Goal: Task Accomplishment & Management: Use online tool/utility

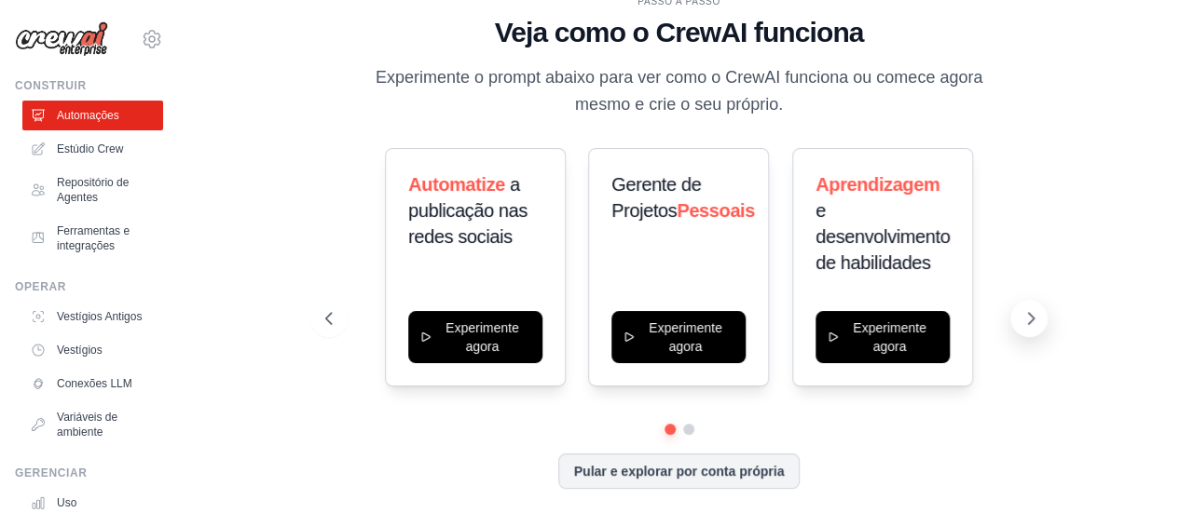
click at [1036, 318] on icon at bounding box center [1030, 318] width 19 height 19
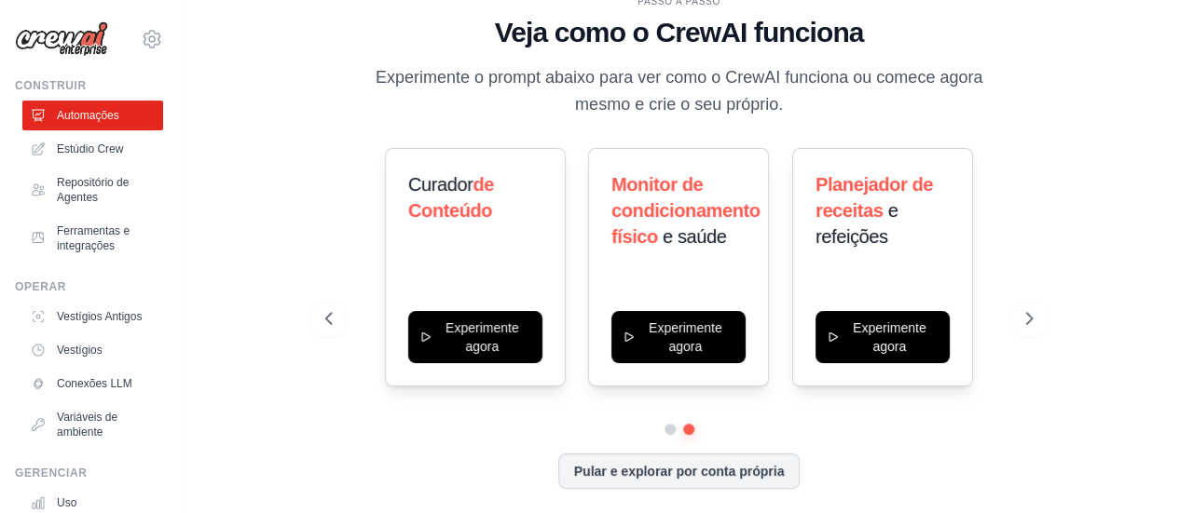
click at [1059, 322] on div "PASSO A PASSO Veja como o CrewAI funciona Experimente o prompt abaixo para ver …" at bounding box center [679, 257] width 940 height 476
click at [1029, 321] on icon at bounding box center [1030, 318] width 19 height 19
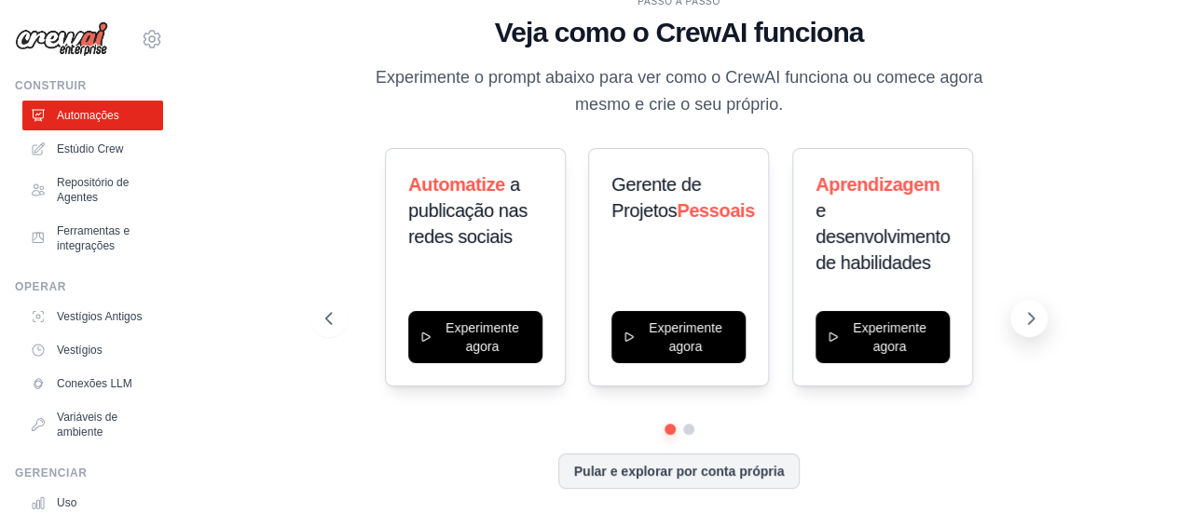
click at [1022, 318] on icon at bounding box center [1030, 318] width 19 height 19
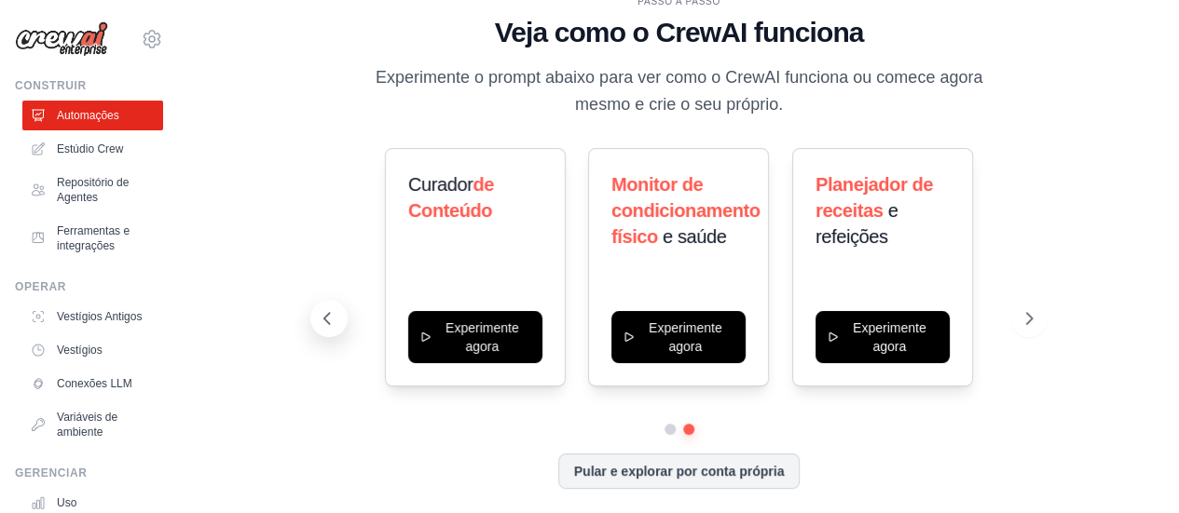
click at [335, 329] on button at bounding box center [328, 318] width 37 height 37
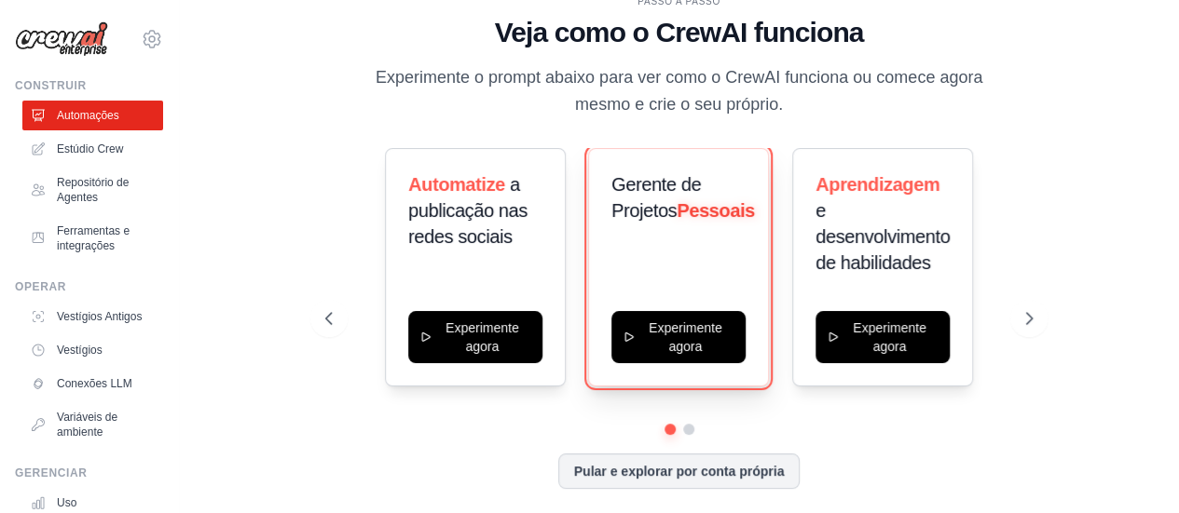
click at [681, 314] on button "Experimente agora" at bounding box center [678, 337] width 134 height 52
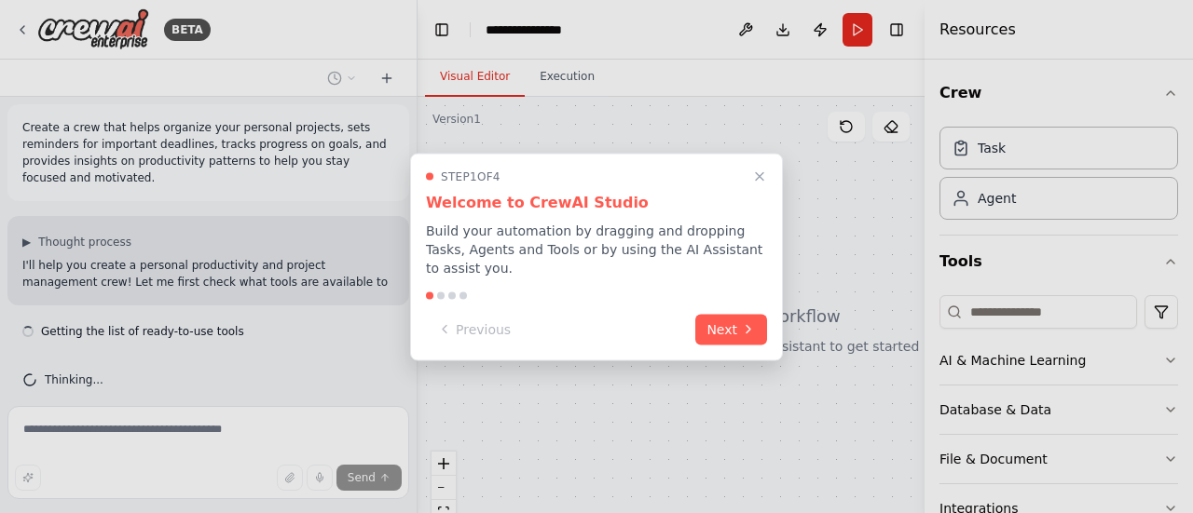
scroll to position [24, 0]
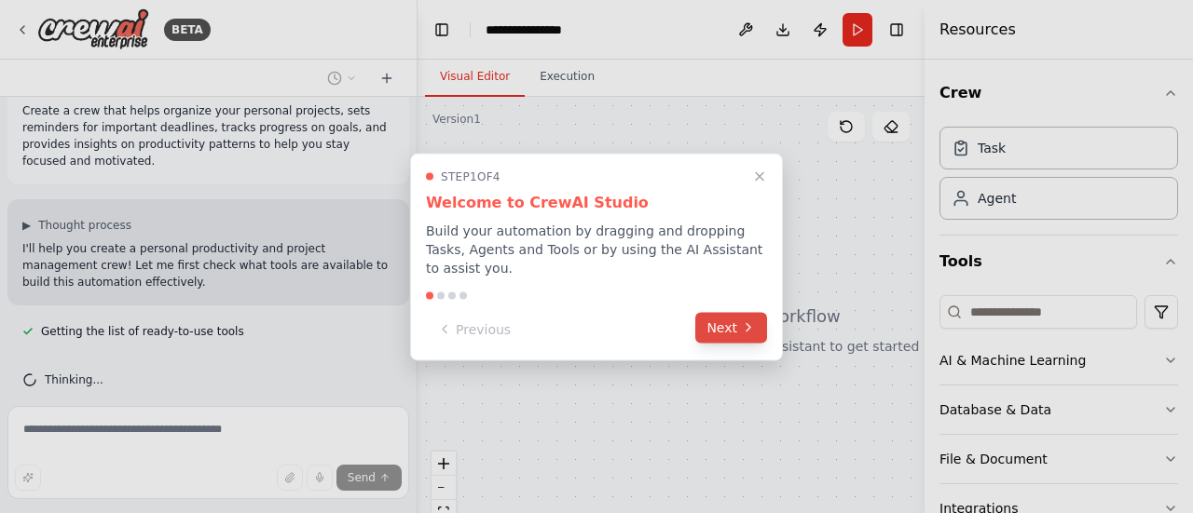
click at [736, 323] on button "Next" at bounding box center [731, 327] width 72 height 31
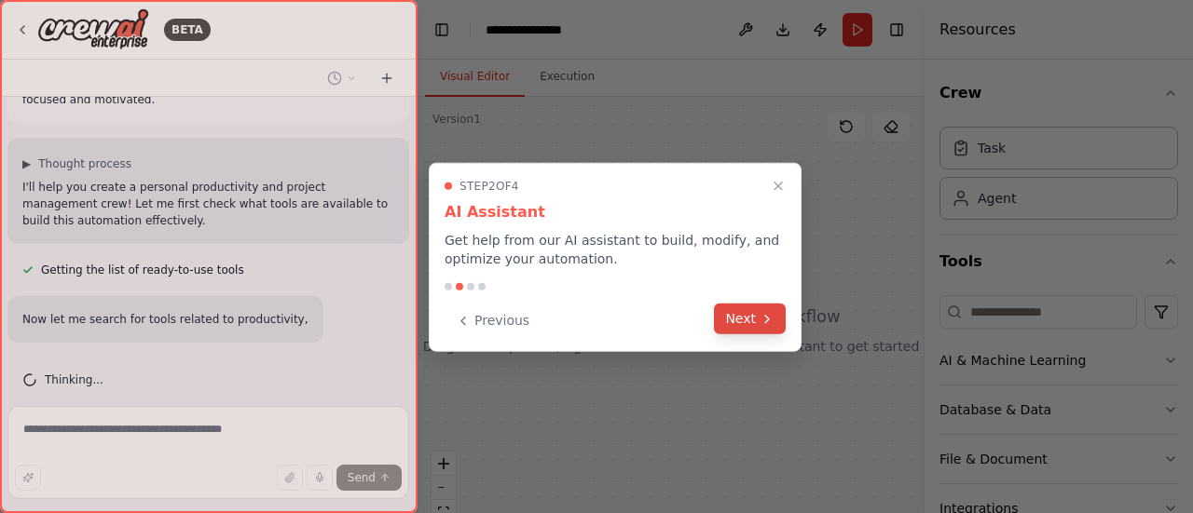
scroll to position [155, 0]
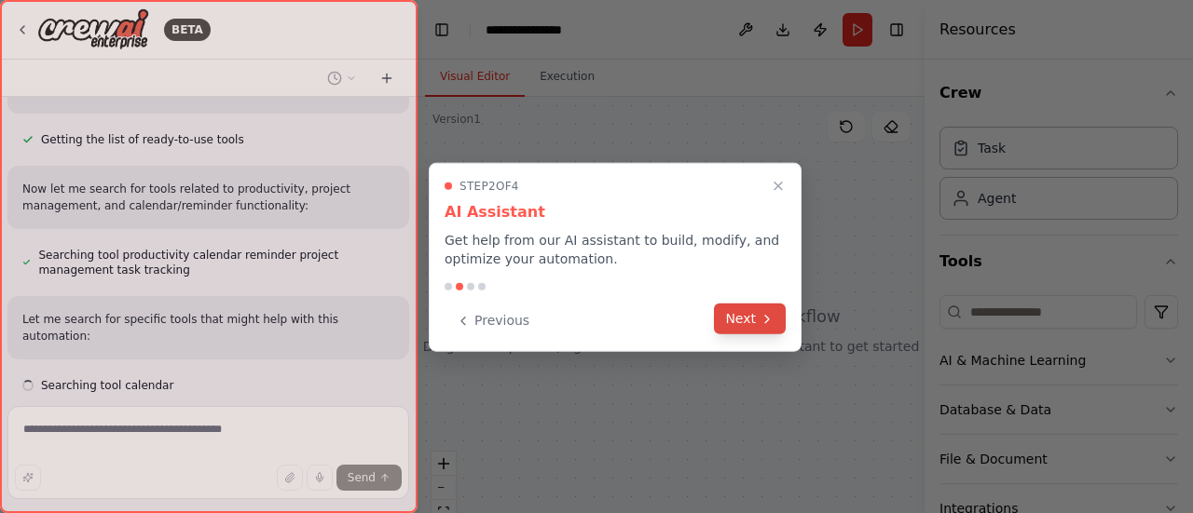
click at [737, 323] on button "Next" at bounding box center [750, 319] width 72 height 31
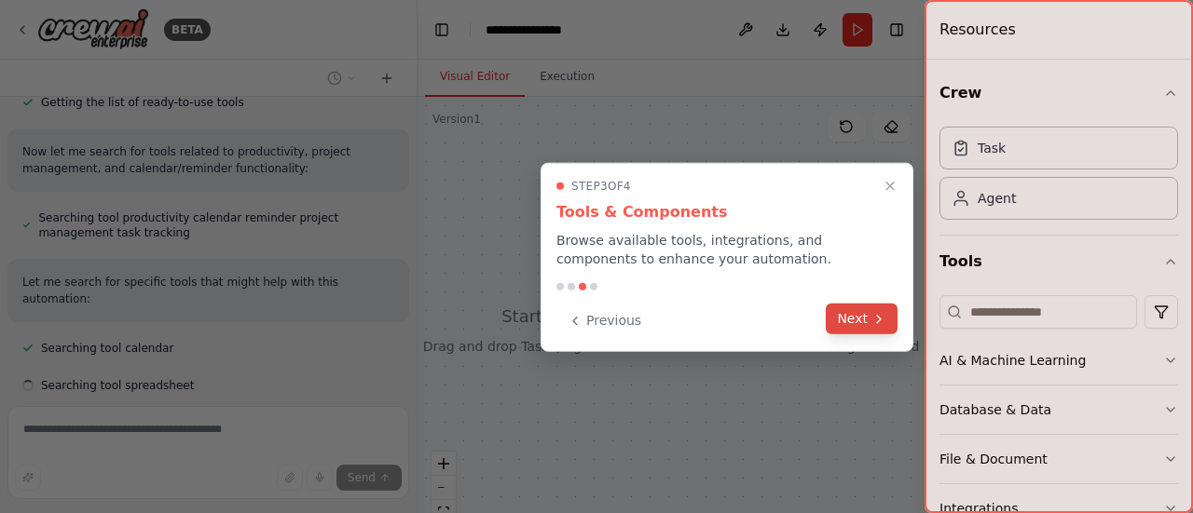
scroll to position [291, 0]
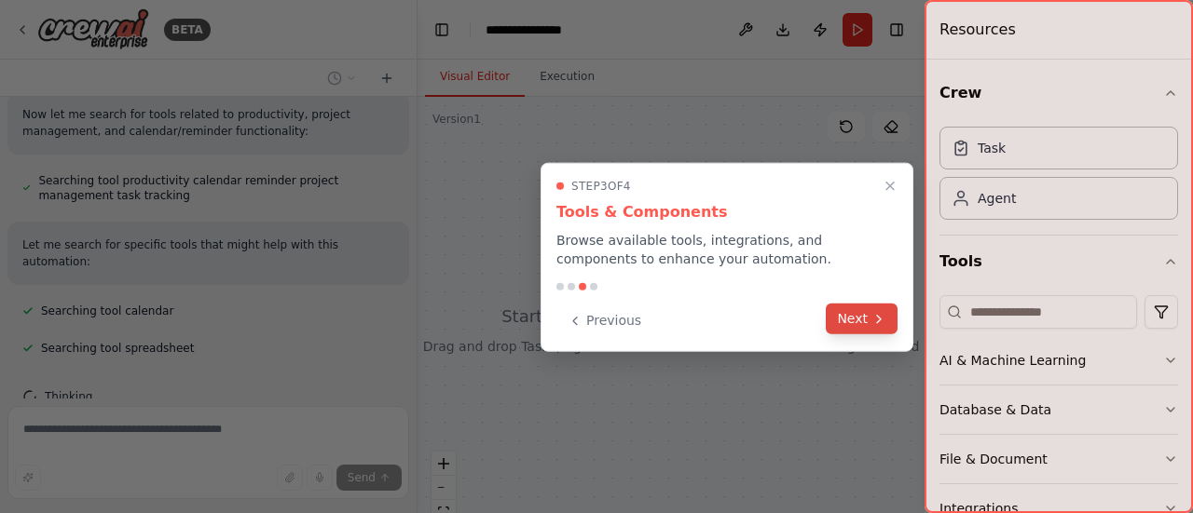
click at [846, 318] on button "Next" at bounding box center [862, 319] width 72 height 31
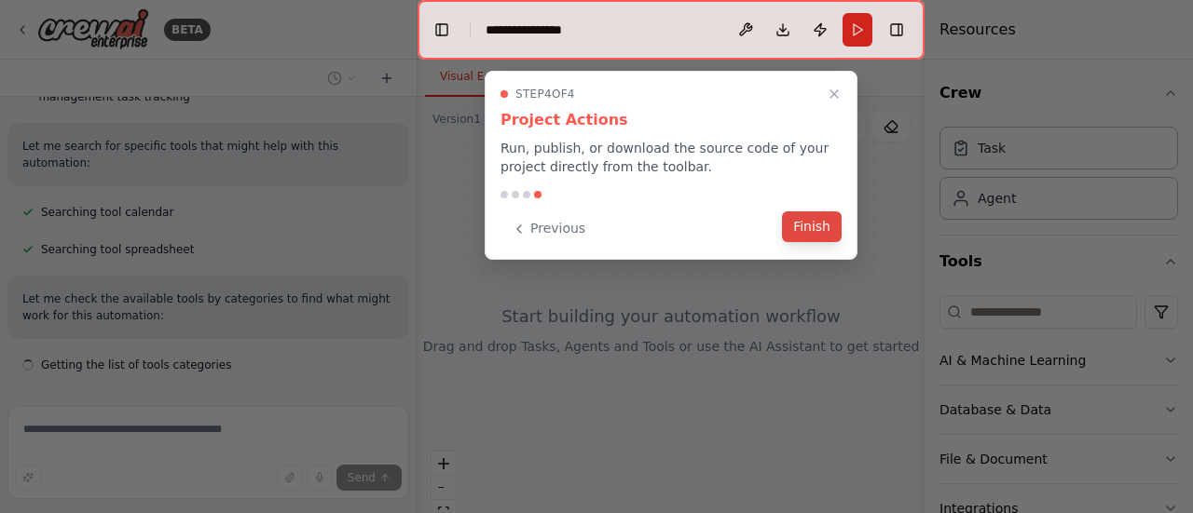
scroll to position [406, 0]
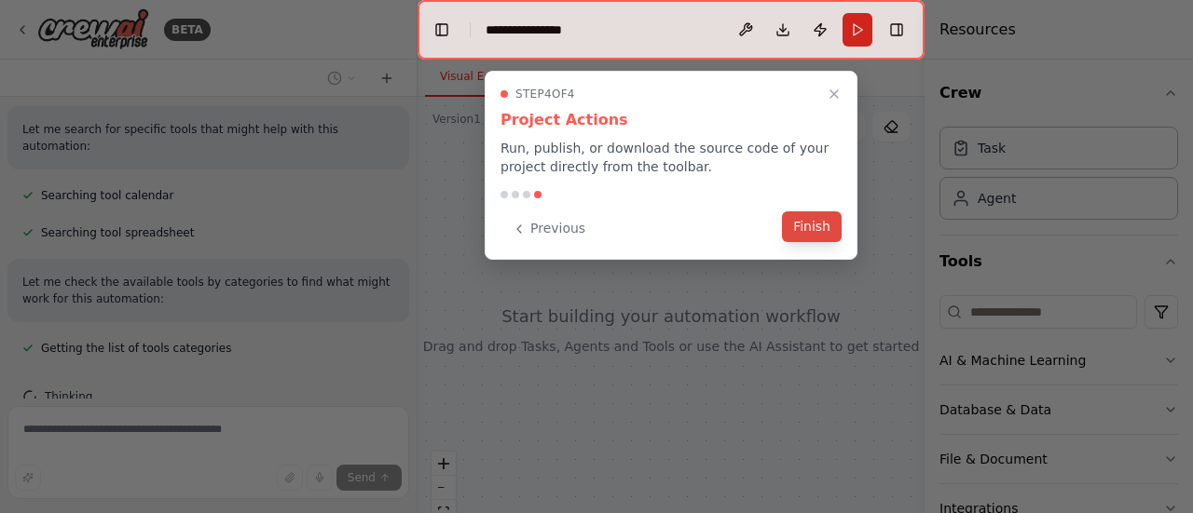
click at [800, 232] on button "Finish" at bounding box center [812, 227] width 60 height 31
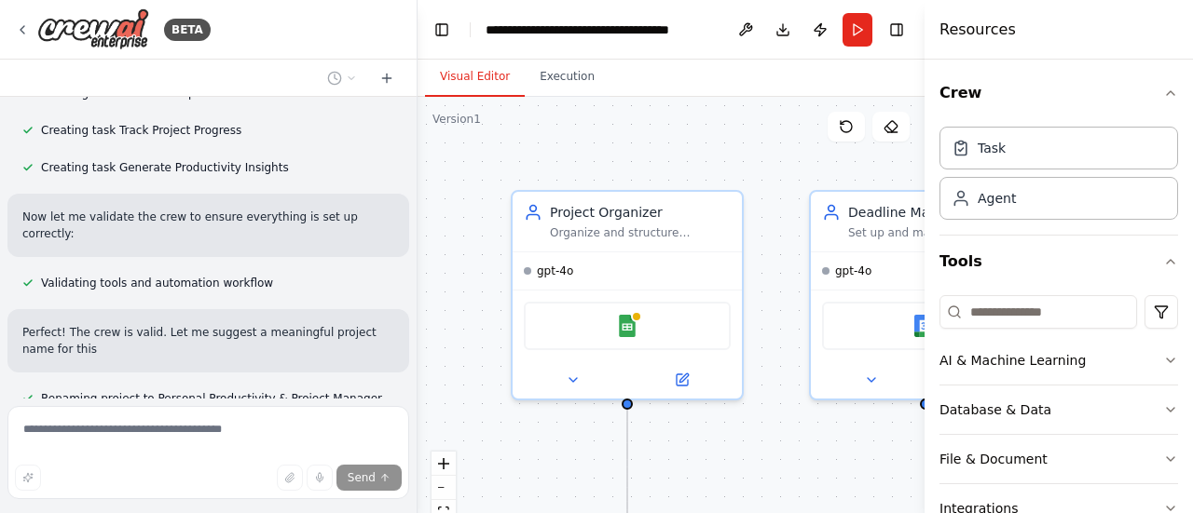
scroll to position [1362, 0]
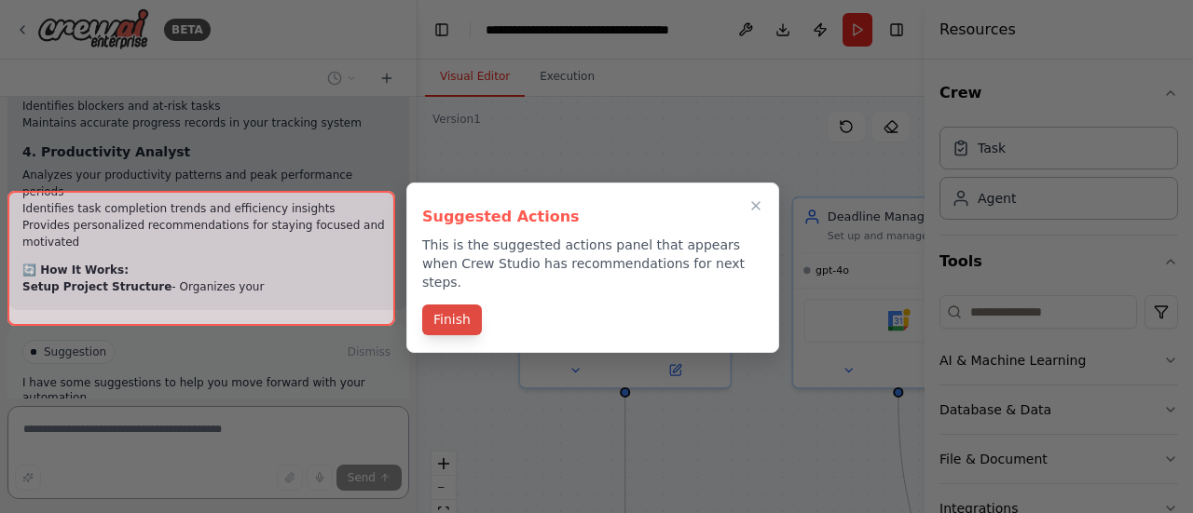
click at [461, 299] on div "Suggested Actions This is the suggested actions panel that appears when Crew St…" at bounding box center [592, 268] width 373 height 171
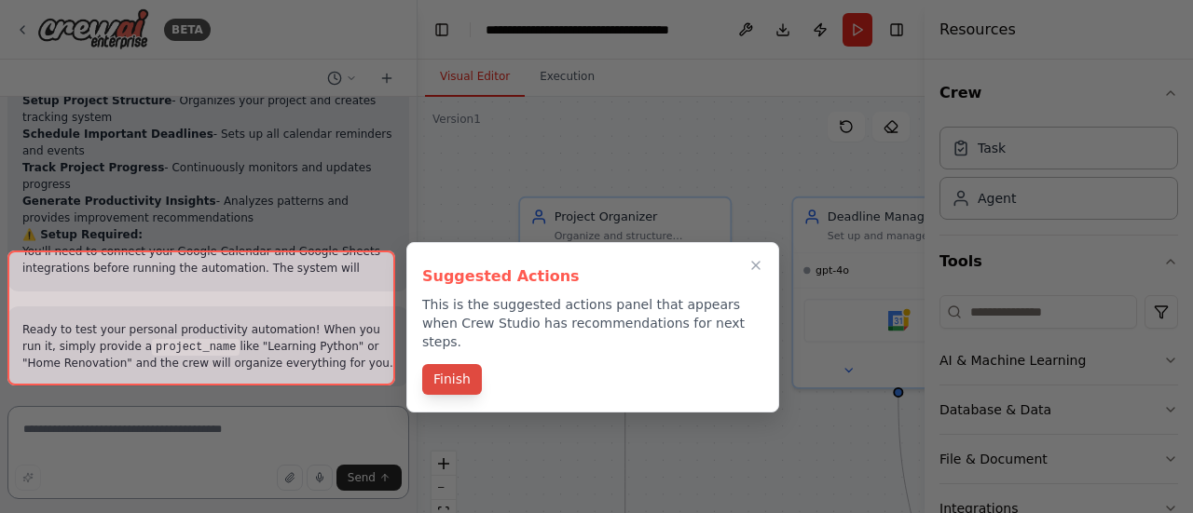
scroll to position [2237, 0]
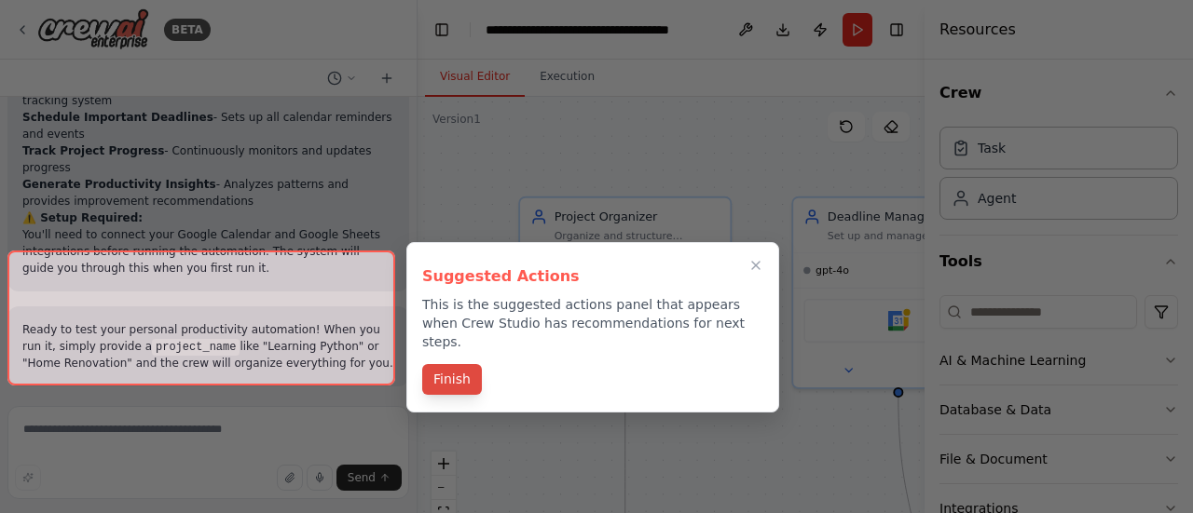
click at [445, 364] on button "Finish" at bounding box center [452, 379] width 60 height 31
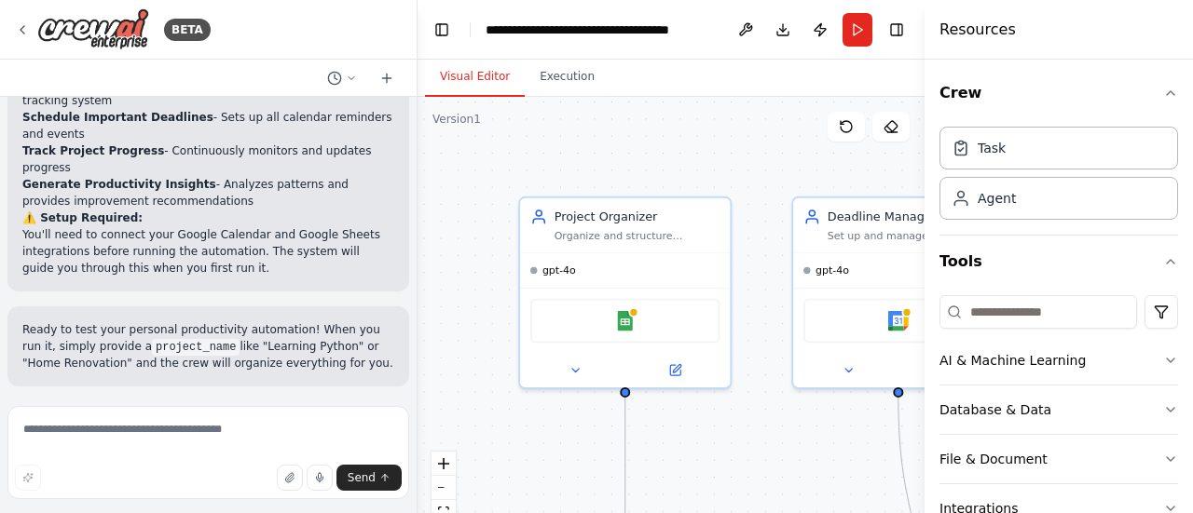
click at [306, 493] on button "Run Automation" at bounding box center [208, 508] width 372 height 30
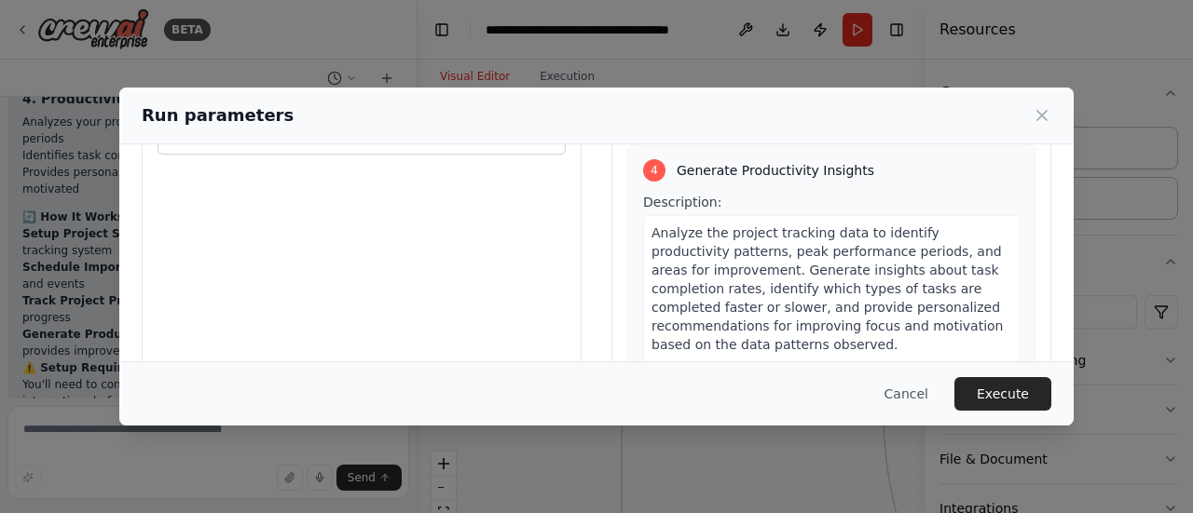
scroll to position [116, 0]
click at [725, 261] on span "Analyze the project tracking data to identify productivity patterns, peak perfo…" at bounding box center [827, 288] width 352 height 127
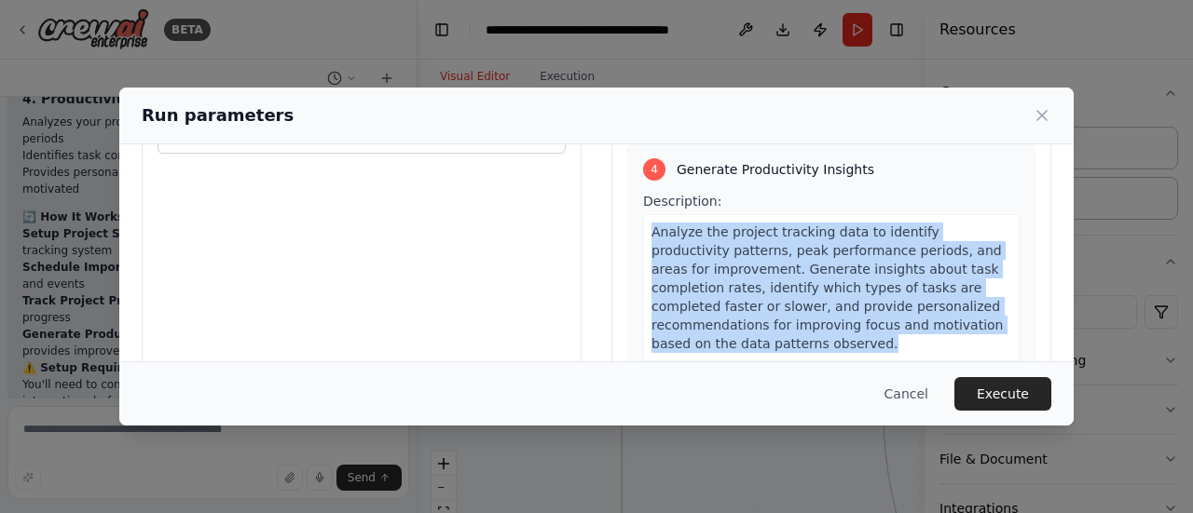
click at [725, 261] on span "Analyze the project tracking data to identify productivity patterns, peak perfo…" at bounding box center [827, 288] width 352 height 127
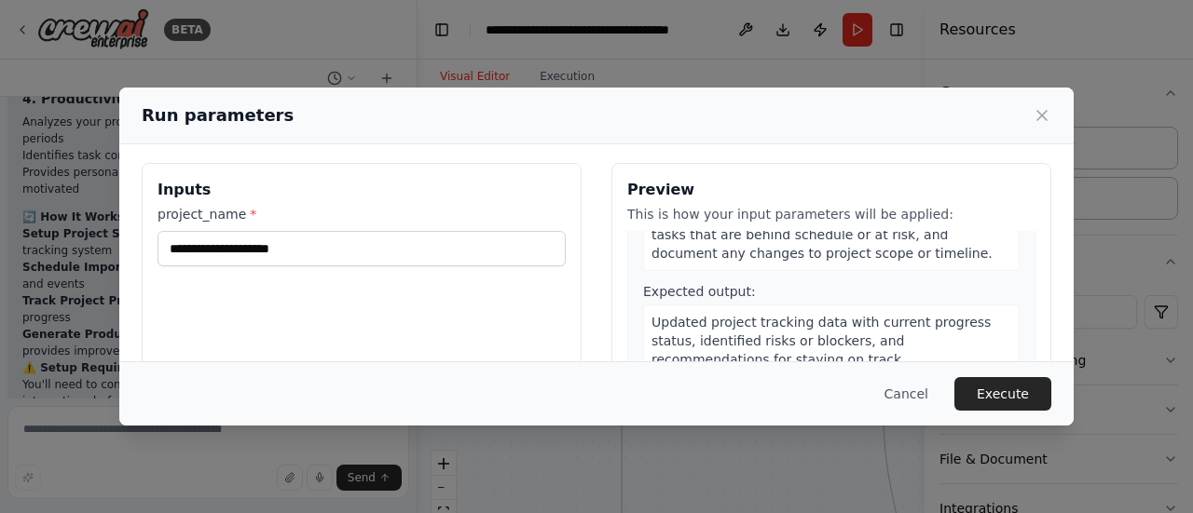
scroll to position [0, 0]
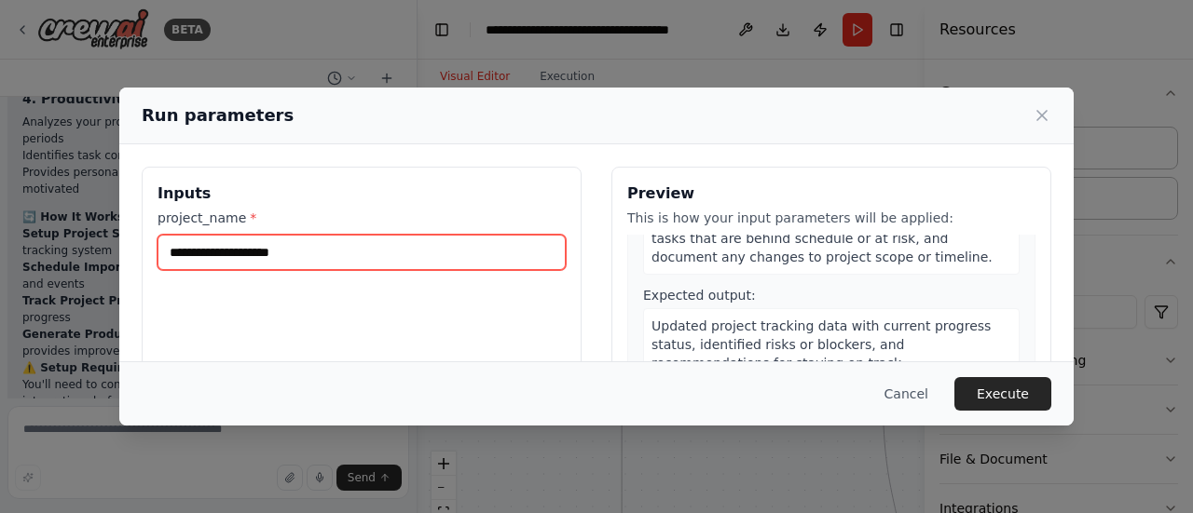
click at [357, 247] on input "project_name *" at bounding box center [361, 252] width 408 height 35
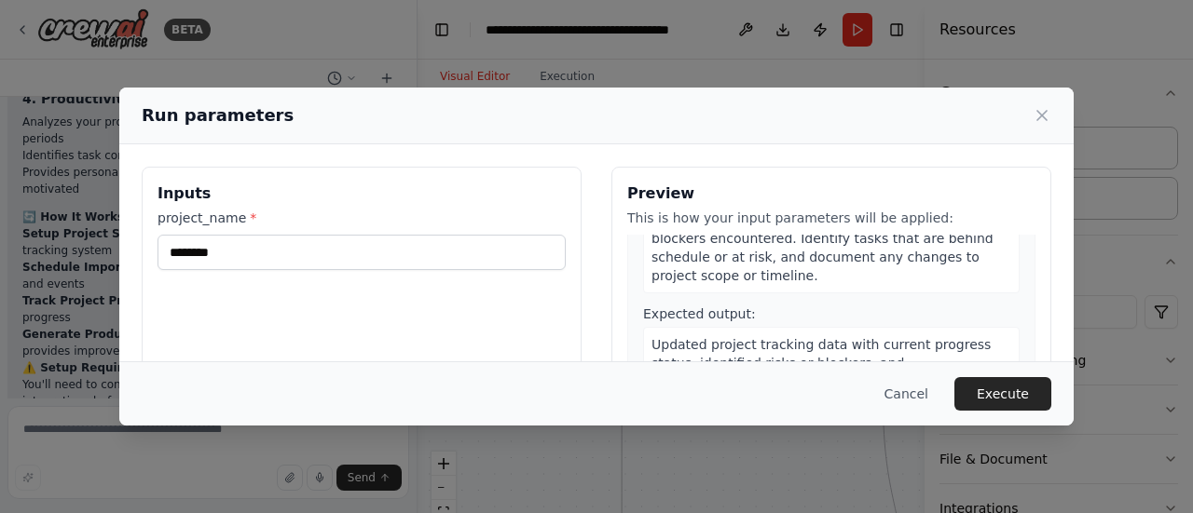
click at [481, 315] on div "Inputs project_name * ********" at bounding box center [362, 388] width 440 height 442
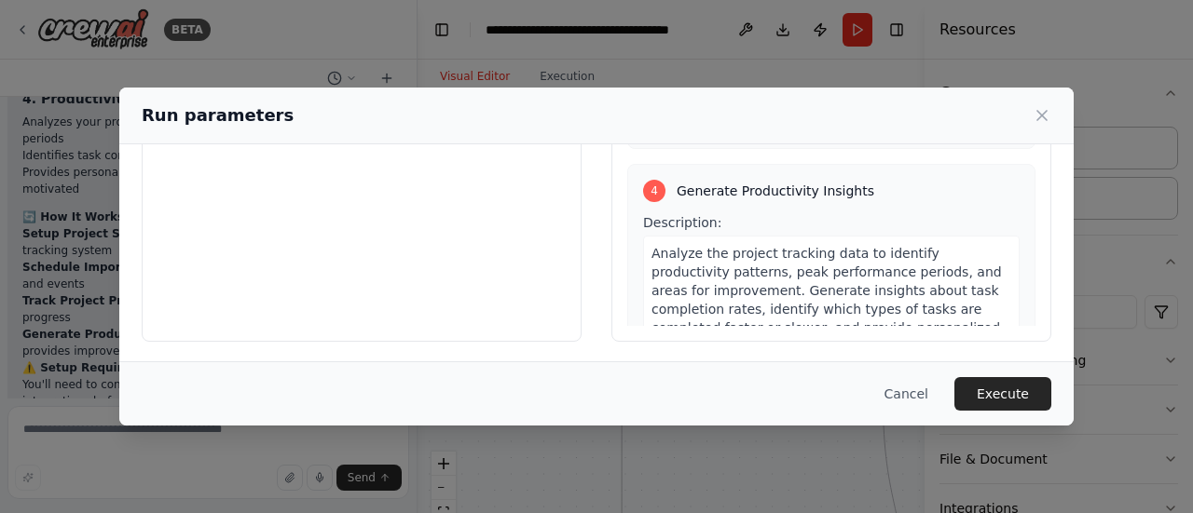
scroll to position [0, 0]
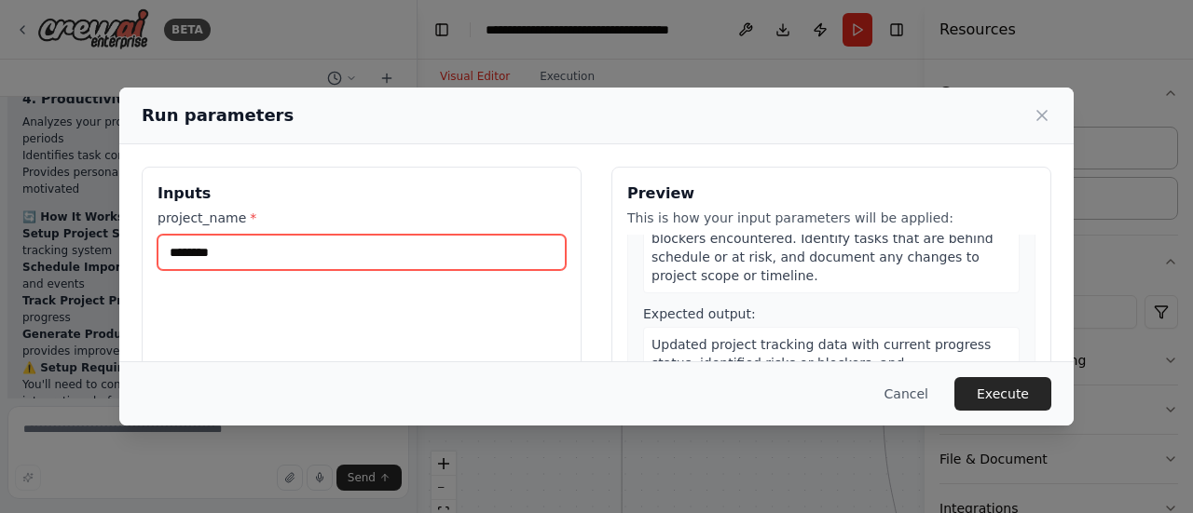
click at [321, 246] on input "********" at bounding box center [361, 252] width 408 height 35
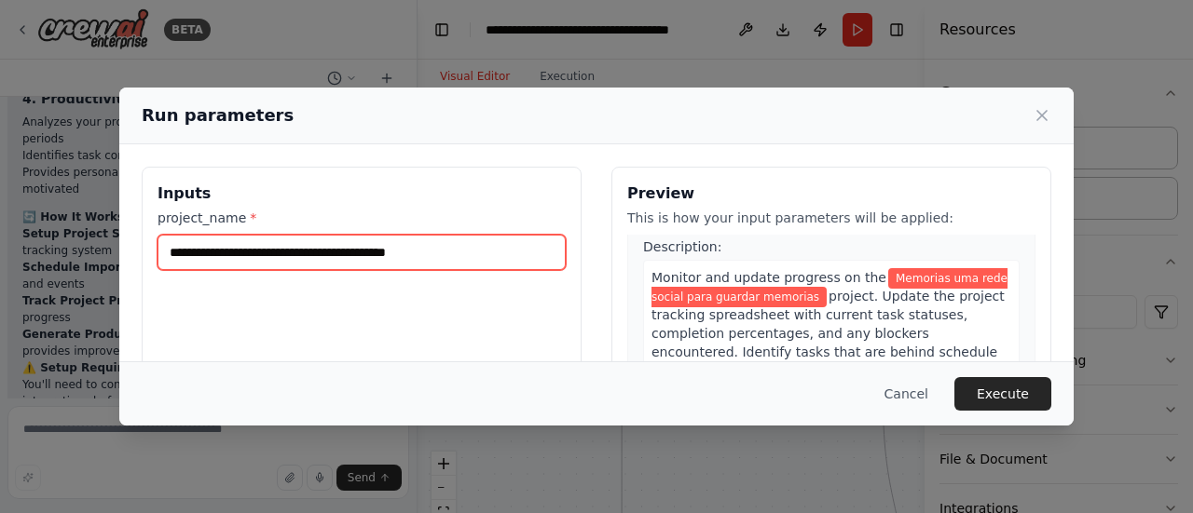
scroll to position [741, 0]
type input "**********"
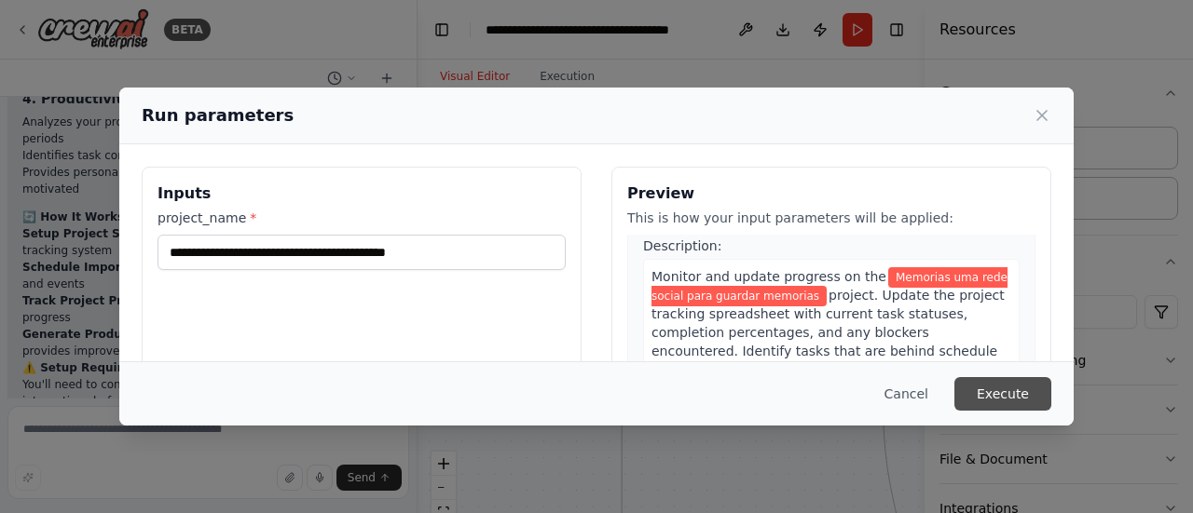
click at [1003, 403] on button "Execute" at bounding box center [1002, 394] width 97 height 34
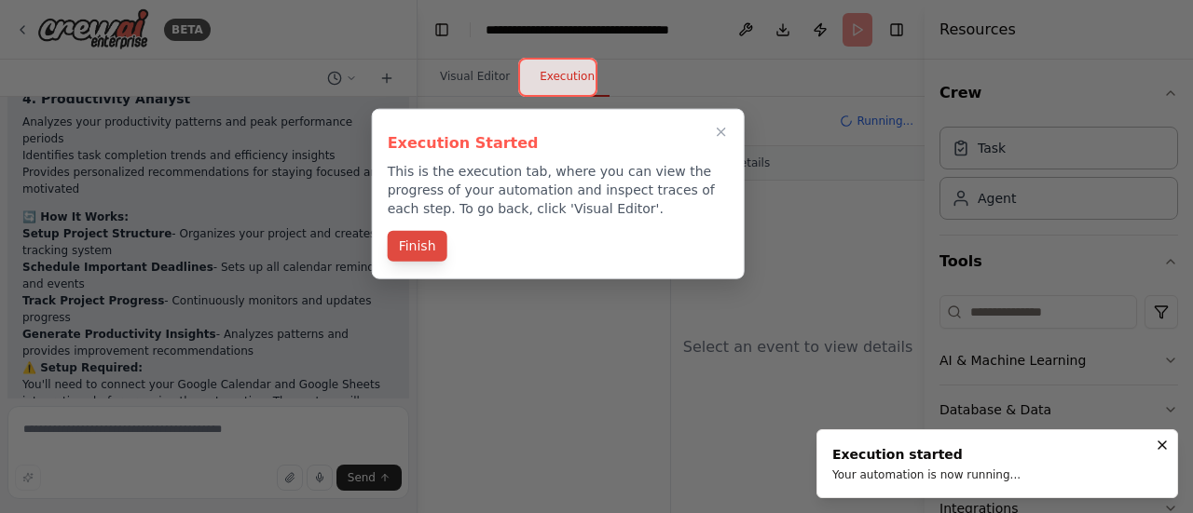
click at [401, 238] on button "Finish" at bounding box center [418, 246] width 60 height 31
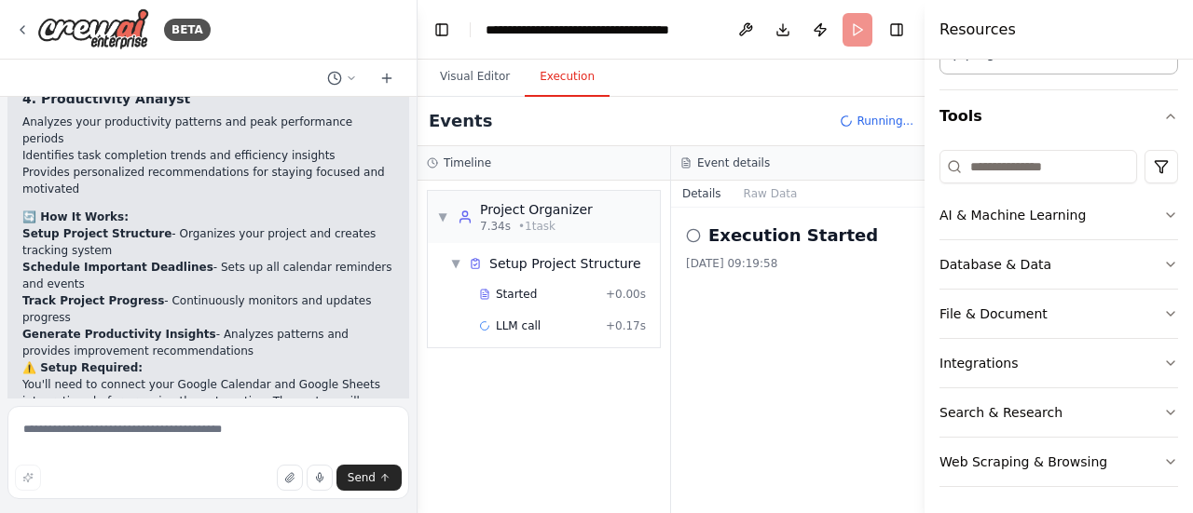
scroll to position [0, 0]
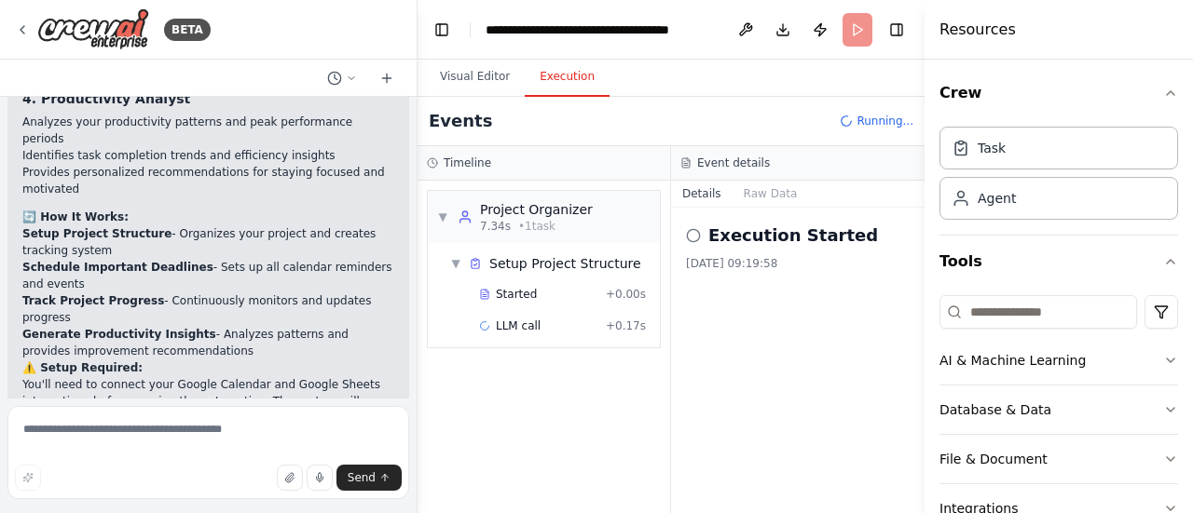
click at [720, 437] on div "Execution Started 29/09/2025, 09:19:58" at bounding box center [797, 361] width 253 height 306
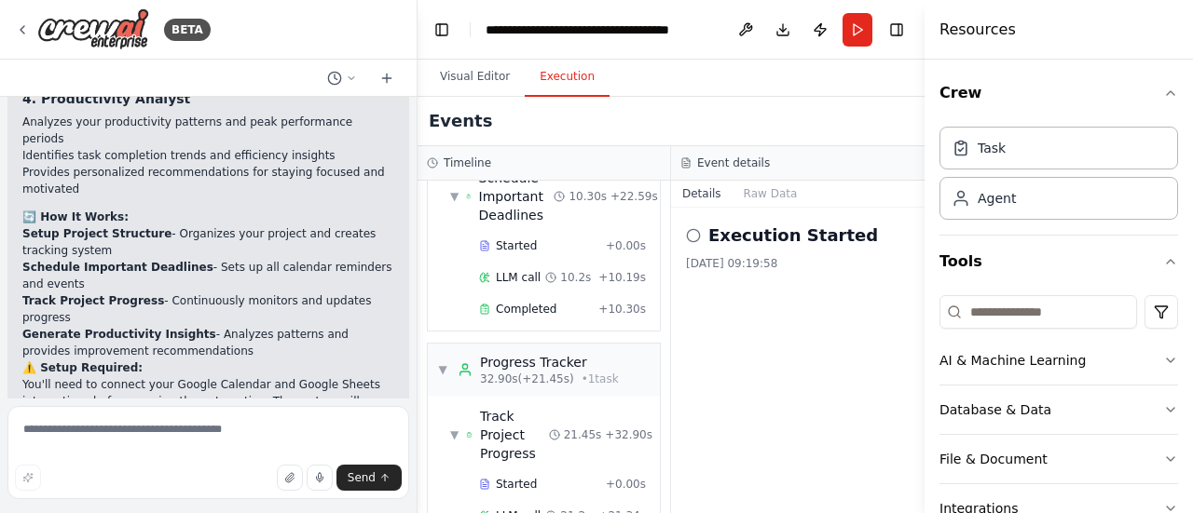
scroll to position [2237, 0]
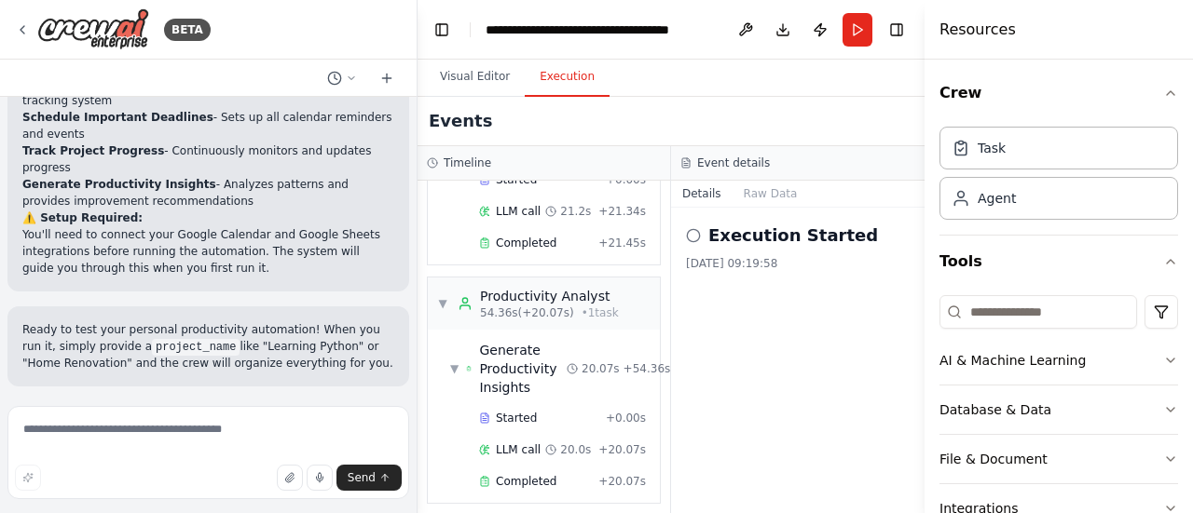
click at [460, 354] on div "▼ Generate Productivity Insights" at bounding box center [508, 369] width 116 height 56
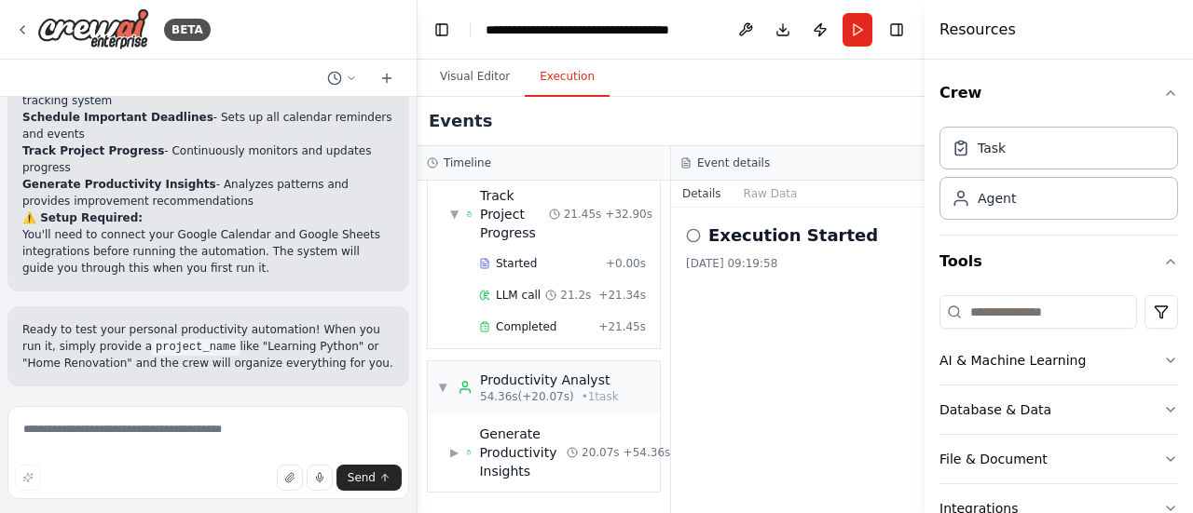
scroll to position [536, 0]
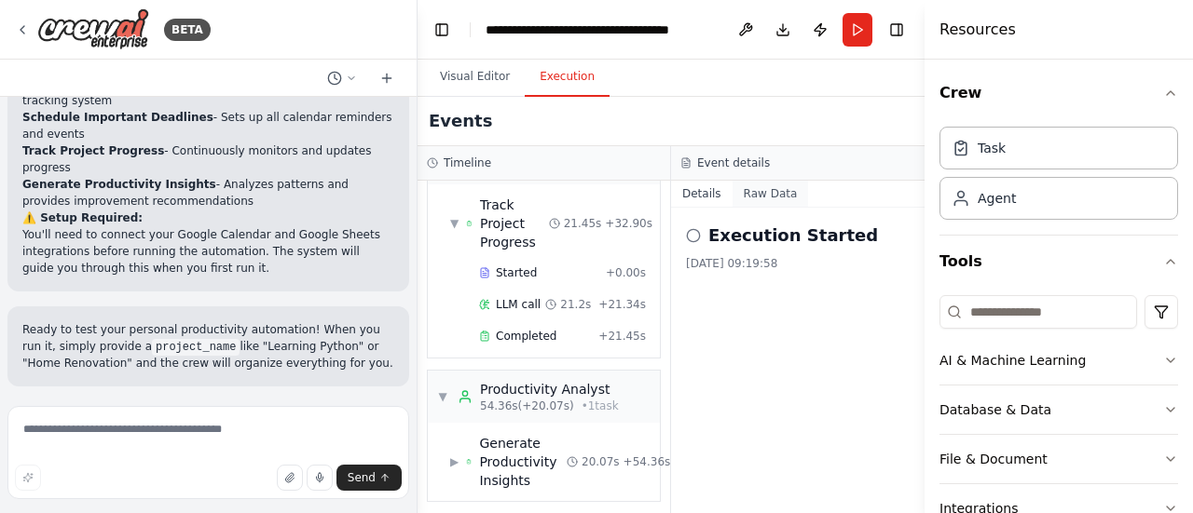
click at [768, 186] on button "Raw Data" at bounding box center [770, 194] width 76 height 26
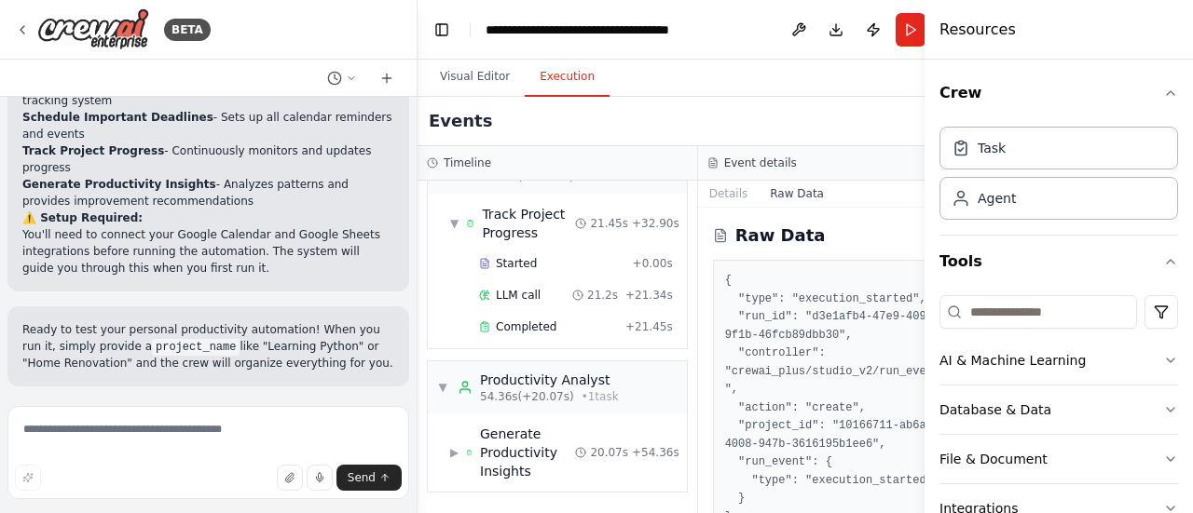
scroll to position [499, 0]
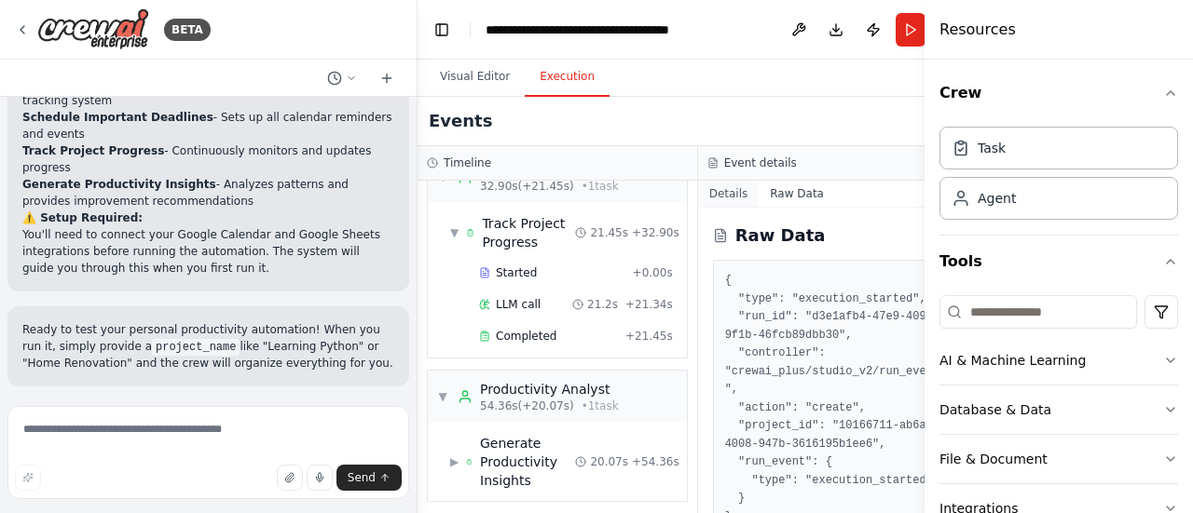
click at [731, 197] on button "Details" at bounding box center [729, 194] width 62 height 26
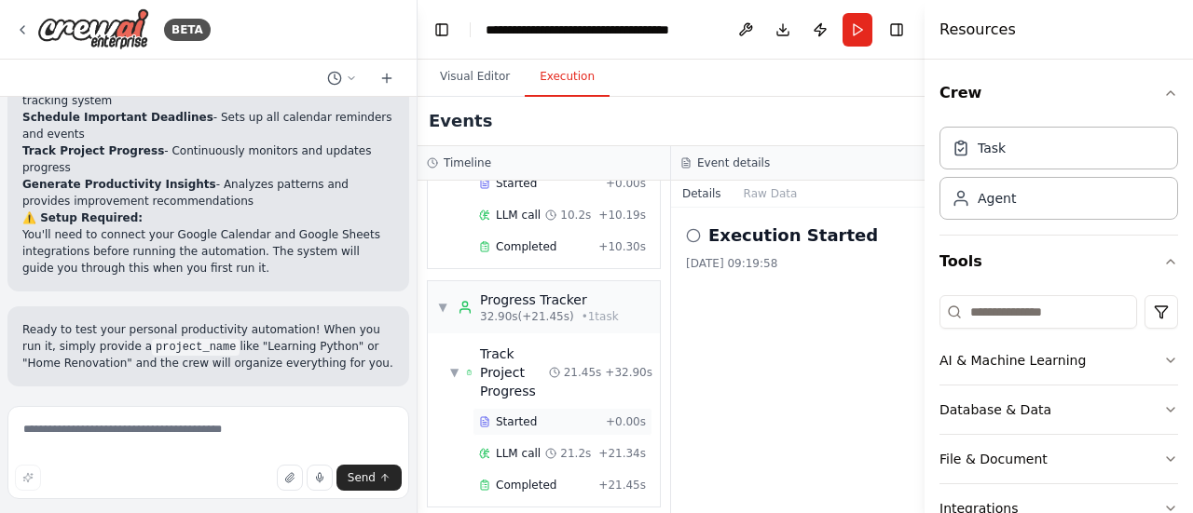
scroll to position [386, 0]
click at [481, 81] on button "Visual Editor" at bounding box center [475, 77] width 100 height 39
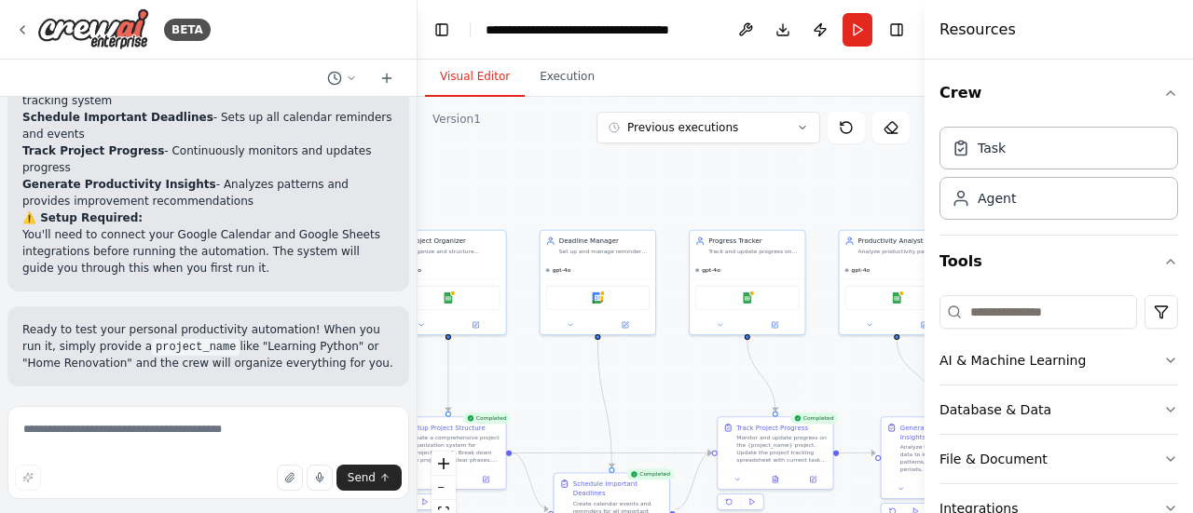
drag, startPoint x: 750, startPoint y: 403, endPoint x: 565, endPoint y: 390, distance: 186.0
click at [565, 390] on div ".deletable-edge-delete-btn { width: 20px; height: 20px; border: 0px solid #ffff…" at bounding box center [670, 330] width 507 height 466
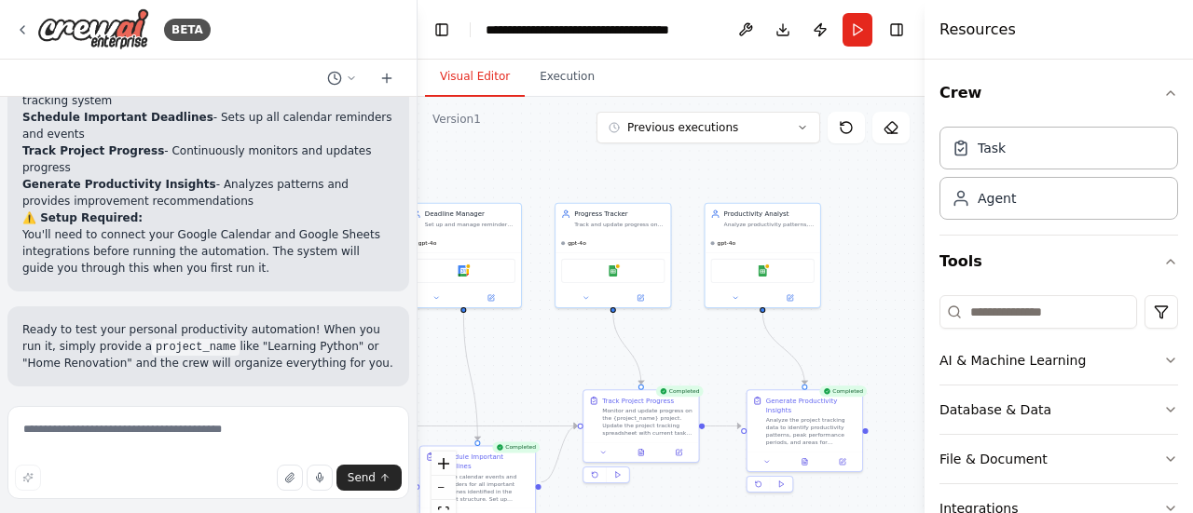
drag, startPoint x: 706, startPoint y: 393, endPoint x: 573, endPoint y: 362, distance: 136.8
click at [573, 365] on div ".deletable-edge-delete-btn { width: 20px; height: 20px; border: 0px solid #ffff…" at bounding box center [670, 330] width 507 height 466
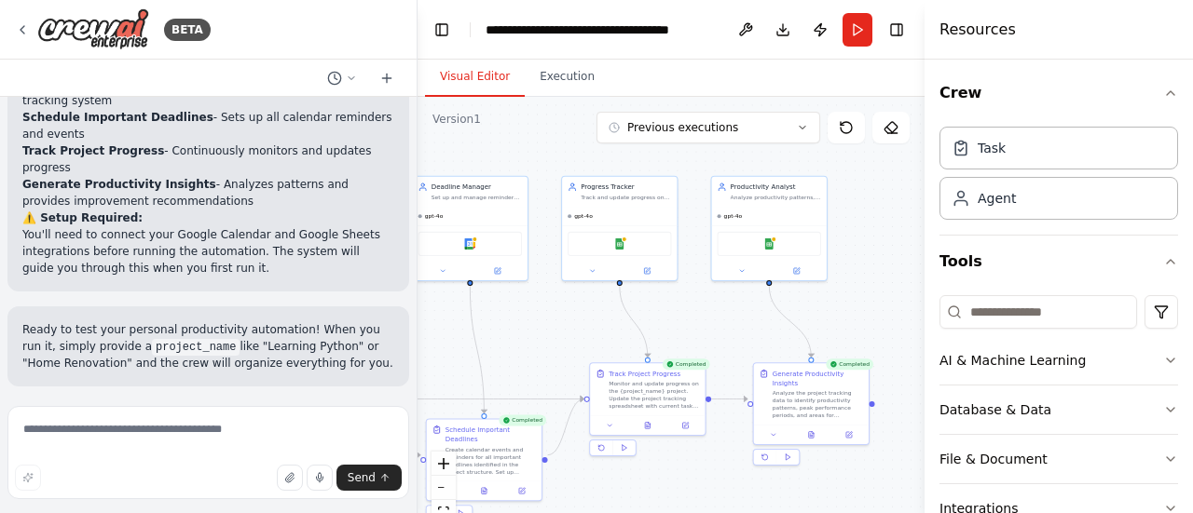
drag, startPoint x: 712, startPoint y: 342, endPoint x: 717, endPoint y: 318, distance: 24.7
click at [717, 318] on div ".deletable-edge-delete-btn { width: 20px; height: 20px; border: 0px solid #ffff…" at bounding box center [670, 330] width 507 height 466
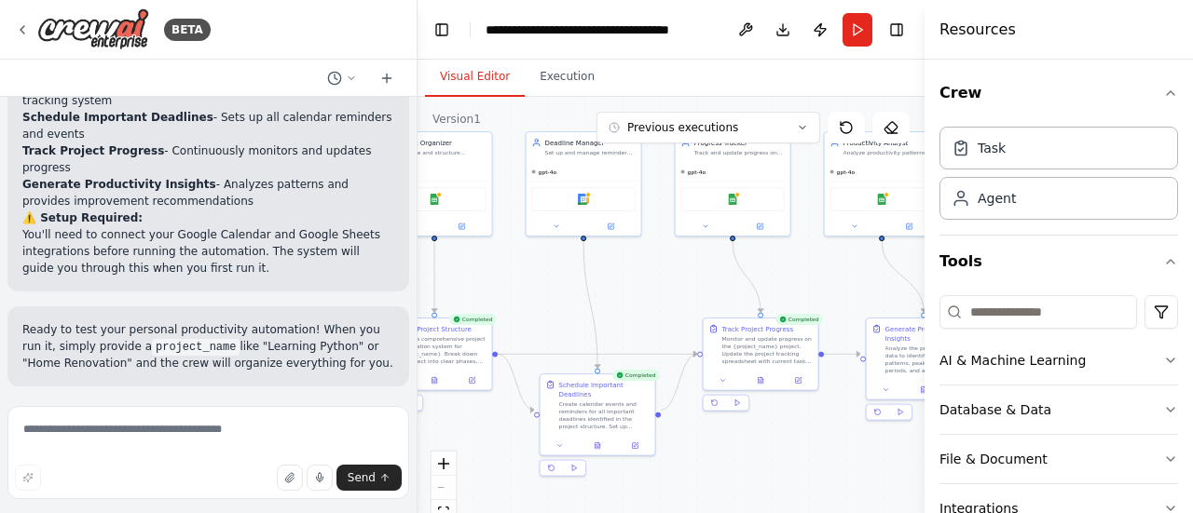
drag, startPoint x: 717, startPoint y: 318, endPoint x: 831, endPoint y: 271, distance: 123.7
click at [831, 271] on div ".deletable-edge-delete-btn { width: 20px; height: 20px; border: 0px solid #ffff…" at bounding box center [670, 330] width 507 height 466
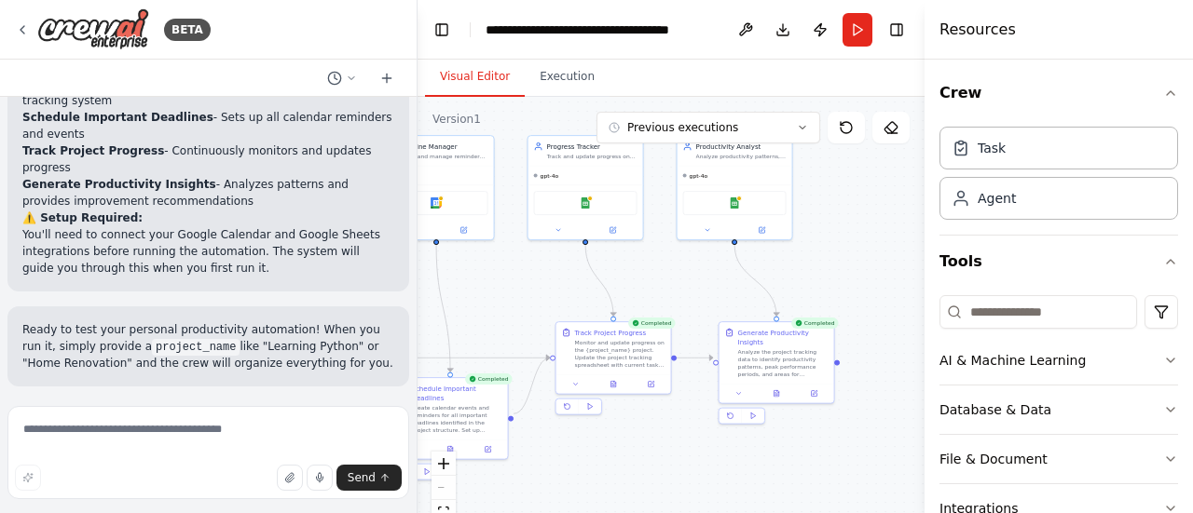
drag, startPoint x: 831, startPoint y: 271, endPoint x: 684, endPoint y: 275, distance: 147.3
click at [684, 275] on div ".deletable-edge-delete-btn { width: 20px; height: 20px; border: 0px solid #ffff…" at bounding box center [670, 330] width 507 height 466
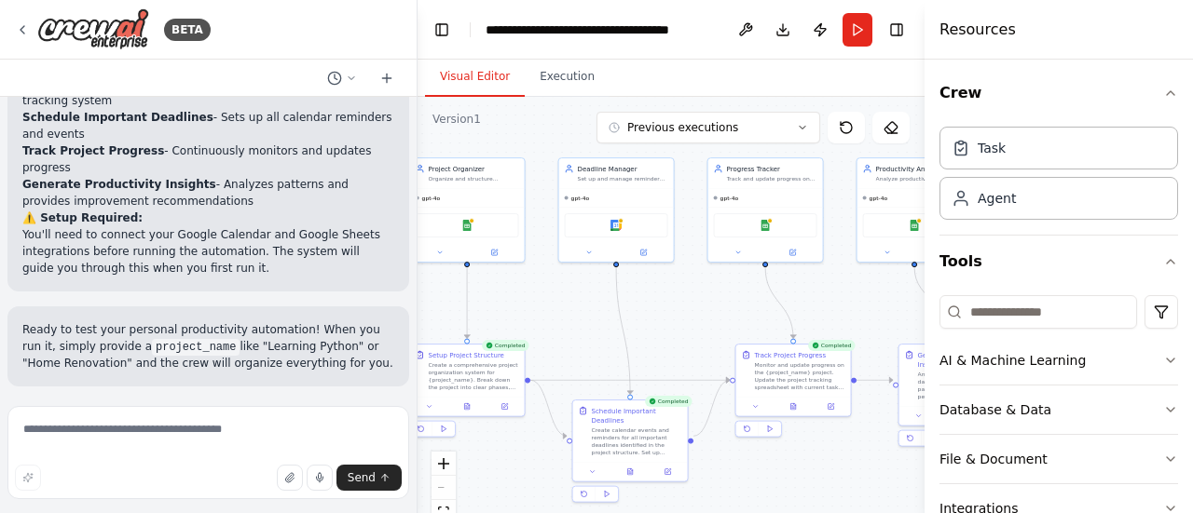
drag, startPoint x: 664, startPoint y: 273, endPoint x: 844, endPoint y: 295, distance: 181.2
click at [844, 295] on div ".deletable-edge-delete-btn { width: 20px; height: 20px; border: 0px solid #ffff…" at bounding box center [670, 330] width 507 height 466
click at [1037, 18] on div "Resources" at bounding box center [1058, 30] width 268 height 60
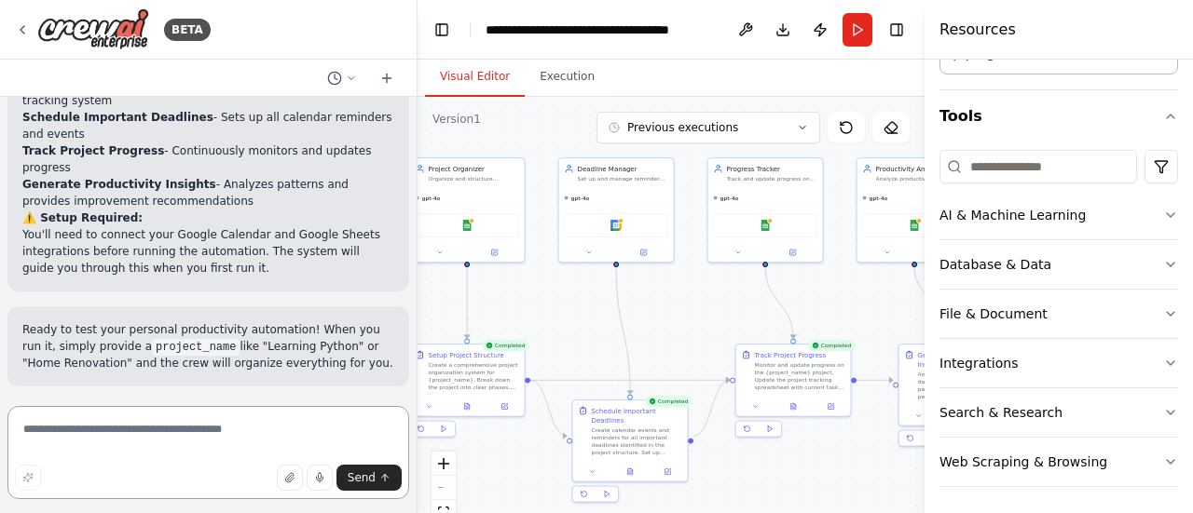
click at [170, 444] on textarea at bounding box center [208, 452] width 402 height 93
type textarea "**********"
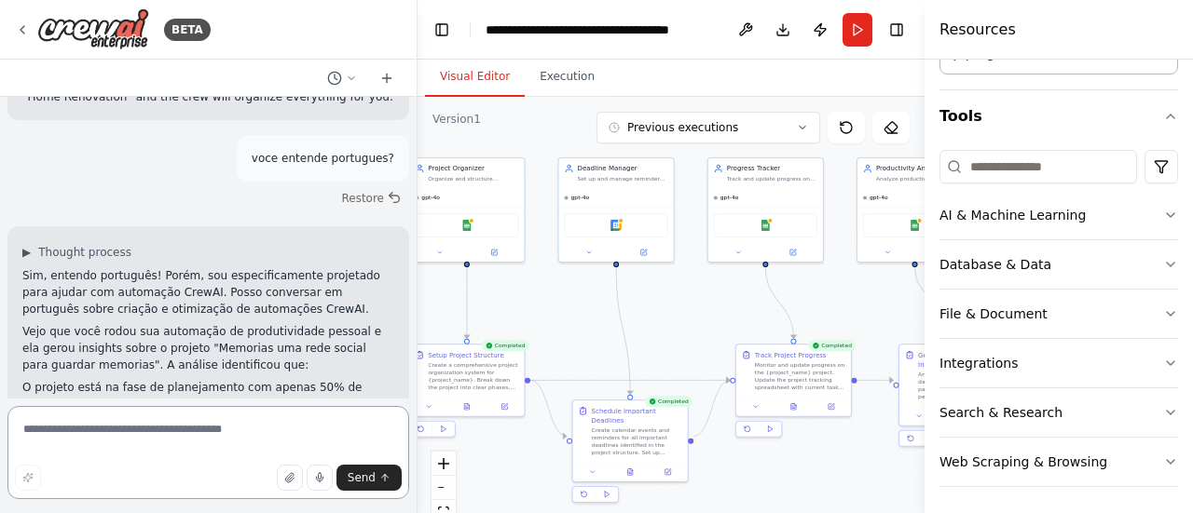
scroll to position [2507, 0]
drag, startPoint x: 33, startPoint y: 243, endPoint x: 90, endPoint y: 264, distance: 61.3
drag, startPoint x: 90, startPoint y: 264, endPoint x: 67, endPoint y: 275, distance: 25.8
click at [67, 410] on li "Há bloqueadores relacionados à disponibilidade de stakeholders e recursos" at bounding box center [208, 427] width 372 height 34
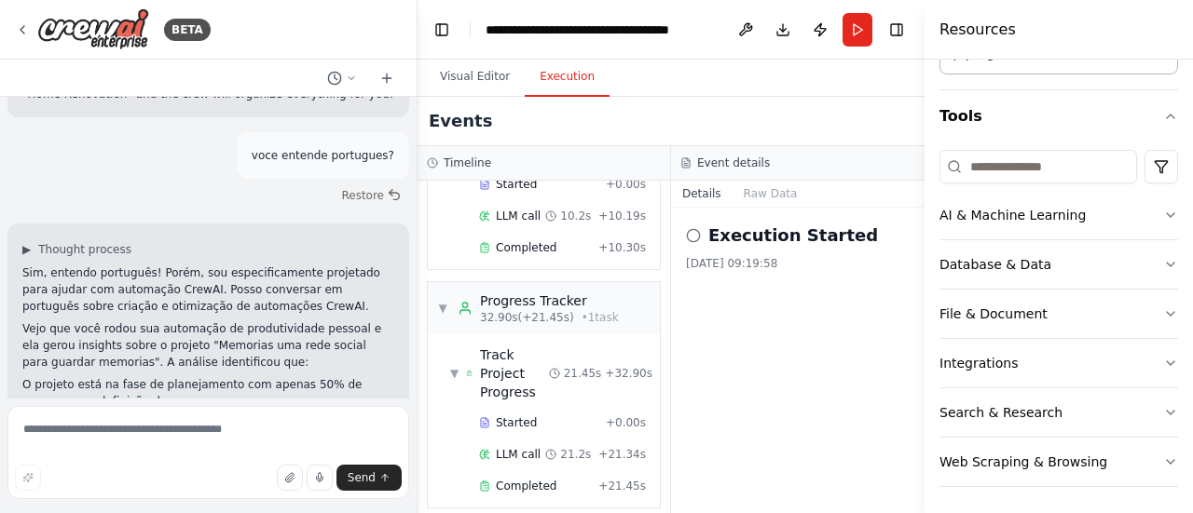
click at [573, 81] on button "Execution" at bounding box center [567, 77] width 85 height 39
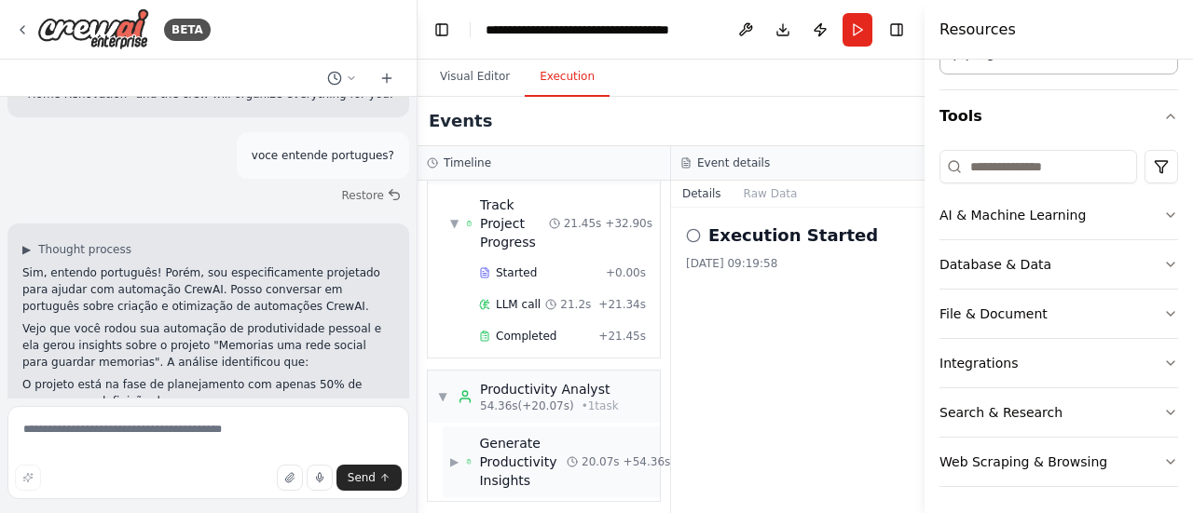
click at [509, 447] on span "Generate Productivity Insights" at bounding box center [523, 462] width 88 height 56
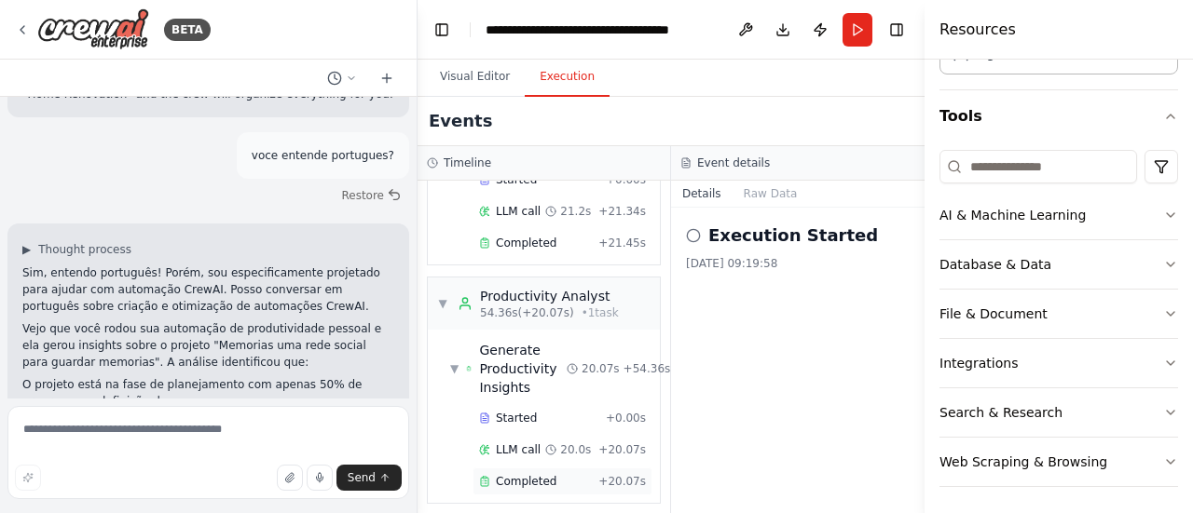
click at [556, 468] on div "Completed + 20.07s" at bounding box center [562, 482] width 180 height 28
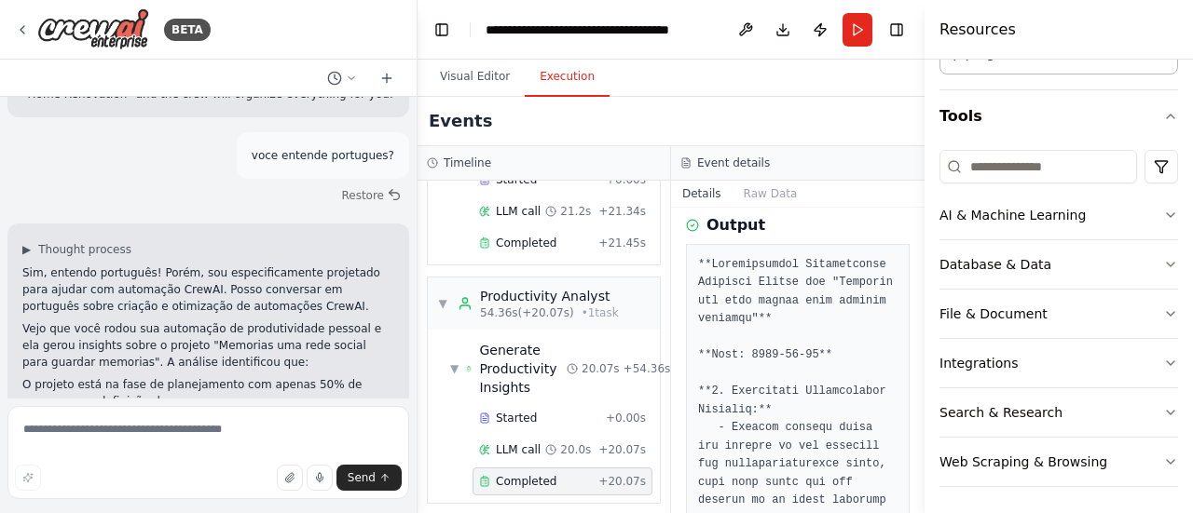
scroll to position [376, 0]
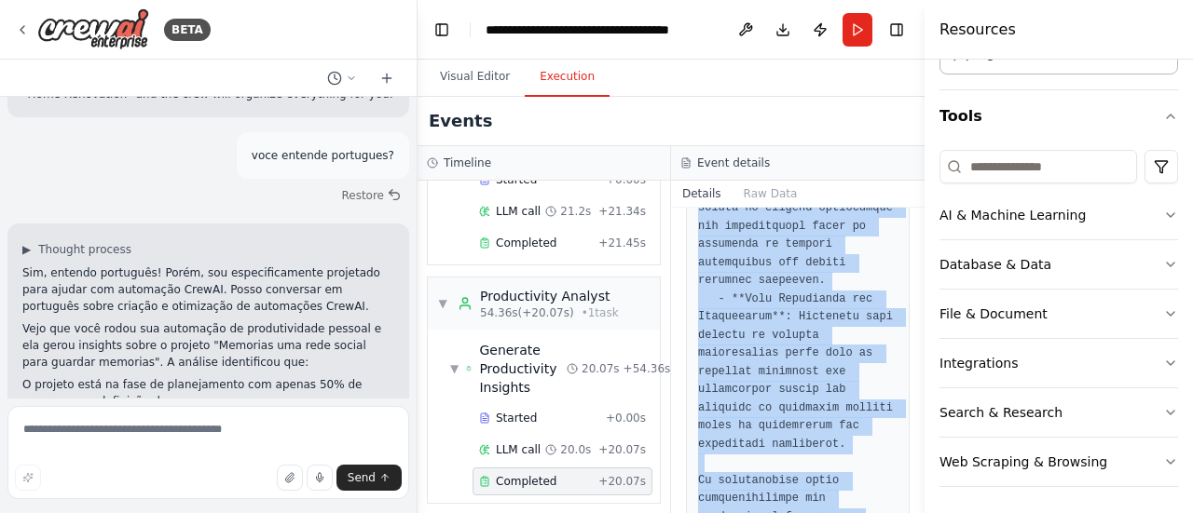
scroll to position [2626, 0]
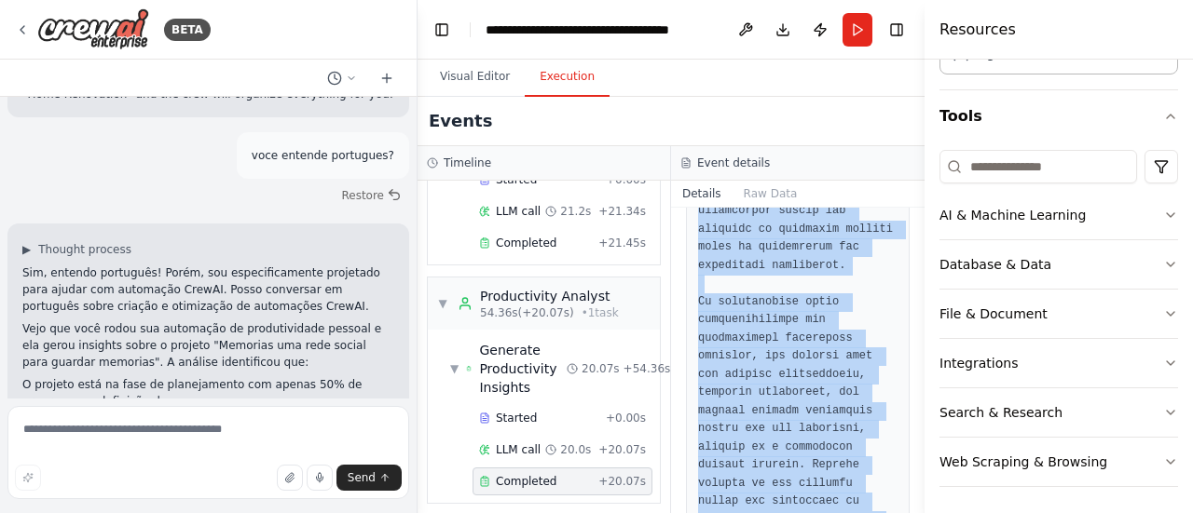
drag, startPoint x: 697, startPoint y: 317, endPoint x: 882, endPoint y: 487, distance: 251.9
click at [882, 487] on div "Completed 29/09/2025, 09:21:12 Description Analyze the project tracking data to…" at bounding box center [797, 361] width 253 height 306
copy pre "**Comprehensive Productivity Analysis Report for "Memorias uma rede social para…"
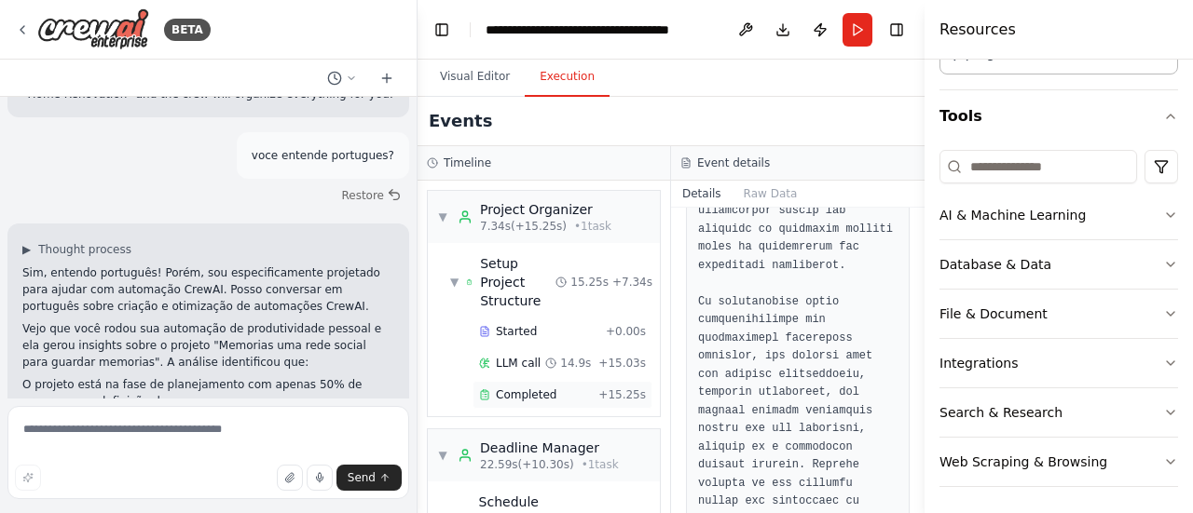
click at [529, 393] on span "Completed" at bounding box center [526, 395] width 61 height 15
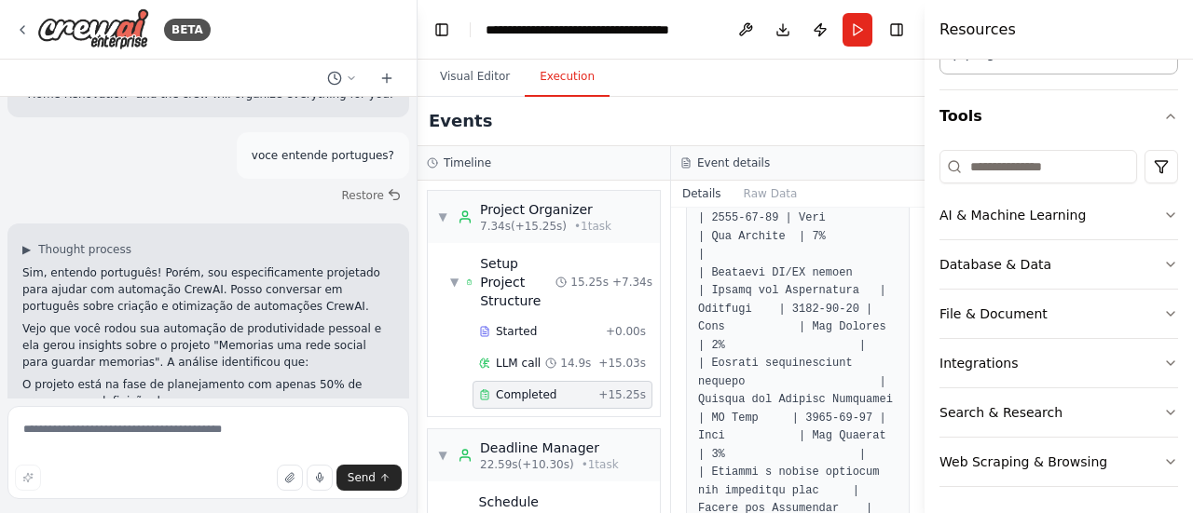
scroll to position [3371, 0]
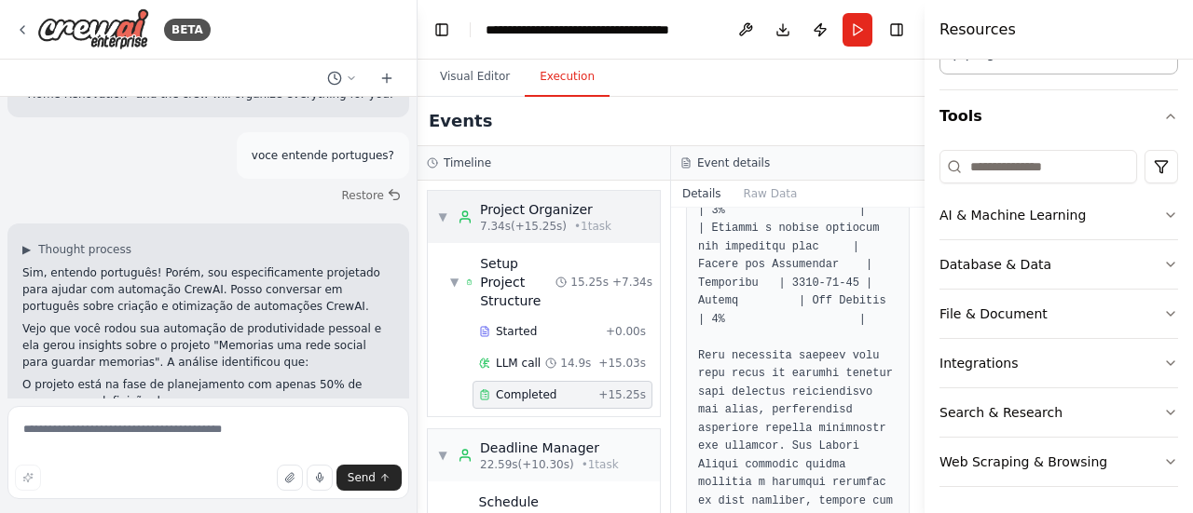
click at [445, 226] on div "▼ Project Organizer 7.34s (+15.25s) • 1 task" at bounding box center [524, 217] width 174 height 34
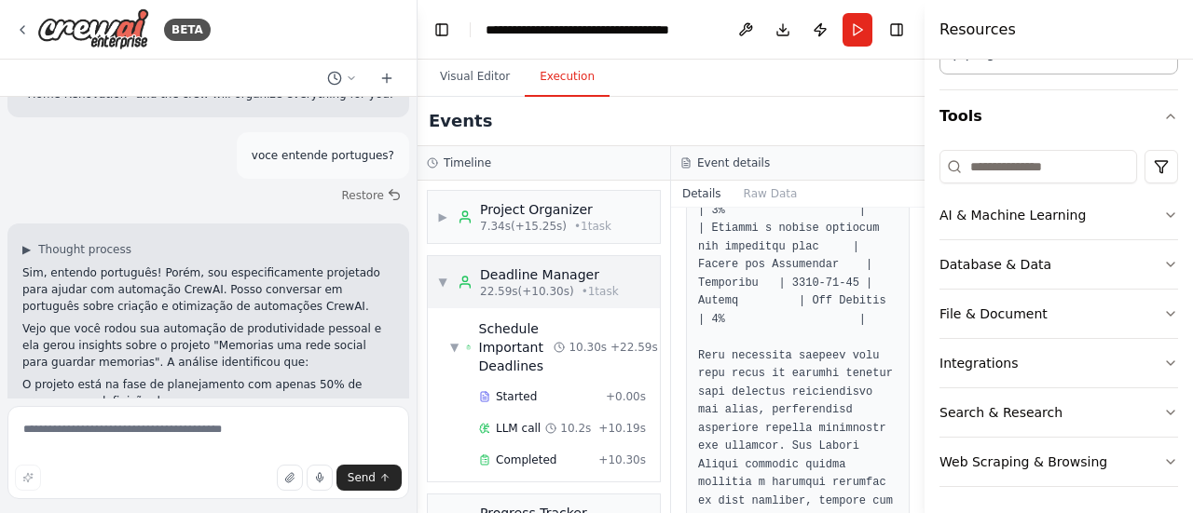
click at [446, 273] on div "▼ Deadline Manager 22.59s (+10.30s) • 1 task" at bounding box center [528, 283] width 182 height 34
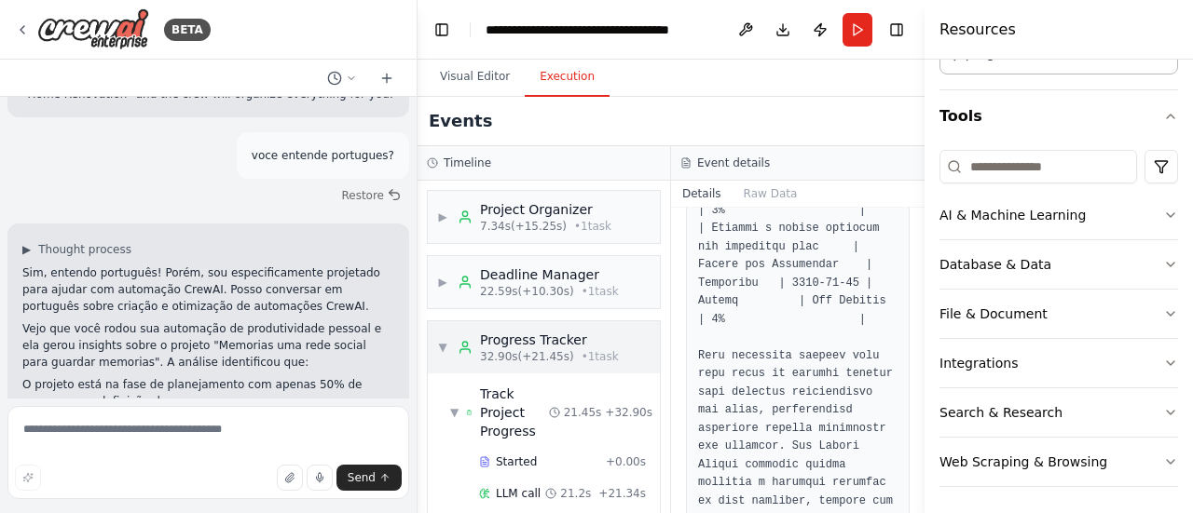
click at [435, 340] on div "▼ Progress Tracker 32.90s (+21.45s) • 1 task" at bounding box center [544, 347] width 232 height 52
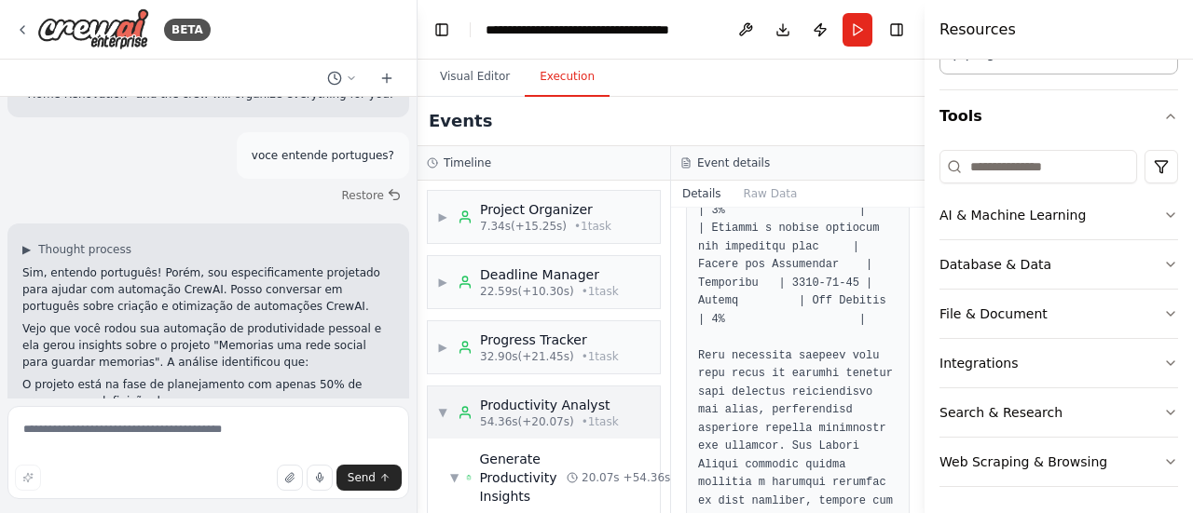
click at [437, 417] on div "▼ Productivity Analyst 54.36s (+20.07s) • 1 task" at bounding box center [528, 413] width 182 height 34
click at [190, 437] on textarea at bounding box center [208, 452] width 402 height 93
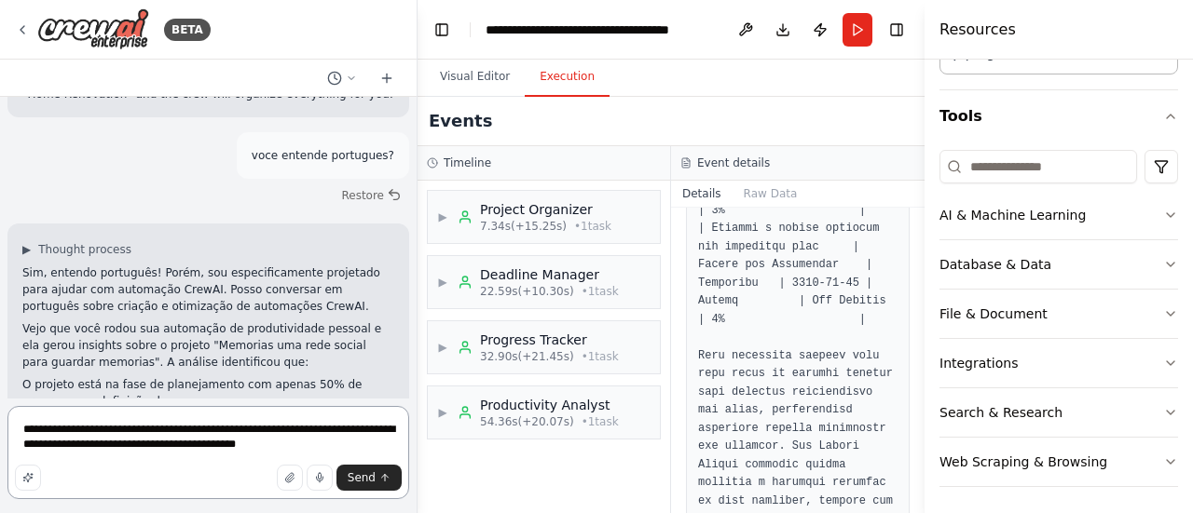
type textarea "**********"
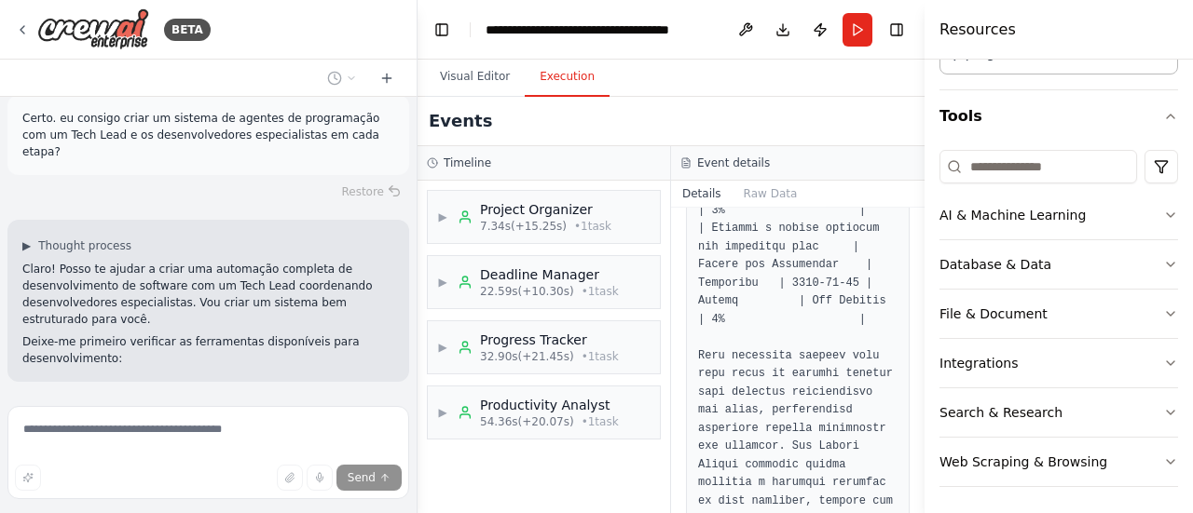
scroll to position [2961, 0]
click at [474, 79] on button "Visual Editor" at bounding box center [475, 77] width 100 height 39
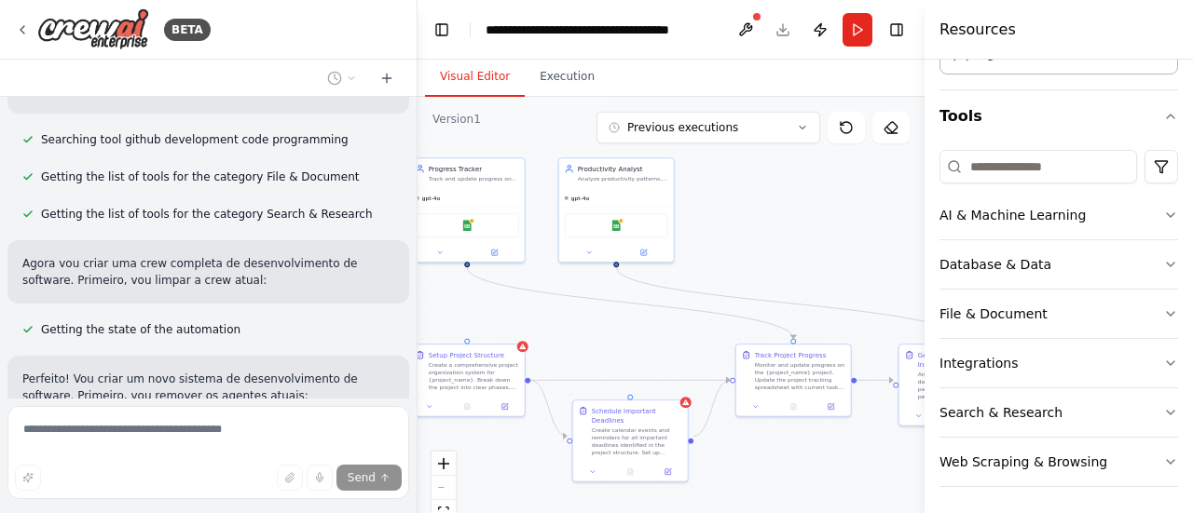
scroll to position [3269, 0]
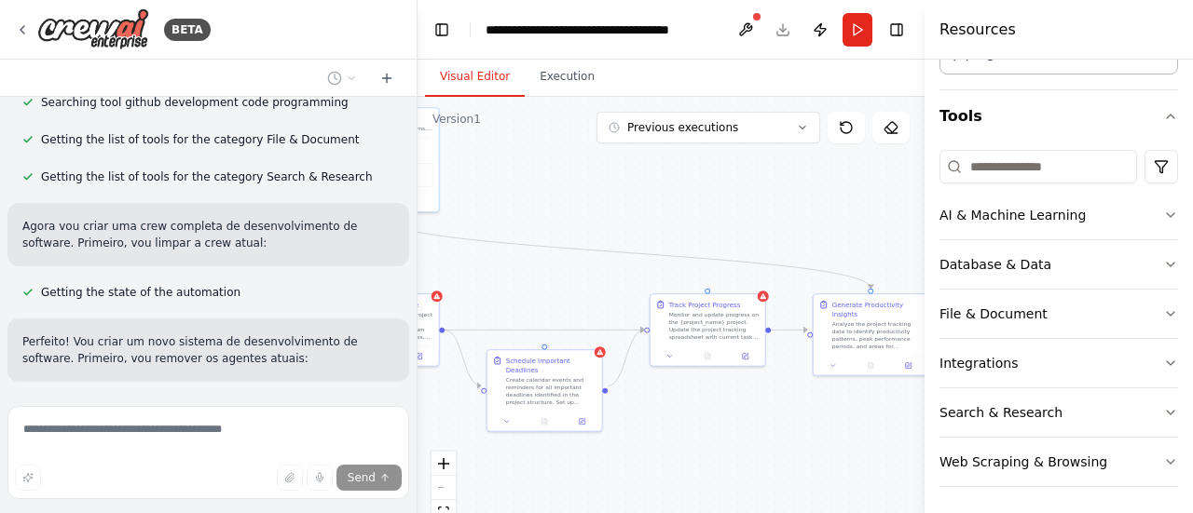
drag, startPoint x: 706, startPoint y: 262, endPoint x: 604, endPoint y: 184, distance: 129.0
click at [604, 184] on div ".deletable-edge-delete-btn { width: 20px; height: 20px; border: 0px solid #ffff…" at bounding box center [670, 330] width 507 height 466
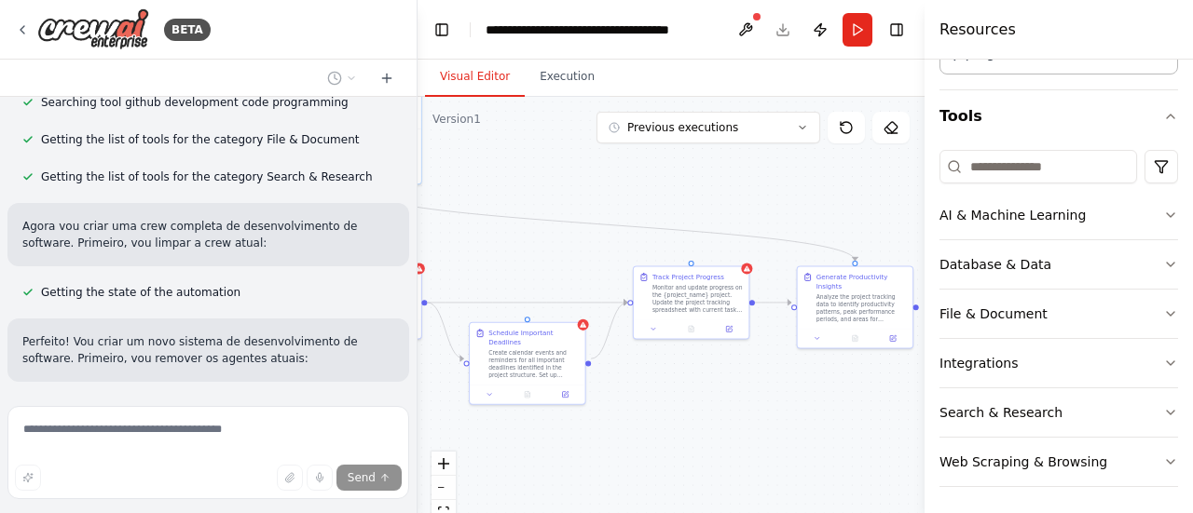
scroll to position [3306, 0]
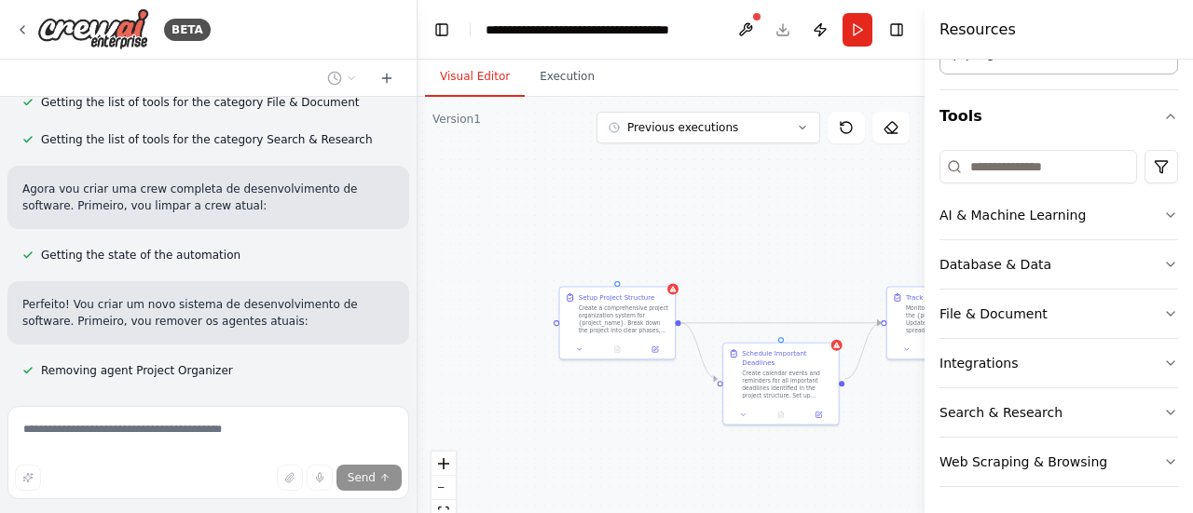
drag, startPoint x: 604, startPoint y: 184, endPoint x: 858, endPoint y: 208, distance: 255.5
click at [858, 208] on div ".deletable-edge-delete-btn { width: 20px; height: 20px; border: 0px solid #ffff…" at bounding box center [670, 330] width 507 height 466
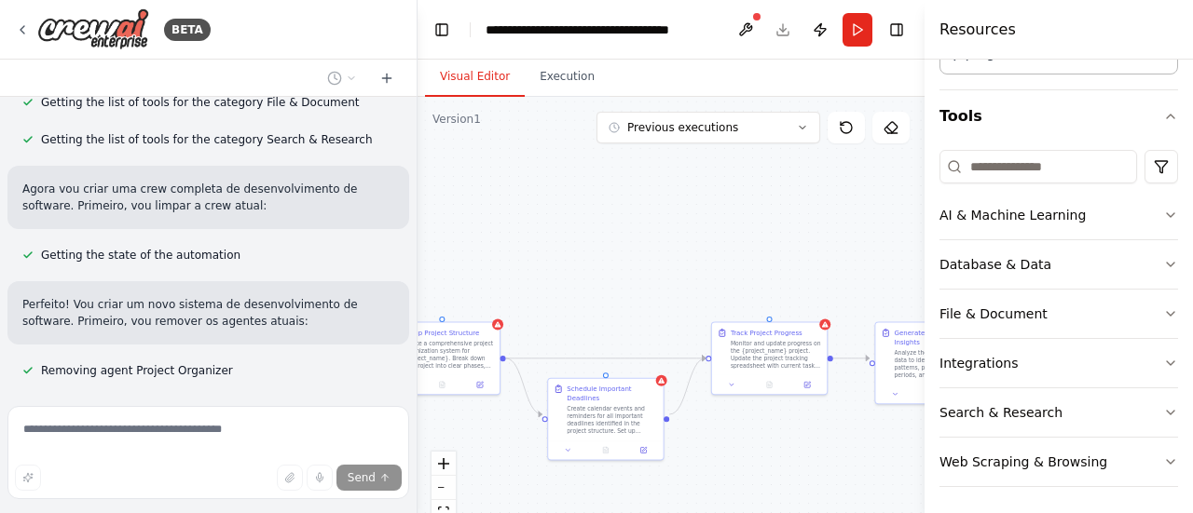
drag, startPoint x: 764, startPoint y: 221, endPoint x: 587, endPoint y: 253, distance: 179.9
click at [587, 253] on div ".deletable-edge-delete-btn { width: 20px; height: 20px; border: 0px solid #ffff…" at bounding box center [670, 330] width 507 height 466
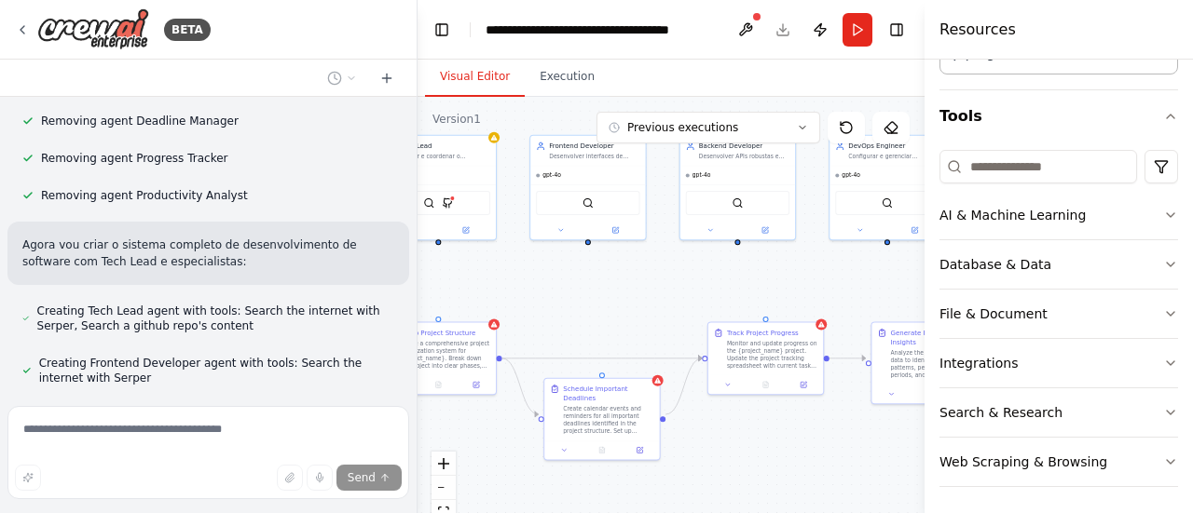
scroll to position [3645, 0]
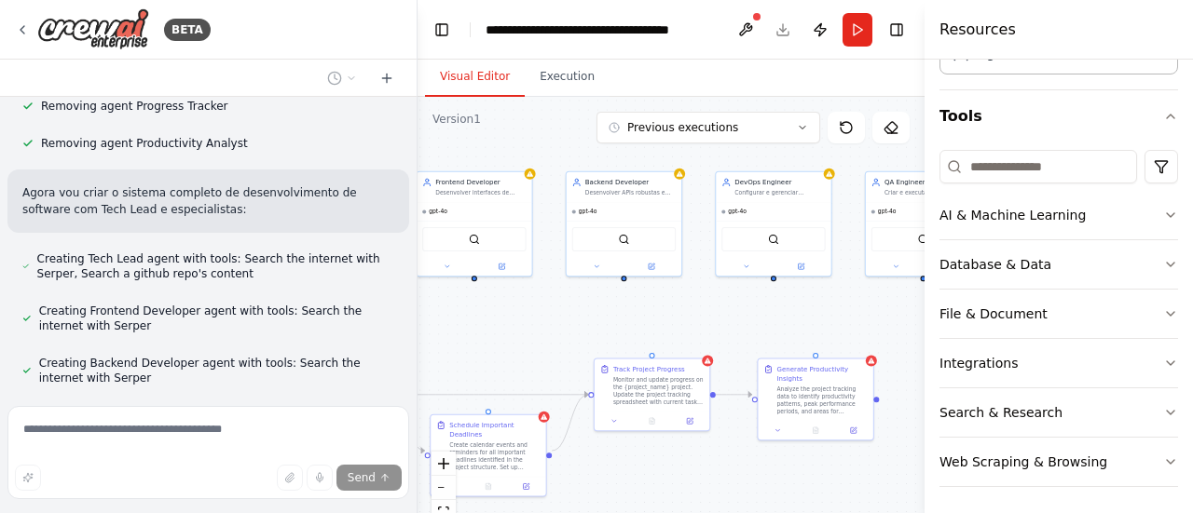
drag, startPoint x: 654, startPoint y: 284, endPoint x: 542, endPoint y: 321, distance: 117.6
click at [542, 321] on div ".deletable-edge-delete-btn { width: 20px; height: 20px; border: 0px solid #ffff…" at bounding box center [670, 330] width 507 height 466
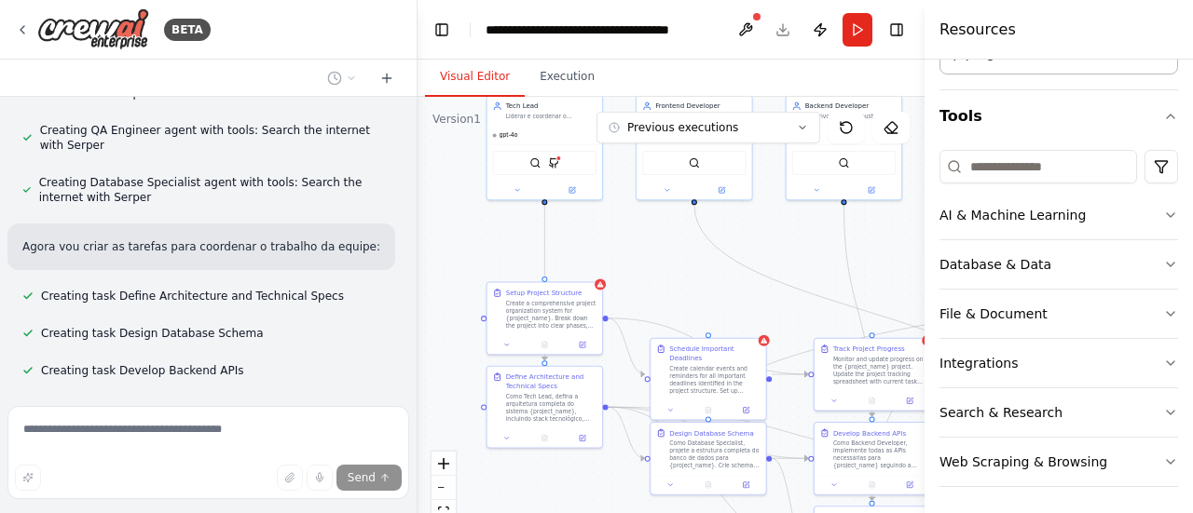
scroll to position [4020, 0]
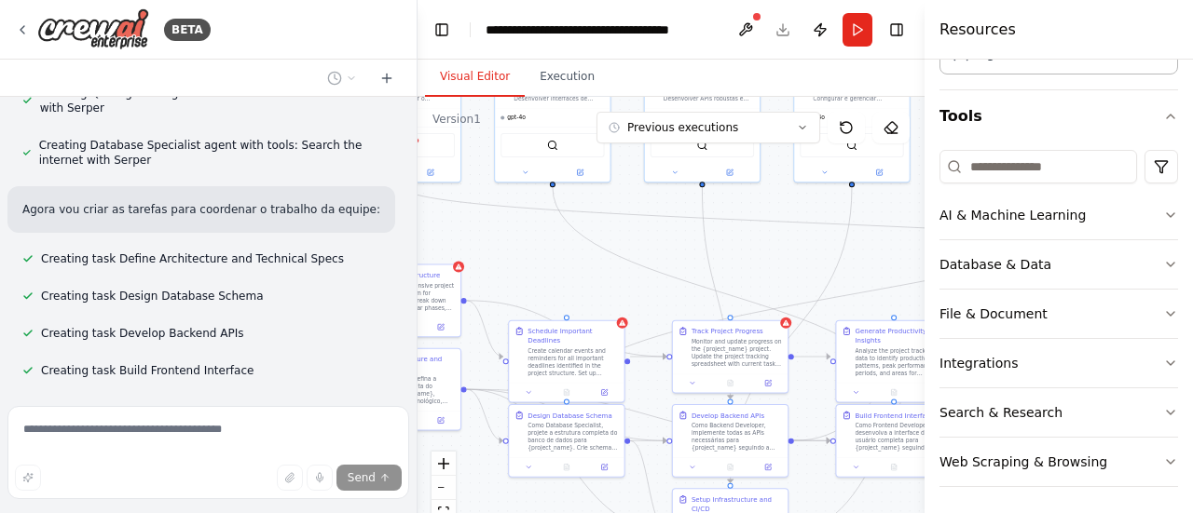
drag, startPoint x: 542, startPoint y: 321, endPoint x: 611, endPoint y: 226, distance: 117.4
click at [613, 226] on div ".deletable-edge-delete-btn { width: 20px; height: 20px; border: 0px solid #ffff…" at bounding box center [670, 330] width 507 height 466
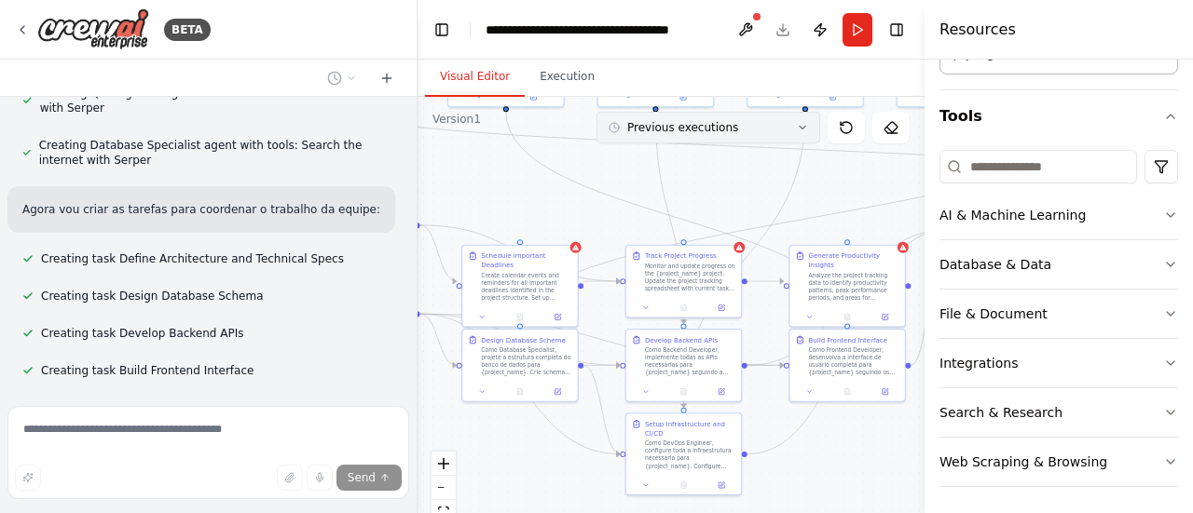
drag, startPoint x: 745, startPoint y: 247, endPoint x: 718, endPoint y: 132, distance: 118.0
click at [718, 132] on div "Version 1 Previous executions Show Tools Hide Agents .deletable-edge-delete-btn…" at bounding box center [670, 330] width 507 height 466
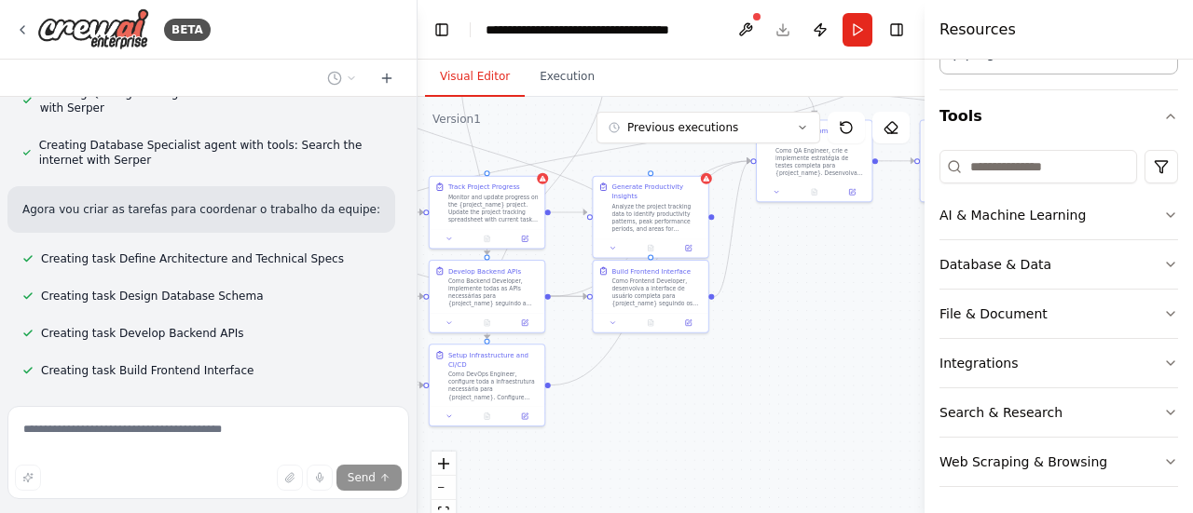
scroll to position [4119, 0]
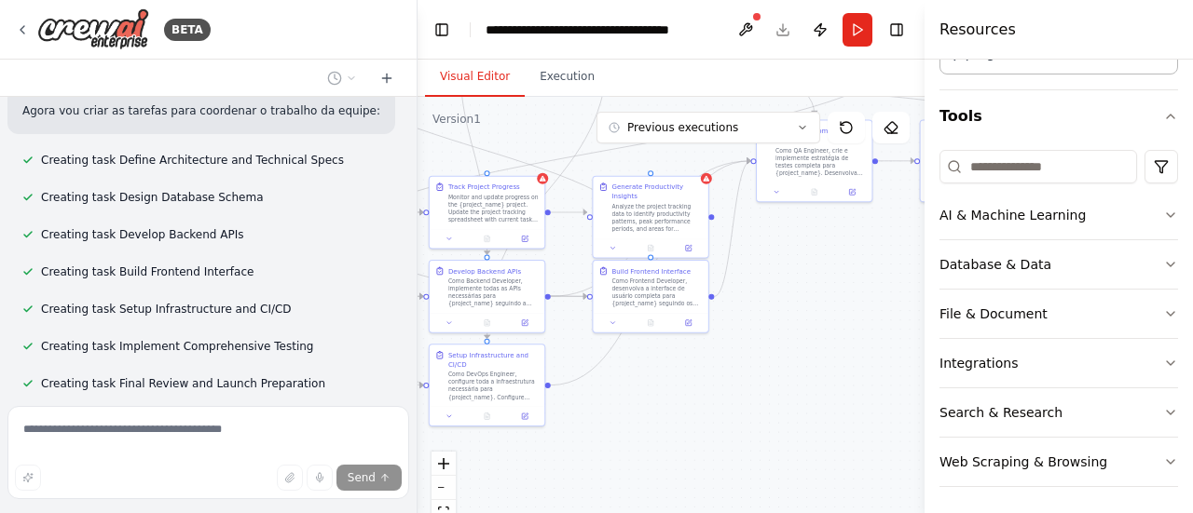
drag, startPoint x: 855, startPoint y: 183, endPoint x: 622, endPoint y: 172, distance: 233.2
click at [622, 172] on div ".deletable-edge-delete-btn { width: 20px; height: 20px; border: 0px solid #ffff…" at bounding box center [670, 330] width 507 height 466
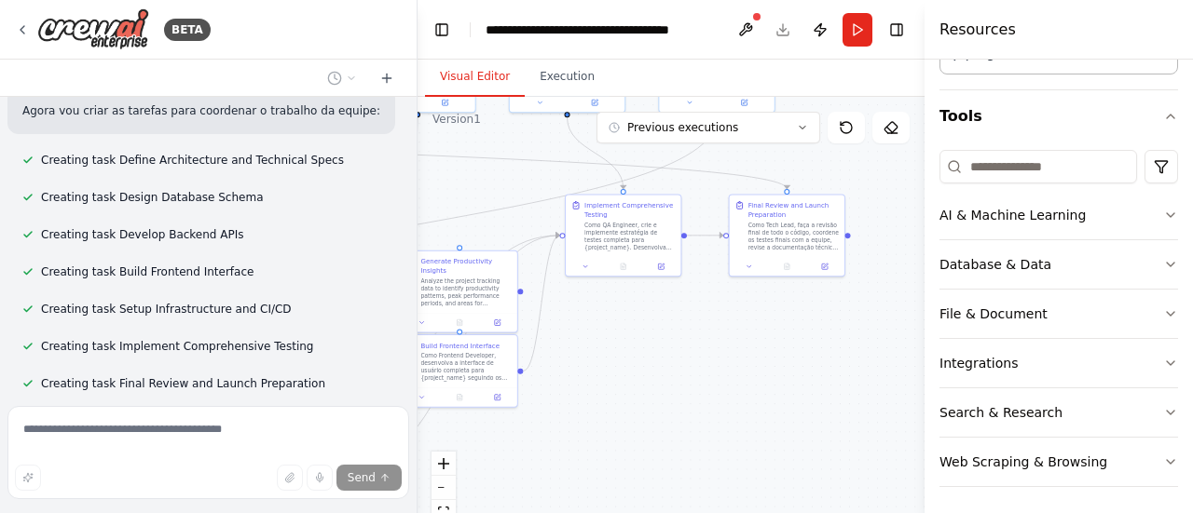
drag, startPoint x: 797, startPoint y: 302, endPoint x: 619, endPoint y: 392, distance: 199.6
click at [617, 392] on div ".deletable-edge-delete-btn { width: 20px; height: 20px; border: 0px solid #ffff…" at bounding box center [670, 330] width 507 height 466
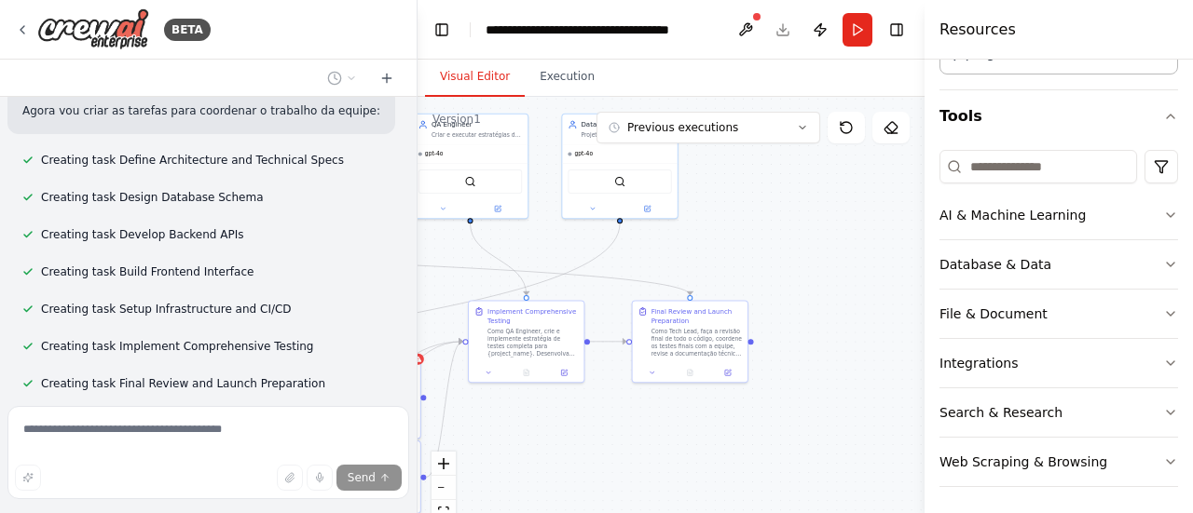
drag, startPoint x: 777, startPoint y: 393, endPoint x: 755, endPoint y: 460, distance: 70.7
click at [755, 460] on div ".deletable-edge-delete-btn { width: 20px; height: 20px; border: 0px solid #ffff…" at bounding box center [670, 330] width 507 height 466
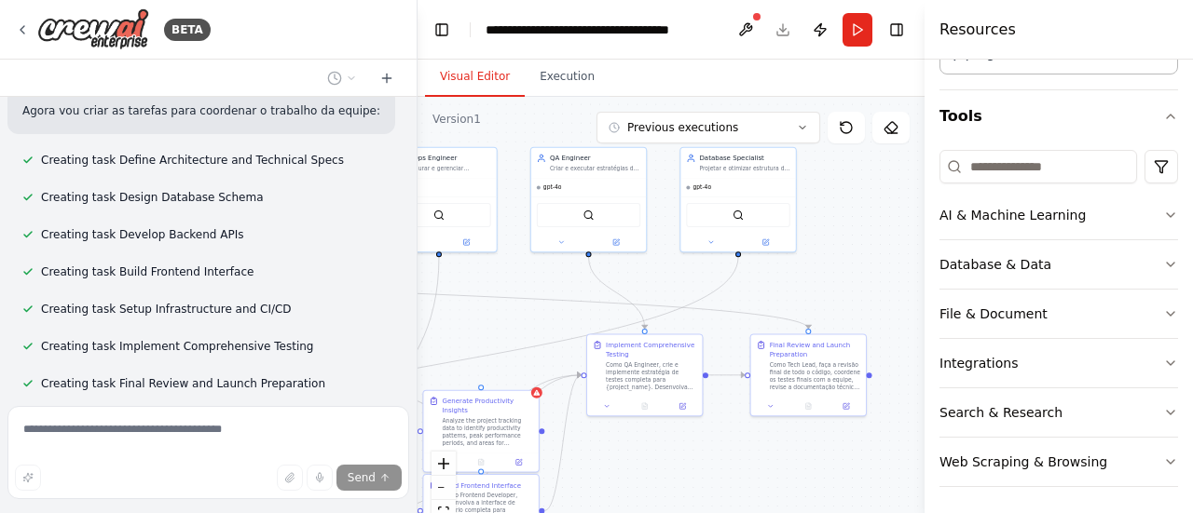
drag, startPoint x: 689, startPoint y: 430, endPoint x: 820, endPoint y: 479, distance: 140.4
click at [822, 479] on div ".deletable-edge-delete-btn { width: 20px; height: 20px; border: 0px solid #ffff…" at bounding box center [670, 330] width 507 height 466
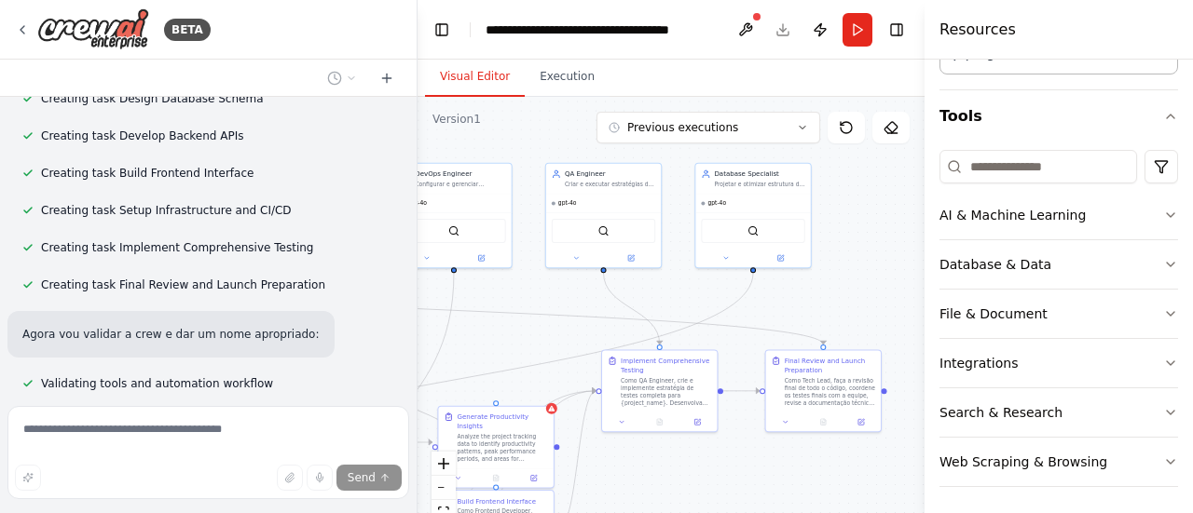
scroll to position [4217, 0]
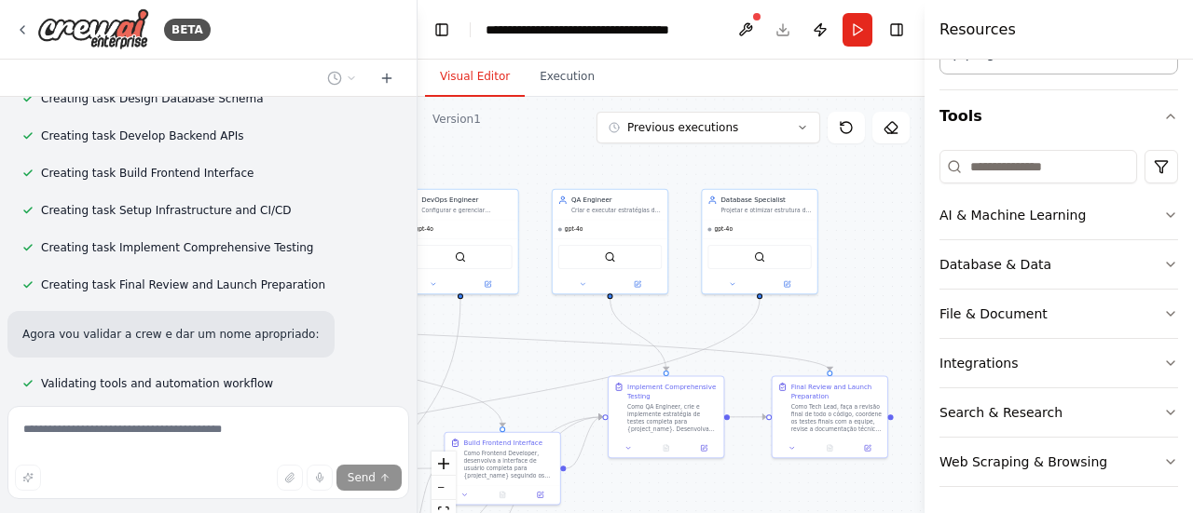
drag, startPoint x: 868, startPoint y: 289, endPoint x: 875, endPoint y: 315, distance: 26.9
click at [875, 315] on div ".deletable-edge-delete-btn { width: 20px; height: 20px; border: 0px solid #ffff…" at bounding box center [670, 330] width 507 height 466
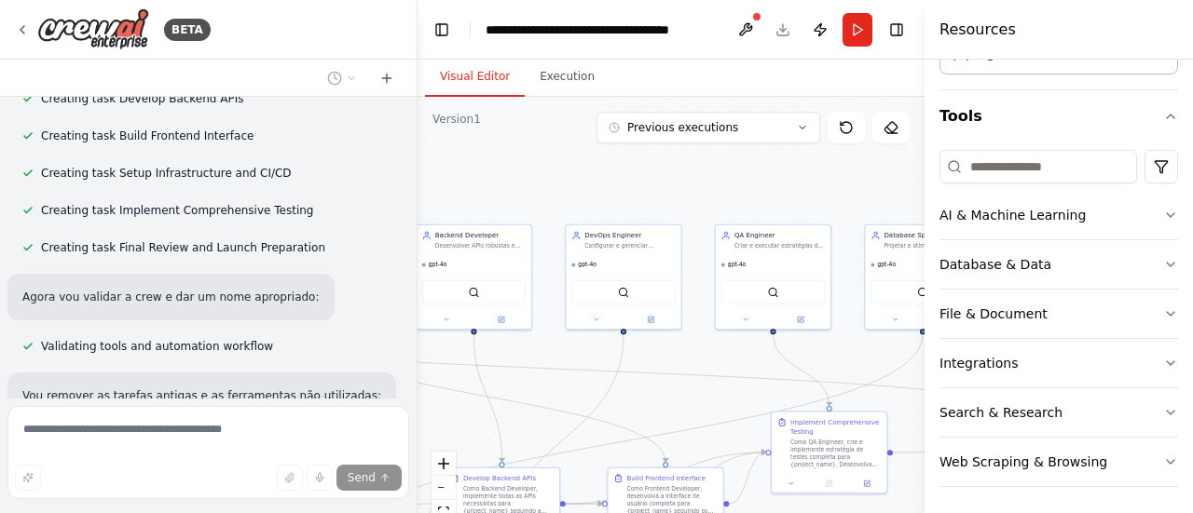
drag, startPoint x: 514, startPoint y: 157, endPoint x: 701, endPoint y: 206, distance: 192.8
click at [701, 206] on div ".deletable-edge-delete-btn { width: 20px; height: 20px; border: 0px solid #ffff…" at bounding box center [670, 330] width 507 height 466
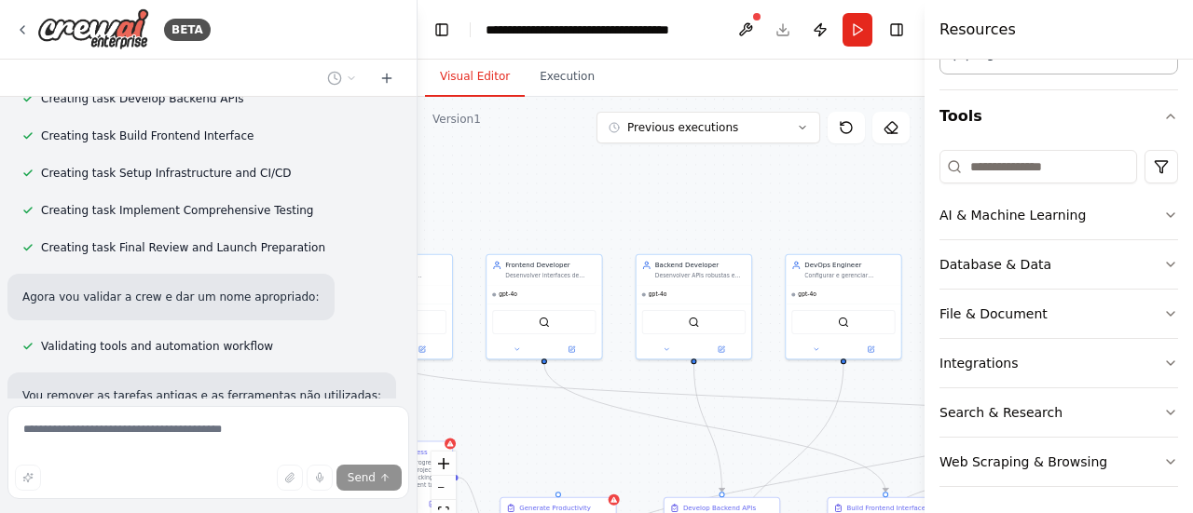
drag, startPoint x: 559, startPoint y: 185, endPoint x: 760, endPoint y: 204, distance: 202.1
click at [758, 202] on div ".deletable-edge-delete-btn { width: 20px; height: 20px; border: 0px solid #ffff…" at bounding box center [670, 330] width 507 height 466
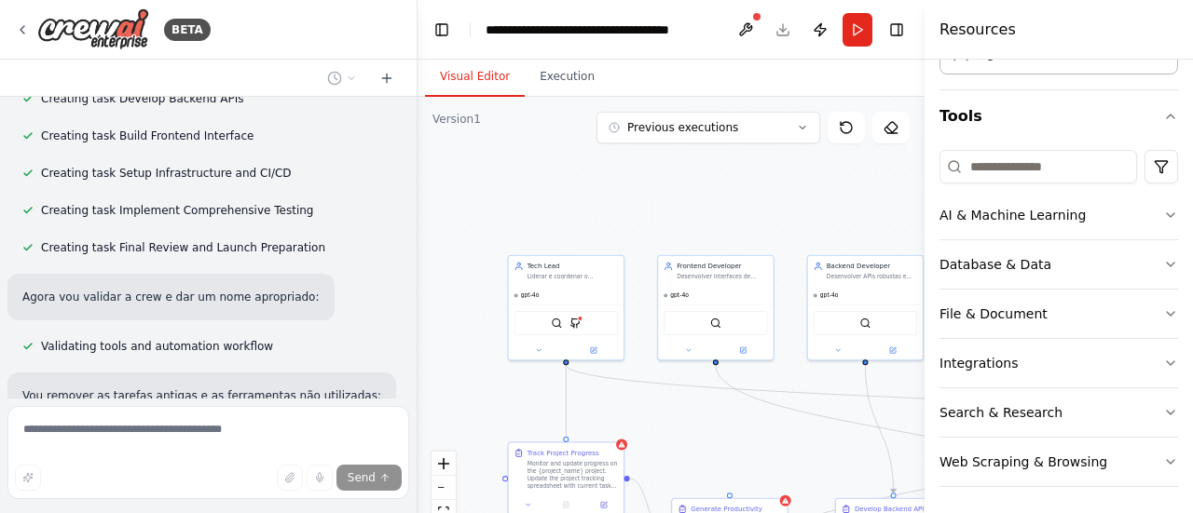
drag, startPoint x: 690, startPoint y: 198, endPoint x: 827, endPoint y: 228, distance: 140.2
click at [827, 228] on div ".deletable-edge-delete-btn { width: 20px; height: 20px; border: 0px solid #ffff…" at bounding box center [670, 330] width 507 height 466
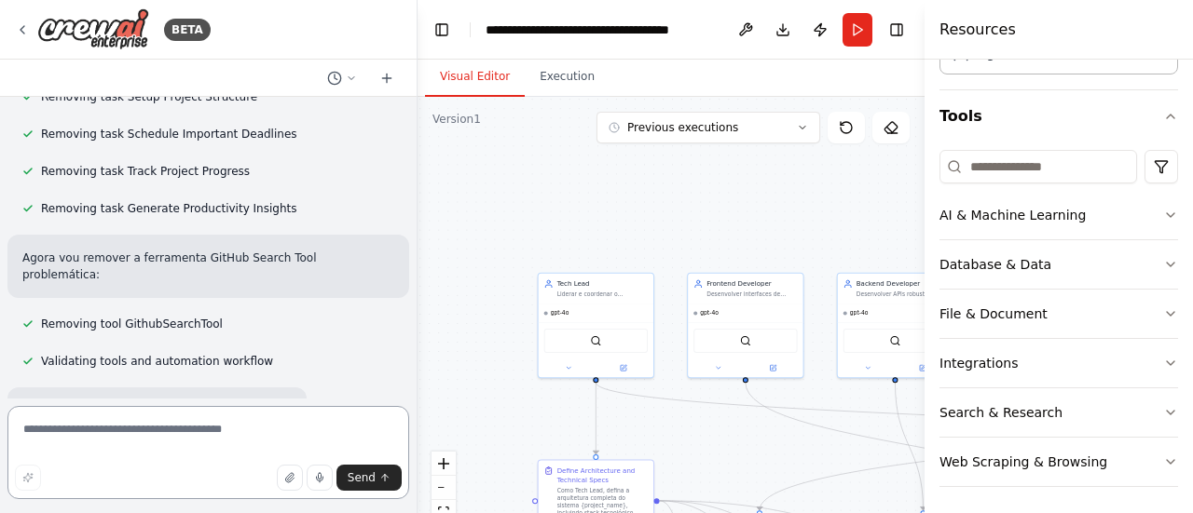
scroll to position [4620, 0]
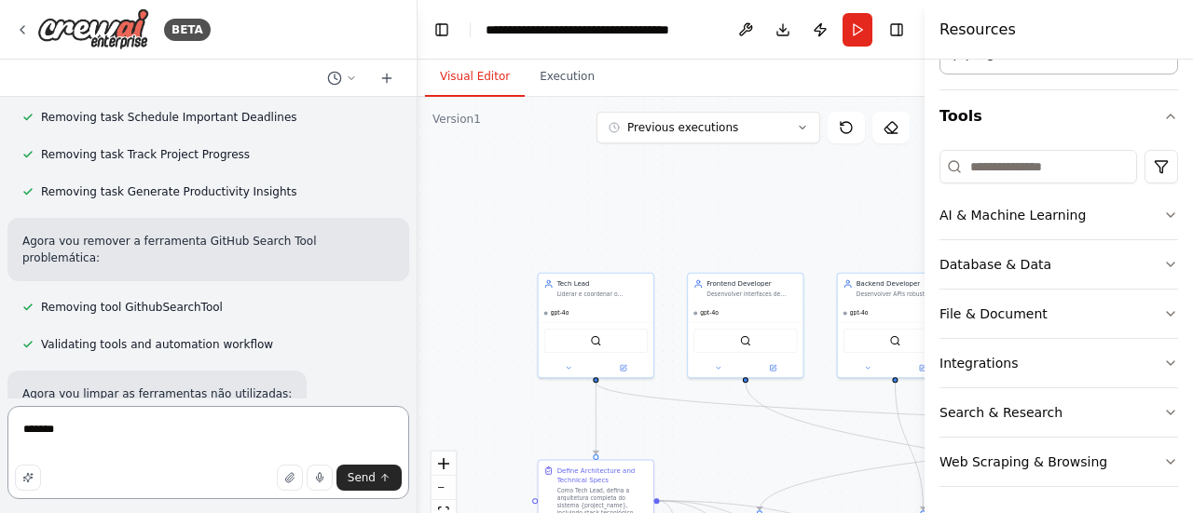
type textarea "********"
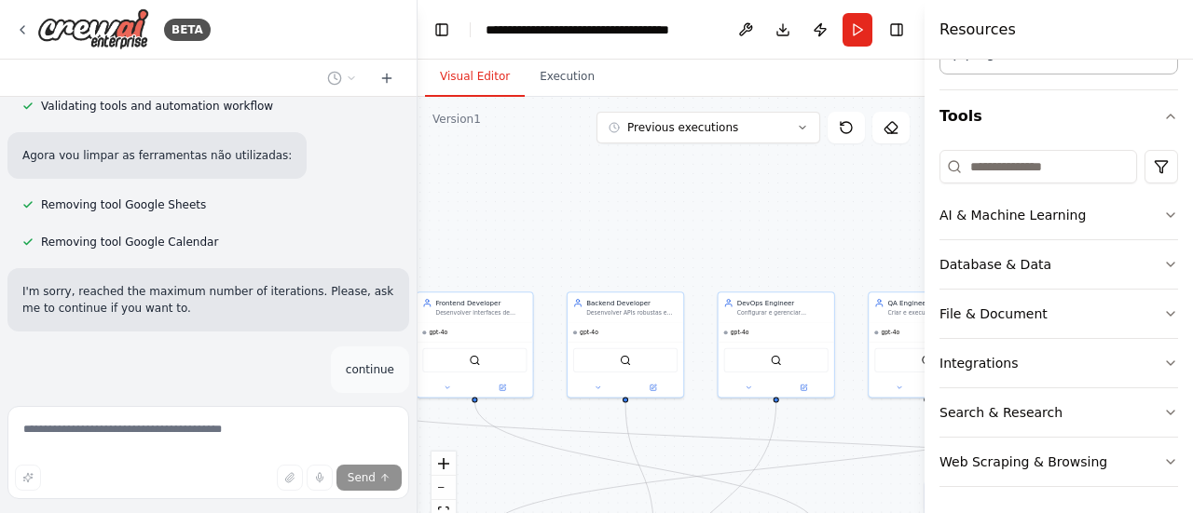
scroll to position [4875, 0]
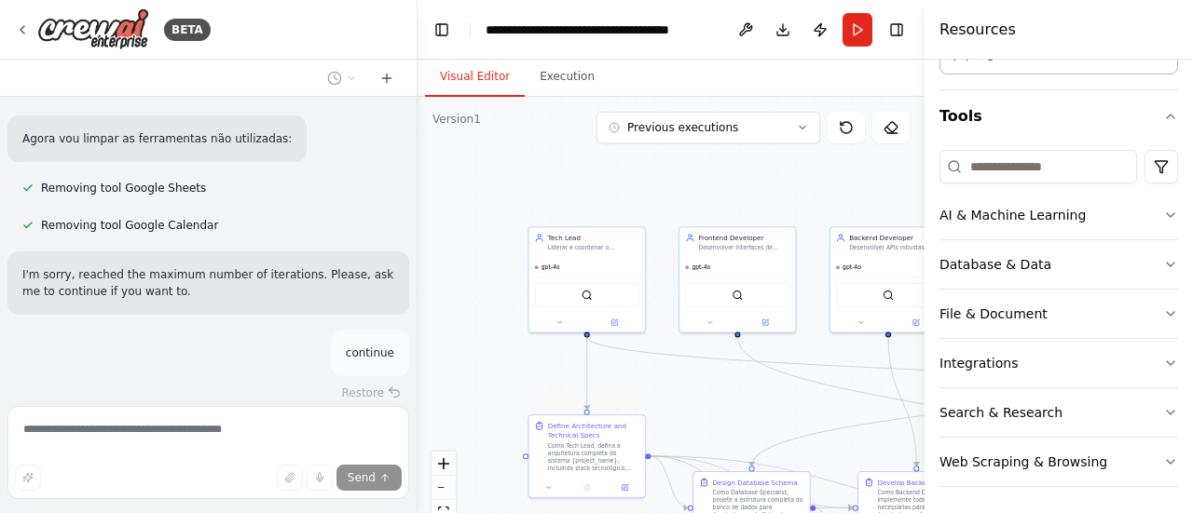
drag, startPoint x: 674, startPoint y: 223, endPoint x: 665, endPoint y: 178, distance: 45.5
click at [665, 178] on div ".deletable-edge-delete-btn { width: 20px; height: 20px; border: 0px solid #ffff…" at bounding box center [670, 330] width 507 height 466
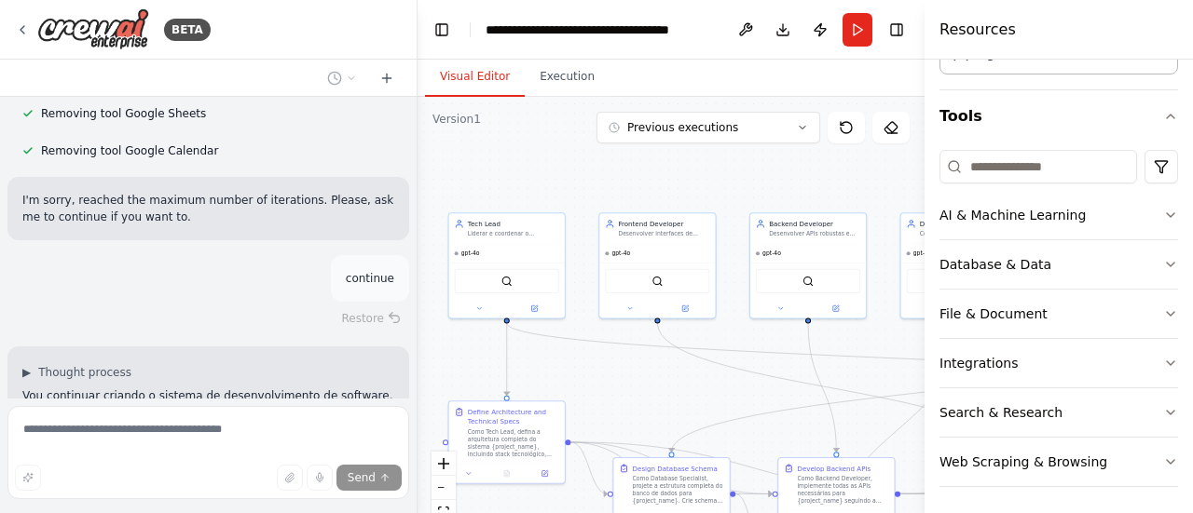
scroll to position [5011, 0]
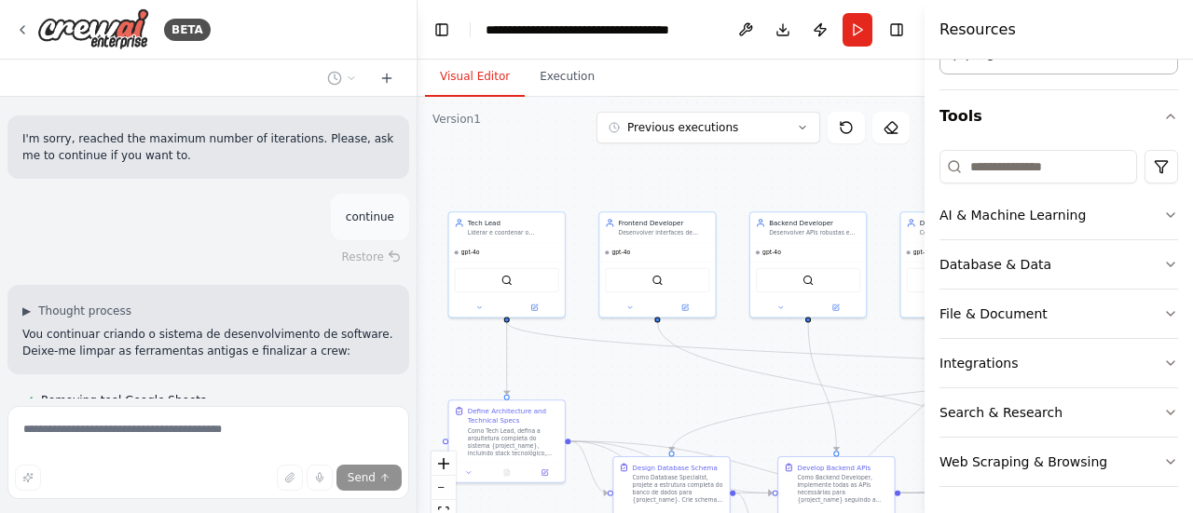
drag, startPoint x: 665, startPoint y: 178, endPoint x: 585, endPoint y: 161, distance: 81.9
click at [585, 161] on div ".deletable-edge-delete-btn { width: 20px; height: 20px; border: 0px solid #ffff…" at bounding box center [670, 330] width 507 height 466
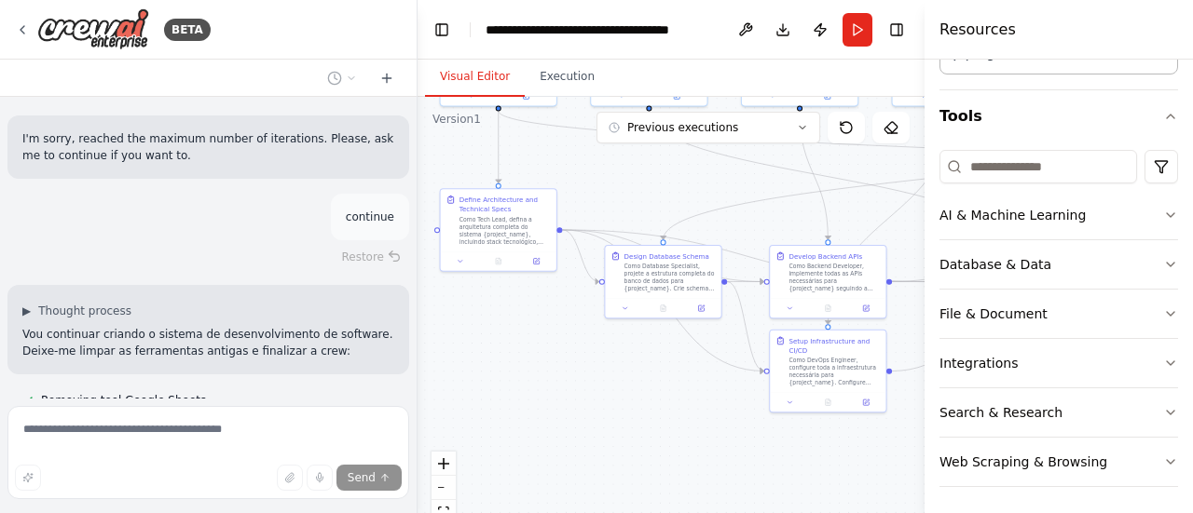
drag, startPoint x: 537, startPoint y: 363, endPoint x: 494, endPoint y: 154, distance: 214.0
click at [495, 154] on div ".deletable-edge-delete-btn { width: 20px; height: 20px; border: 0px solid #ffff…" at bounding box center [670, 330] width 507 height 466
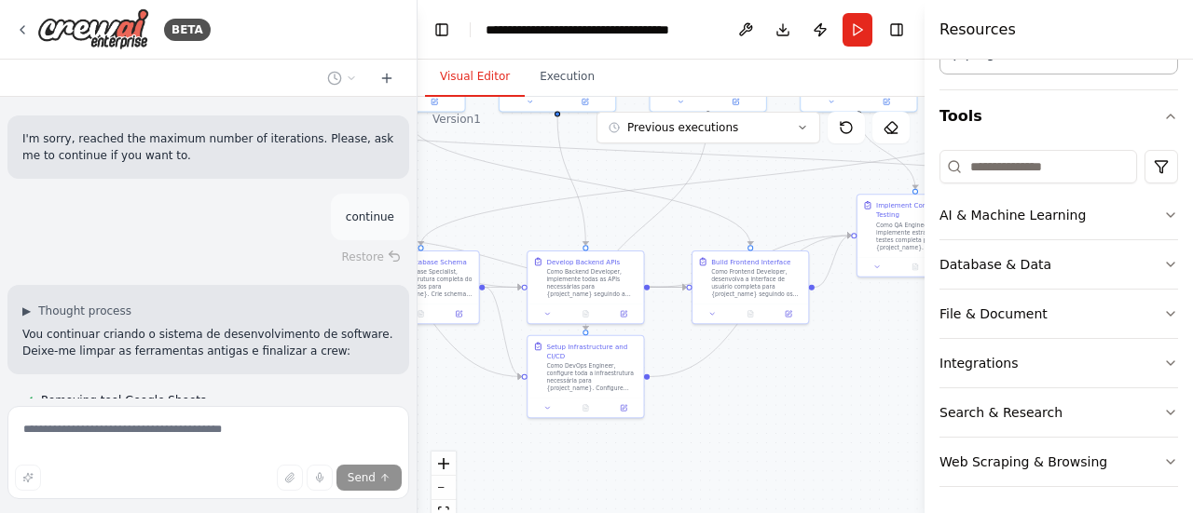
drag, startPoint x: 616, startPoint y: 199, endPoint x: 386, endPoint y: 210, distance: 230.4
click at [386, 210] on div "BETA Create a crew that helps organize your personal projects, sets reminders f…" at bounding box center [596, 256] width 1193 height 513
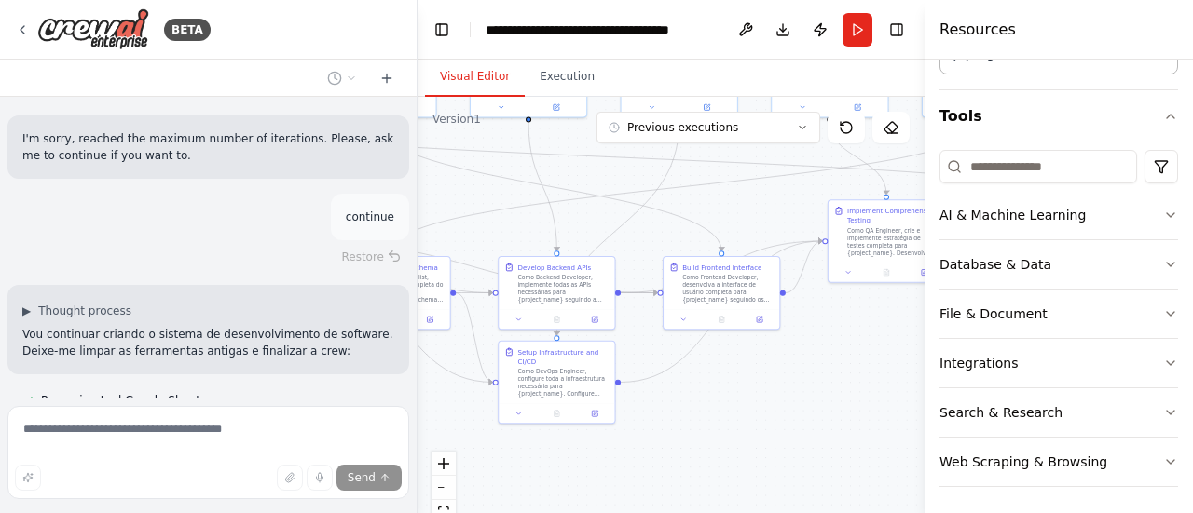
scroll to position [5110, 0]
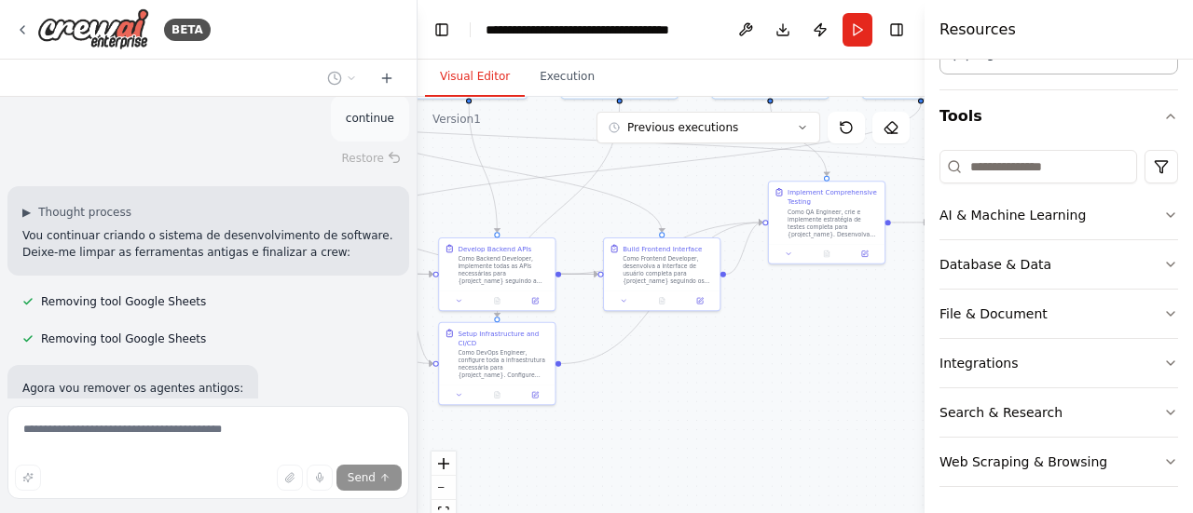
drag, startPoint x: 844, startPoint y: 415, endPoint x: 652, endPoint y: 367, distance: 197.8
click at [695, 366] on div ".deletable-edge-delete-btn { width: 20px; height: 20px; border: 0px solid #ffff…" at bounding box center [670, 330] width 507 height 466
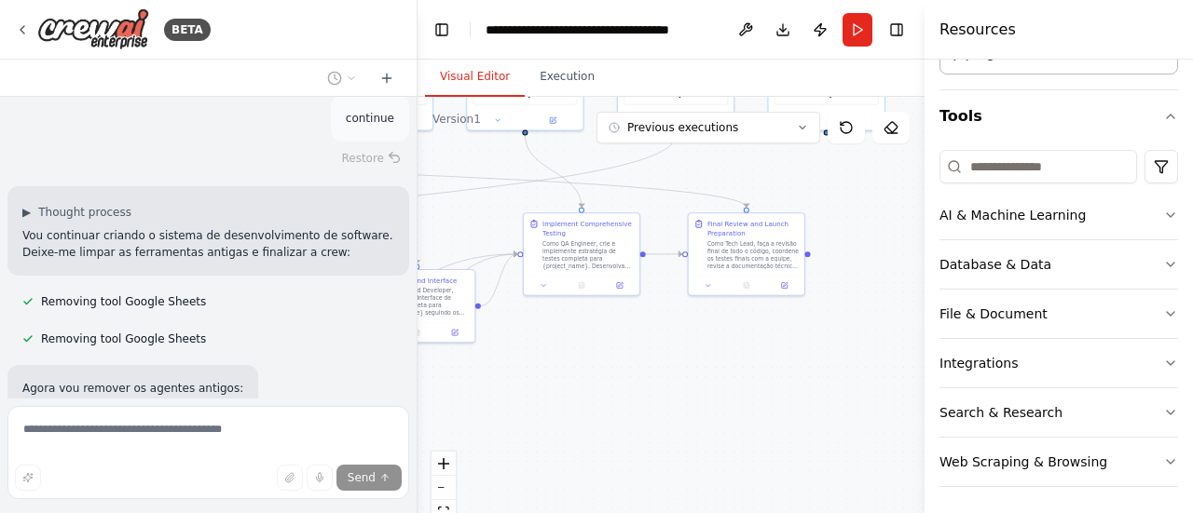
drag, startPoint x: 801, startPoint y: 320, endPoint x: 623, endPoint y: 409, distance: 199.2
click at [624, 409] on div ".deletable-edge-delete-btn { width: 20px; height: 20px; border: 0px solid #ffff…" at bounding box center [670, 330] width 507 height 466
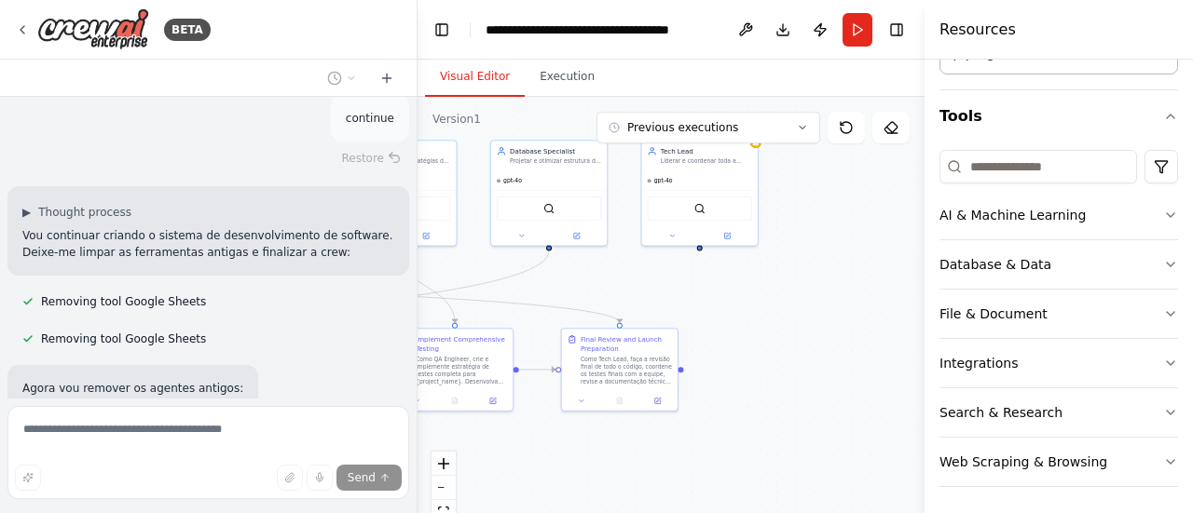
drag, startPoint x: 798, startPoint y: 403, endPoint x: 693, endPoint y: 491, distance: 136.3
click at [693, 491] on div ".deletable-edge-delete-btn { width: 20px; height: 20px; border: 0px solid #ffff…" at bounding box center [670, 330] width 507 height 466
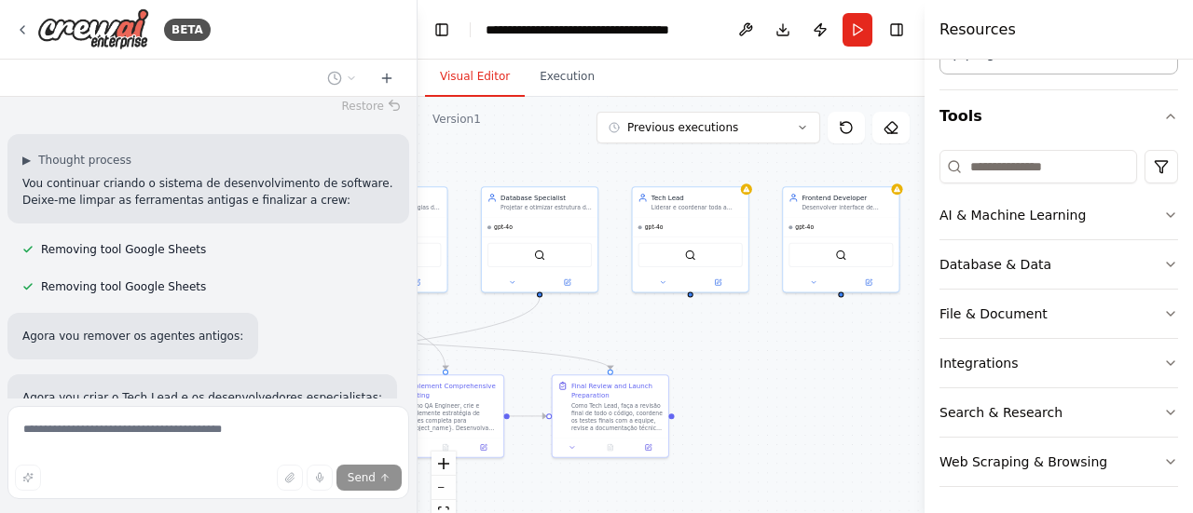
drag, startPoint x: 716, startPoint y: 288, endPoint x: 762, endPoint y: 349, distance: 76.4
click at [749, 346] on div ".deletable-edge-delete-btn { width: 20px; height: 20px; border: 0px solid #ffff…" at bounding box center [670, 330] width 507 height 466
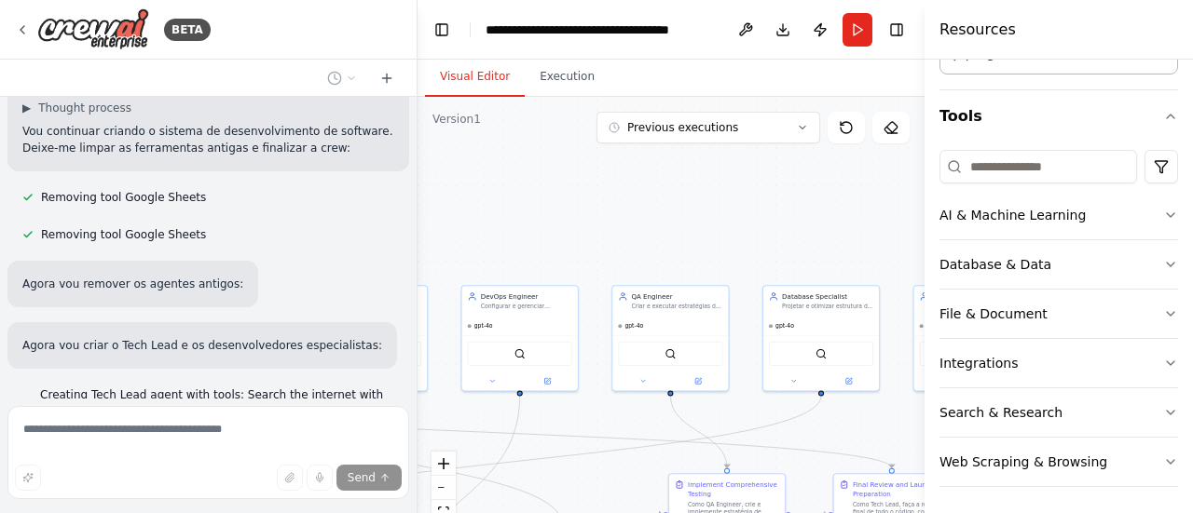
drag, startPoint x: 507, startPoint y: 169, endPoint x: 795, endPoint y: 256, distance: 301.0
click at [792, 259] on div ".deletable-edge-delete-btn { width: 20px; height: 20px; border: 0px solid #ffff…" at bounding box center [670, 330] width 507 height 466
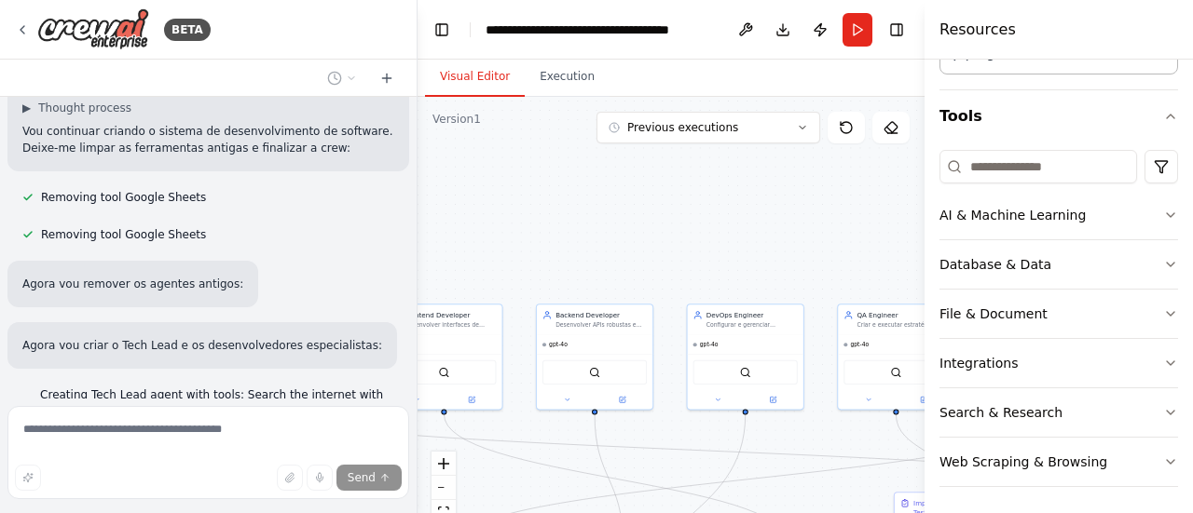
drag, startPoint x: 474, startPoint y: 181, endPoint x: 598, endPoint y: 192, distance: 124.4
click at [649, 197] on div ".deletable-edge-delete-btn { width: 20px; height: 20px; border: 0px solid #ffff…" at bounding box center [670, 330] width 507 height 466
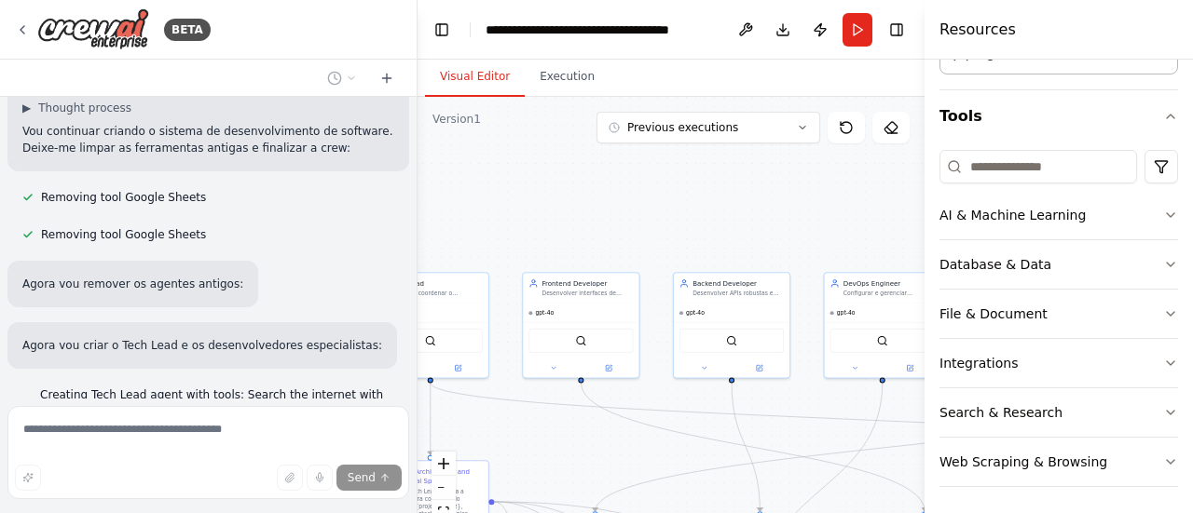
scroll to position [5267, 0]
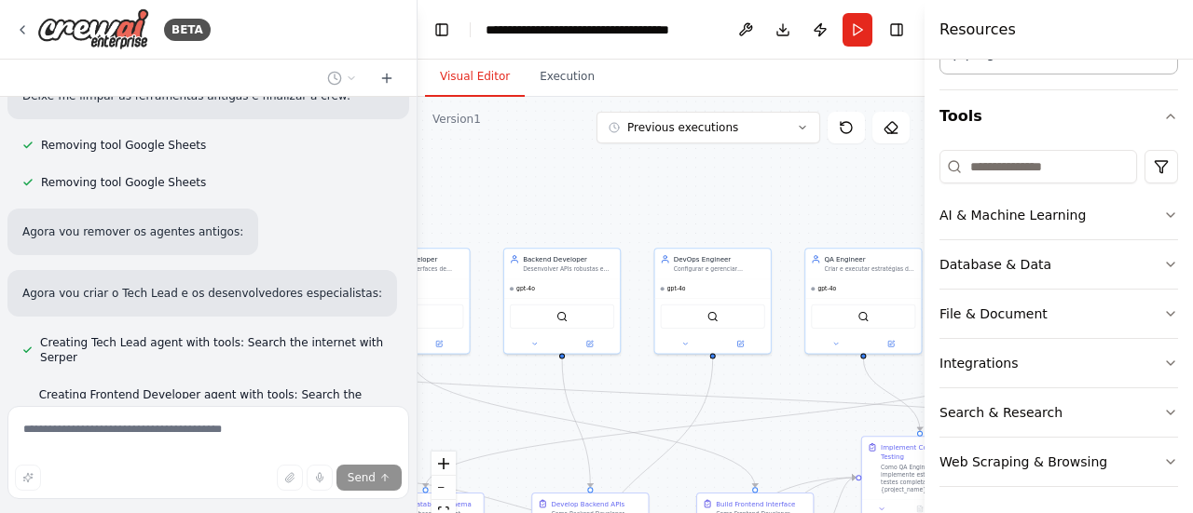
drag, startPoint x: 489, startPoint y: 206, endPoint x: 426, endPoint y: 145, distance: 87.7
click at [442, 149] on div ".deletable-edge-delete-btn { width: 20px; height: 20px; border: 0px solid #ffff…" at bounding box center [670, 330] width 507 height 466
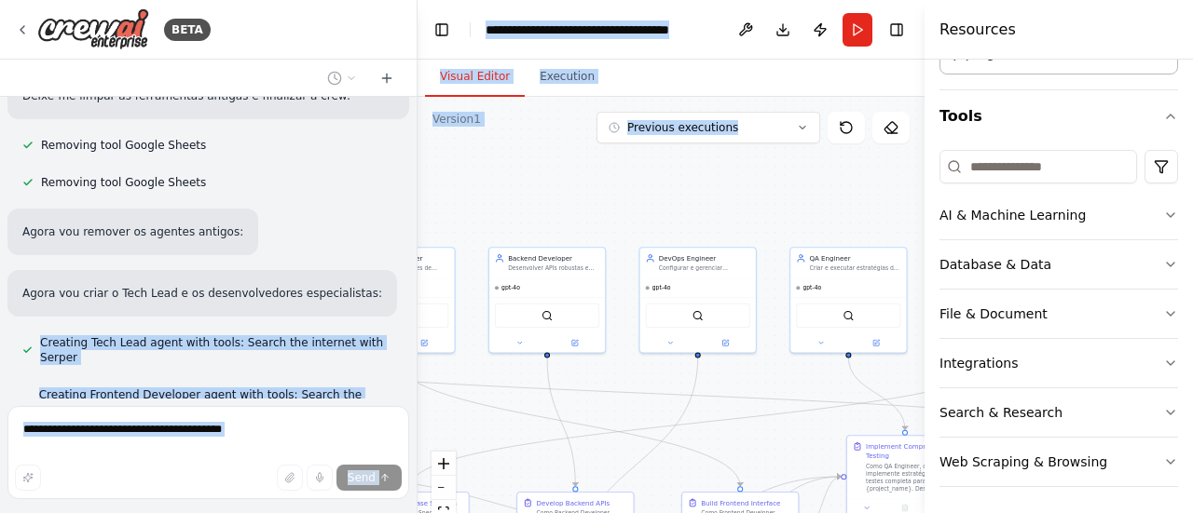
drag, startPoint x: 335, startPoint y: 119, endPoint x: 600, endPoint y: 203, distance: 277.6
click at [600, 203] on div "BETA Create a crew that helps organize your personal projects, sets reminders f…" at bounding box center [596, 256] width 1193 height 513
click at [600, 203] on div ".deletable-edge-delete-btn { width: 20px; height: 20px; border: 0px solid #ffff…" at bounding box center [670, 330] width 507 height 466
click at [282, 384] on div "Creating Frontend Developer agent with tools: Search the internet with Serper" at bounding box center [208, 402] width 402 height 37
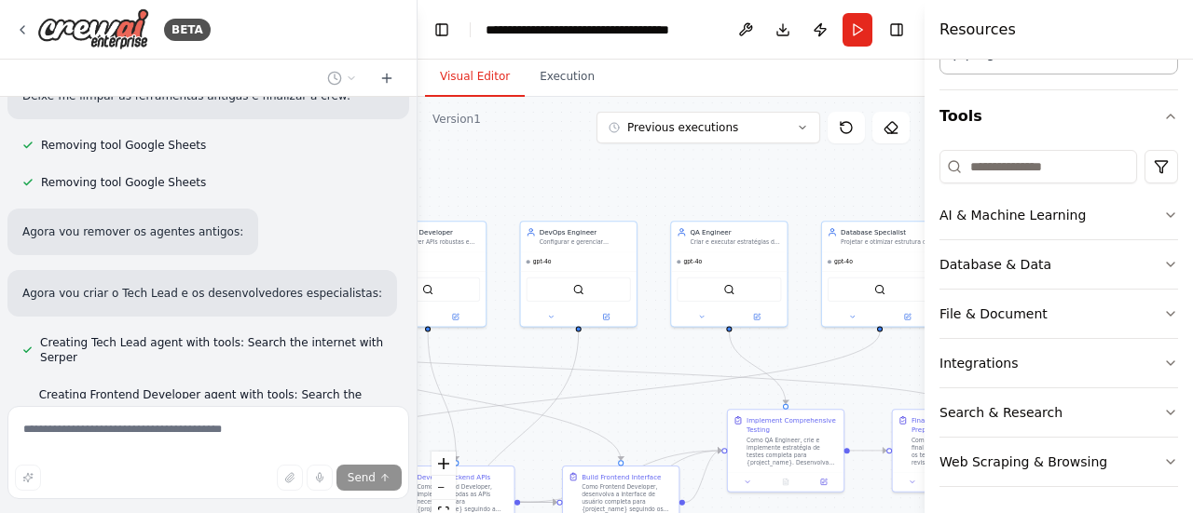
drag, startPoint x: 603, startPoint y: 220, endPoint x: 418, endPoint y: 191, distance: 186.8
click at [424, 191] on div ".deletable-edge-delete-btn { width: 20px; height: 20px; border: 0px solid #ffff…" at bounding box center [670, 330] width 507 height 466
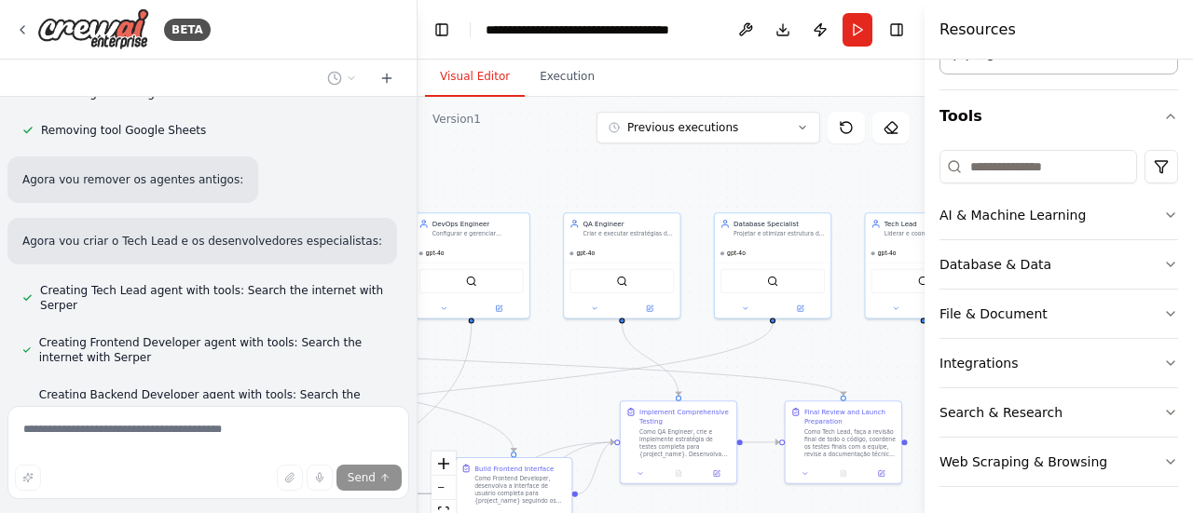
drag, startPoint x: 628, startPoint y: 184, endPoint x: 530, endPoint y: 184, distance: 97.8
click at [531, 184] on div ".deletable-edge-delete-btn { width: 20px; height: 20px; border: 0px solid #ffff…" at bounding box center [670, 330] width 507 height 466
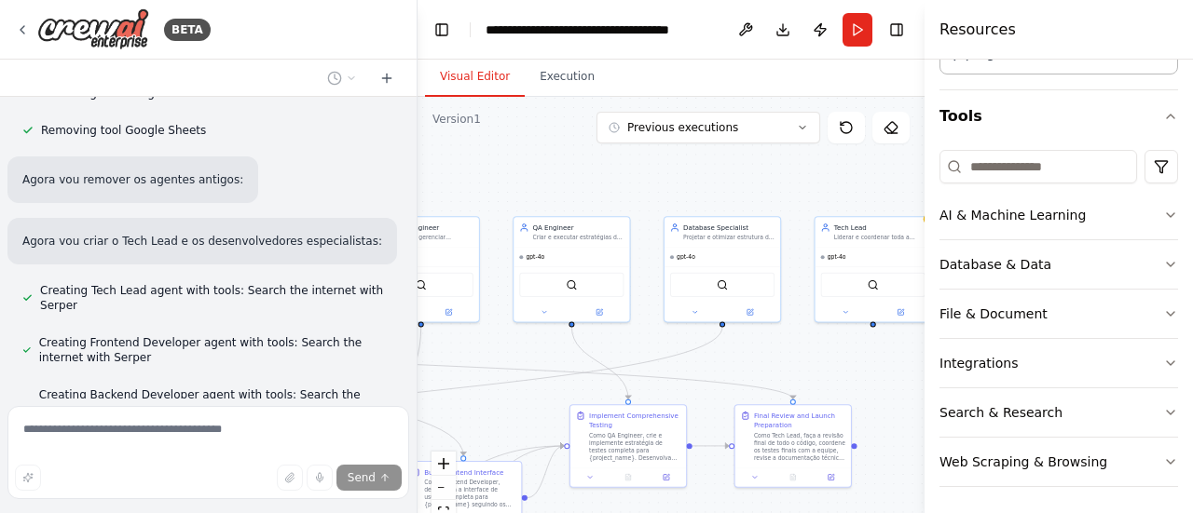
scroll to position [5380, 0]
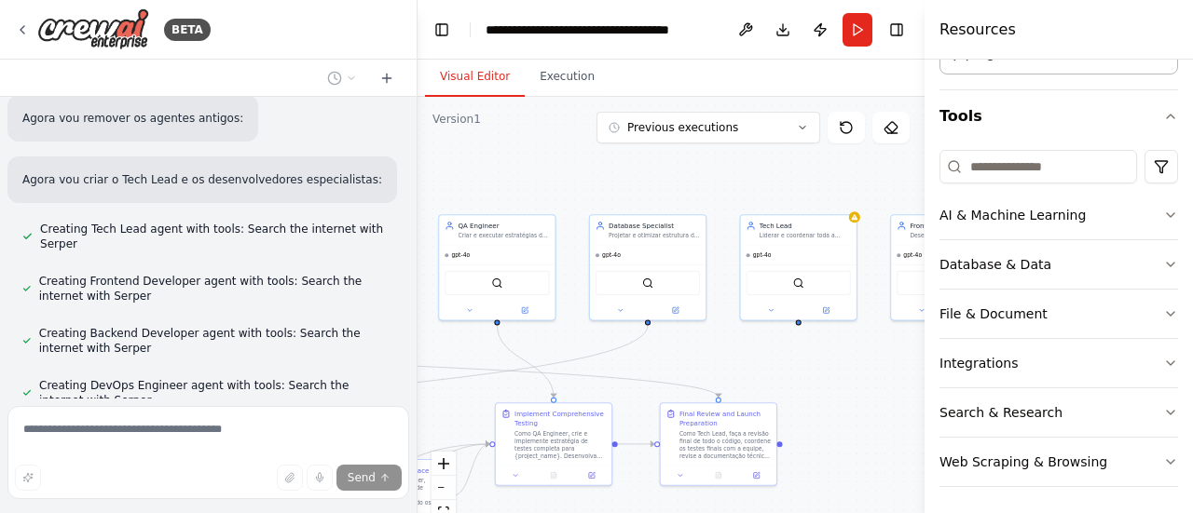
drag, startPoint x: 656, startPoint y: 170, endPoint x: 516, endPoint y: 170, distance: 139.8
click at [520, 170] on div ".deletable-edge-delete-btn { width: 20px; height: 20px; border: 0px solid #ffff…" at bounding box center [670, 330] width 507 height 466
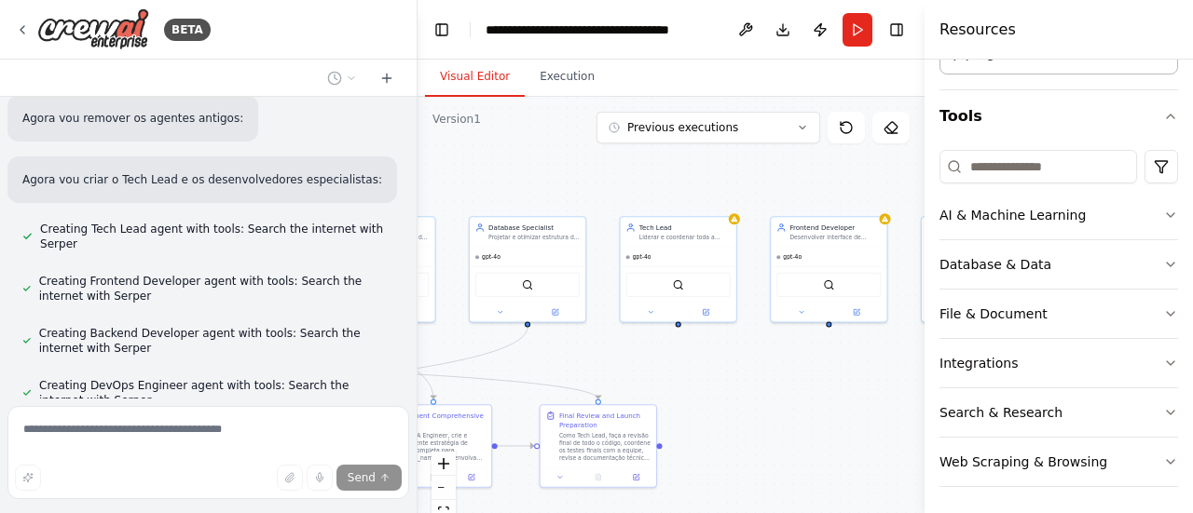
drag, startPoint x: 657, startPoint y: 181, endPoint x: 548, endPoint y: 182, distance: 109.0
click at [548, 182] on div ".deletable-edge-delete-btn { width: 20px; height: 20px; border: 0px solid #ffff…" at bounding box center [670, 330] width 507 height 466
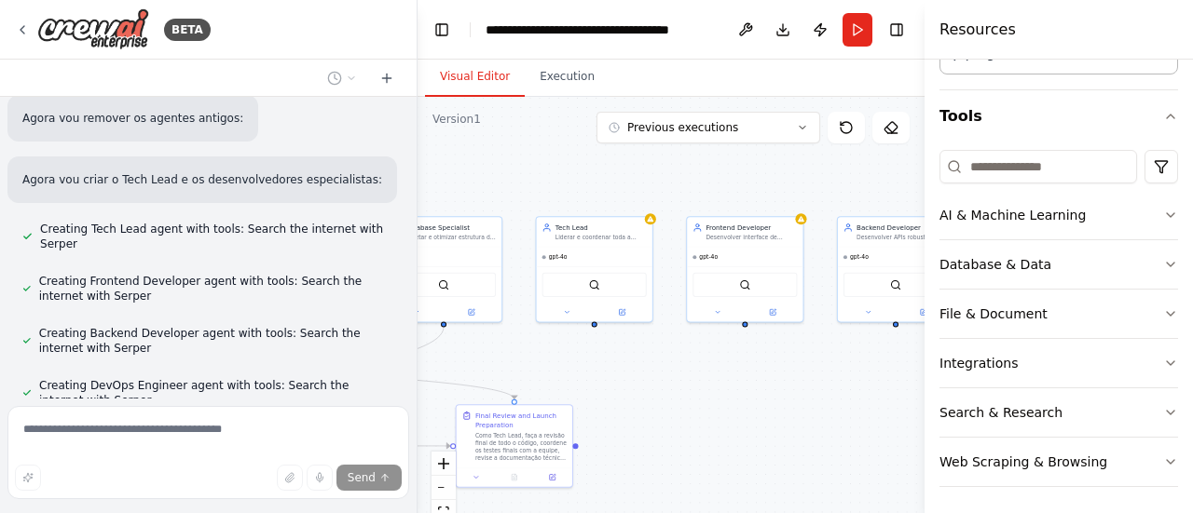
drag, startPoint x: 628, startPoint y: 183, endPoint x: 598, endPoint y: 180, distance: 29.9
click at [598, 180] on div ".deletable-edge-delete-btn { width: 20px; height: 20px; border: 0px solid #ffff…" at bounding box center [670, 330] width 507 height 466
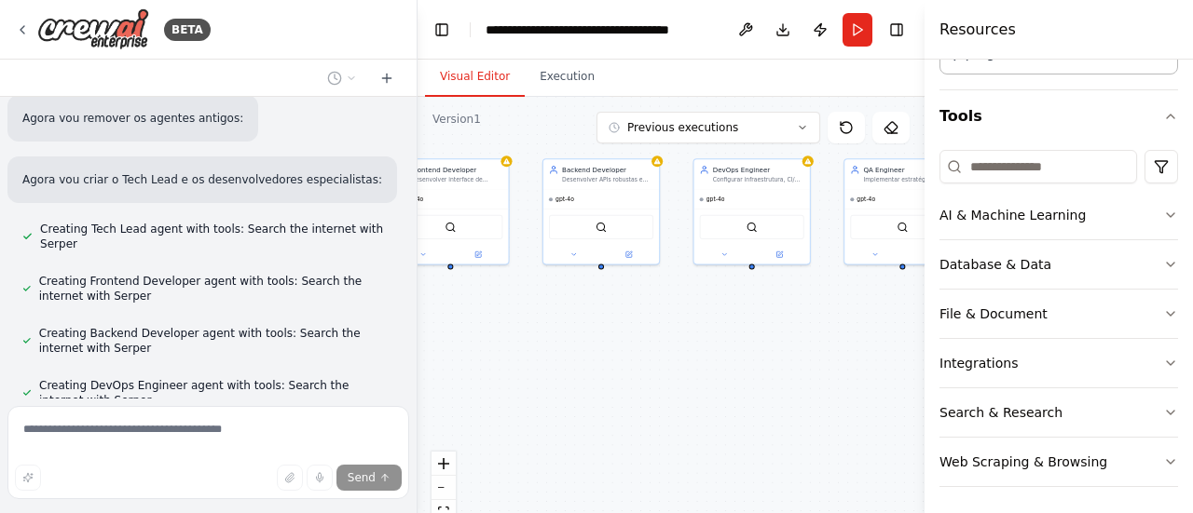
drag, startPoint x: 694, startPoint y: 336, endPoint x: 406, endPoint y: 282, distance: 293.0
click at [406, 282] on div "BETA Create a crew that helps organize your personal projects, sets reminders f…" at bounding box center [596, 256] width 1193 height 513
drag, startPoint x: 695, startPoint y: 294, endPoint x: 729, endPoint y: 297, distance: 33.8
click at [719, 303] on div ".deletable-edge-delete-btn { width: 20px; height: 20px; border: 0px solid #ffff…" at bounding box center [670, 330] width 507 height 466
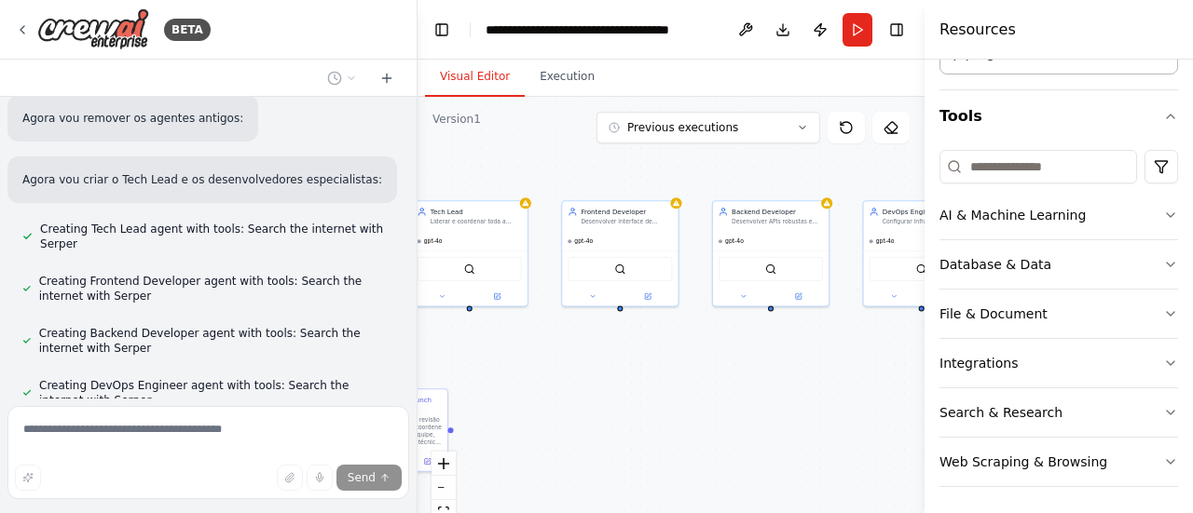
scroll to position [5418, 0]
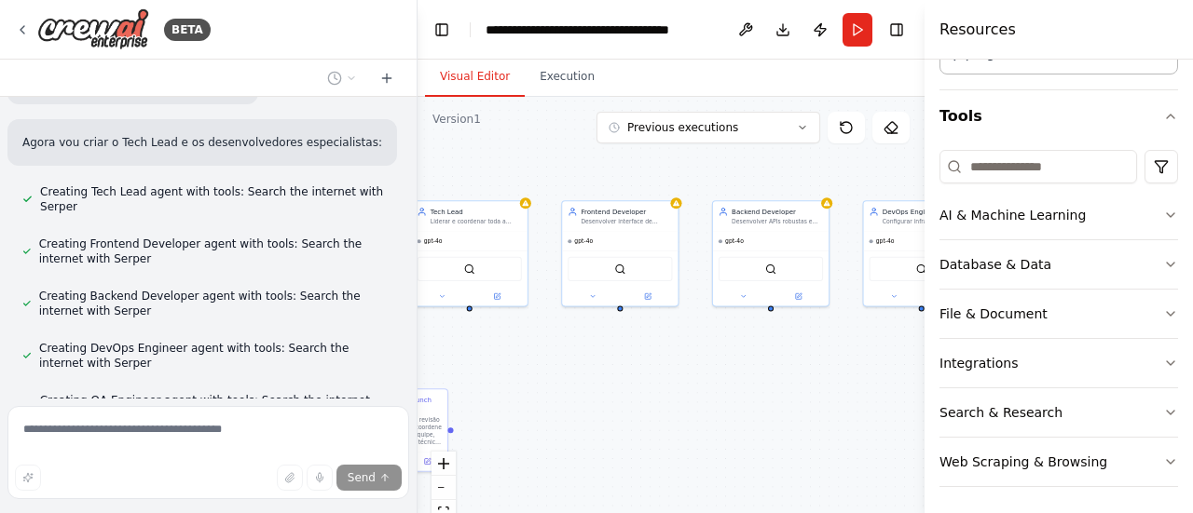
drag, startPoint x: 553, startPoint y: 357, endPoint x: 712, endPoint y: 395, distance: 163.9
click at [712, 395] on div ".deletable-edge-delete-btn { width: 20px; height: 20px; border: 0px solid #ffff…" at bounding box center [670, 330] width 507 height 466
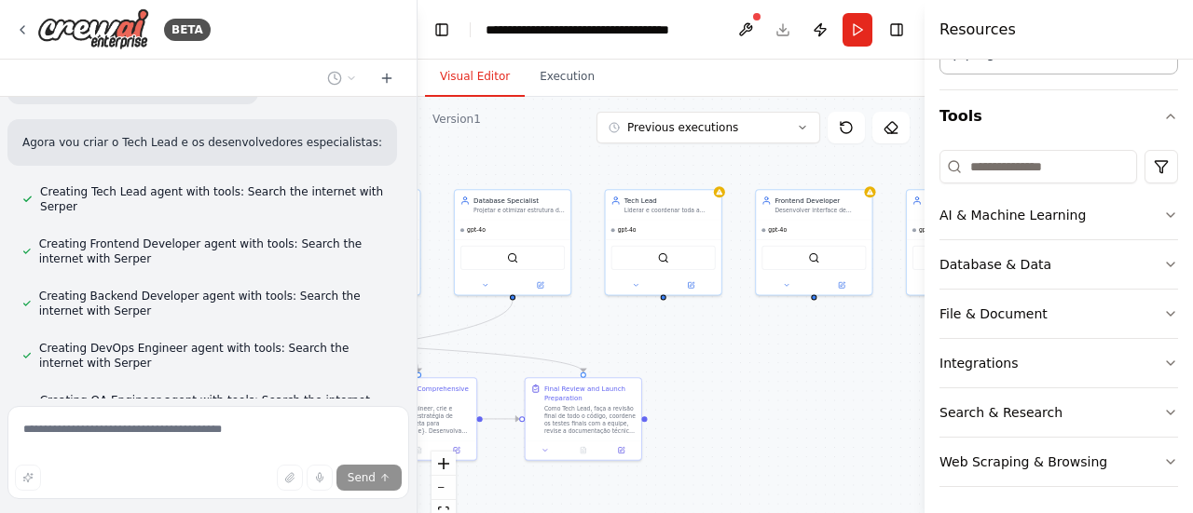
drag, startPoint x: 515, startPoint y: 354, endPoint x: 684, endPoint y: 336, distance: 169.6
click at [684, 336] on div ".deletable-edge-delete-btn { width: 20px; height: 20px; border: 0px solid #ffff…" at bounding box center [670, 330] width 507 height 466
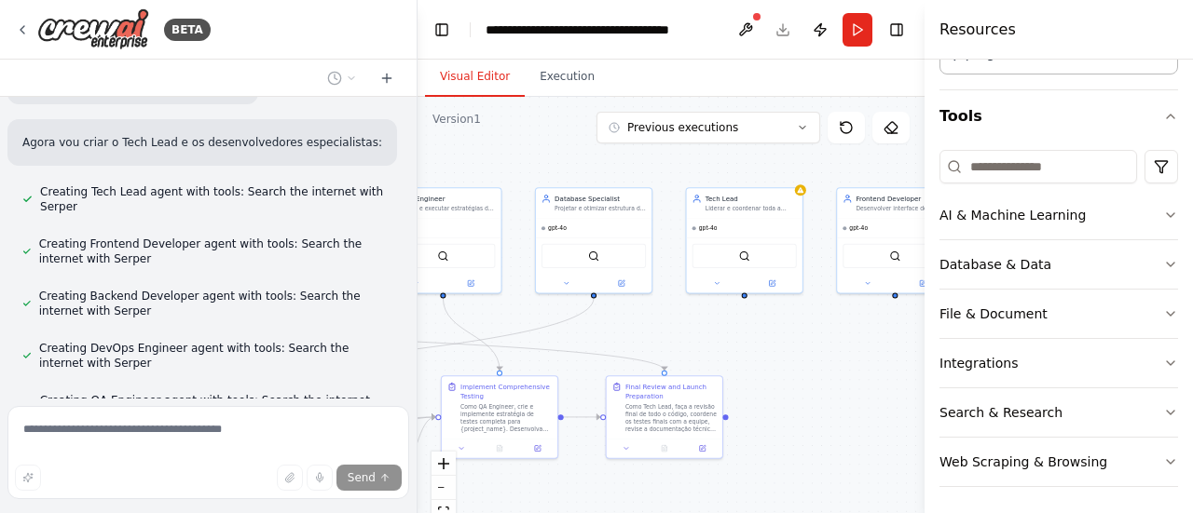
drag, startPoint x: 593, startPoint y: 317, endPoint x: 674, endPoint y: 316, distance: 81.1
click at [673, 316] on div ".deletable-edge-delete-btn { width: 20px; height: 20px; border: 0px solid #ffff…" at bounding box center [670, 330] width 507 height 466
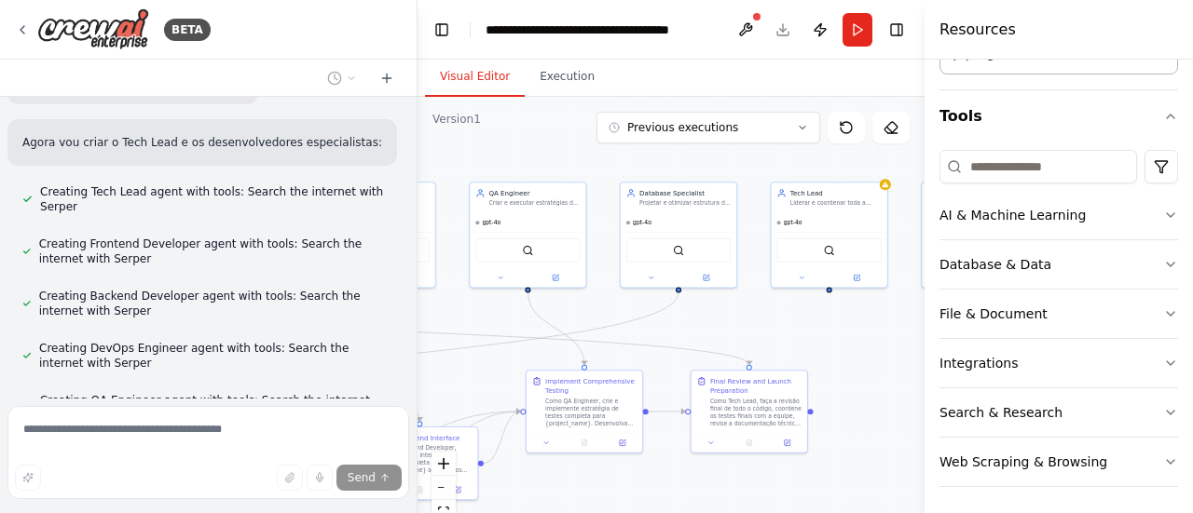
scroll to position [5455, 0]
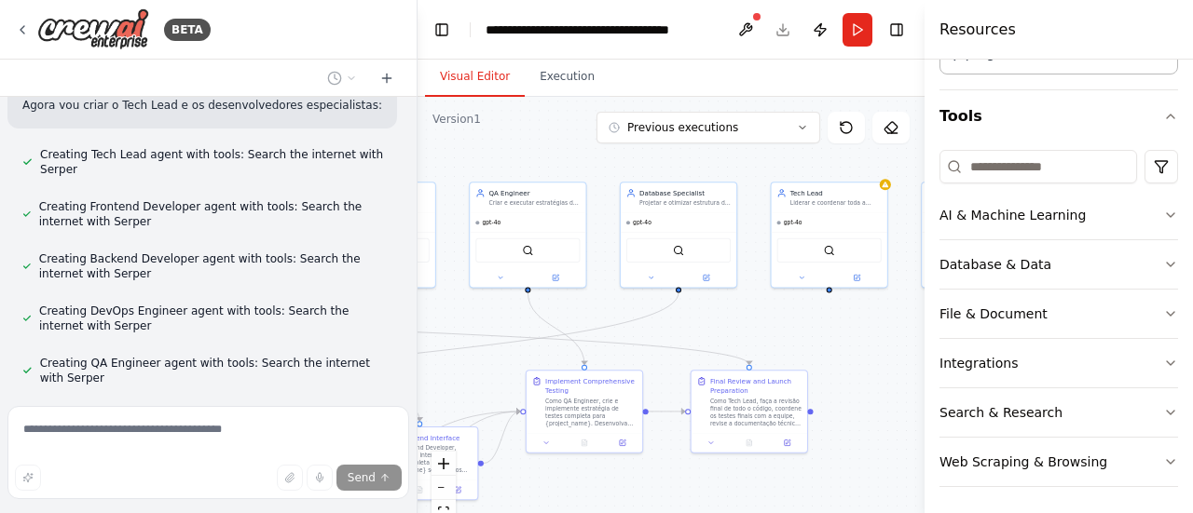
drag, startPoint x: 505, startPoint y: 301, endPoint x: 583, endPoint y: 295, distance: 78.5
click at [583, 295] on div ".deletable-edge-delete-btn { width: 20px; height: 20px; border: 0px solid #ffff…" at bounding box center [670, 330] width 507 height 466
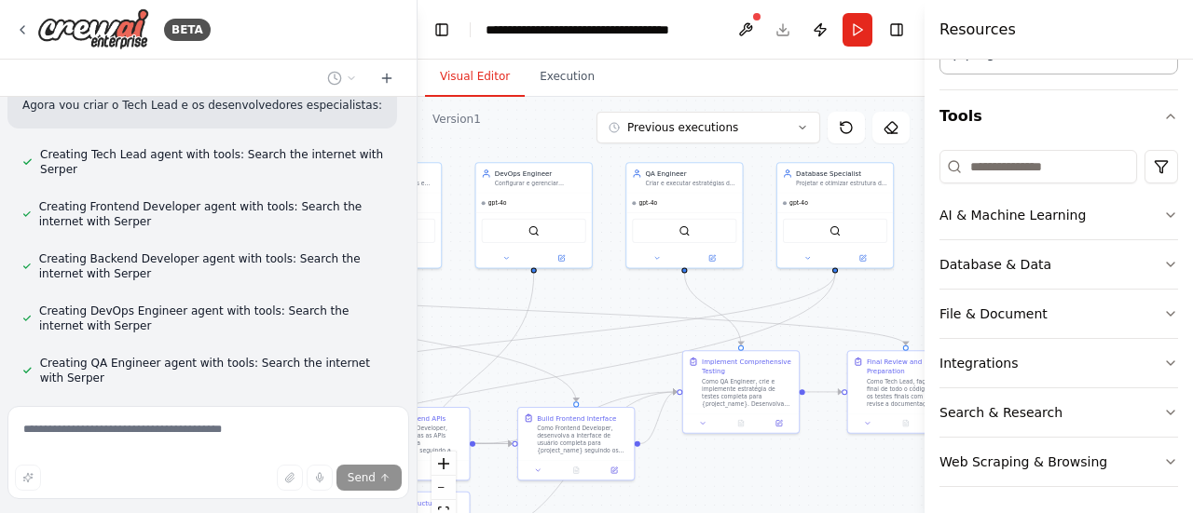
drag, startPoint x: 460, startPoint y: 309, endPoint x: 615, endPoint y: 290, distance: 155.9
click at [615, 290] on div ".deletable-edge-delete-btn { width: 20px; height: 20px; border: 0px solid #ffff…" at bounding box center [670, 330] width 507 height 466
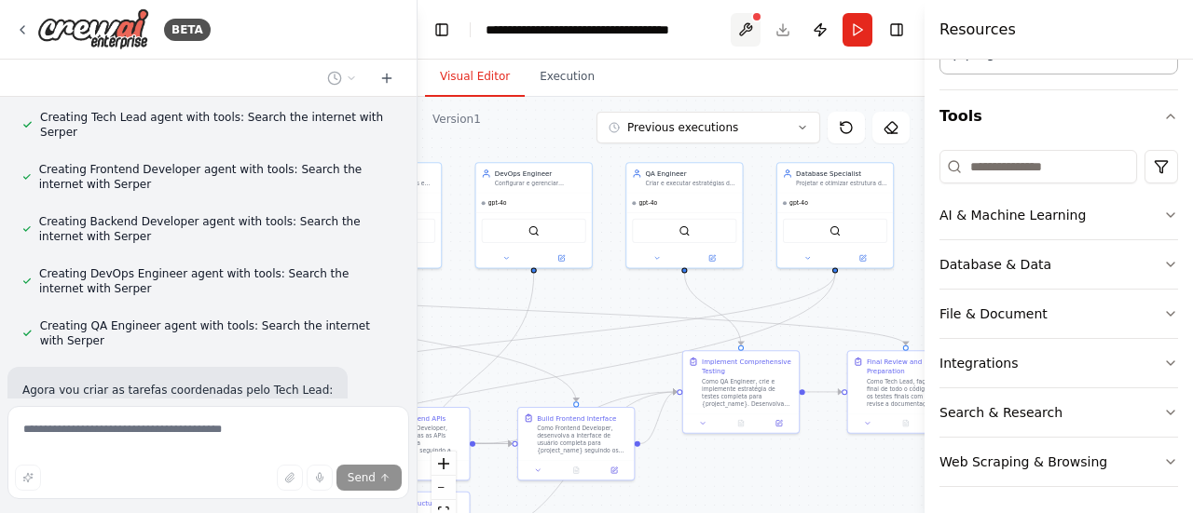
click at [744, 27] on button at bounding box center [746, 30] width 30 height 34
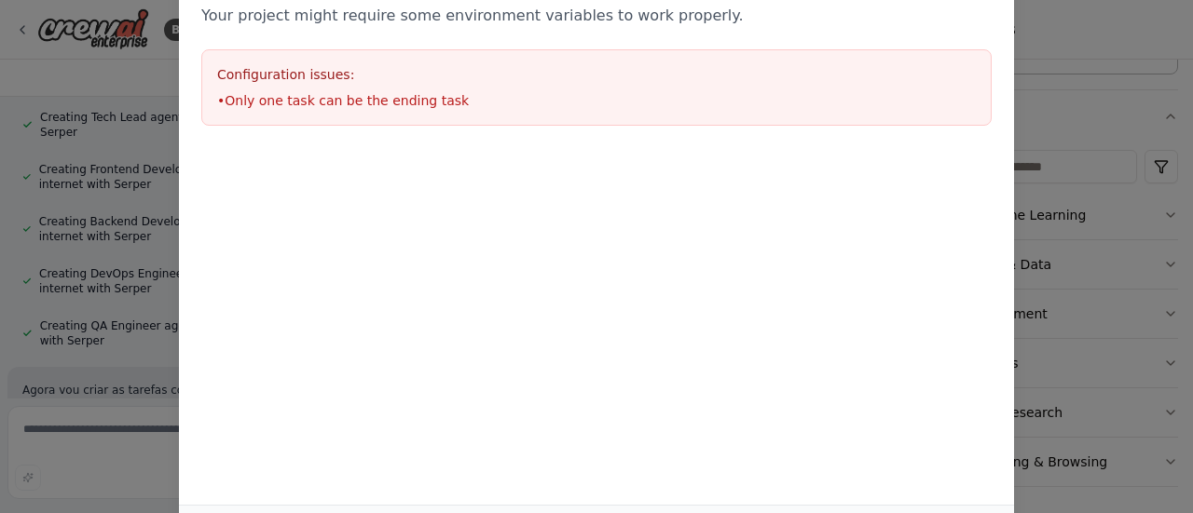
scroll to position [5530, 0]
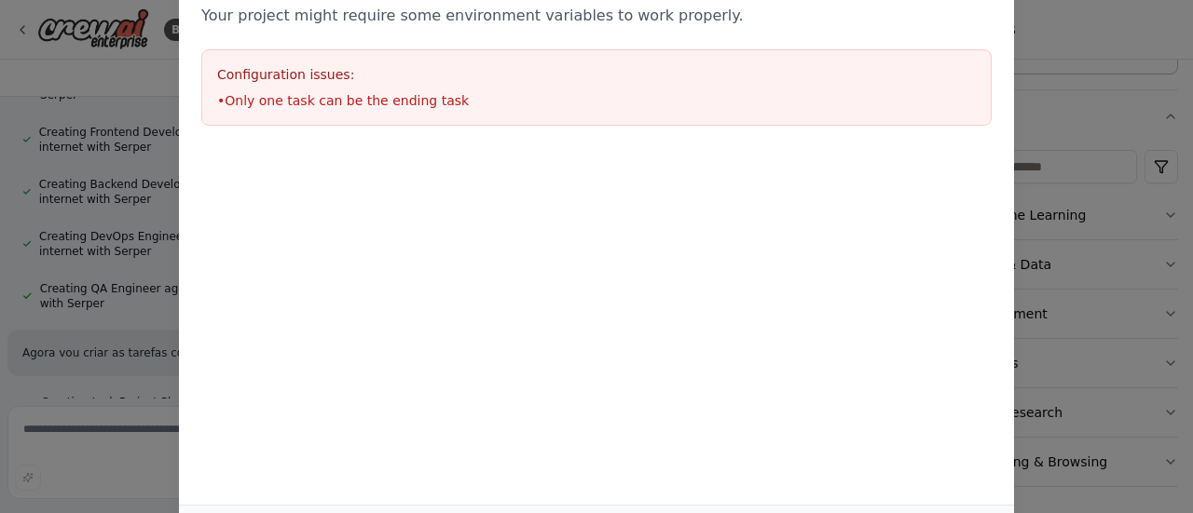
click at [1053, 119] on div "Environment configuration Your project might require some environment variables…" at bounding box center [596, 256] width 1193 height 513
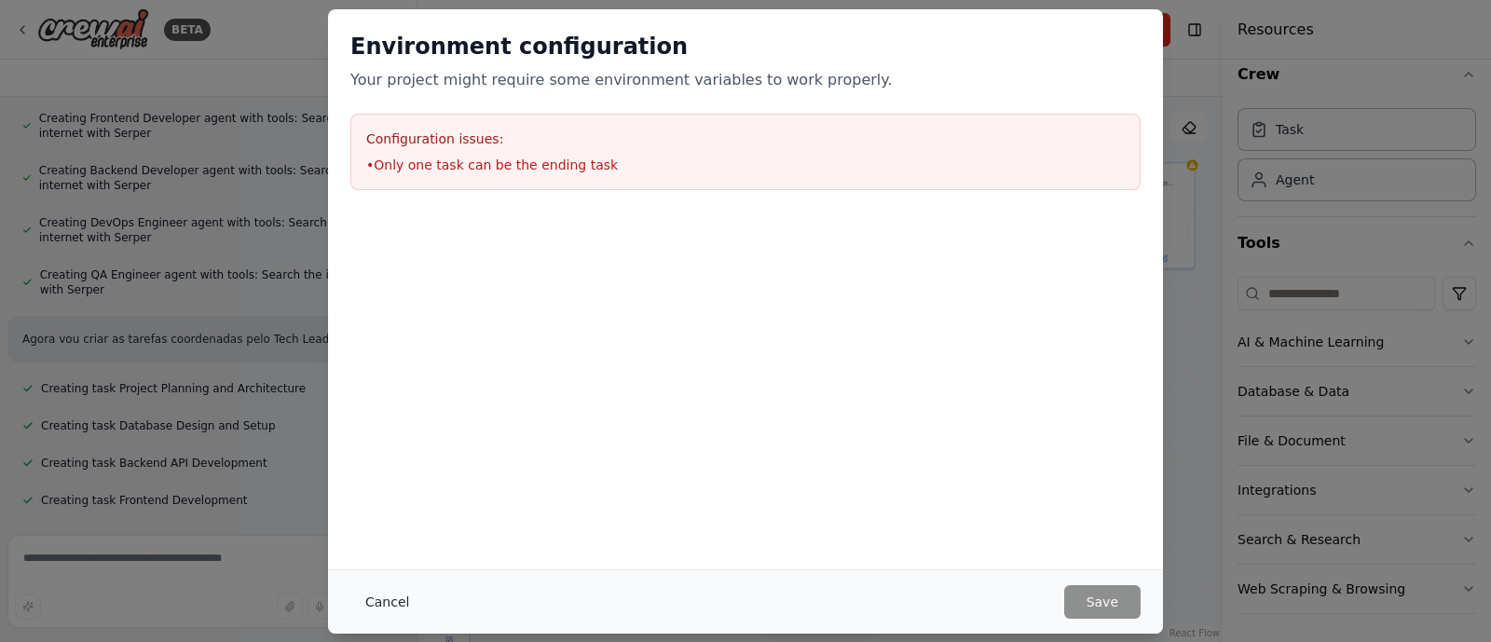
scroll to position [5581, 0]
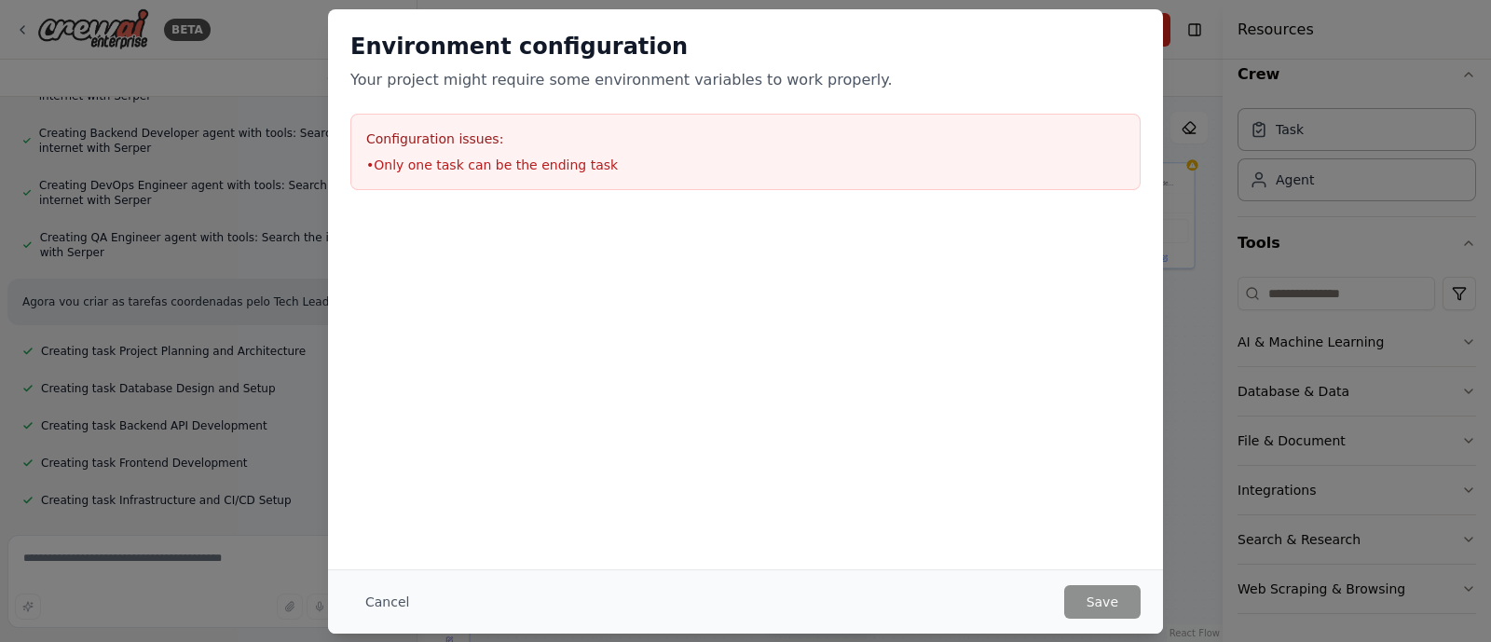
click at [438, 138] on h3 "Configuration issues:" at bounding box center [745, 139] width 759 height 19
click at [359, 513] on div "Cancel Save" at bounding box center [745, 601] width 835 height 64
click at [363, 513] on button "Cancel" at bounding box center [387, 602] width 74 height 34
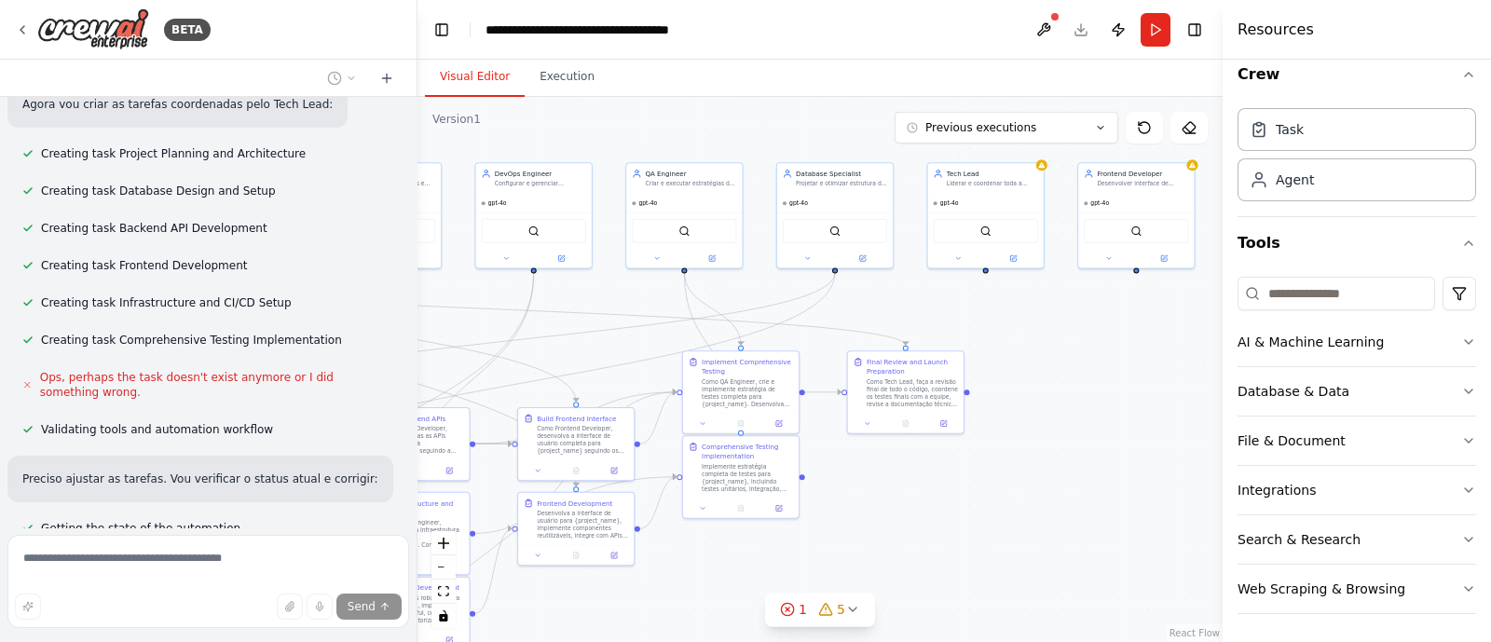
scroll to position [5795, 0]
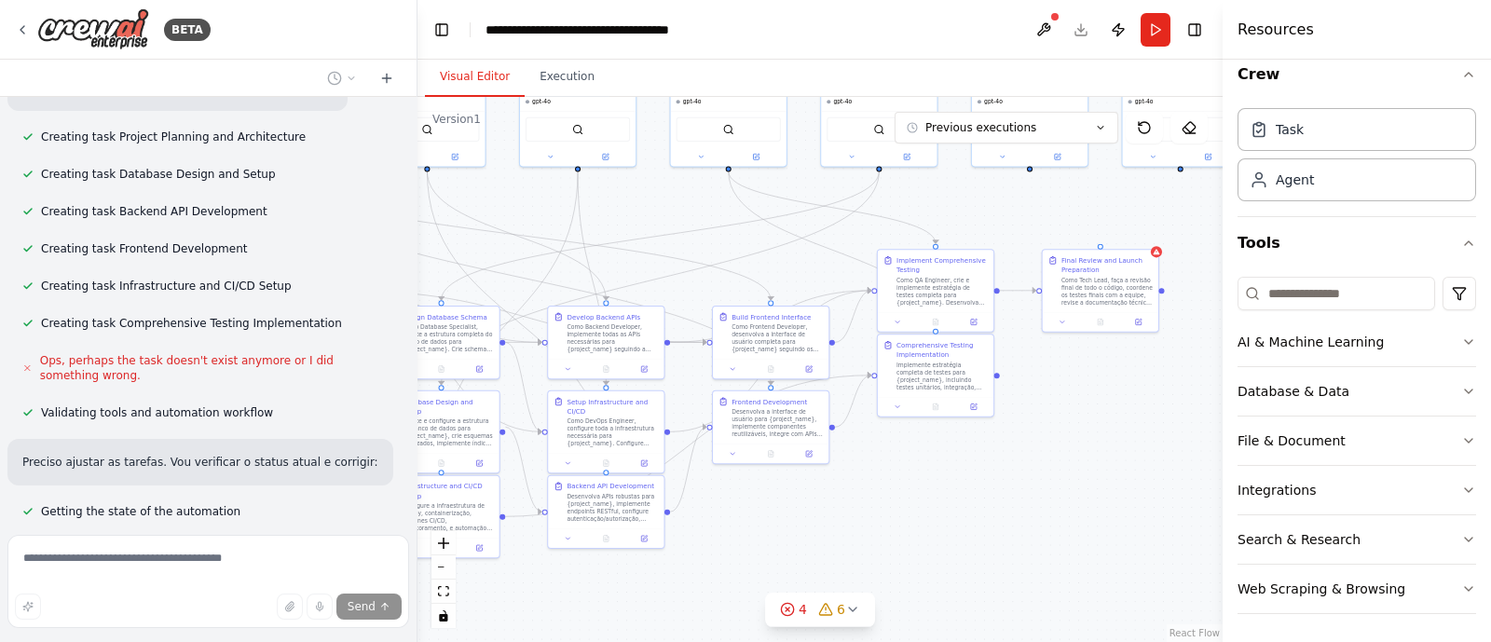
drag, startPoint x: 977, startPoint y: 508, endPoint x: 1172, endPoint y: 406, distance: 219.6
click at [1172, 406] on div ".deletable-edge-delete-btn { width: 20px; height: 20px; border: 0px solid #ffff…" at bounding box center [819, 369] width 805 height 545
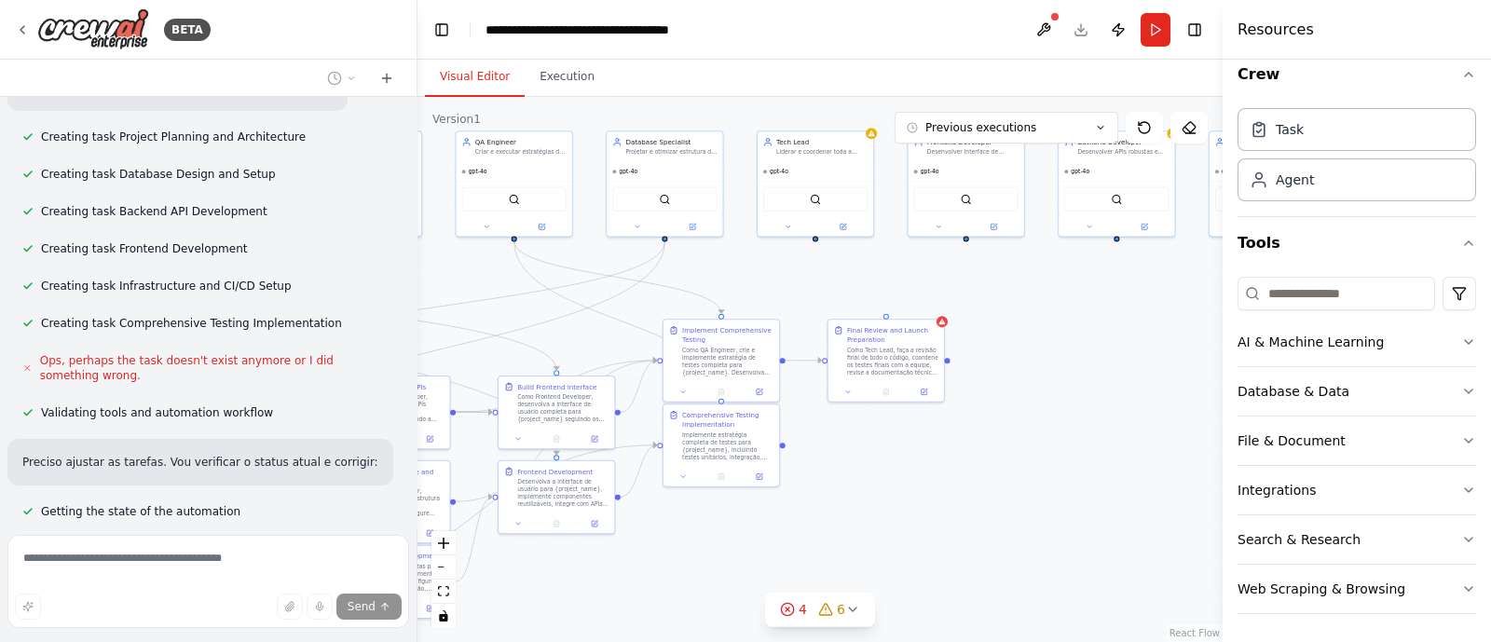
scroll to position [5893, 0]
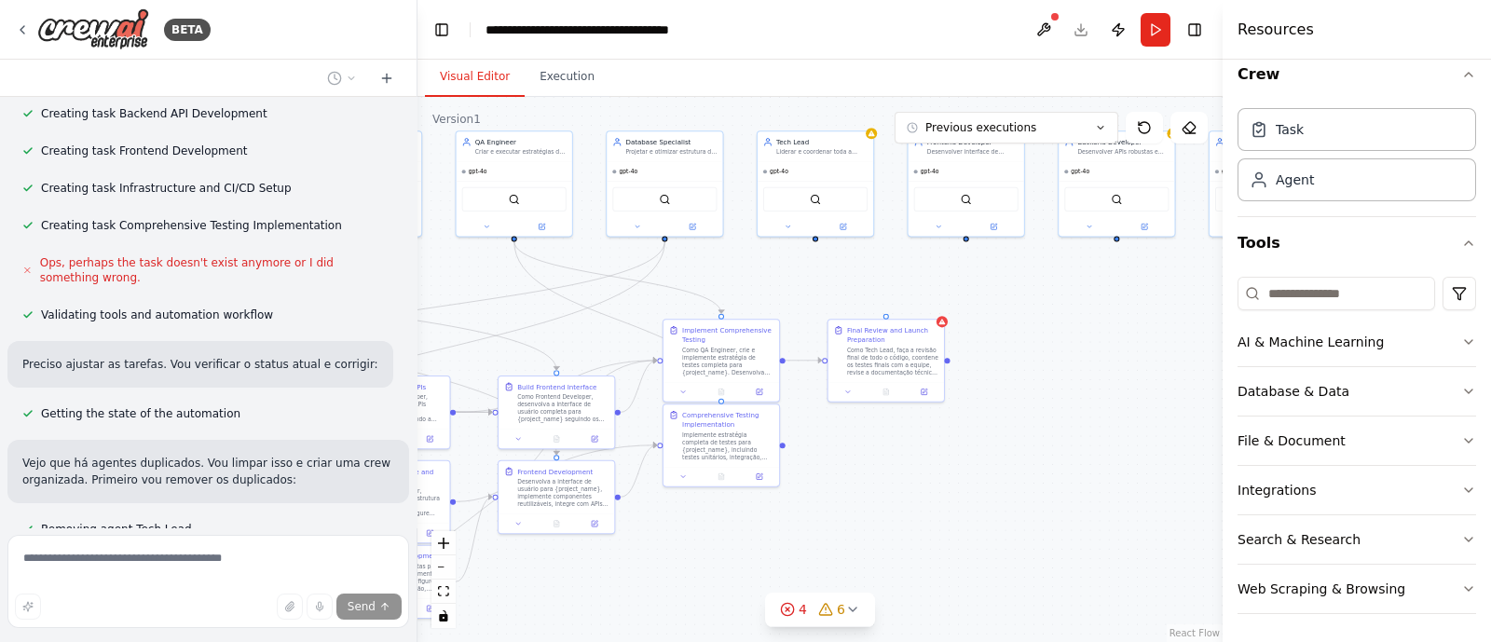
drag, startPoint x: 1044, startPoint y: 477, endPoint x: 813, endPoint y: 547, distance: 241.4
click at [813, 513] on div ".deletable-edge-delete-btn { width: 20px; height: 20px; border: 0px solid #ffff…" at bounding box center [819, 369] width 805 height 545
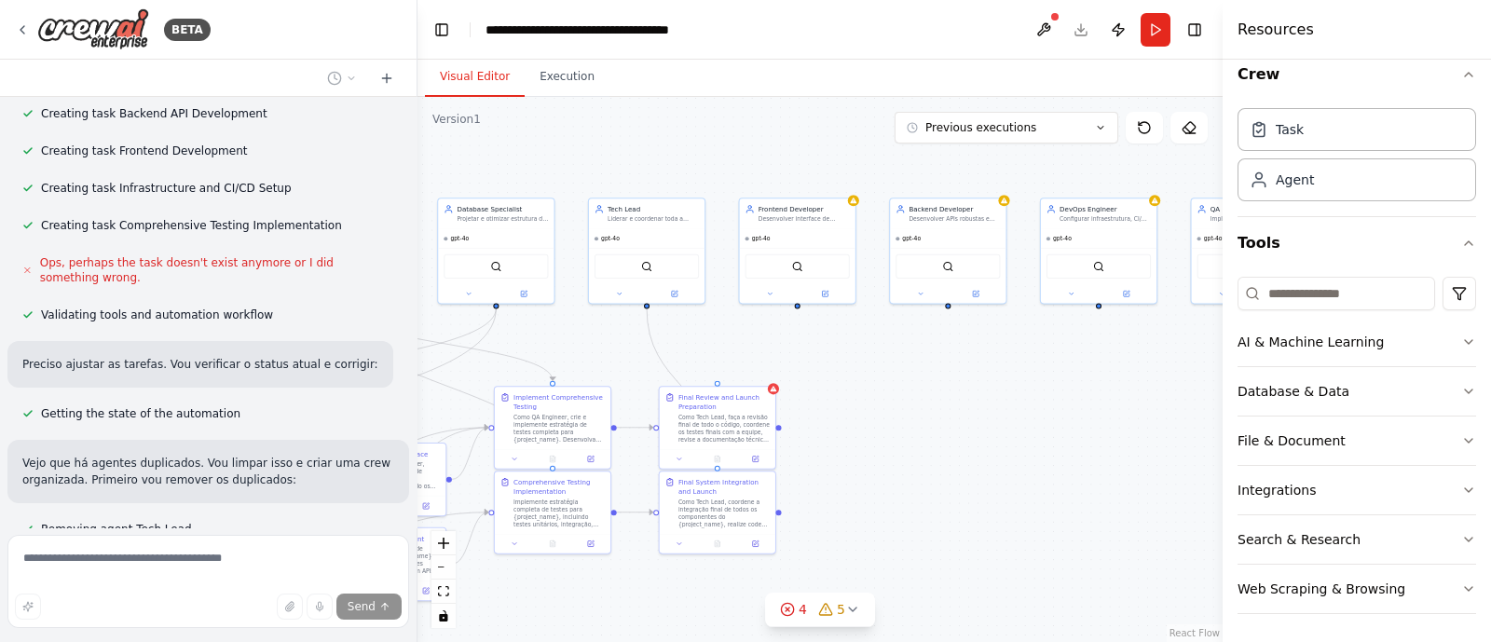
drag, startPoint x: 1034, startPoint y: 474, endPoint x: 894, endPoint y: 536, distance: 153.6
click at [893, 513] on div ".deletable-edge-delete-btn { width: 20px; height: 20px; border: 0px solid #ffff…" at bounding box center [819, 369] width 805 height 545
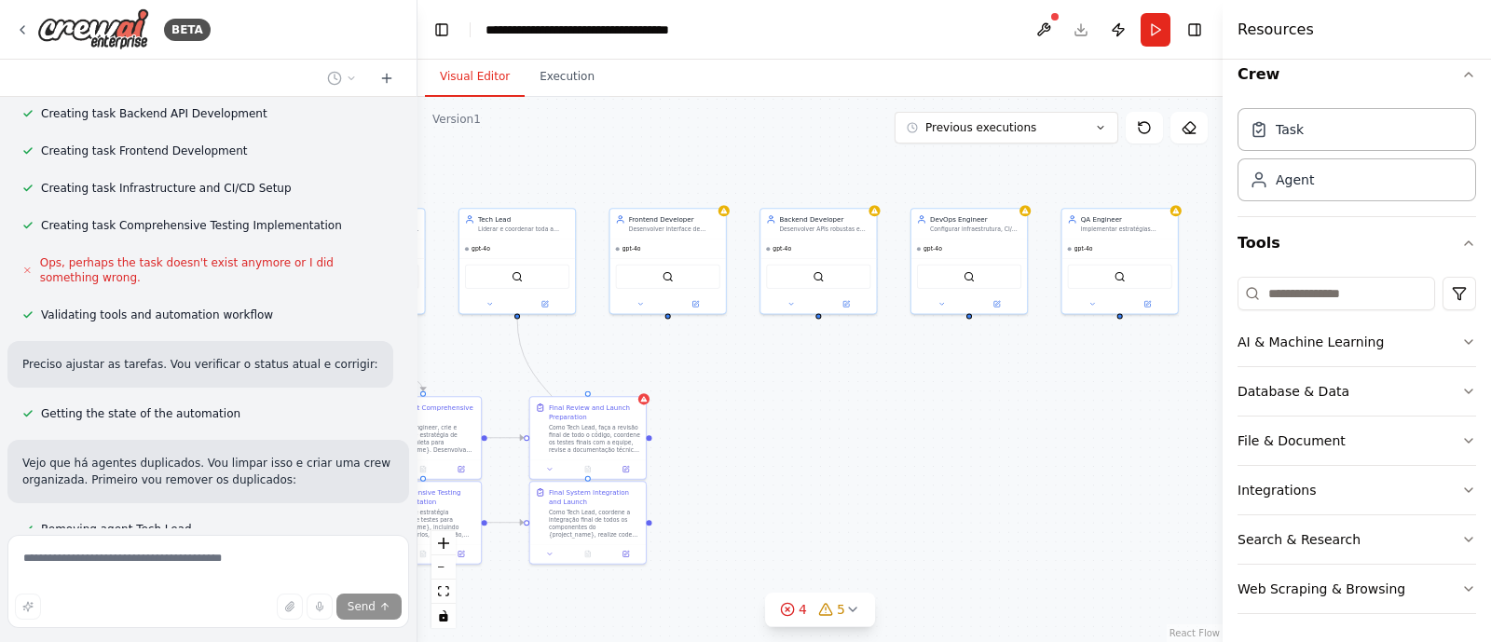
drag, startPoint x: 943, startPoint y: 487, endPoint x: 804, endPoint y: 496, distance: 139.1
click at [804, 496] on div ".deletable-edge-delete-btn { width: 20px; height: 20px; border: 0px solid #ffff…" at bounding box center [819, 369] width 805 height 545
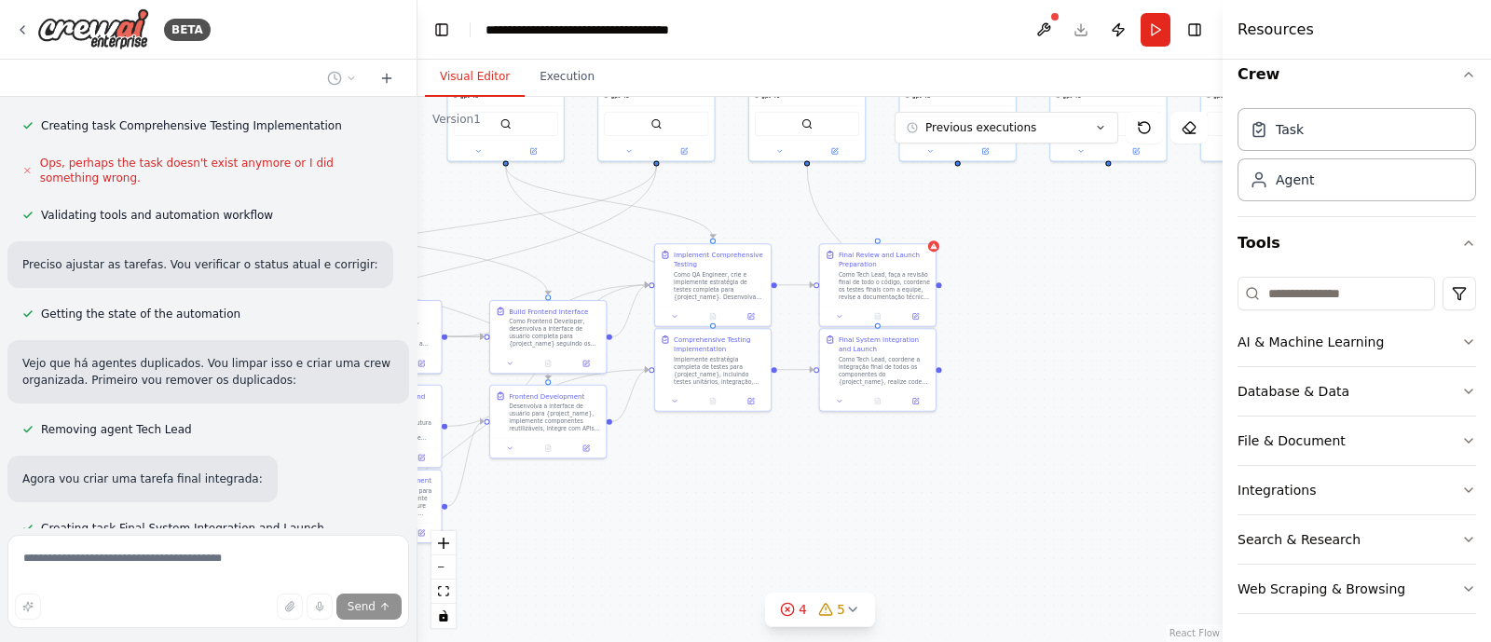
drag, startPoint x: 870, startPoint y: 496, endPoint x: 1144, endPoint y: 344, distance: 313.2
click at [1170, 342] on div ".deletable-edge-delete-btn { width: 20px; height: 20px; border: 0px solid #ffff…" at bounding box center [819, 369] width 805 height 545
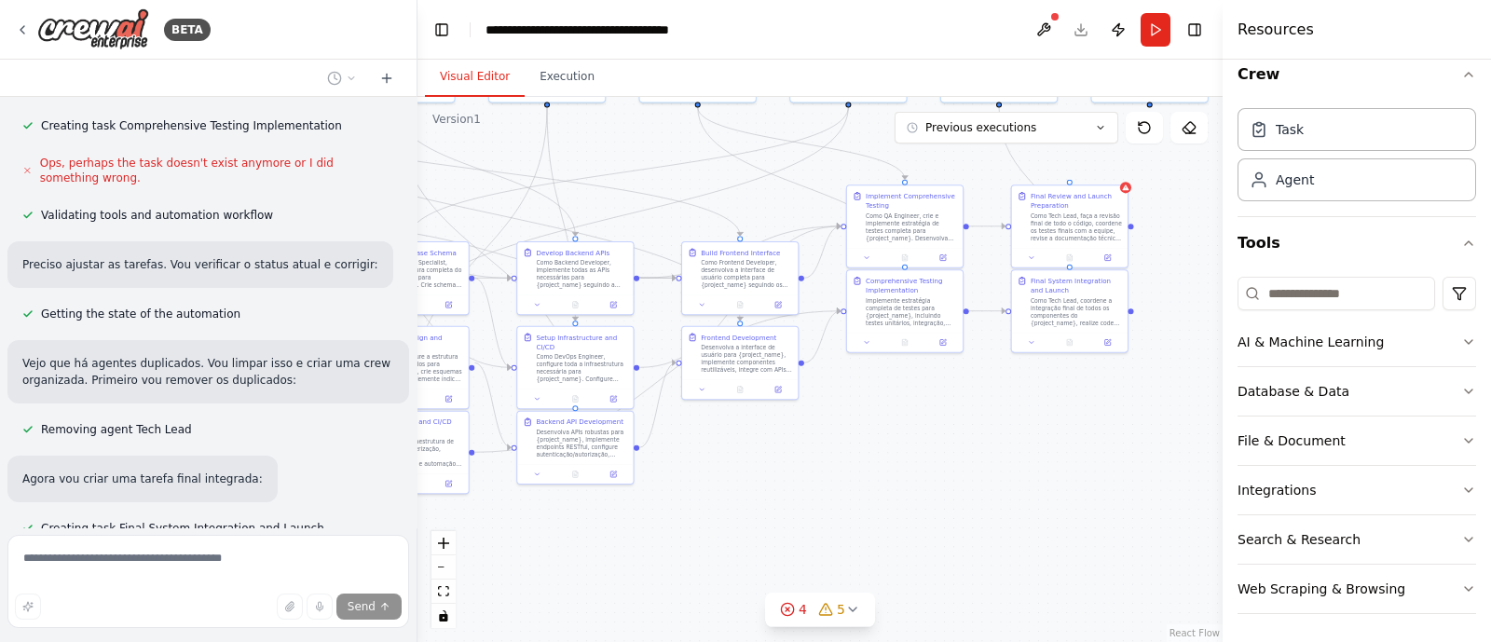
drag, startPoint x: 813, startPoint y: 485, endPoint x: 1064, endPoint y: 371, distance: 275.6
click at [1063, 370] on div ".deletable-edge-delete-btn { width: 20px; height: 20px; border: 0px solid #ffff…" at bounding box center [819, 369] width 805 height 545
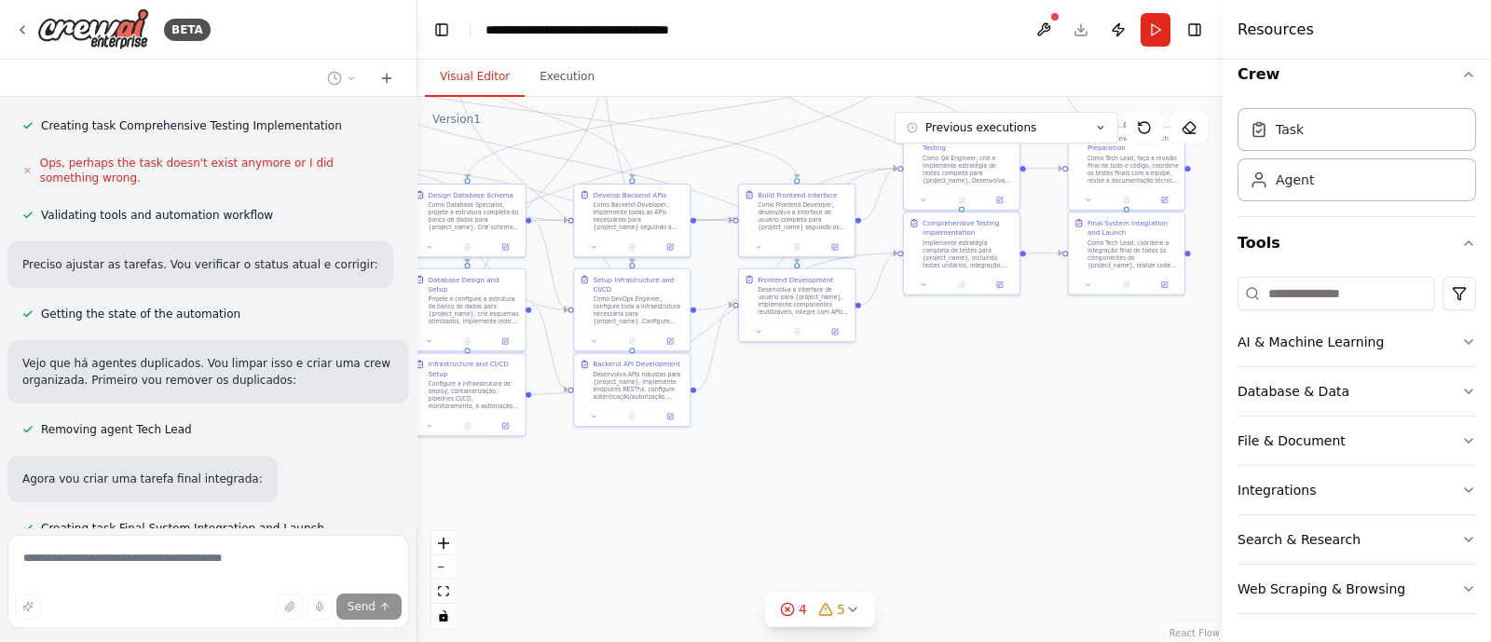
scroll to position [6106, 0]
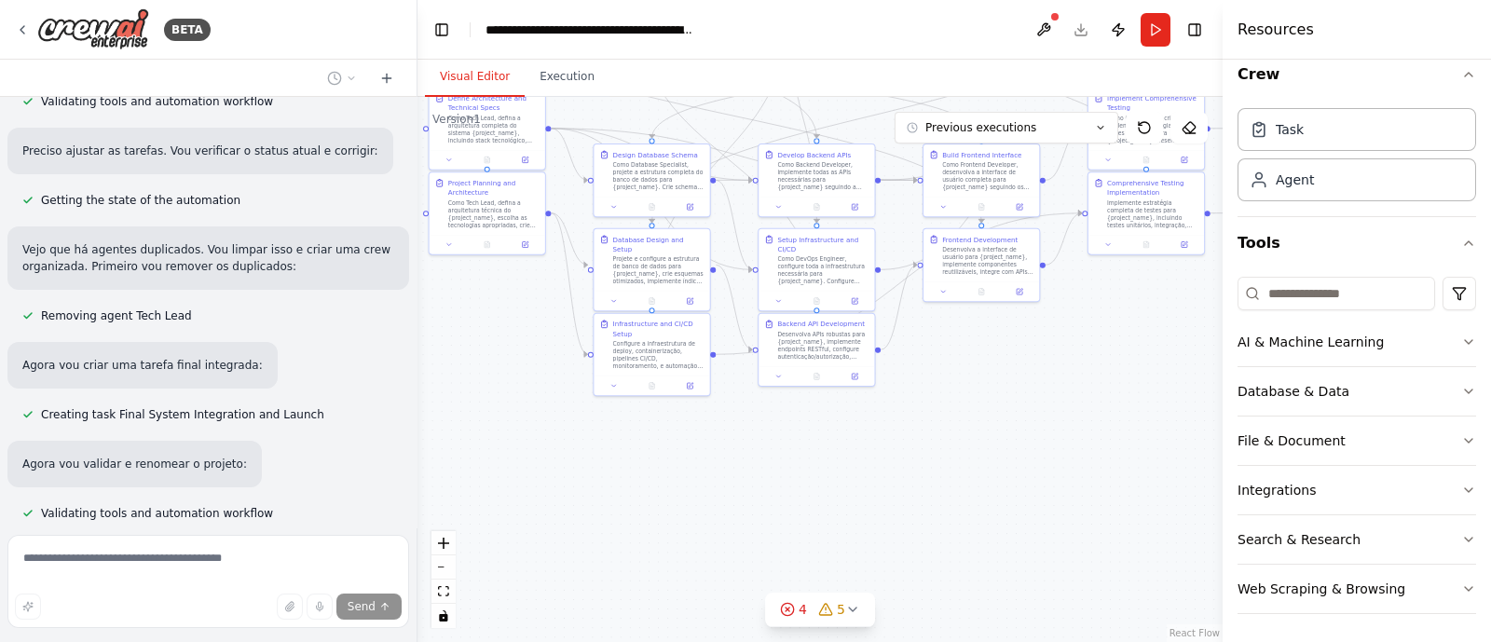
drag, startPoint x: 829, startPoint y: 452, endPoint x: 1145, endPoint y: 376, distance: 325.0
click at [1146, 375] on div ".deletable-edge-delete-btn { width: 20px; height: 20px; border: 0px solid #ffff…" at bounding box center [819, 369] width 805 height 545
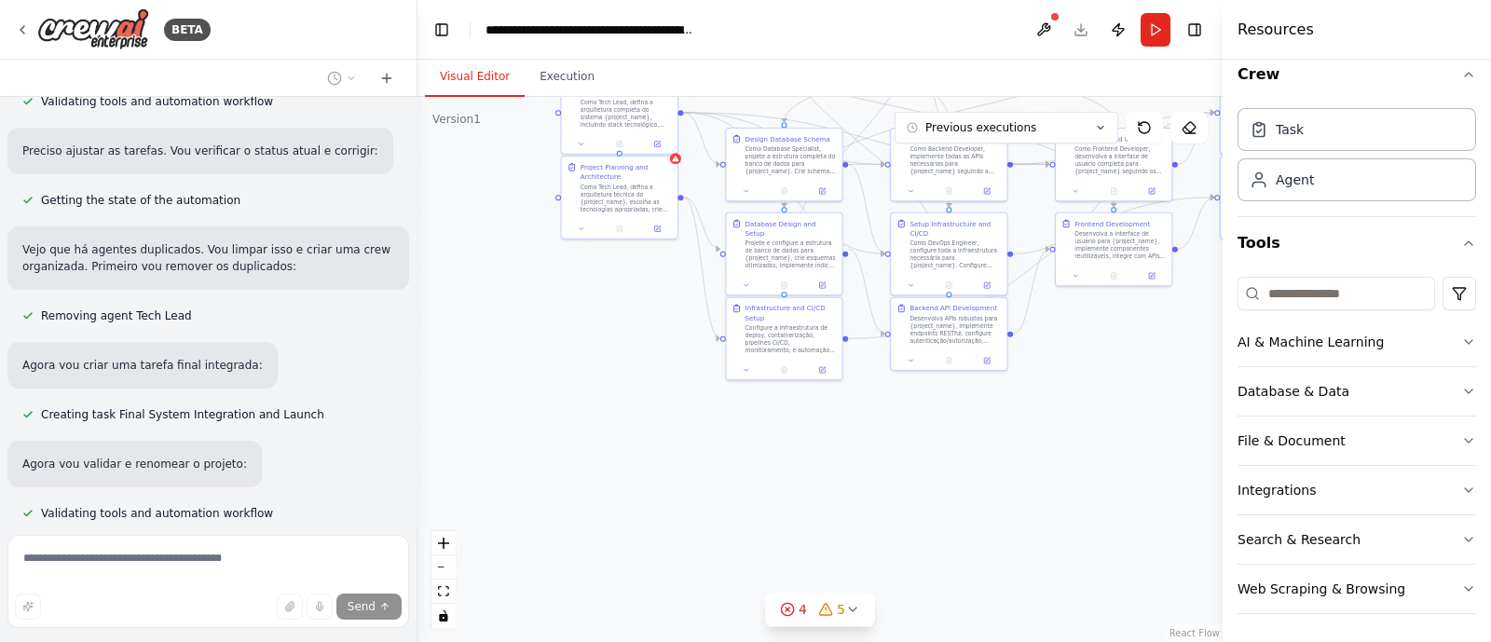
drag, startPoint x: 824, startPoint y: 411, endPoint x: 782, endPoint y: 538, distance: 133.5
click at [782, 513] on div ".deletable-edge-delete-btn { width: 20px; height: 20px; border: 0px solid #ffff…" at bounding box center [819, 369] width 805 height 545
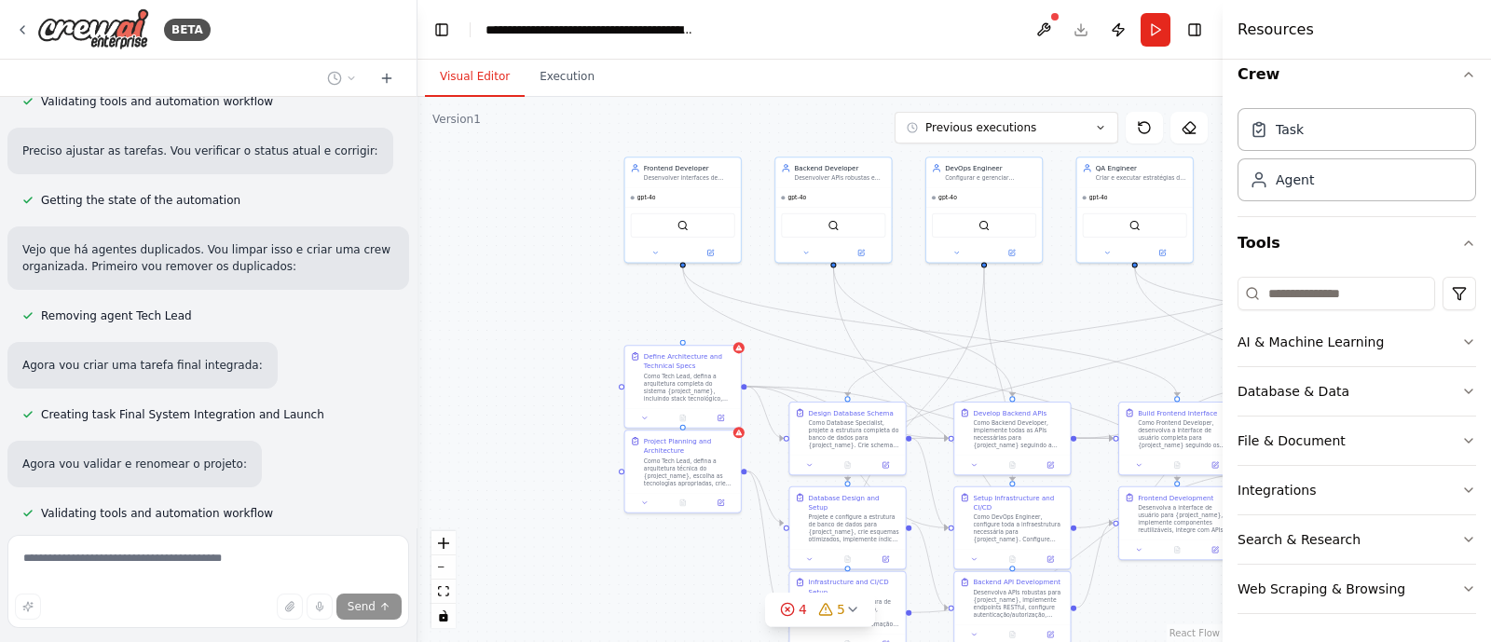
drag, startPoint x: 478, startPoint y: 383, endPoint x: 579, endPoint y: 550, distance: 194.8
click at [579, 513] on div ".deletable-edge-delete-btn { width: 20px; height: 20px; border: 0px solid #ffff…" at bounding box center [819, 369] width 805 height 545
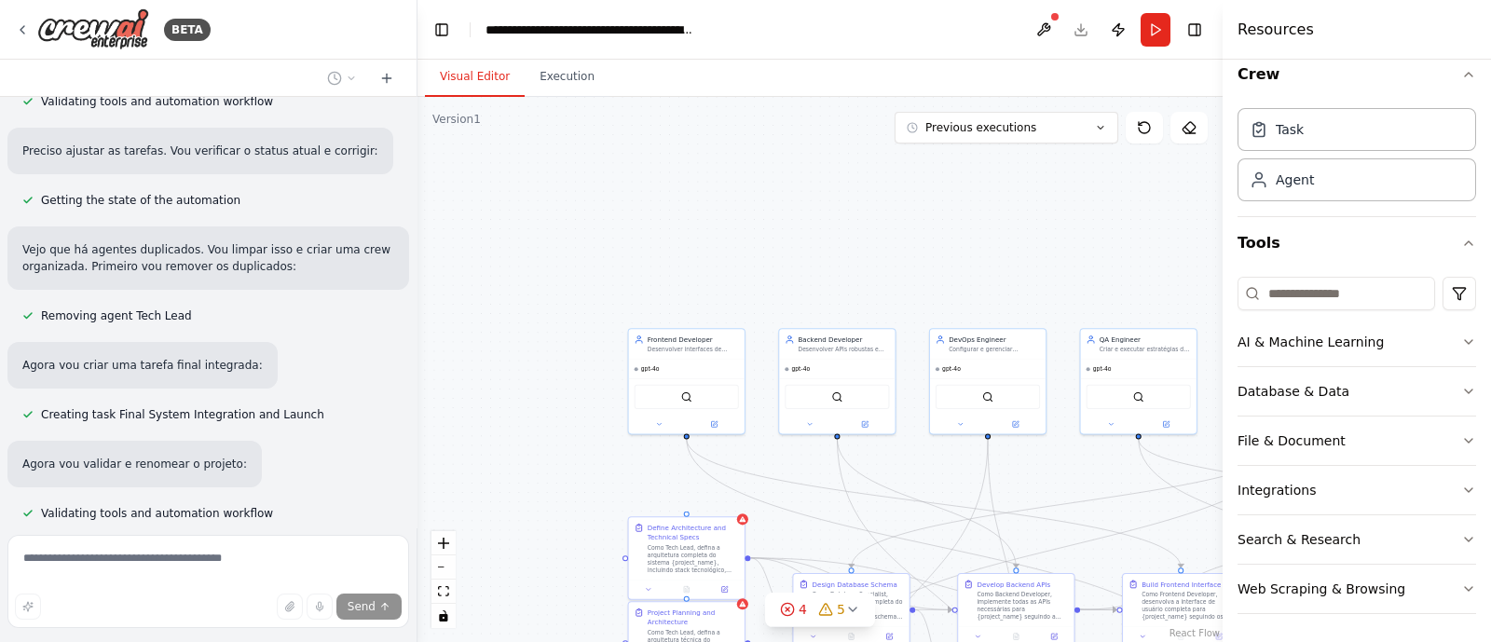
drag, startPoint x: 542, startPoint y: 286, endPoint x: 546, endPoint y: 458, distance: 171.5
click at [546, 458] on div ".deletable-edge-delete-btn { width: 20px; height: 20px; border: 0px solid #ffff…" at bounding box center [819, 369] width 805 height 545
drag, startPoint x: 723, startPoint y: 505, endPoint x: 603, endPoint y: 460, distance: 128.3
click at [635, 470] on div ".deletable-edge-delete-btn { width: 20px; height: 20px; border: 0px solid #ffff…" at bounding box center [819, 369] width 805 height 545
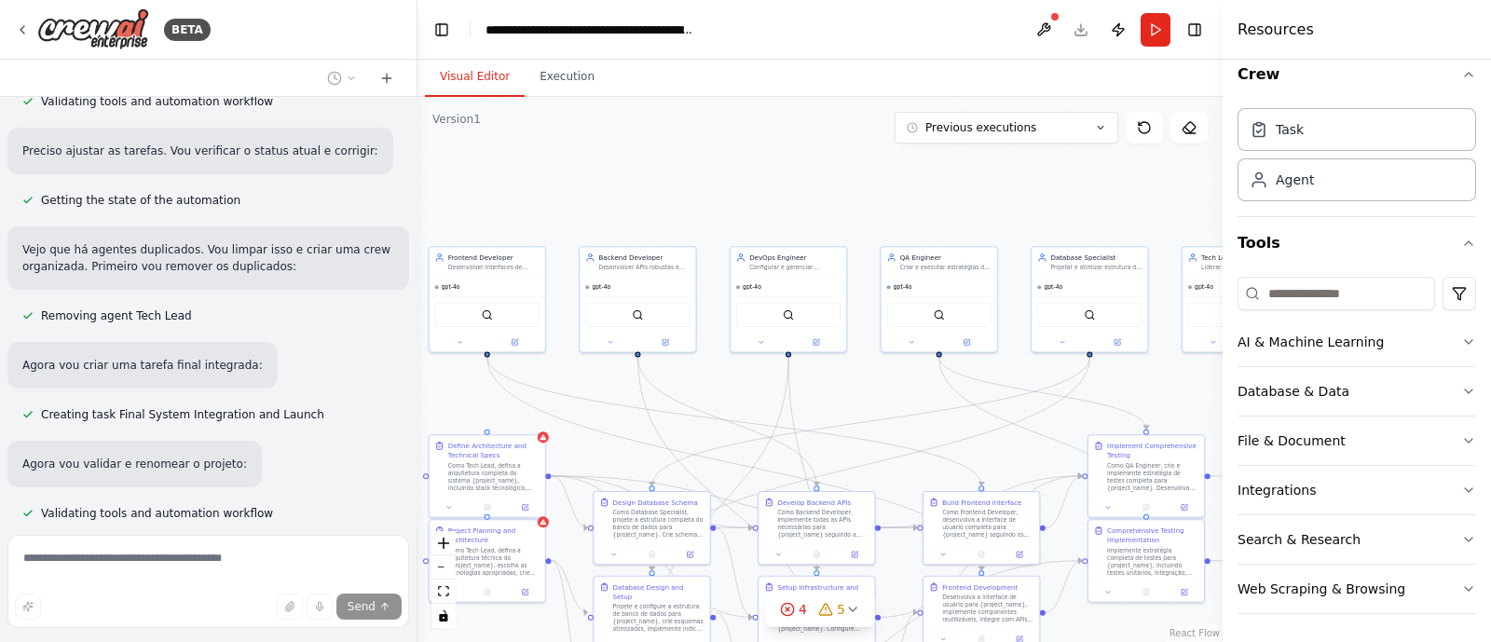
drag, startPoint x: 1012, startPoint y: 435, endPoint x: 660, endPoint y: 373, distance: 357.7
click at [679, 379] on div ".deletable-edge-delete-btn { width: 20px; height: 20px; border: 0px solid #ffff…" at bounding box center [819, 369] width 805 height 545
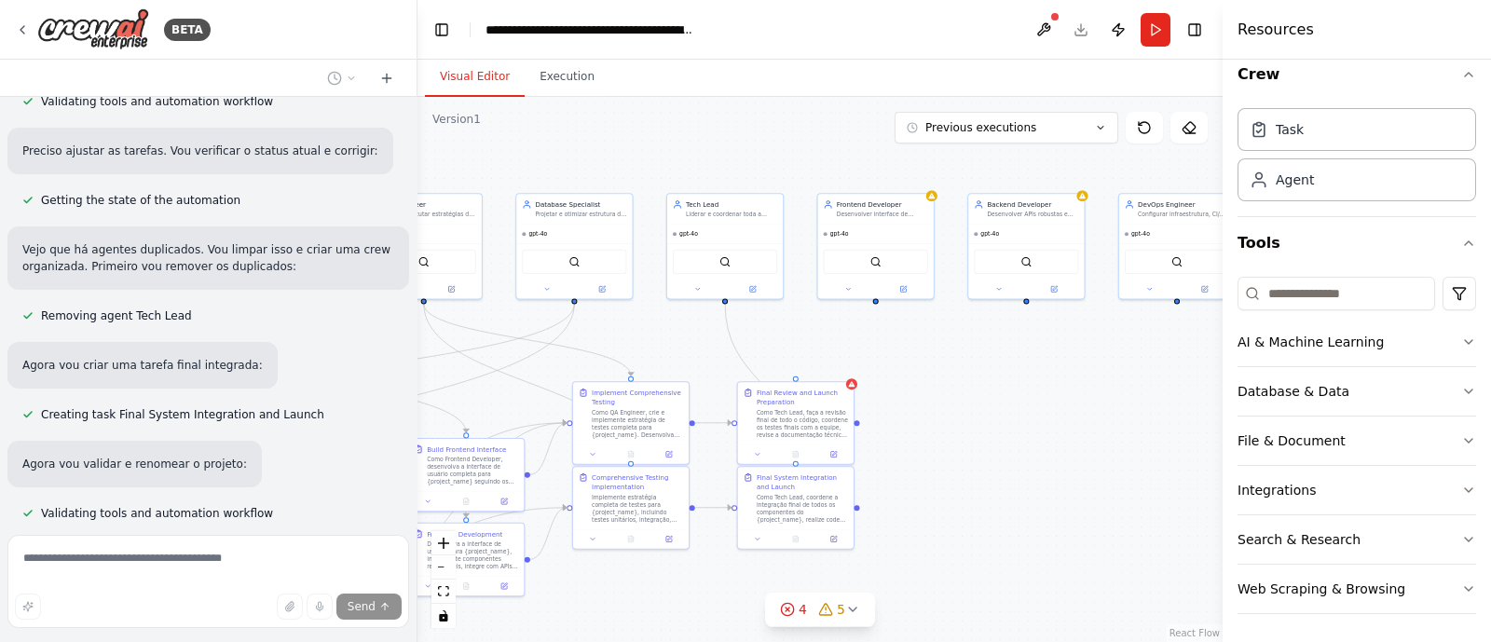
drag, startPoint x: 1067, startPoint y: 370, endPoint x: 698, endPoint y: 329, distance: 371.3
click at [700, 329] on div ".deletable-edge-delete-btn { width: 20px; height: 20px; border: 0px solid #ffff…" at bounding box center [819, 369] width 805 height 545
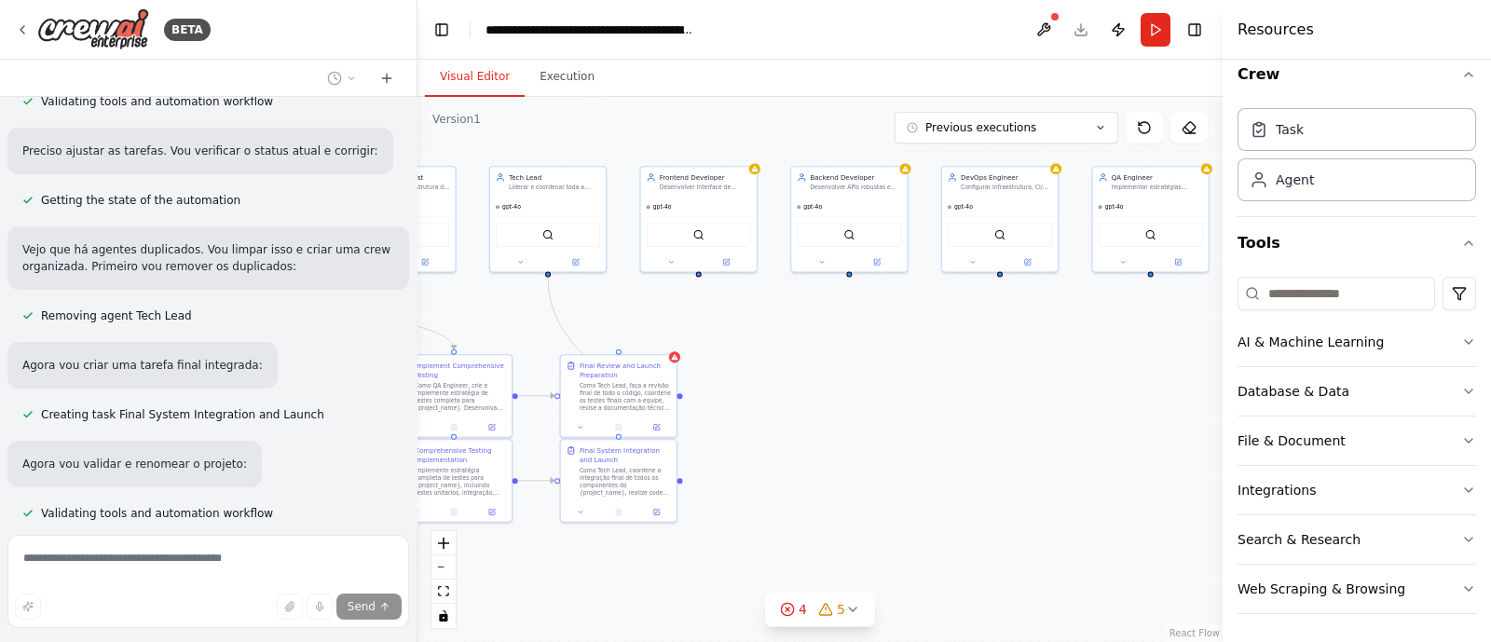
drag, startPoint x: 932, startPoint y: 383, endPoint x: 864, endPoint y: 347, distance: 77.1
click at [864, 347] on div ".deletable-edge-delete-btn { width: 20px; height: 20px; border: 0px solid #ffff…" at bounding box center [819, 369] width 805 height 545
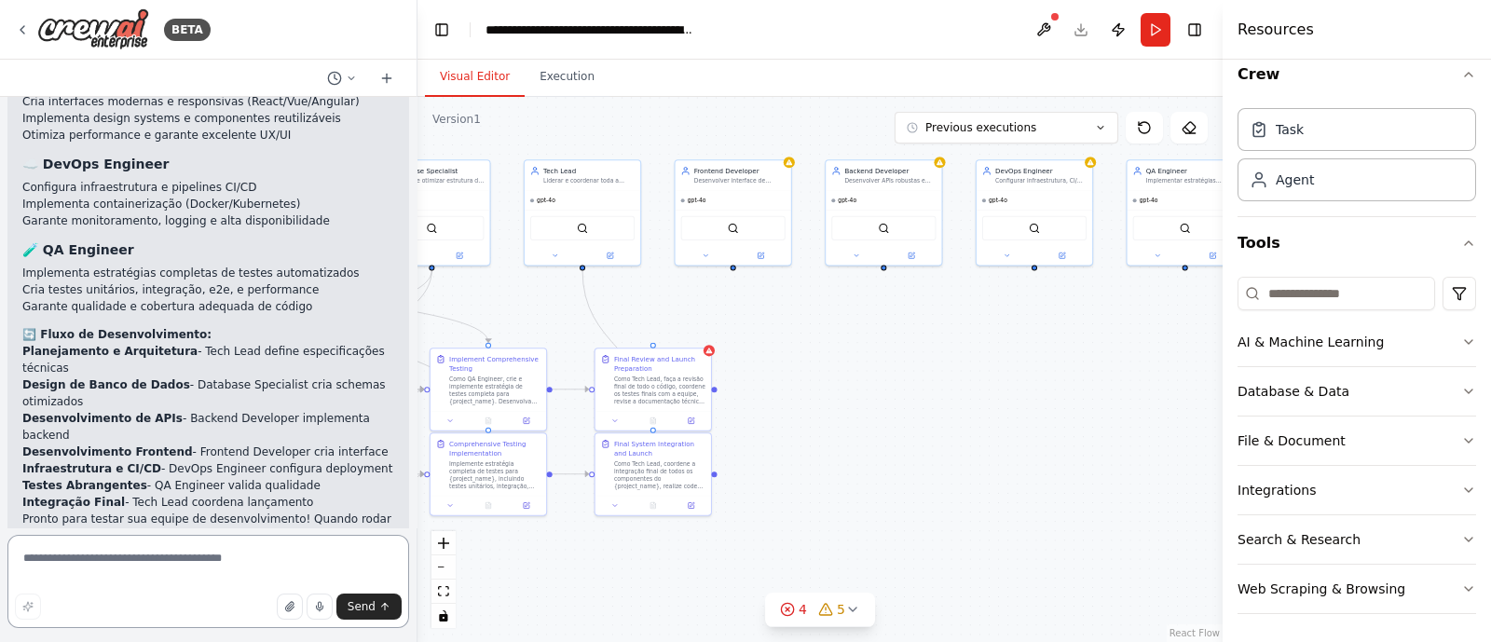
scroll to position [7075, 0]
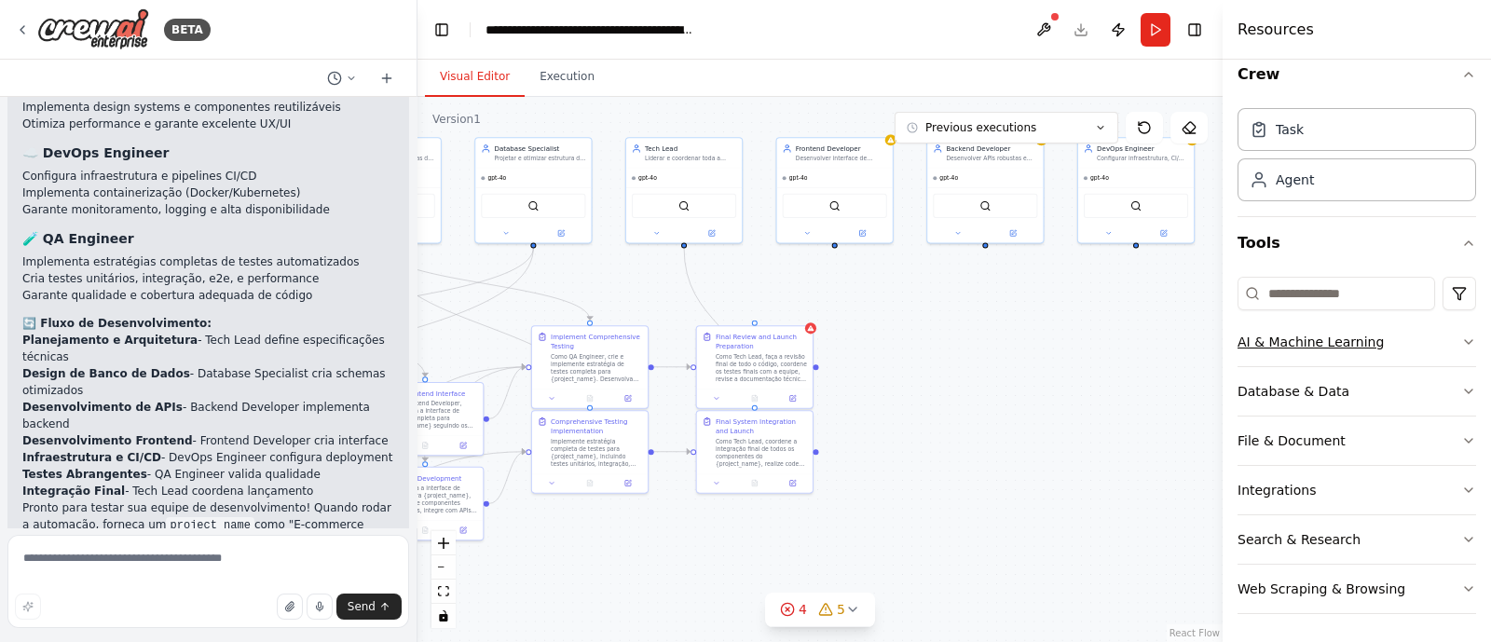
drag, startPoint x: 816, startPoint y: 340, endPoint x: 1394, endPoint y: 338, distance: 577.7
click at [1192, 337] on div "BETA Create a crew that helps organize your personal projects, sets reminders f…" at bounding box center [745, 321] width 1491 height 642
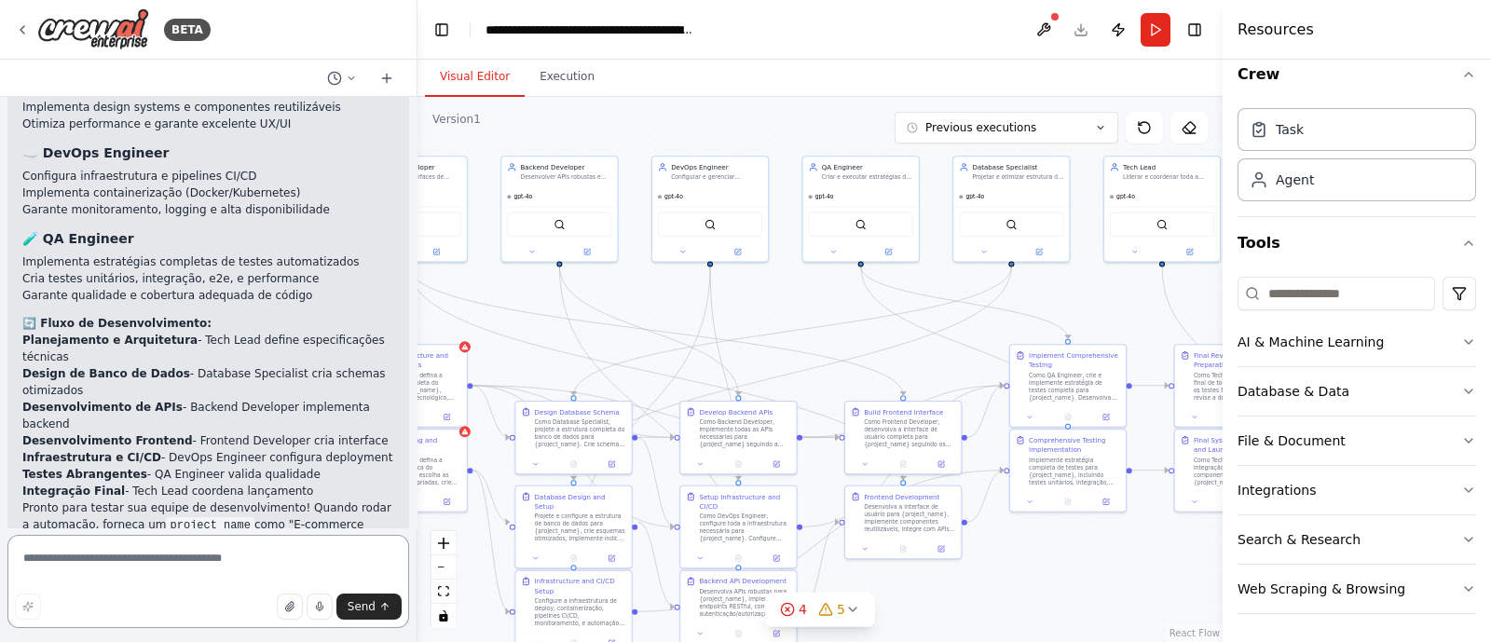
click at [204, 513] on textarea at bounding box center [208, 581] width 402 height 93
type textarea "**********"
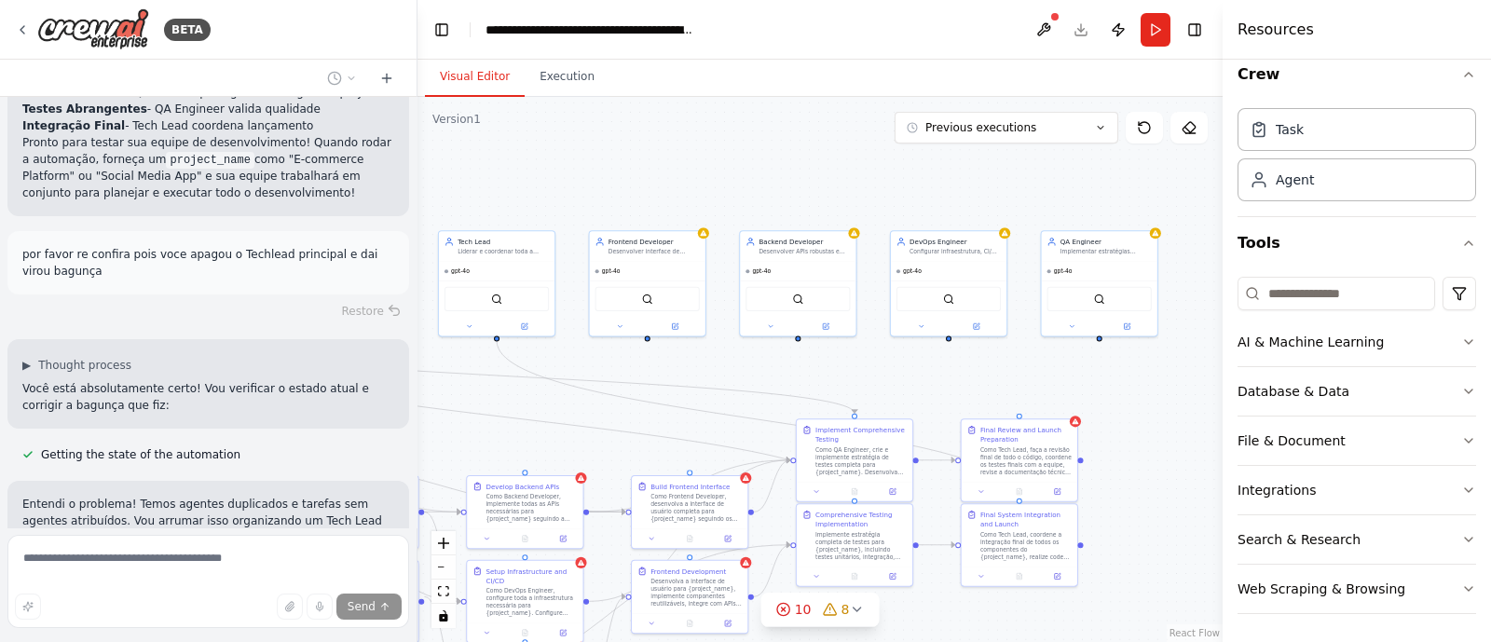
scroll to position [7477, 0]
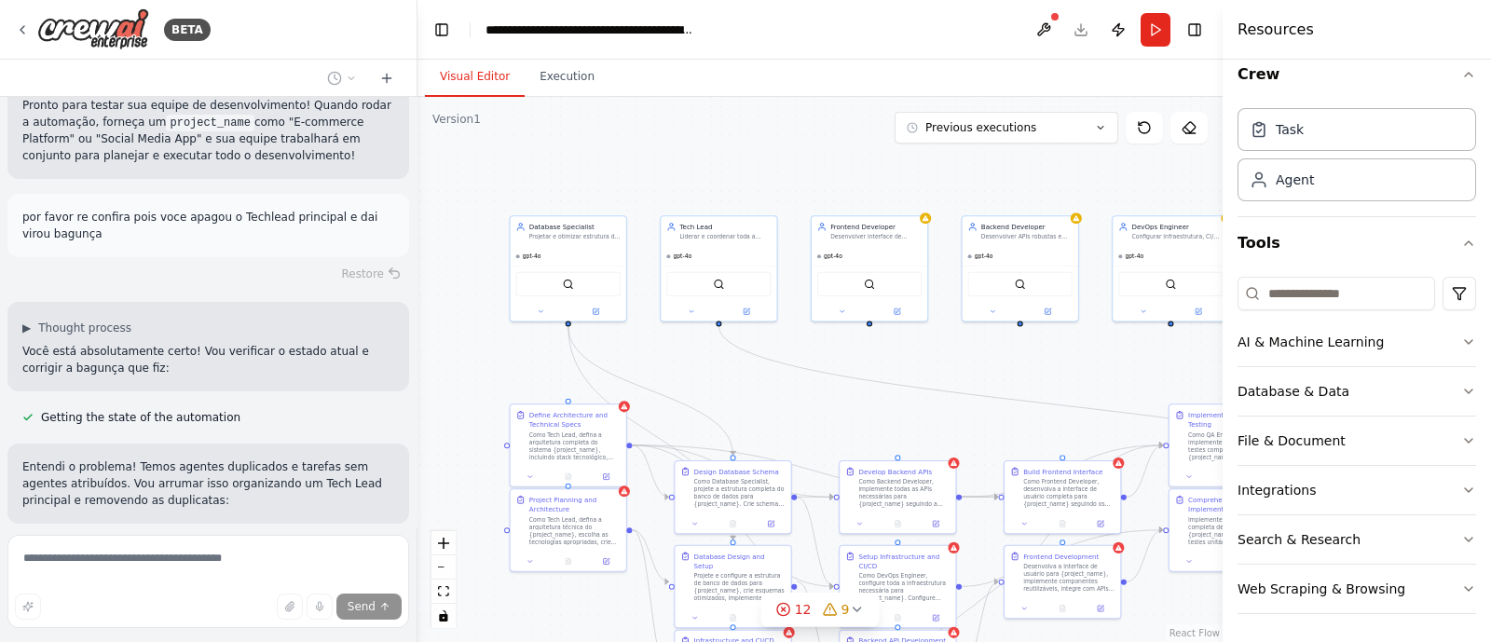
drag, startPoint x: 785, startPoint y: 311, endPoint x: 939, endPoint y: 370, distance: 165.5
click at [939, 370] on div ".deletable-edge-delete-btn { width: 20px; height: 20px; border: 0px solid #ffff…" at bounding box center [819, 369] width 805 height 545
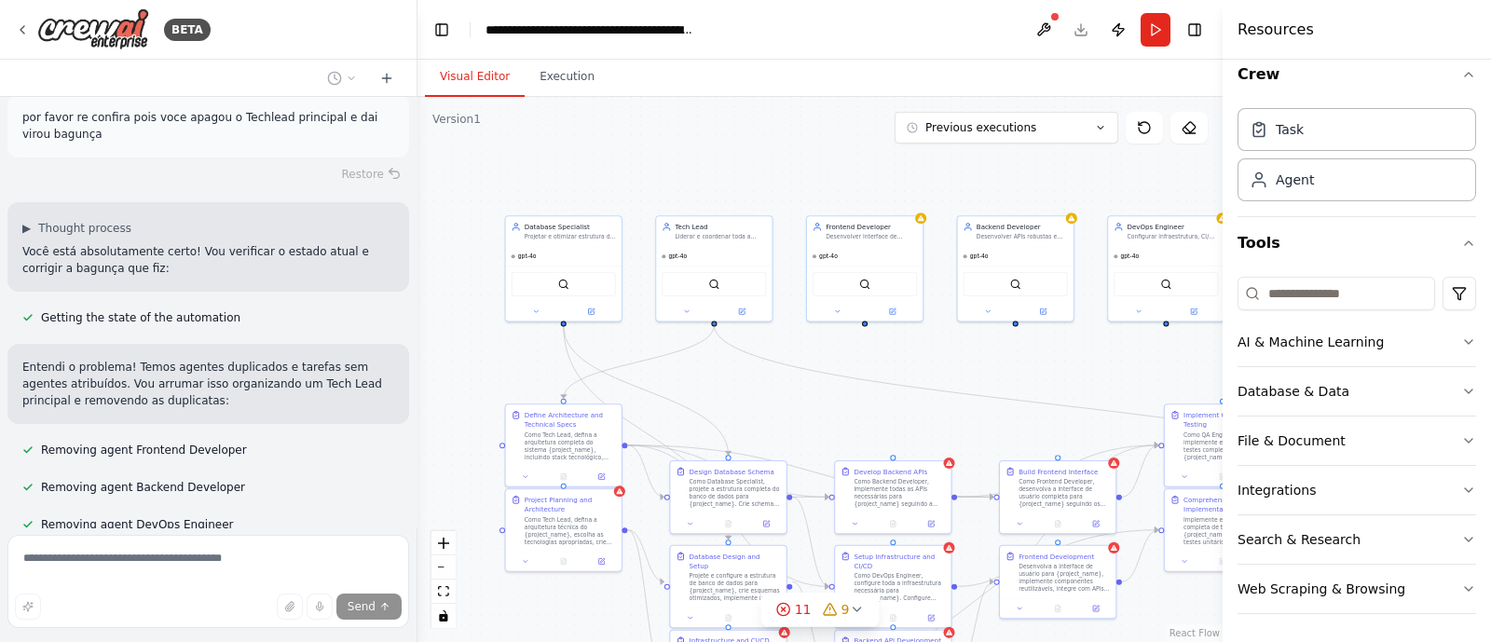
scroll to position [7614, 0]
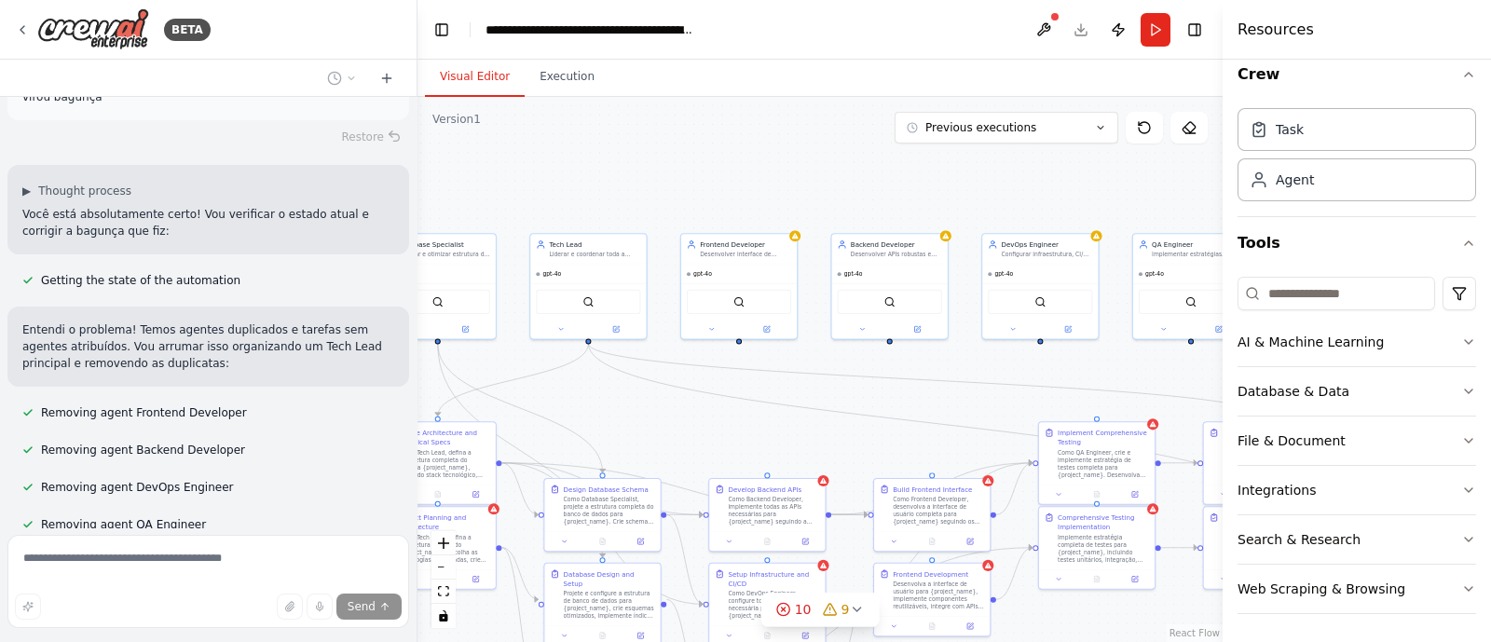
drag, startPoint x: 710, startPoint y: 154, endPoint x: 585, endPoint y: 171, distance: 126.1
click at [585, 171] on div ".deletable-edge-delete-btn { width: 20px; height: 20px; border: 0px solid #ffff…" at bounding box center [819, 369] width 805 height 545
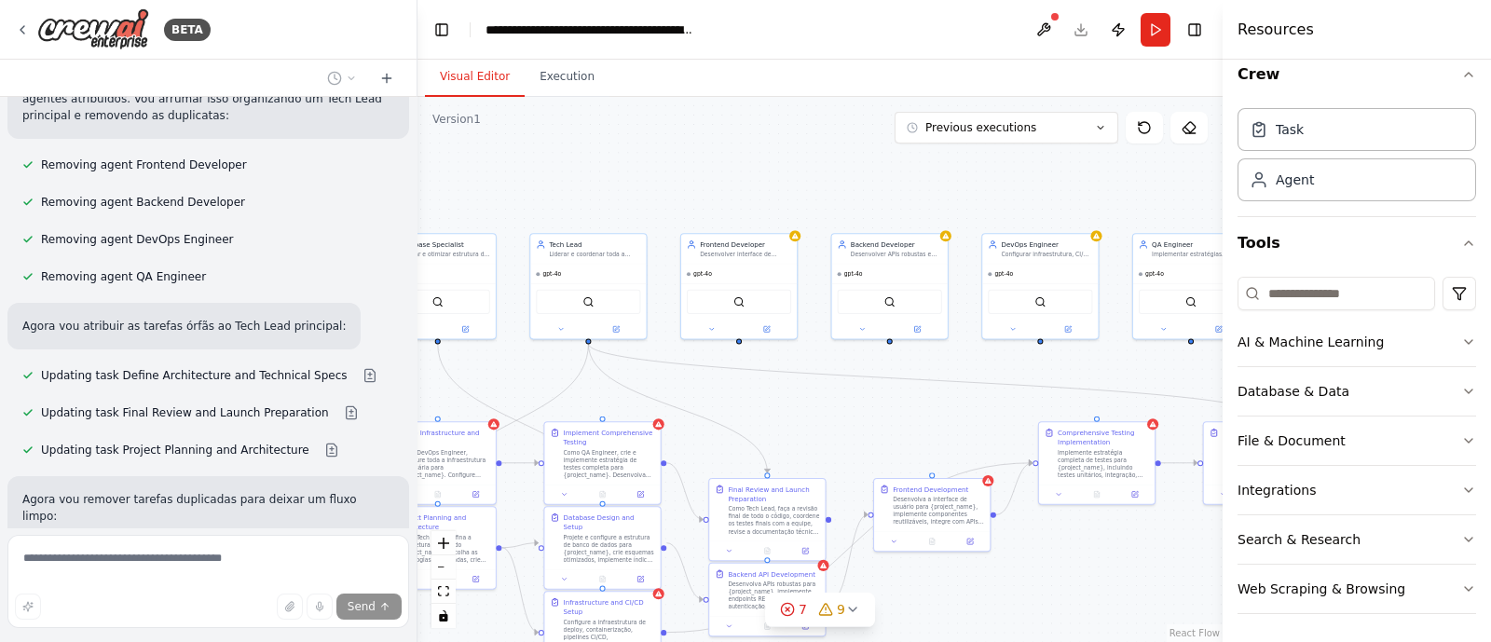
scroll to position [7899, 0]
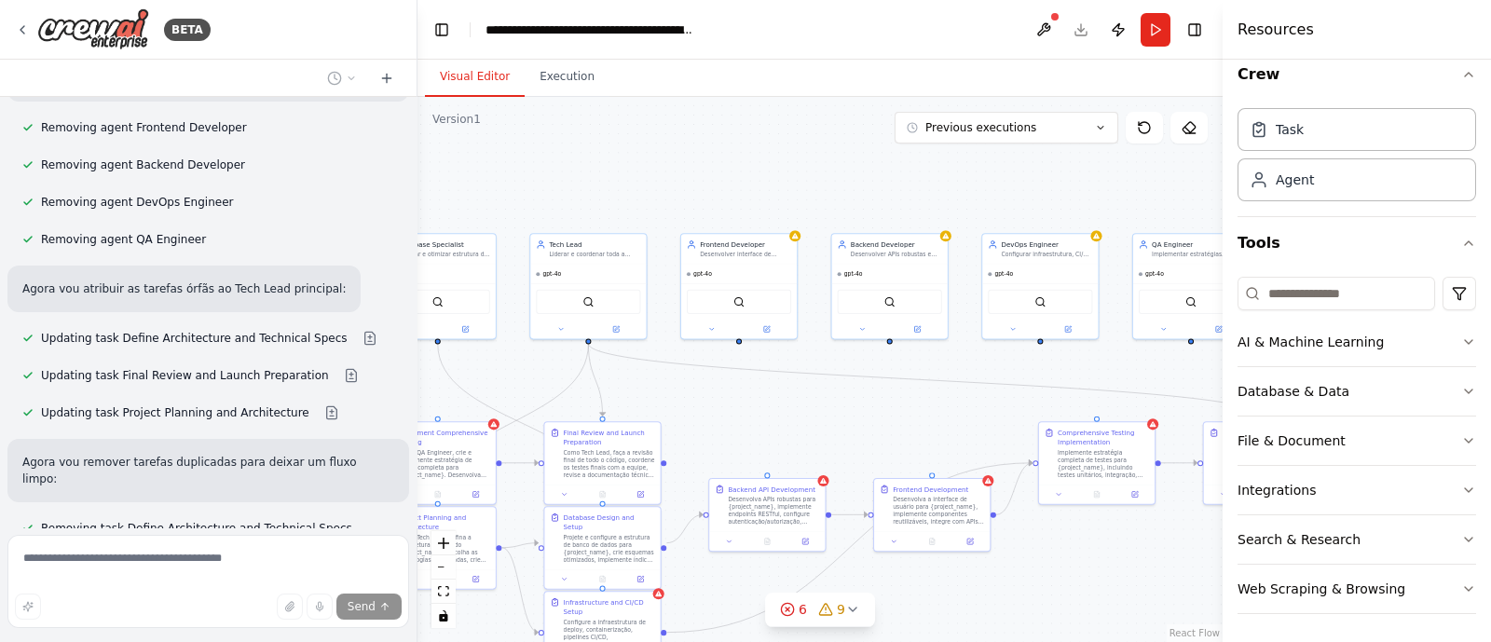
click at [455, 37] on header "**********" at bounding box center [819, 30] width 805 height 60
click at [447, 29] on button "Toggle Left Sidebar" at bounding box center [442, 30] width 26 height 26
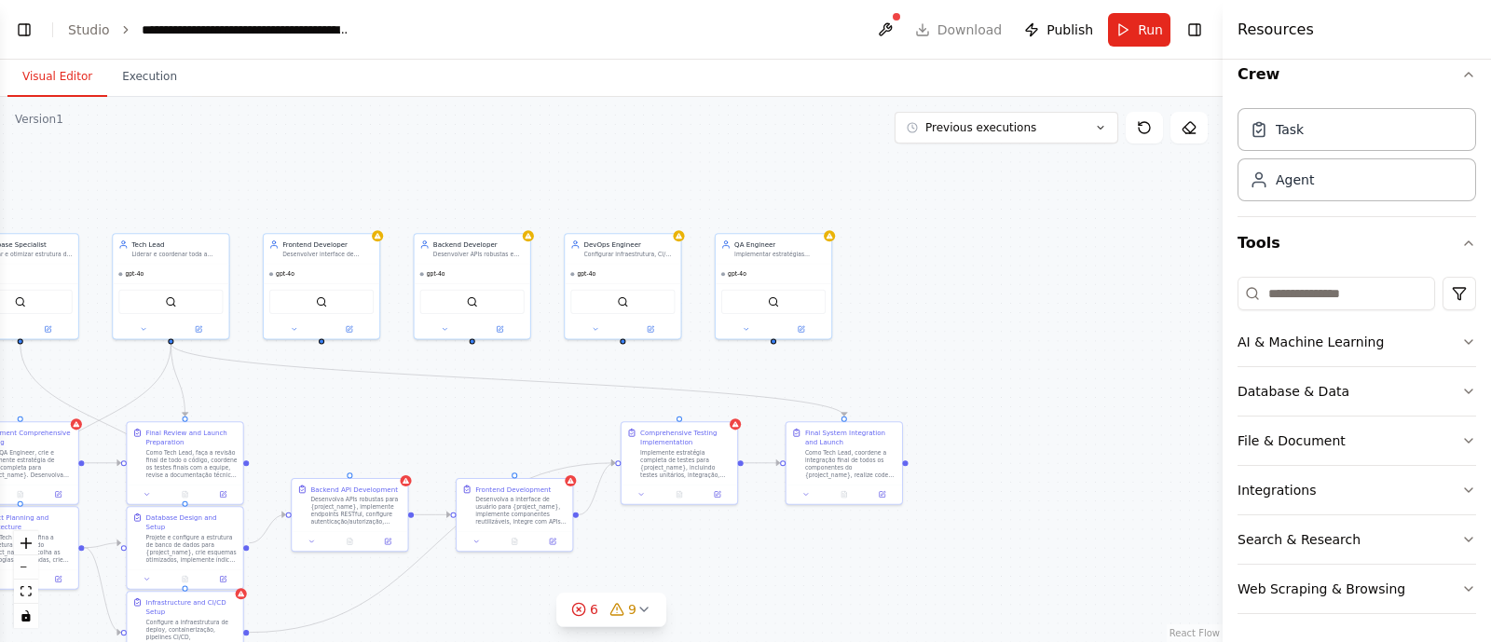
scroll to position [7936, 0]
click at [56, 81] on button "Visual Editor" at bounding box center [57, 77] width 100 height 39
click at [34, 32] on button "Toggle Left Sidebar" at bounding box center [24, 30] width 26 height 26
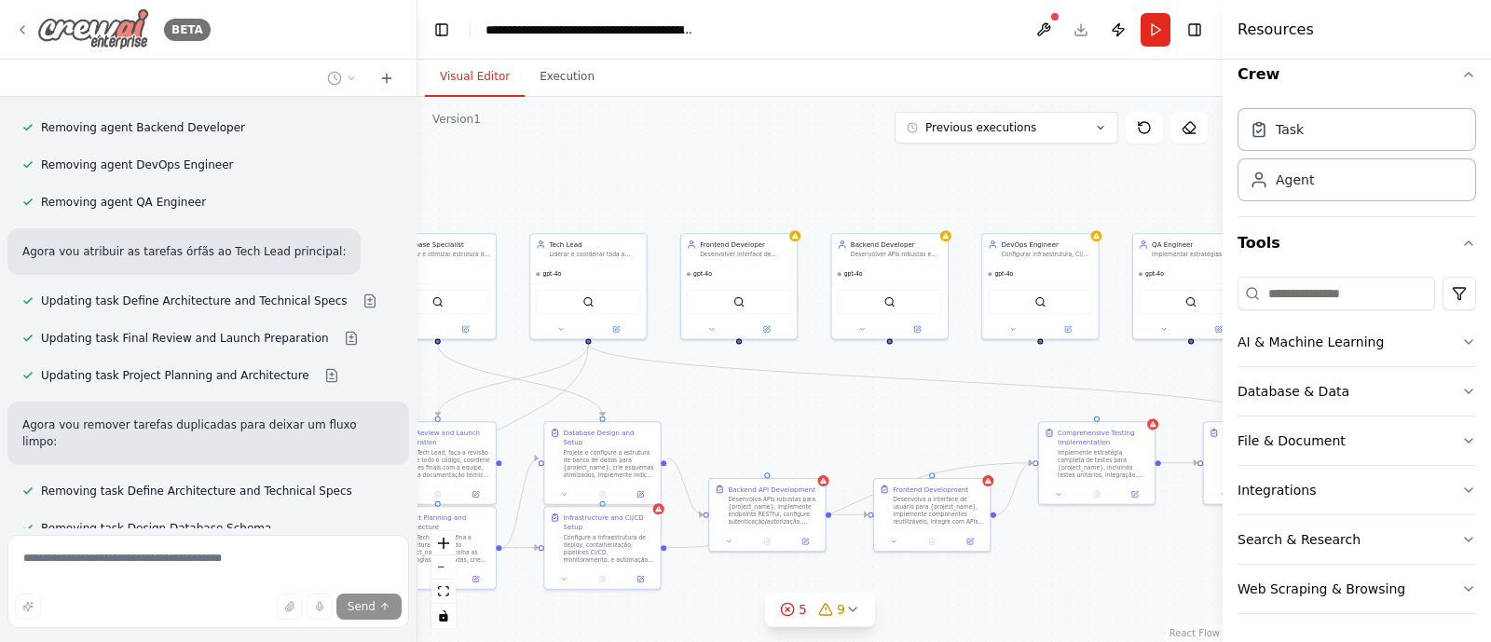
click at [82, 33] on img at bounding box center [93, 29] width 112 height 42
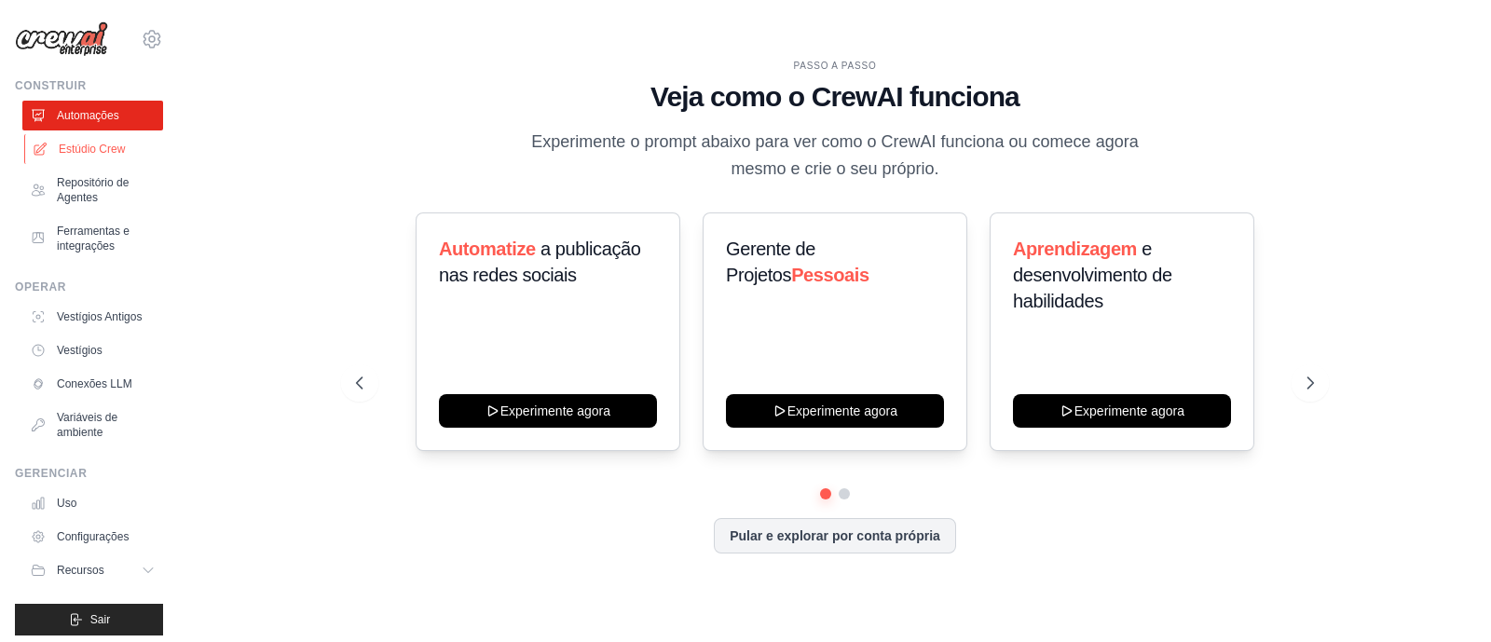
click at [76, 156] on font "Estúdio Crew" at bounding box center [92, 149] width 66 height 15
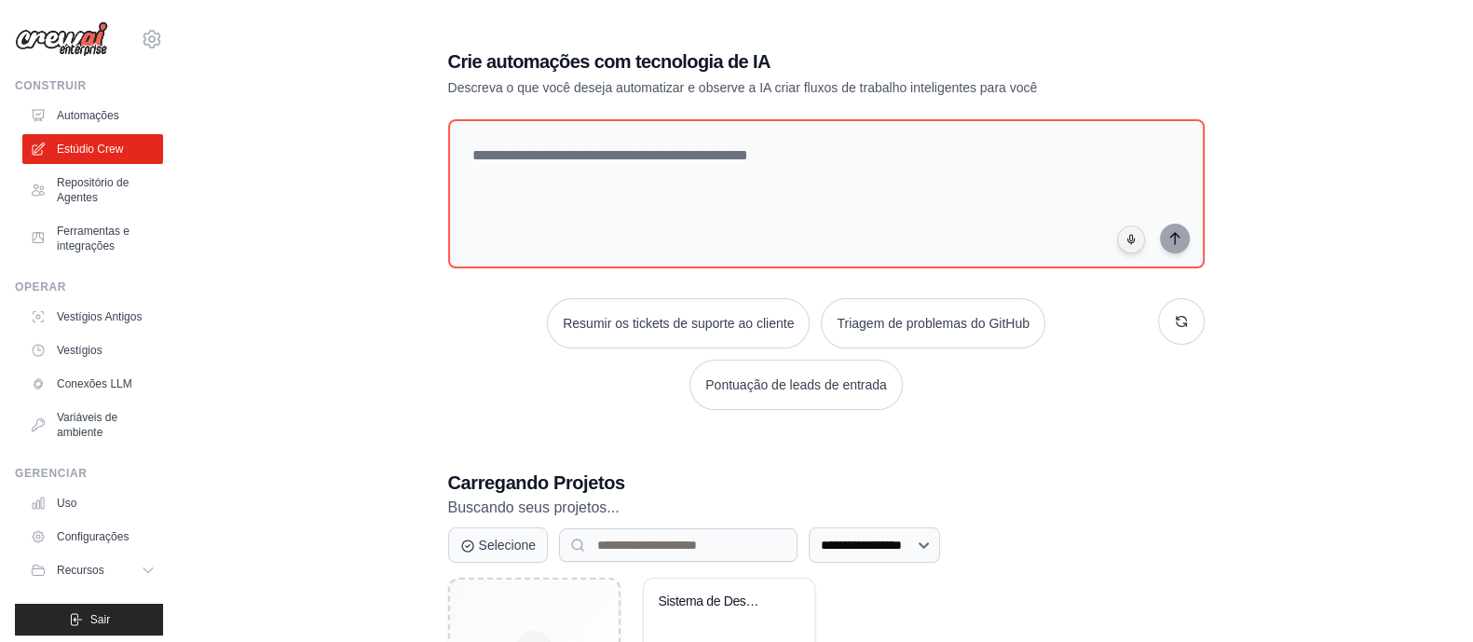
click at [417, 347] on div "**********" at bounding box center [826, 406] width 1235 height 775
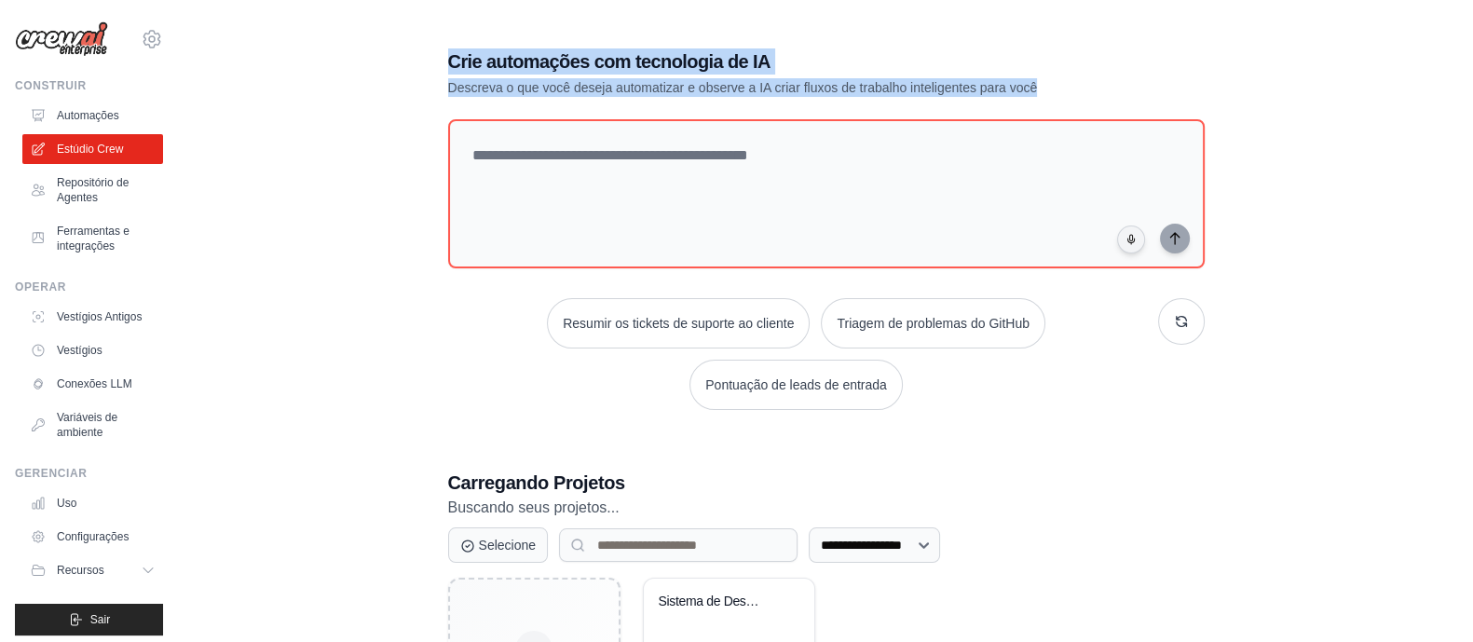
drag, startPoint x: 434, startPoint y: 48, endPoint x: 1128, endPoint y: 87, distance: 695.3
click at [1128, 87] on div "**********" at bounding box center [826, 406] width 801 height 775
copy div "Crie automações com tecnologia de IA Descreva o que você deseja automatizar e o…"
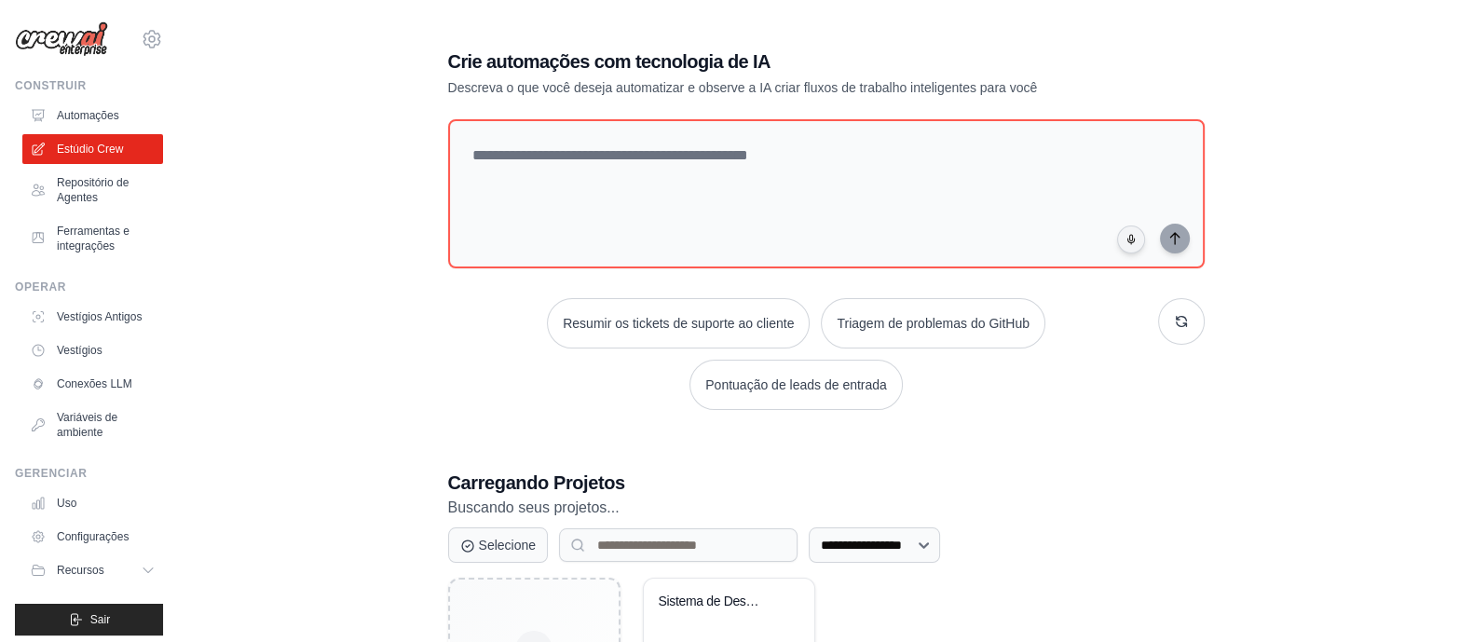
click at [418, 101] on div "**********" at bounding box center [826, 406] width 1235 height 775
click at [88, 114] on font "Automações" at bounding box center [90, 115] width 62 height 13
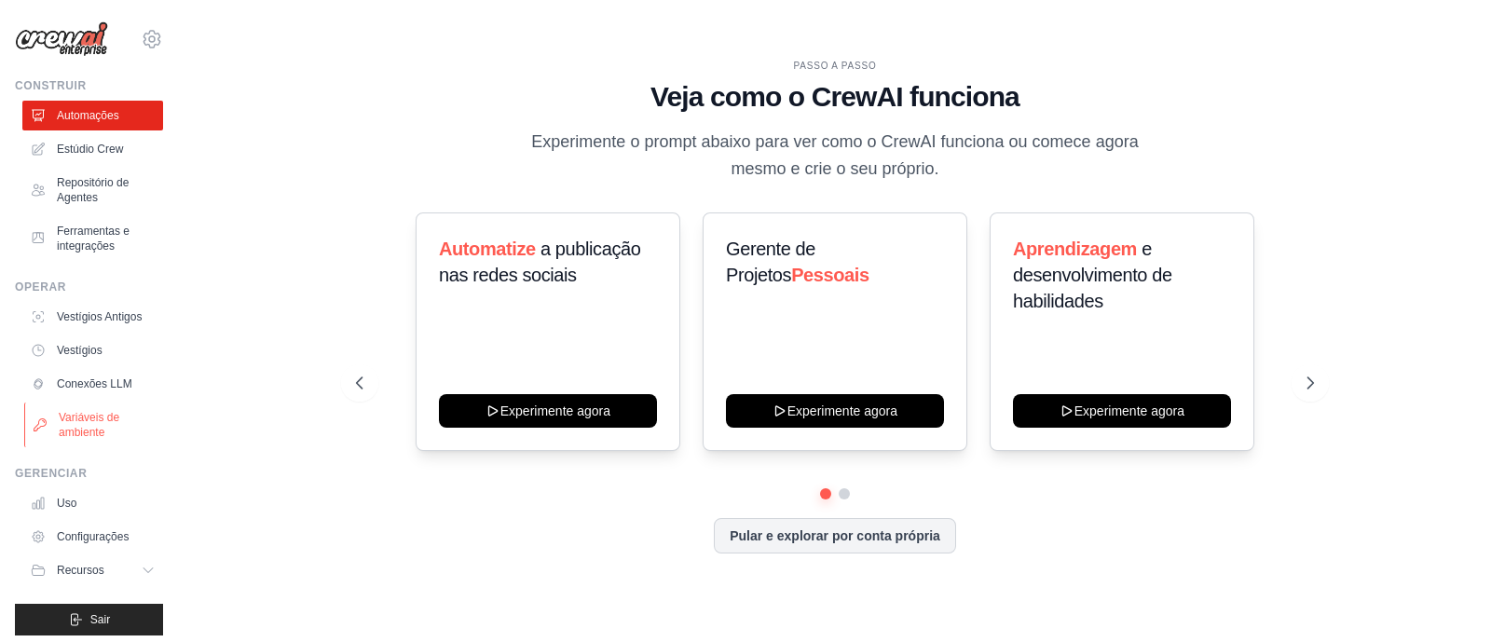
scroll to position [22, 0]
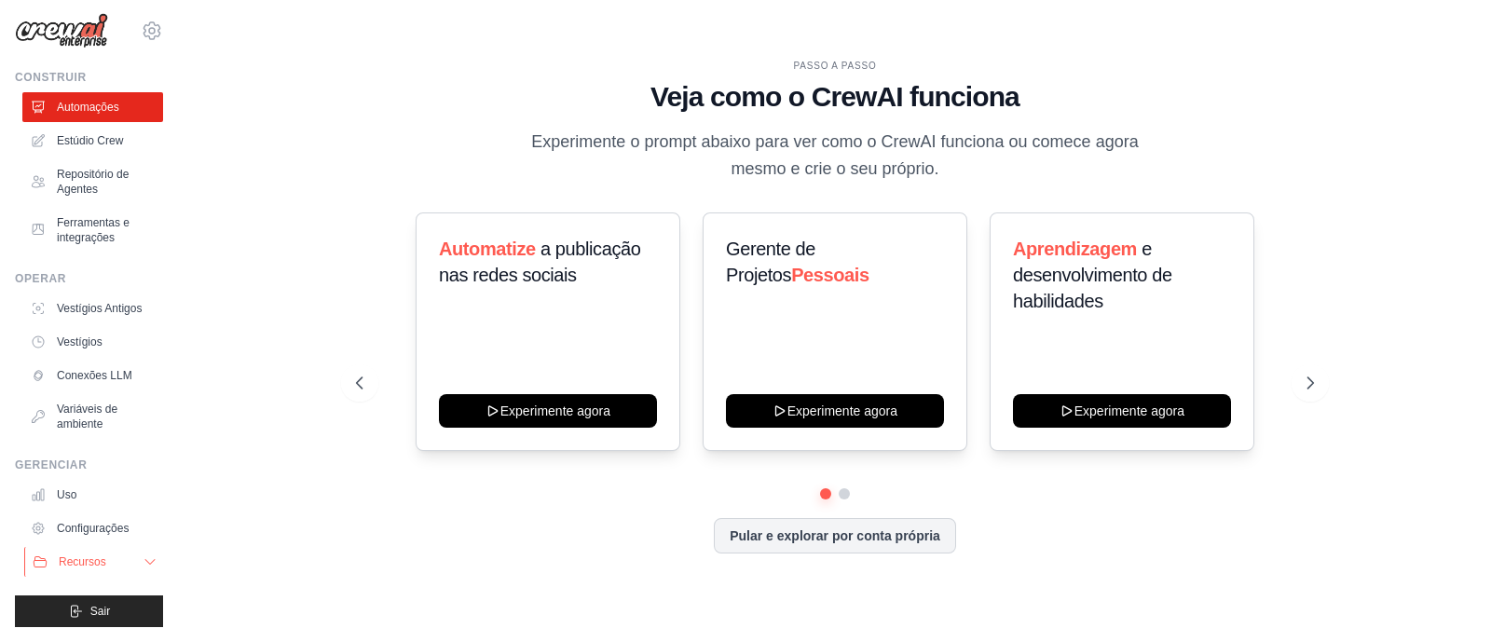
click at [105, 566] on font "Recursos" at bounding box center [83, 561] width 48 height 13
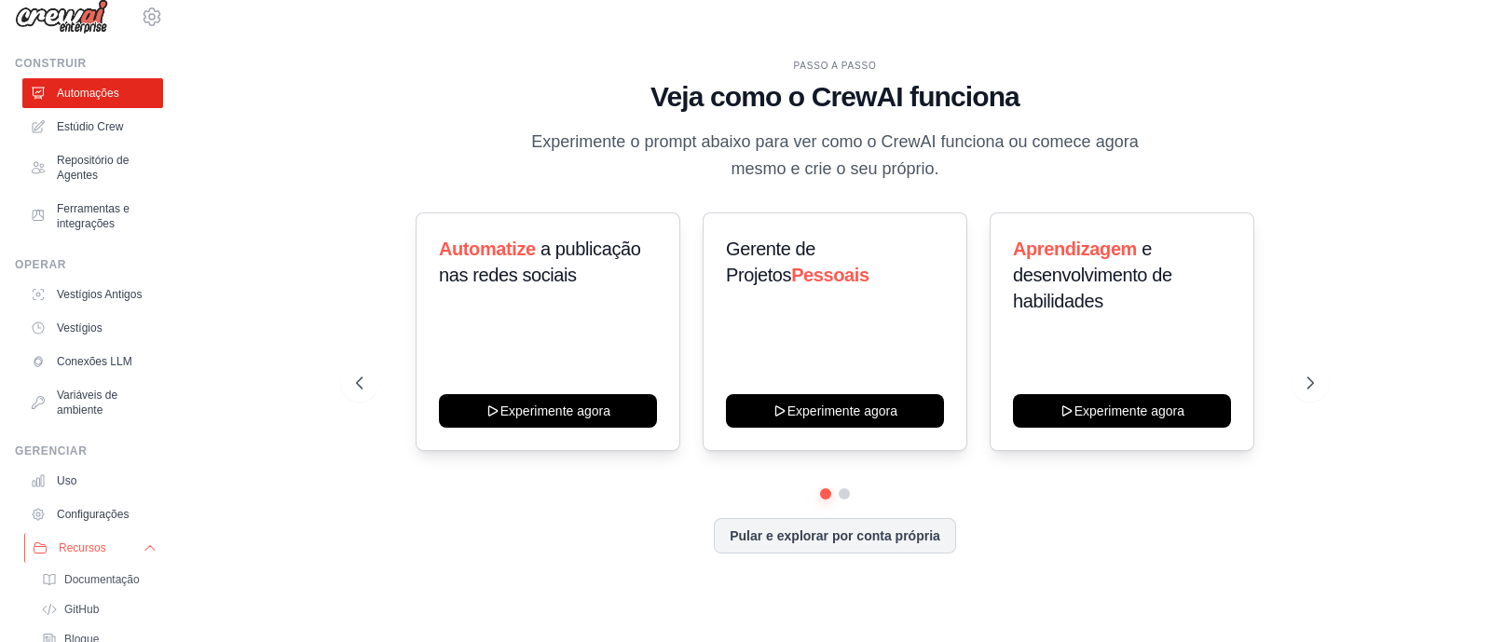
scroll to position [157, 0]
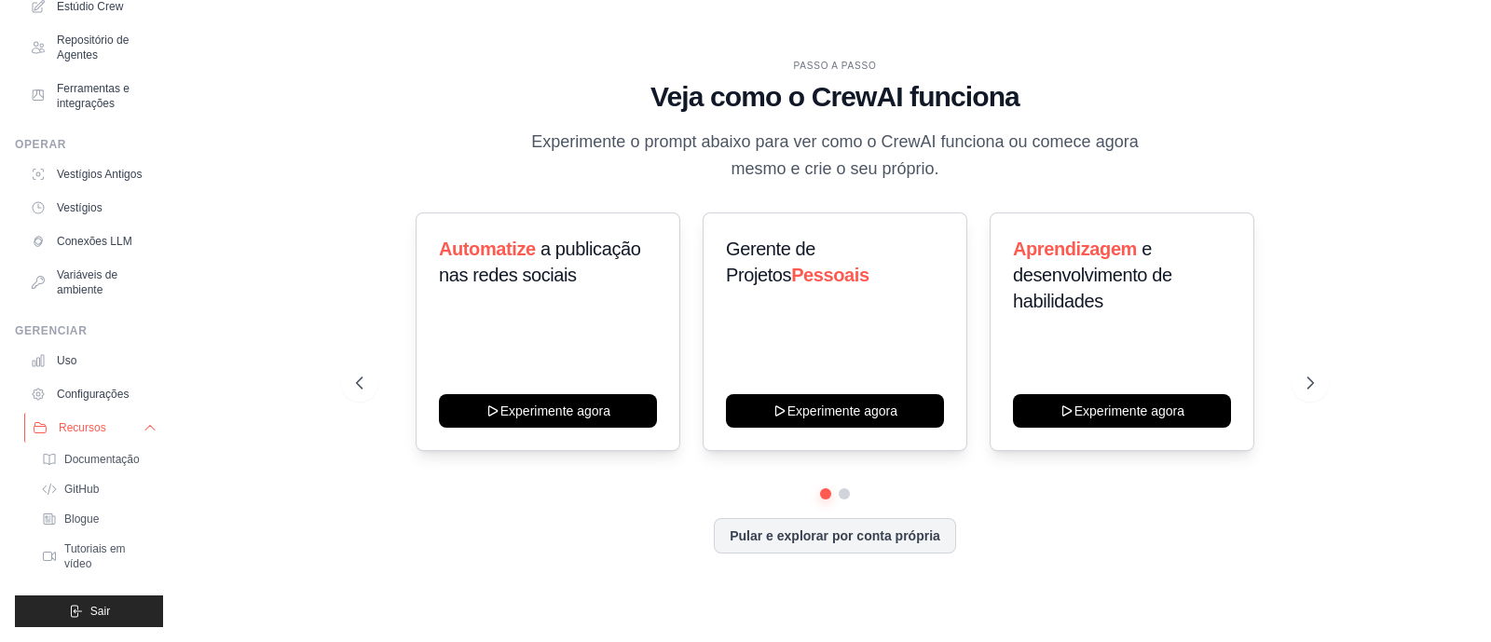
click at [143, 426] on icon at bounding box center [150, 427] width 15 height 15
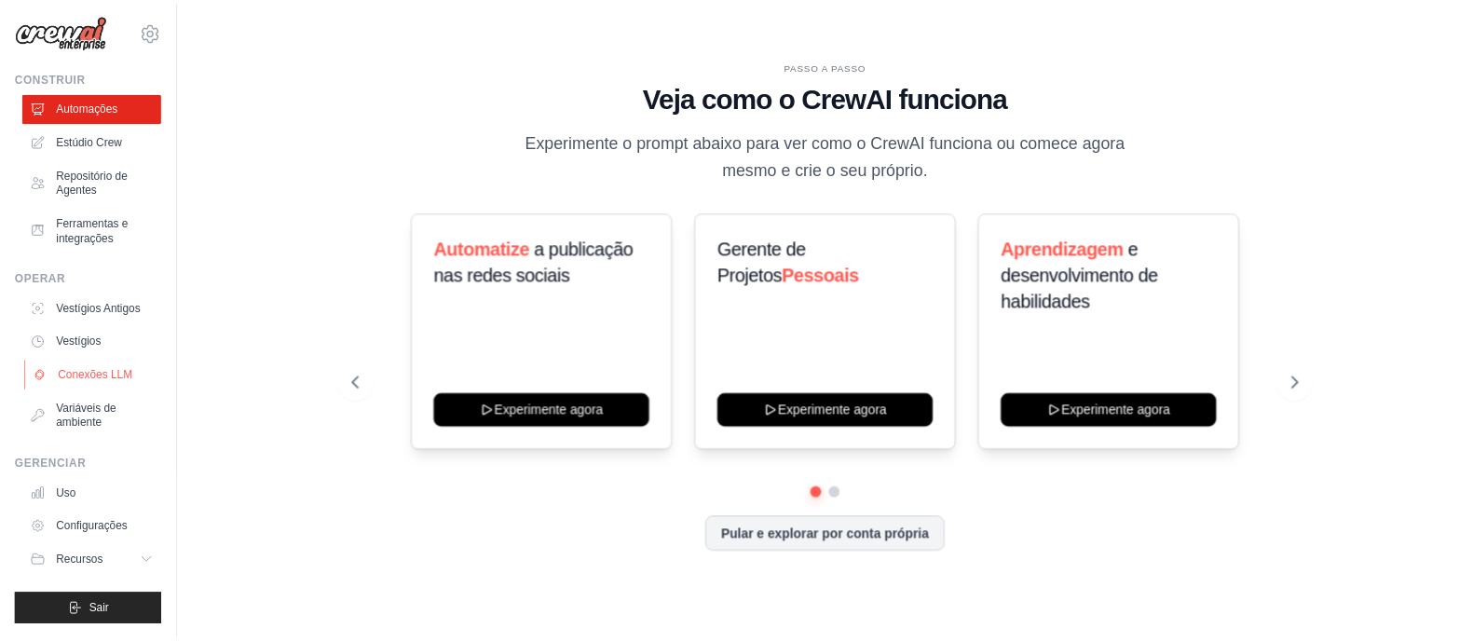
scroll to position [0, 0]
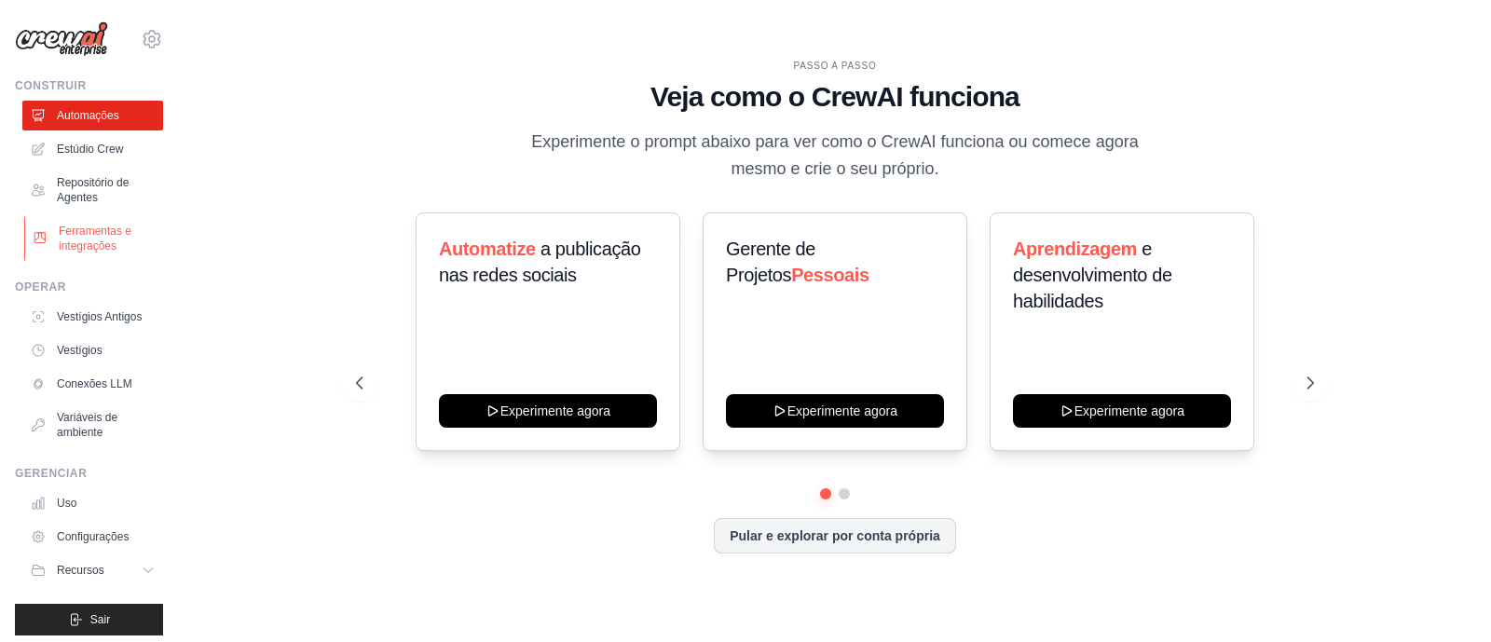
click at [107, 236] on font "Ferramentas e integrações" at bounding box center [95, 239] width 73 height 28
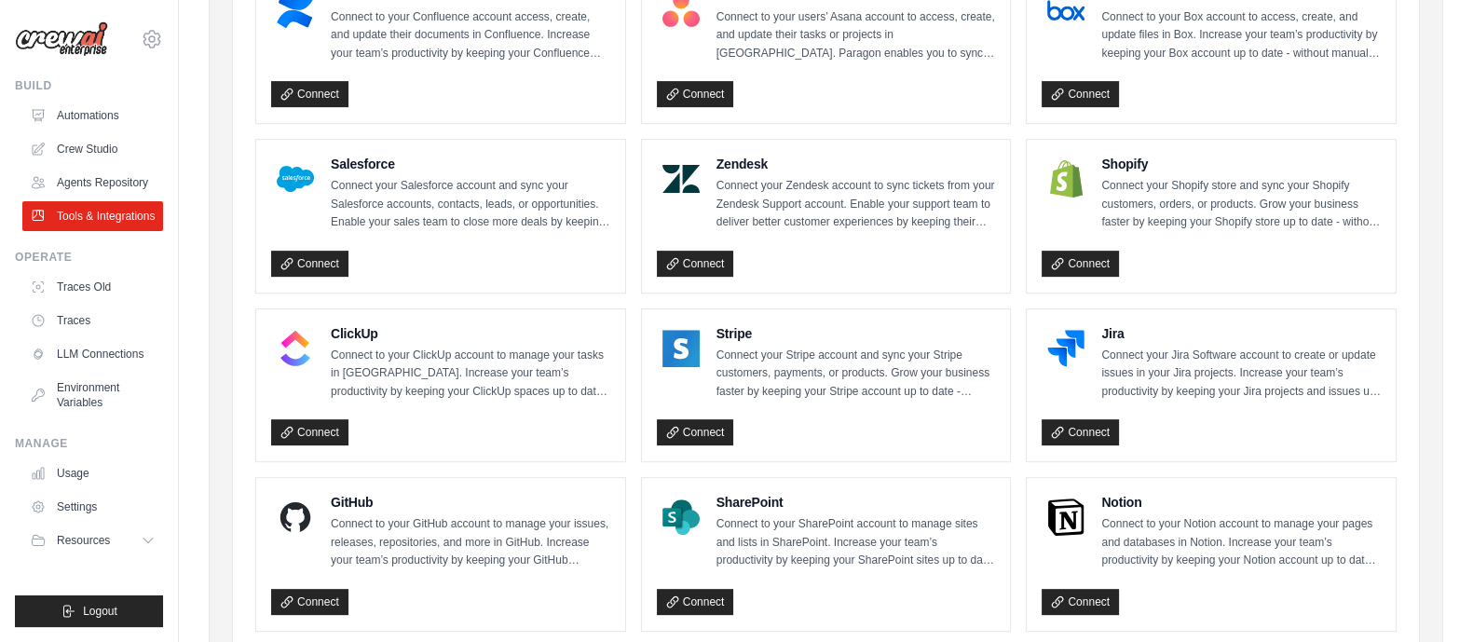
scroll to position [782, 0]
click at [1137, 359] on p "Connect your Jira Software account to create or update issues in your Jira proj…" at bounding box center [1241, 373] width 280 height 55
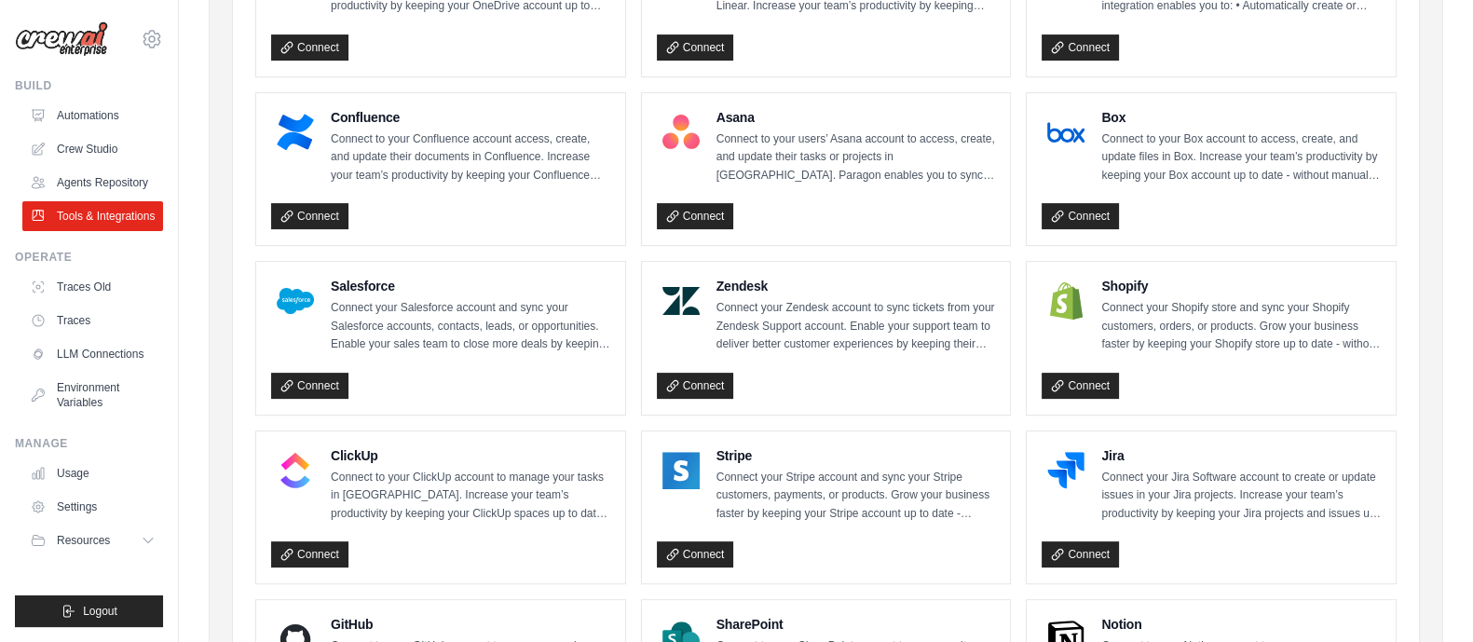
scroll to position [805, 0]
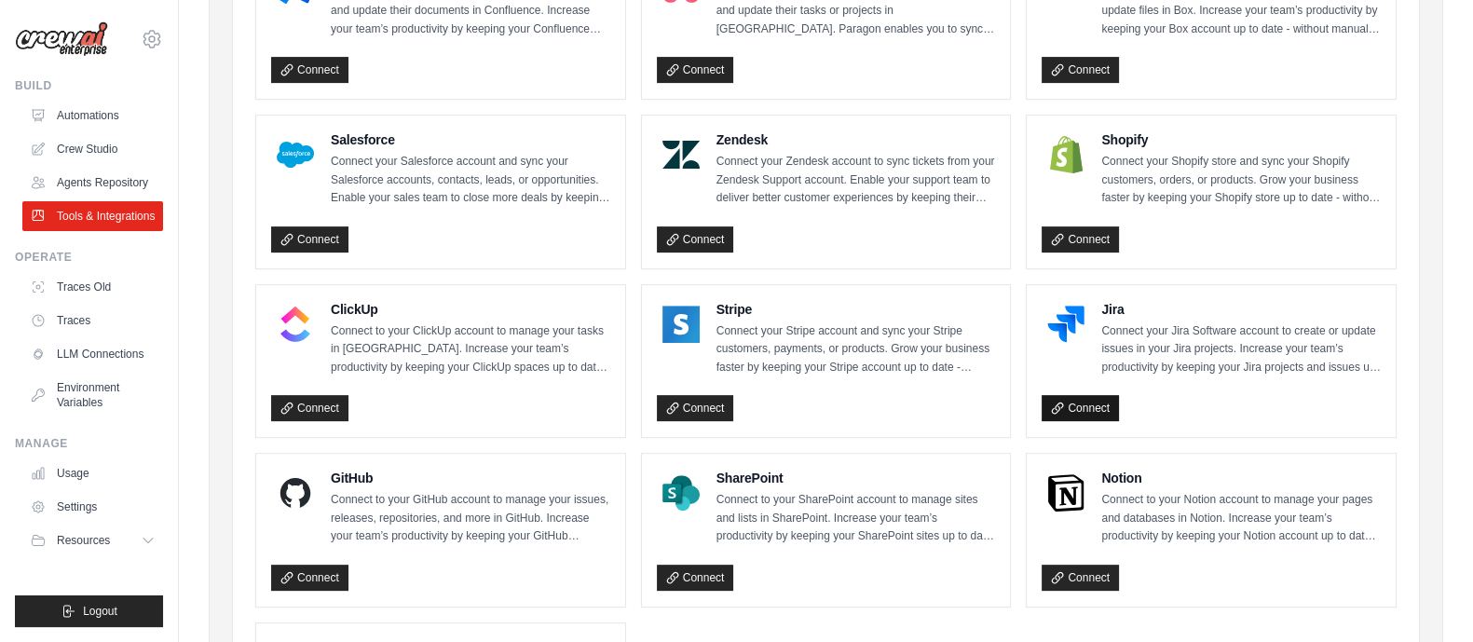
click at [1082, 408] on link "Connect" at bounding box center [1080, 408] width 77 height 26
click at [881, 532] on p "Connect to your SharePoint account to manage sites and lists in SharePoint. Inc…" at bounding box center [857, 518] width 280 height 55
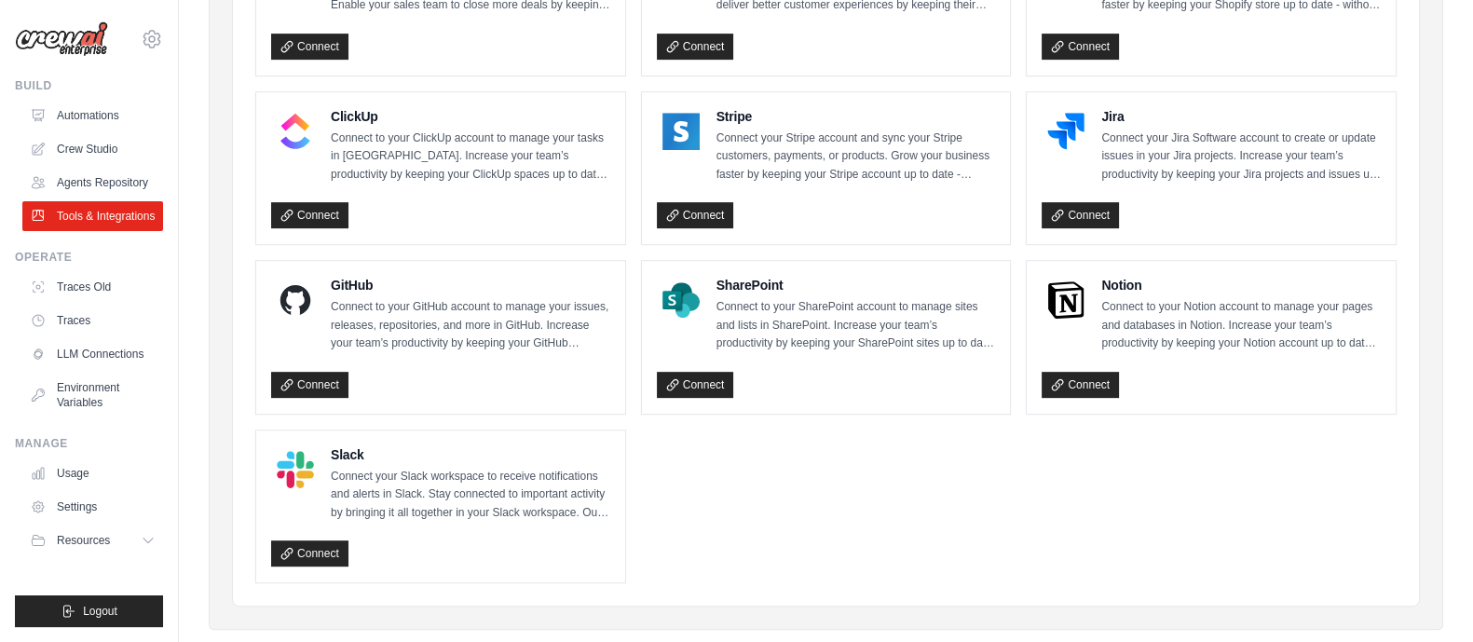
scroll to position [1029, 0]
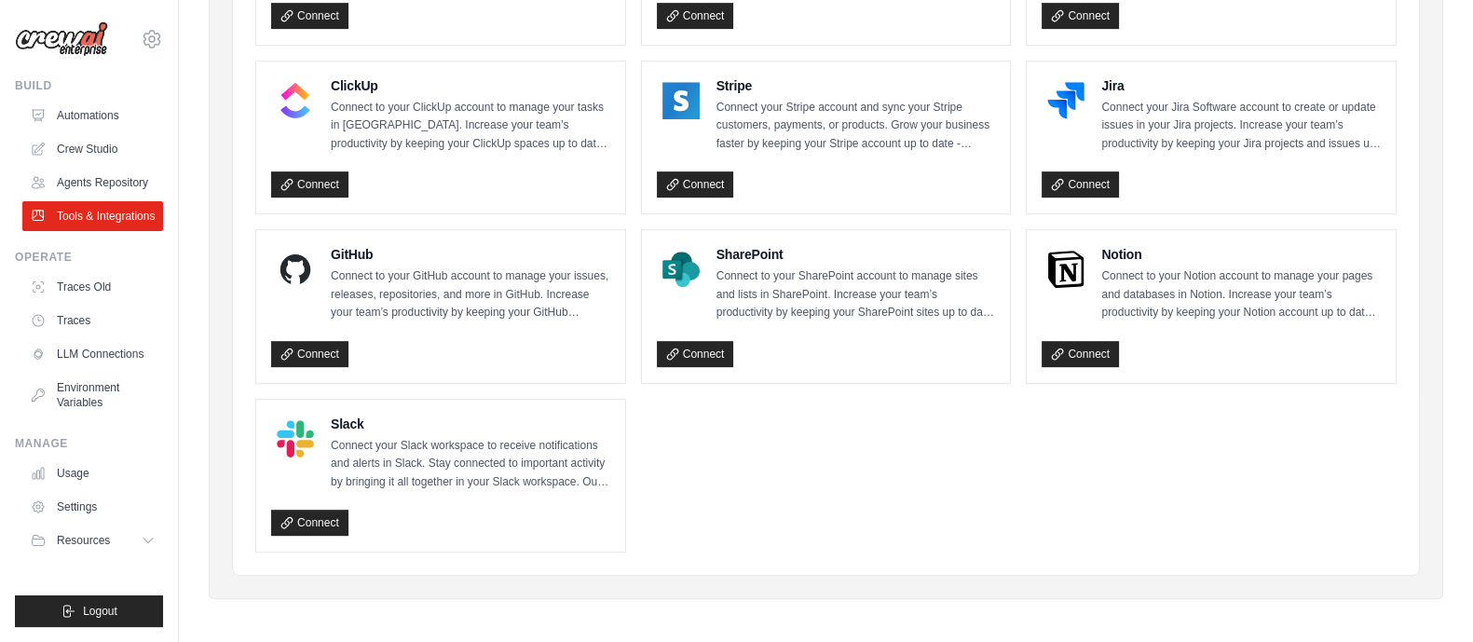
click at [482, 310] on p "Connect to your GitHub account to manage your issues, releases, repositories, a…" at bounding box center [471, 294] width 280 height 55
click at [329, 342] on link "Connect" at bounding box center [309, 354] width 77 height 26
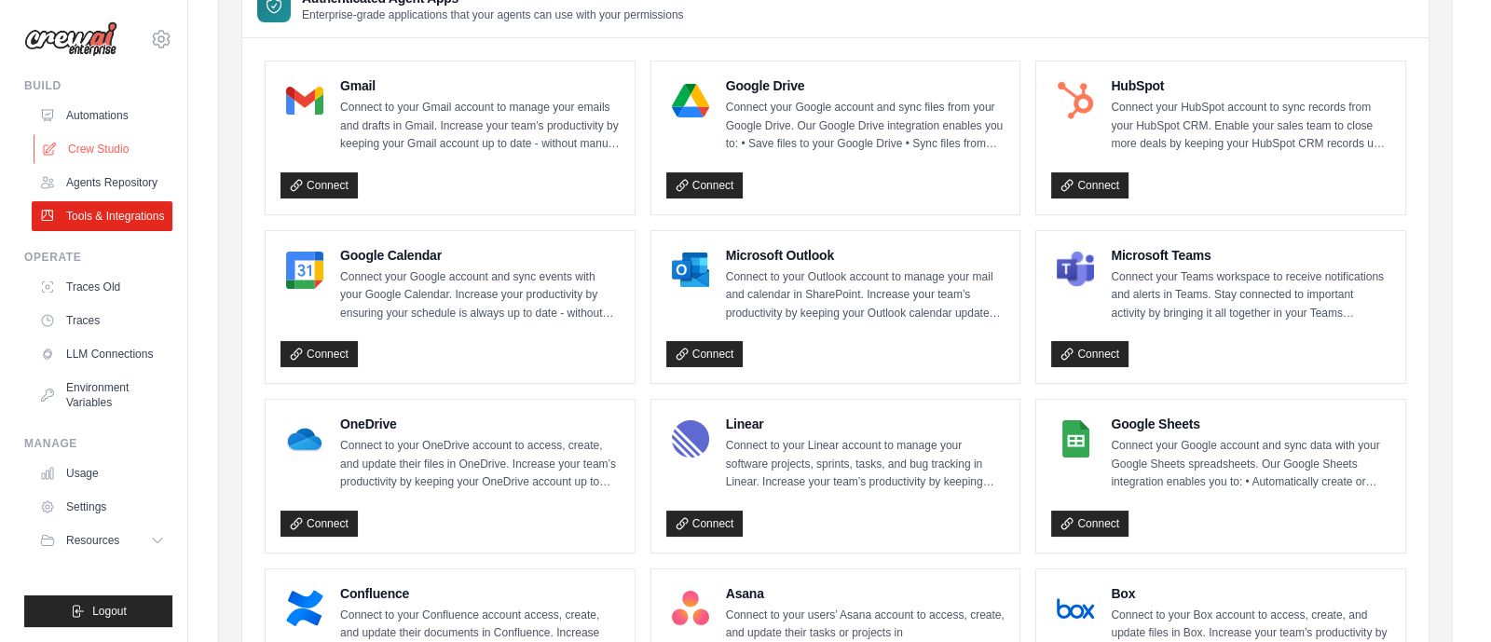
scroll to position [0, 0]
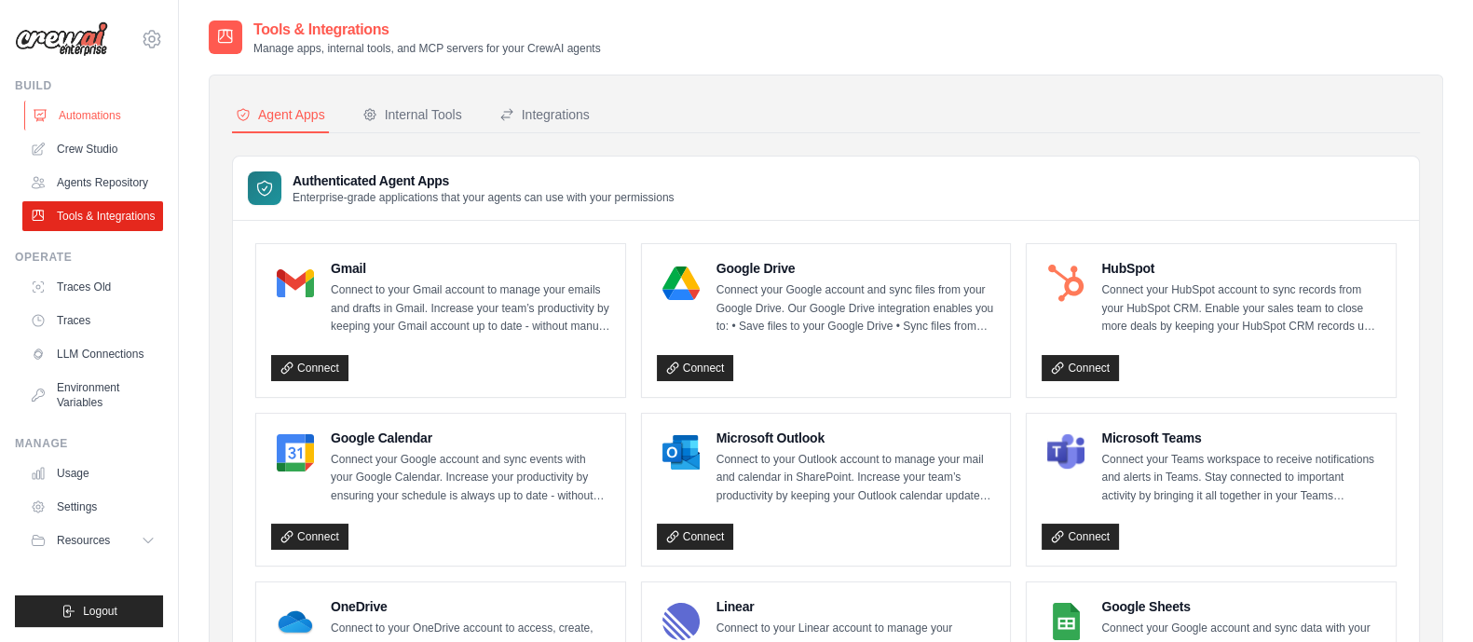
click at [108, 128] on link "Automations" at bounding box center [94, 116] width 141 height 30
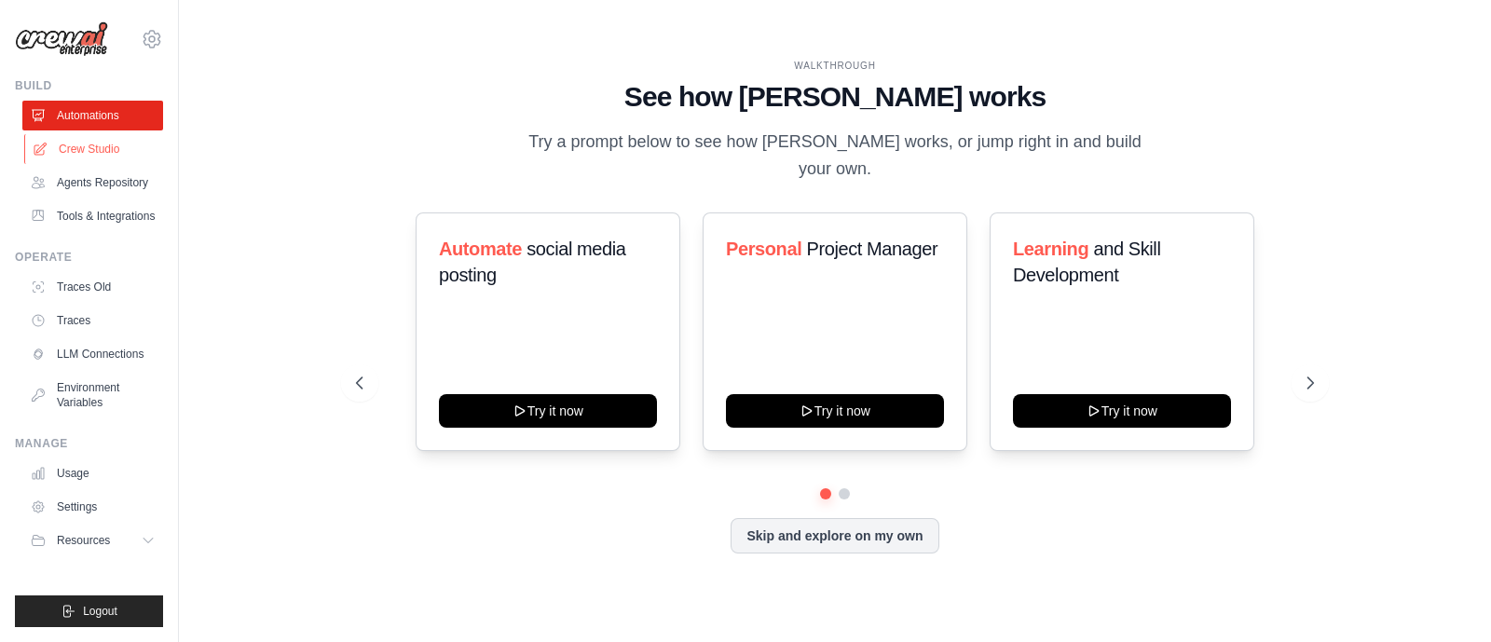
click at [106, 141] on link "Crew Studio" at bounding box center [94, 149] width 141 height 30
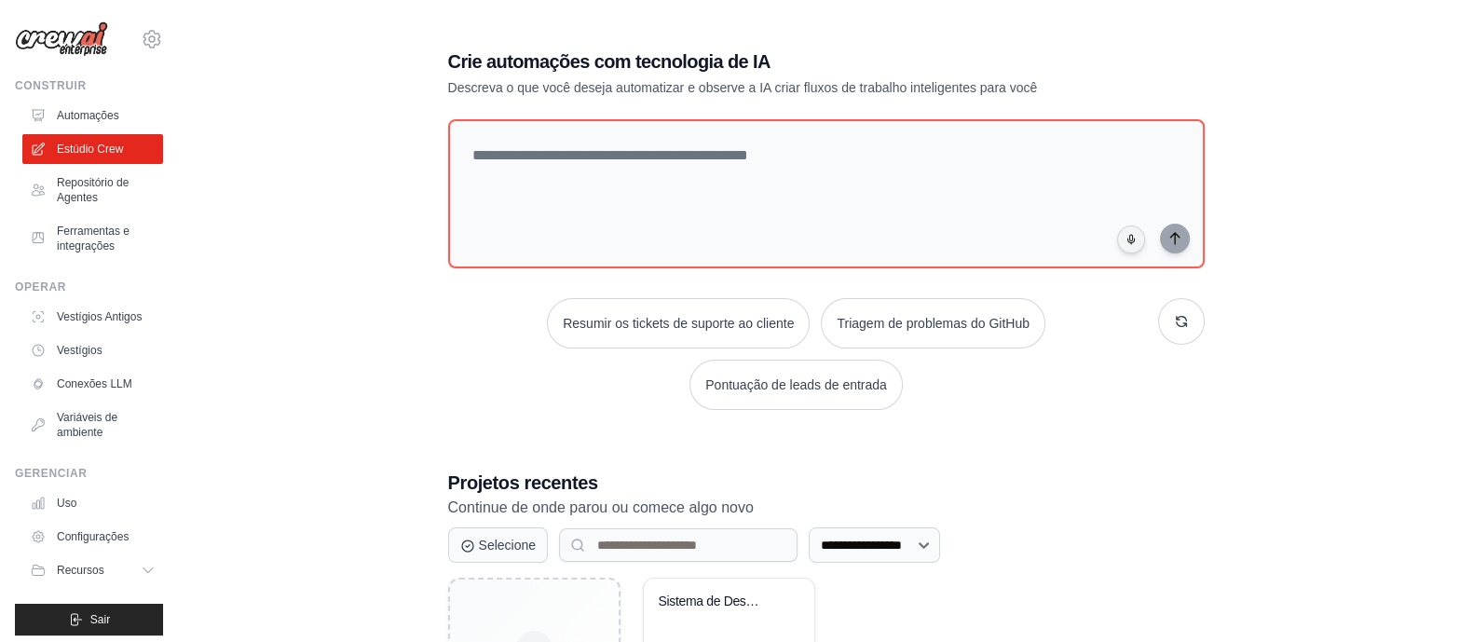
click at [359, 335] on div "**********" at bounding box center [826, 406] width 1235 height 775
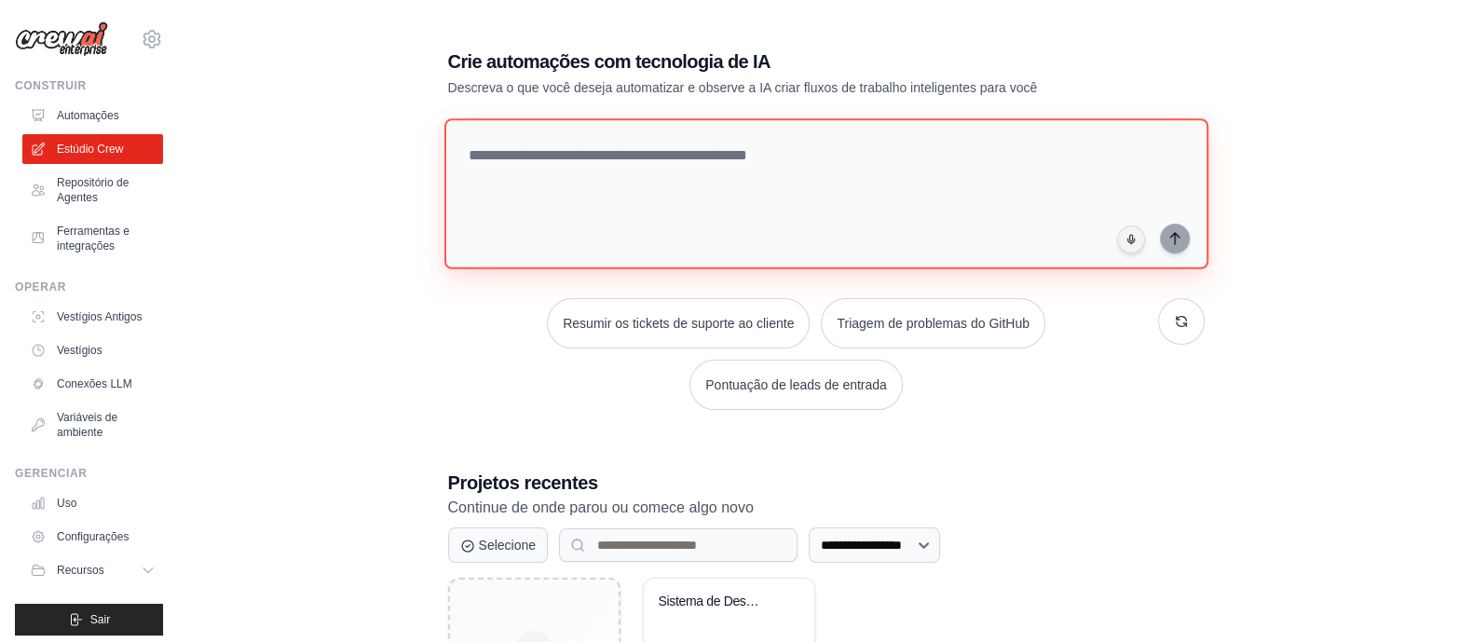
click at [723, 181] on textarea at bounding box center [826, 193] width 764 height 151
paste textarea "**********"
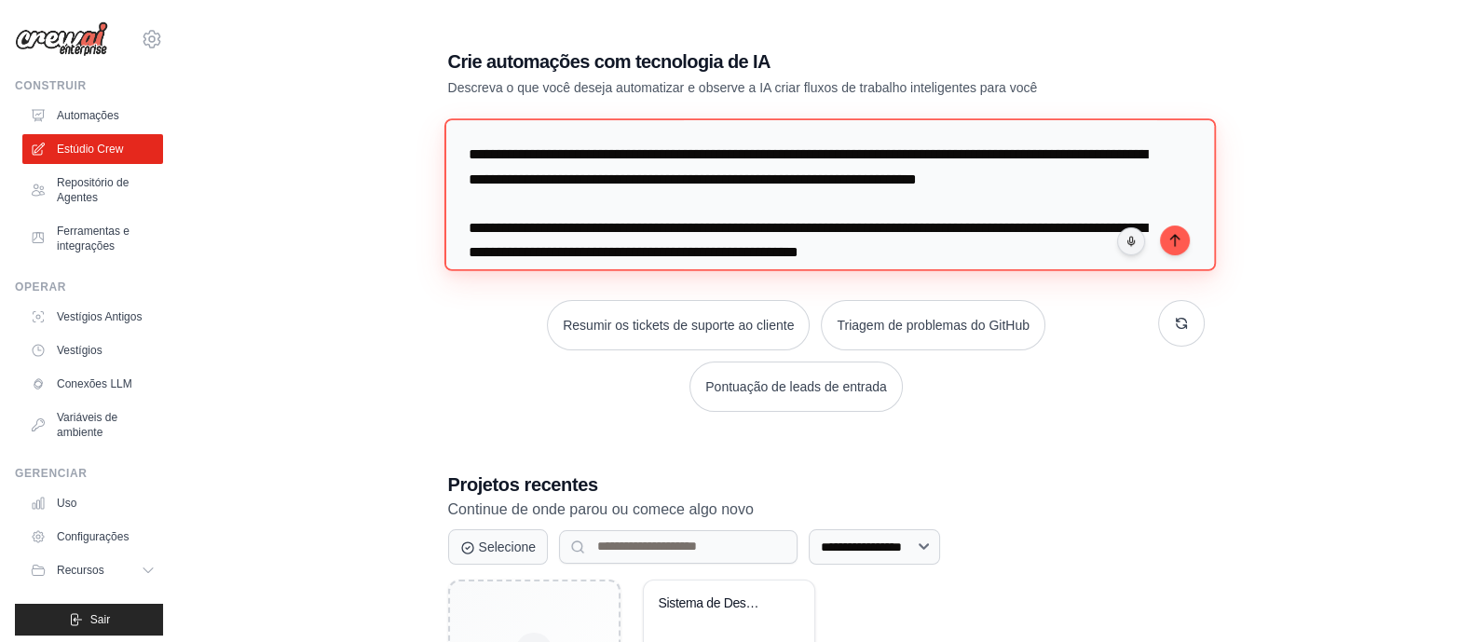
scroll to position [2, 0]
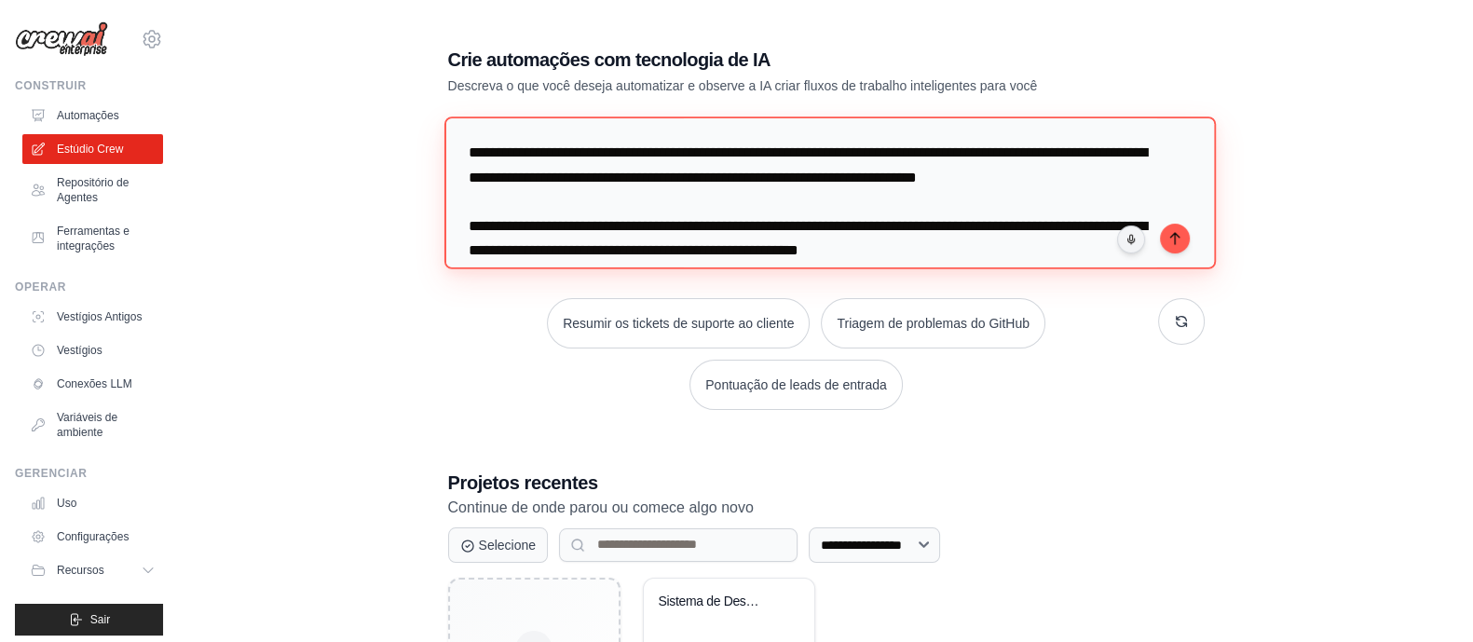
click at [578, 151] on textarea at bounding box center [830, 192] width 772 height 152
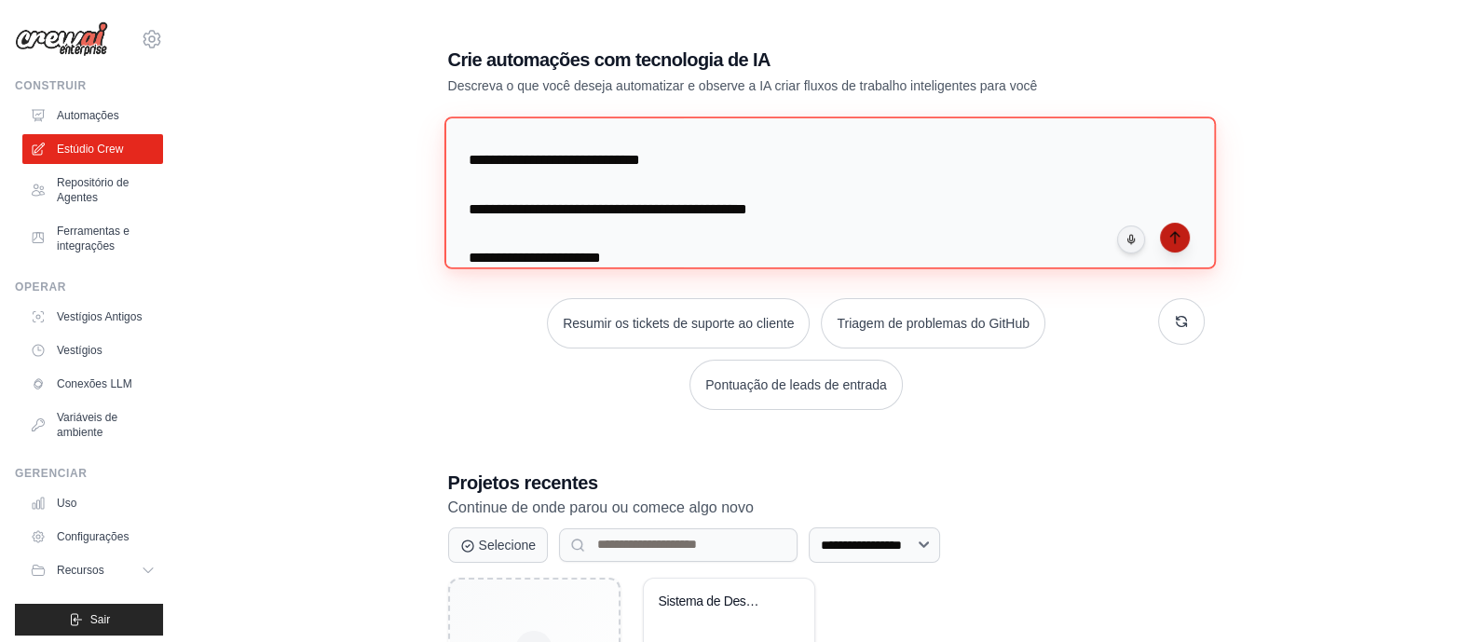
type textarea "**********"
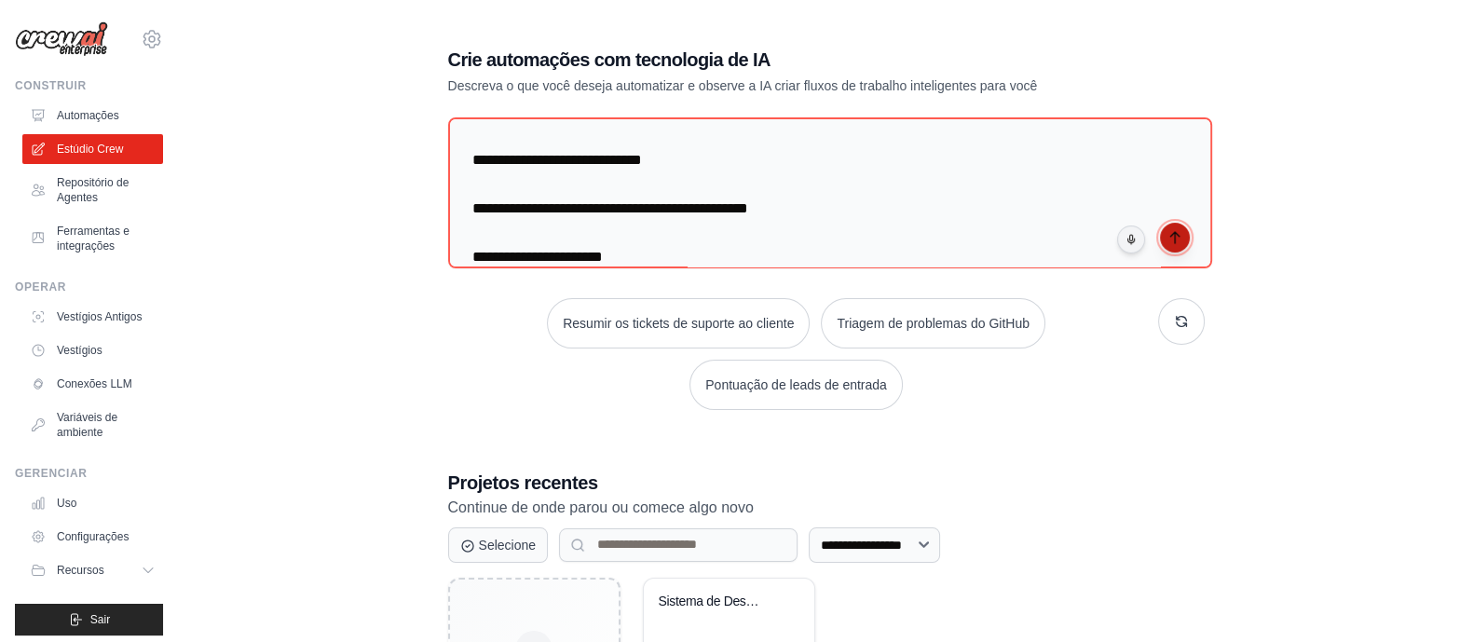
click at [1184, 234] on button "submit" at bounding box center [1175, 238] width 30 height 30
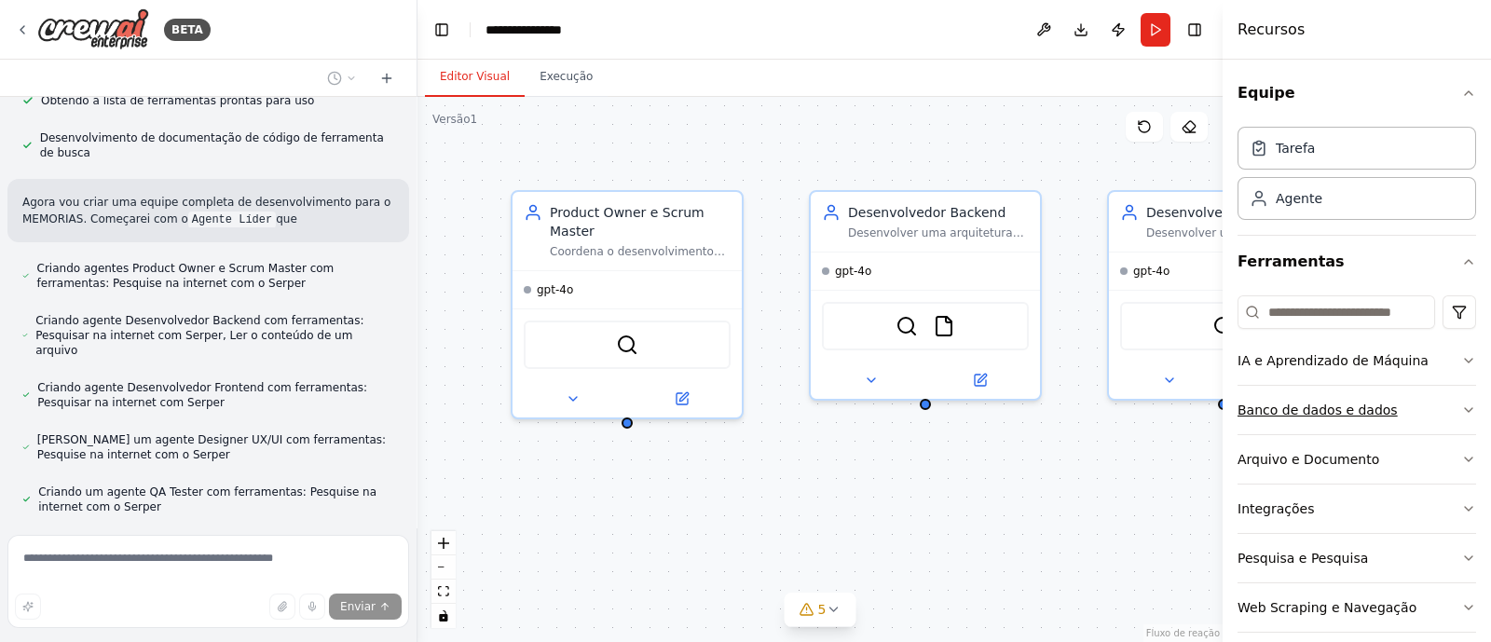
scroll to position [19, 0]
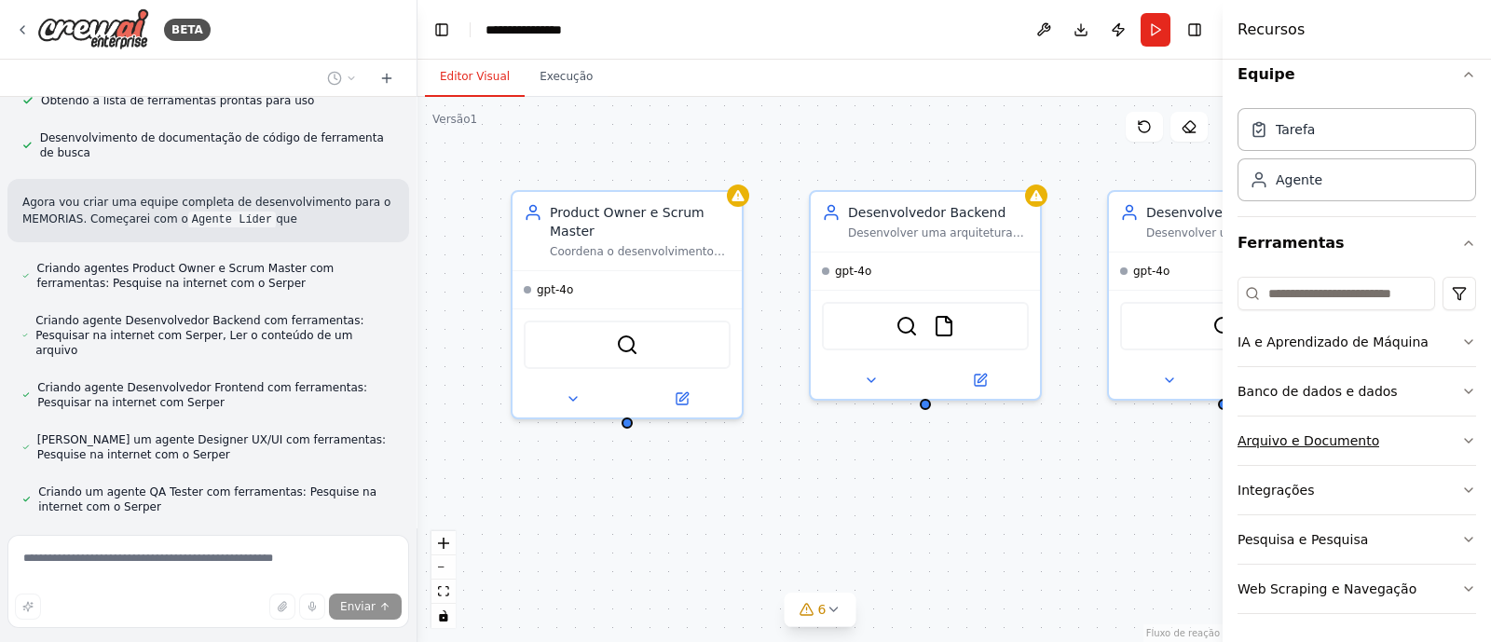
click at [1461, 444] on icon "button" at bounding box center [1468, 440] width 15 height 15
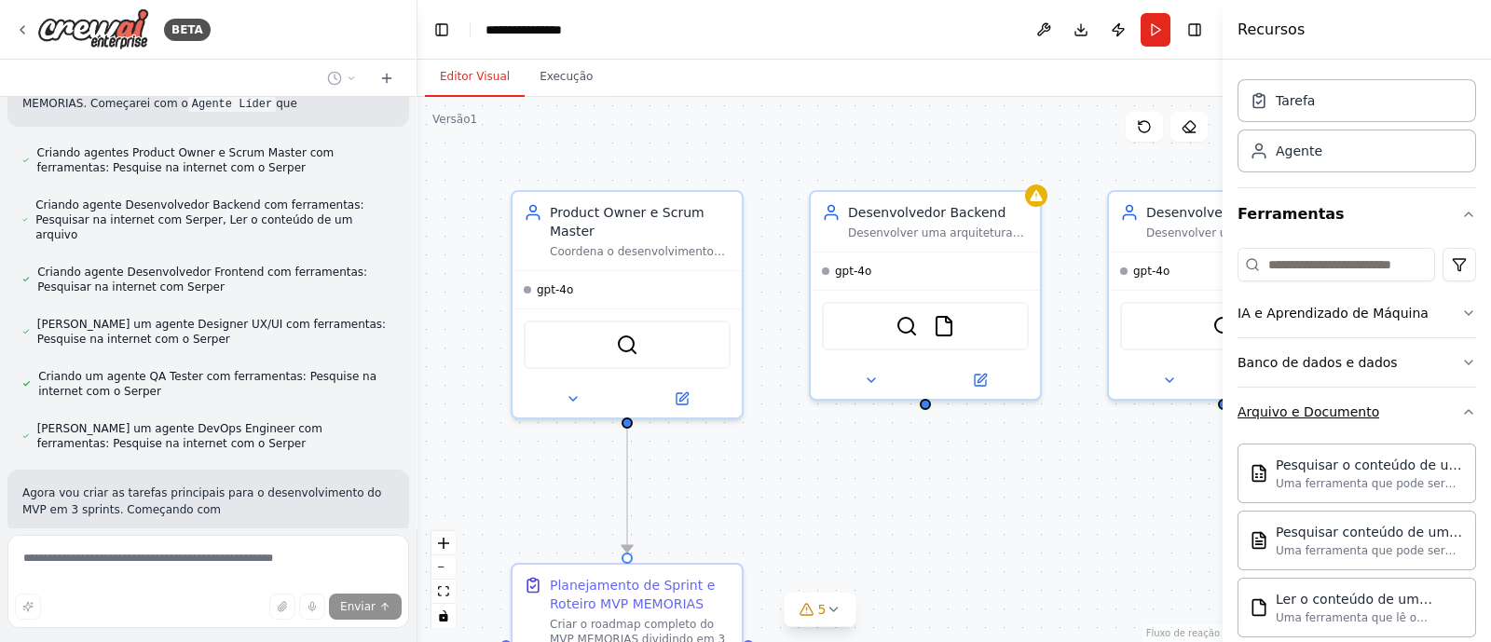
scroll to position [0, 0]
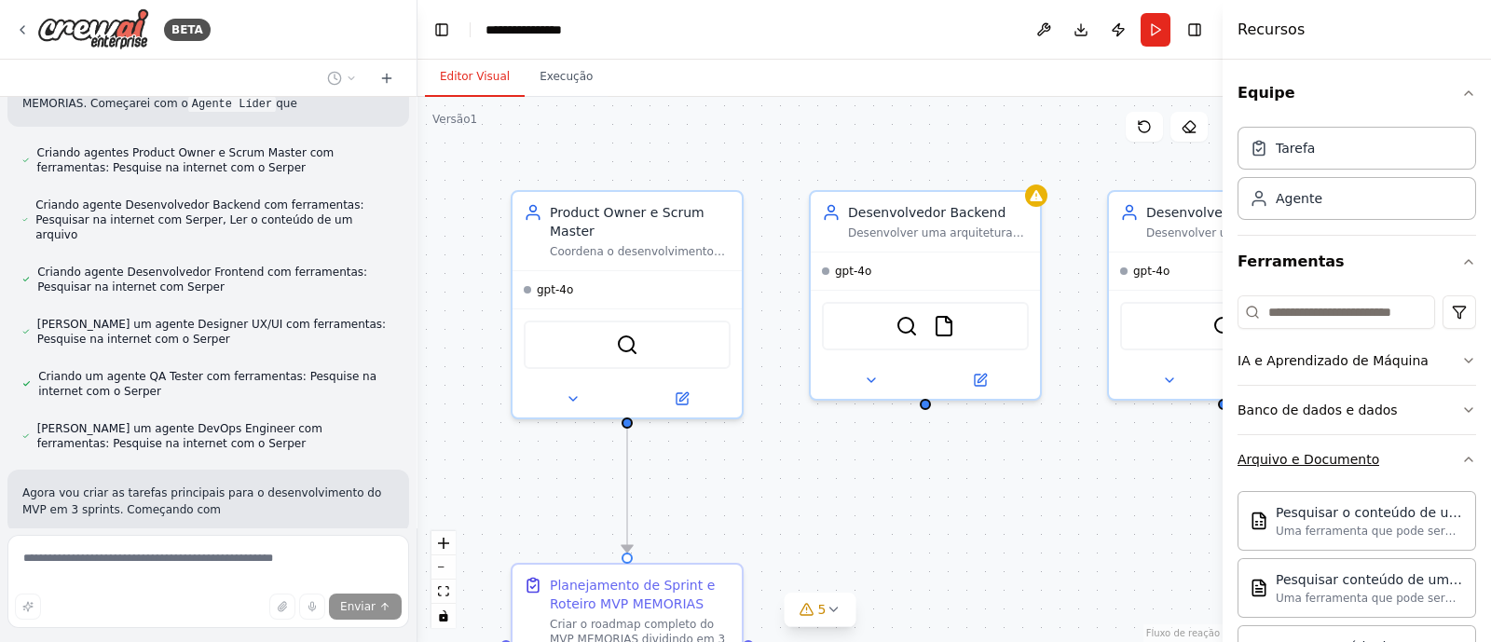
click at [1461, 453] on icon "button" at bounding box center [1468, 459] width 15 height 15
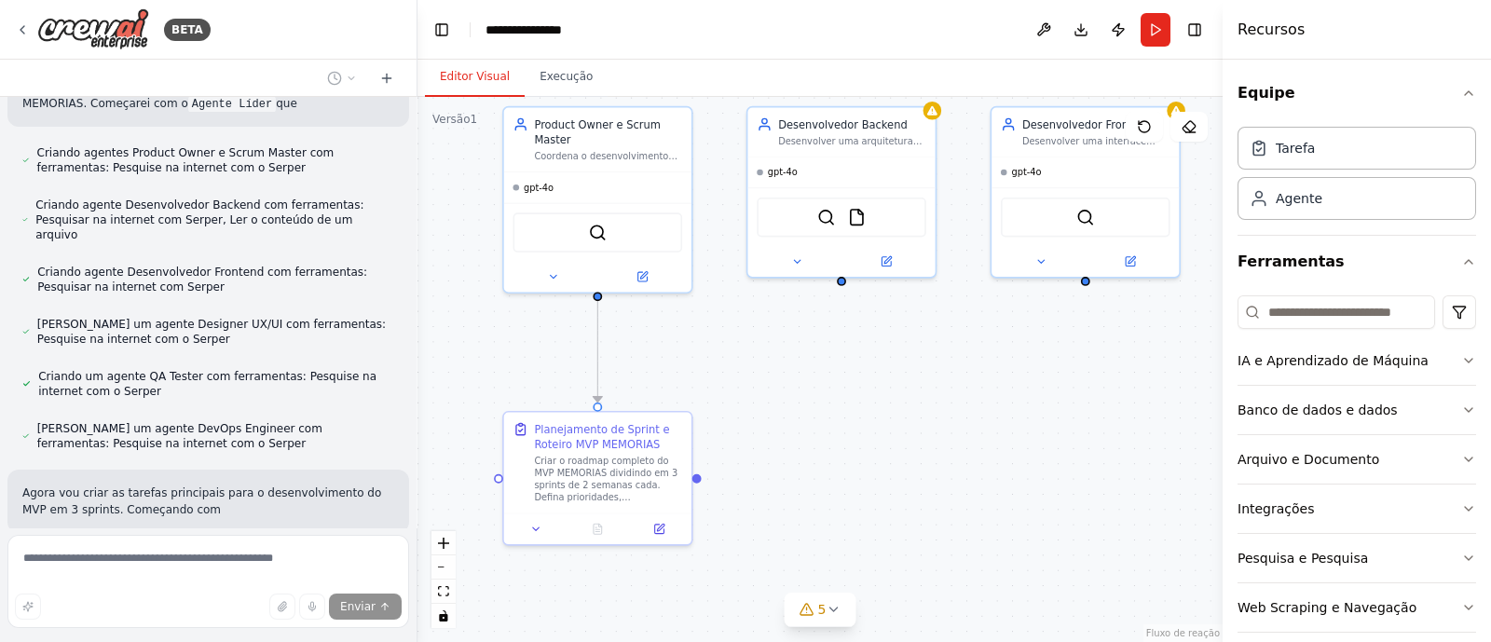
drag, startPoint x: 1059, startPoint y: 481, endPoint x: 933, endPoint y: 316, distance: 207.4
click at [933, 316] on div ".deletable-edge-delete-btn { width: 20px; height: 20px; border: 0px solid #ffff…" at bounding box center [819, 369] width 805 height 545
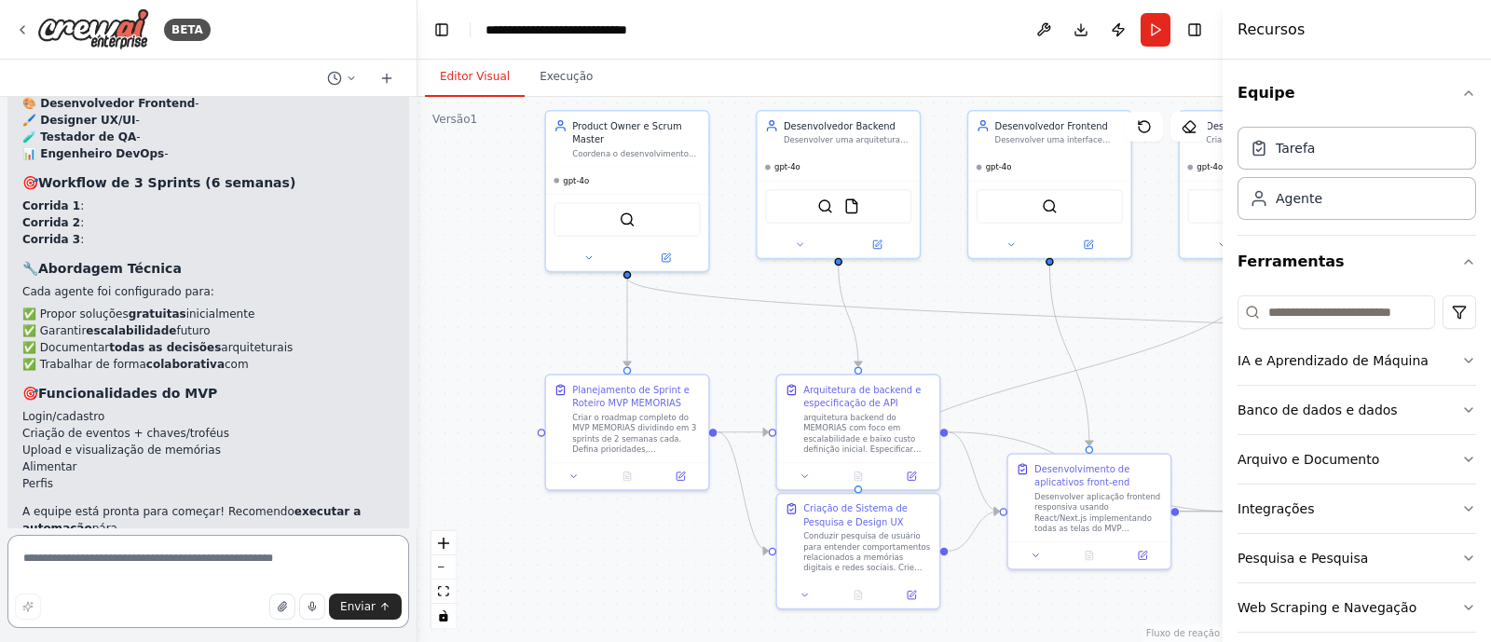
scroll to position [2886, 0]
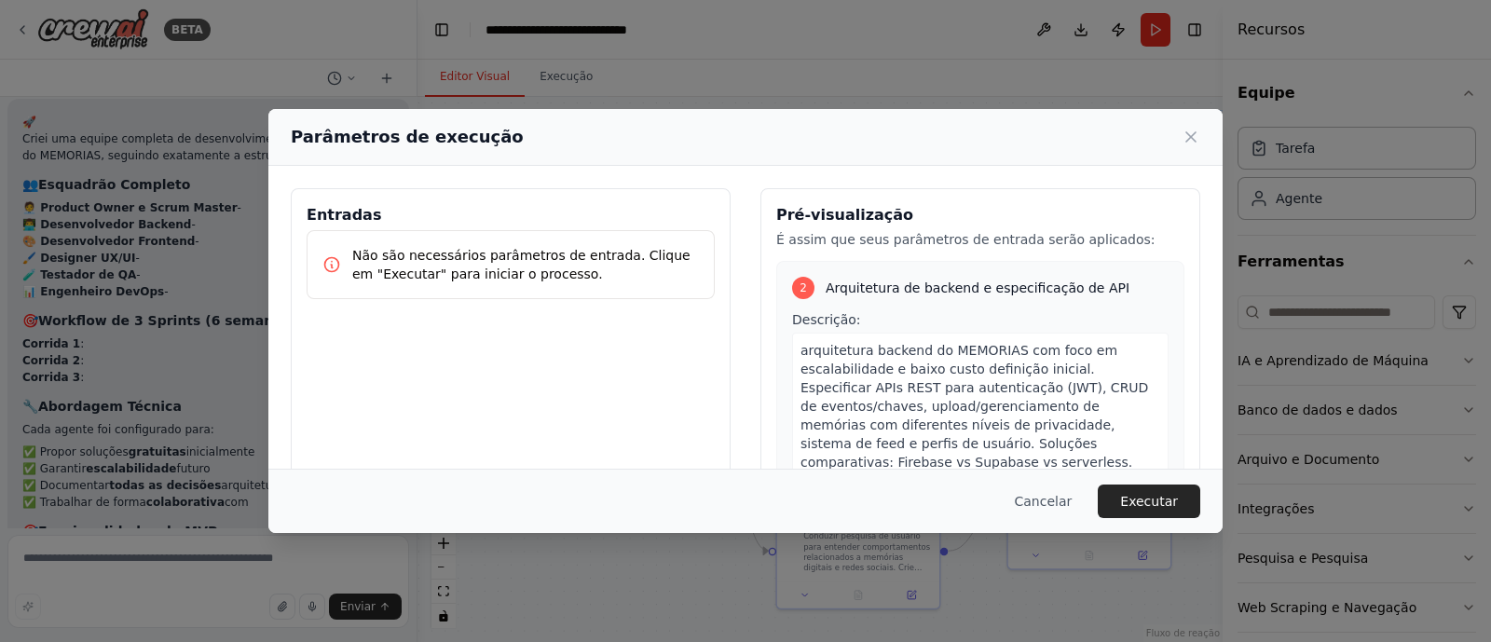
scroll to position [428, 0]
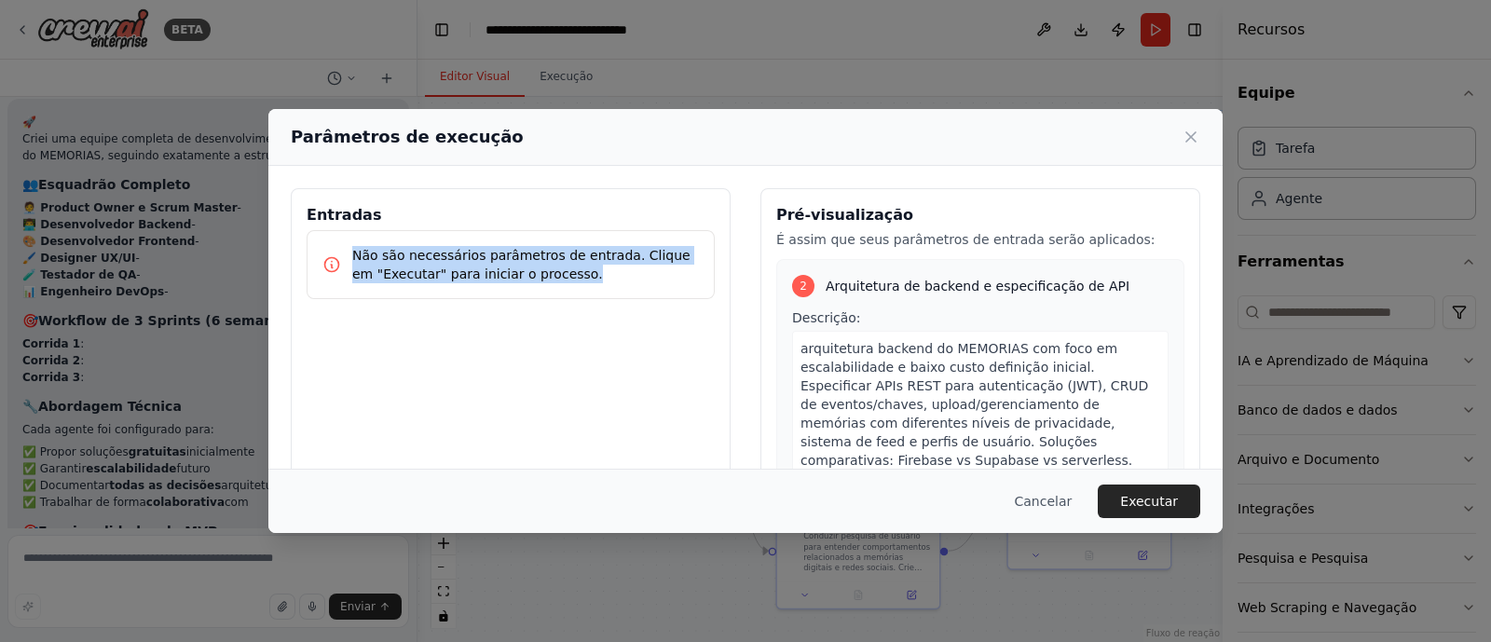
drag, startPoint x: 597, startPoint y: 276, endPoint x: 340, endPoint y: 238, distance: 260.0
click at [340, 238] on div "Não são necessários parâmetros de entrada. Clique em "Executar" para iniciar o …" at bounding box center [511, 264] width 408 height 69
copy font "Não são necessários parâmetros de entrada. Clique em "Executar" para iniciar o …"
drag, startPoint x: 1062, startPoint y: 500, endPoint x: 1016, endPoint y: 499, distance: 46.6
click at [1062, 501] on font "Cancelar" at bounding box center [1044, 501] width 58 height 15
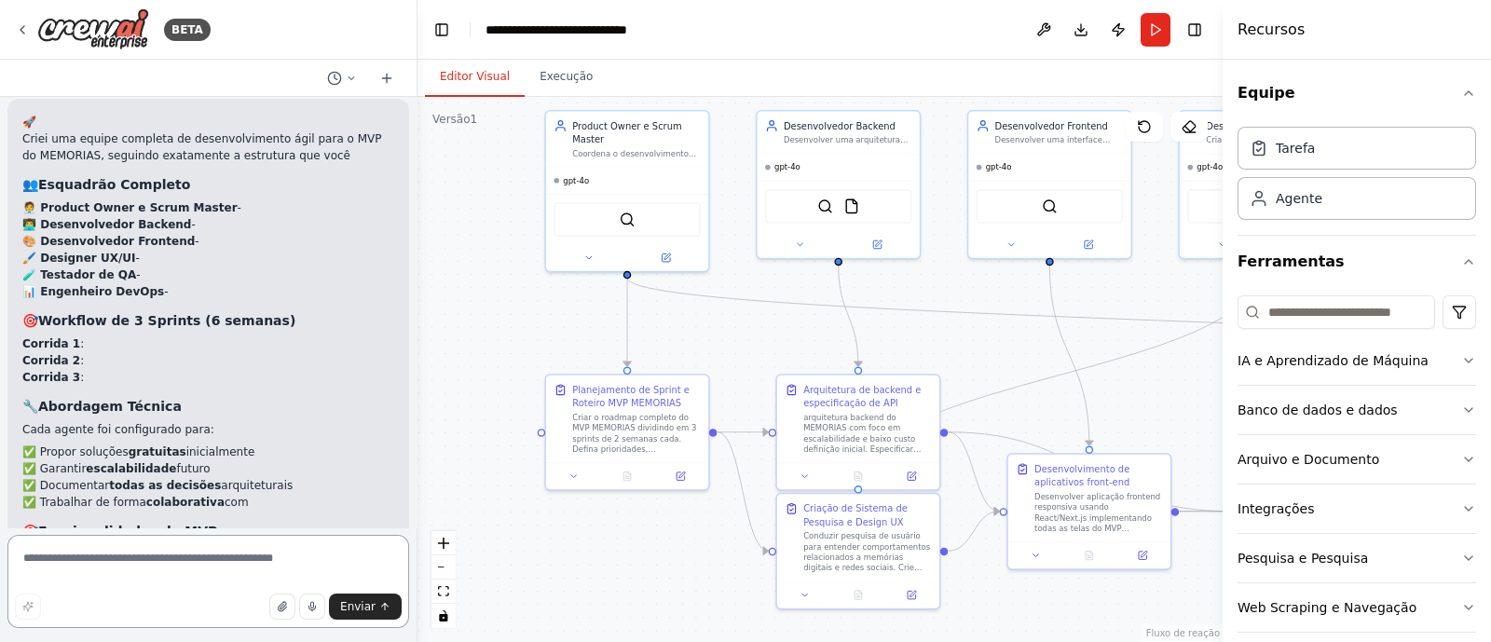
click at [221, 554] on textarea at bounding box center [208, 581] width 402 height 93
paste textarea "**********"
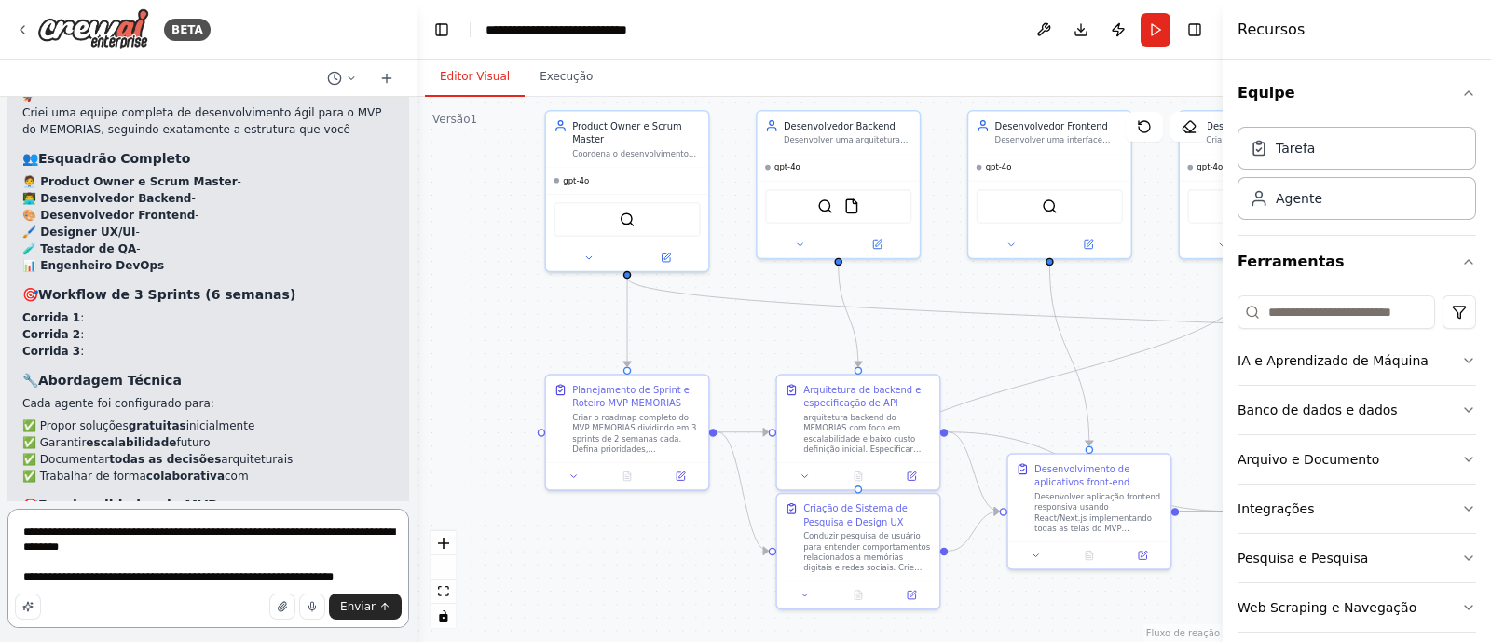
scroll to position [2777, 0]
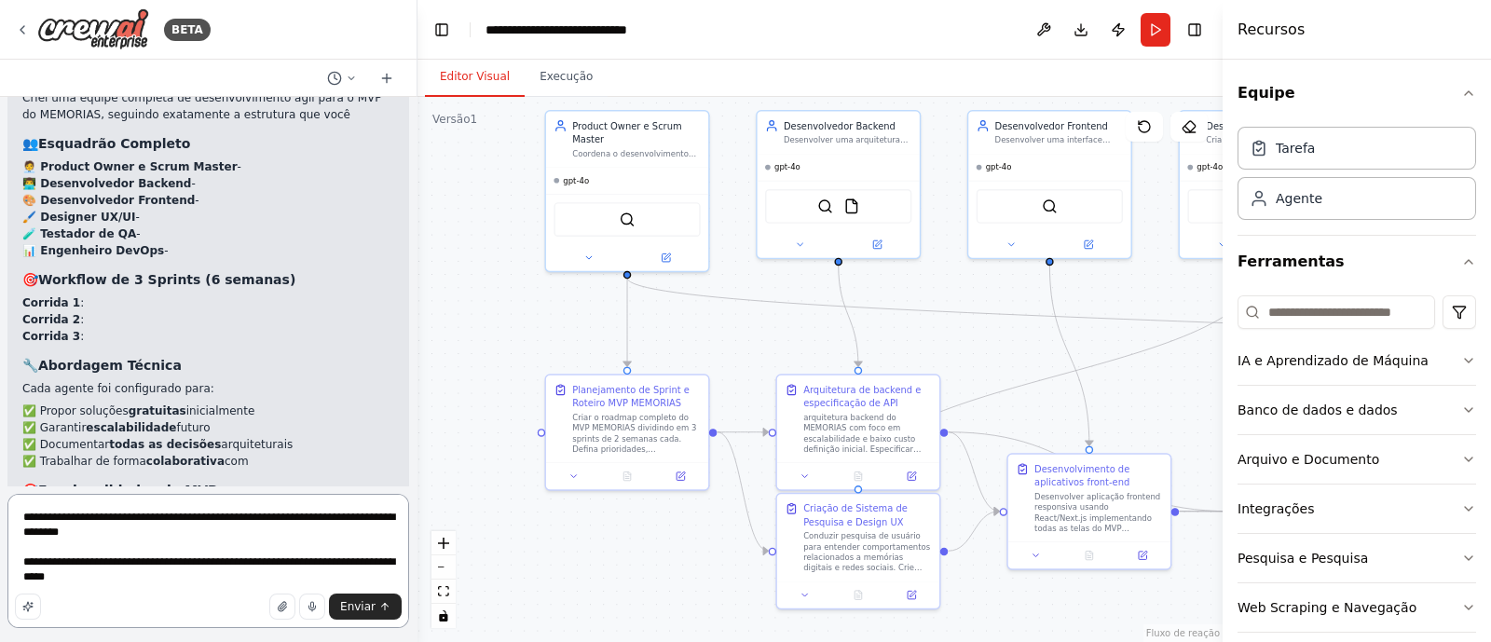
type textarea "**********"
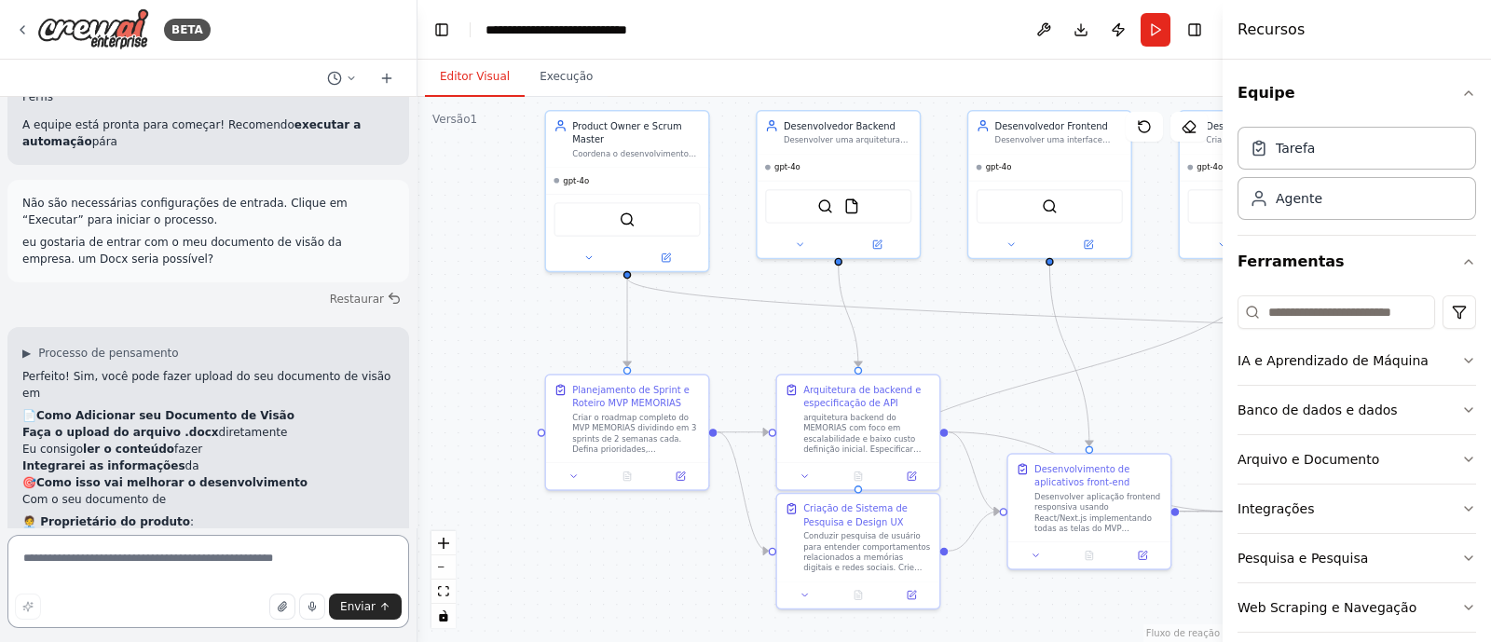
scroll to position [3278, 0]
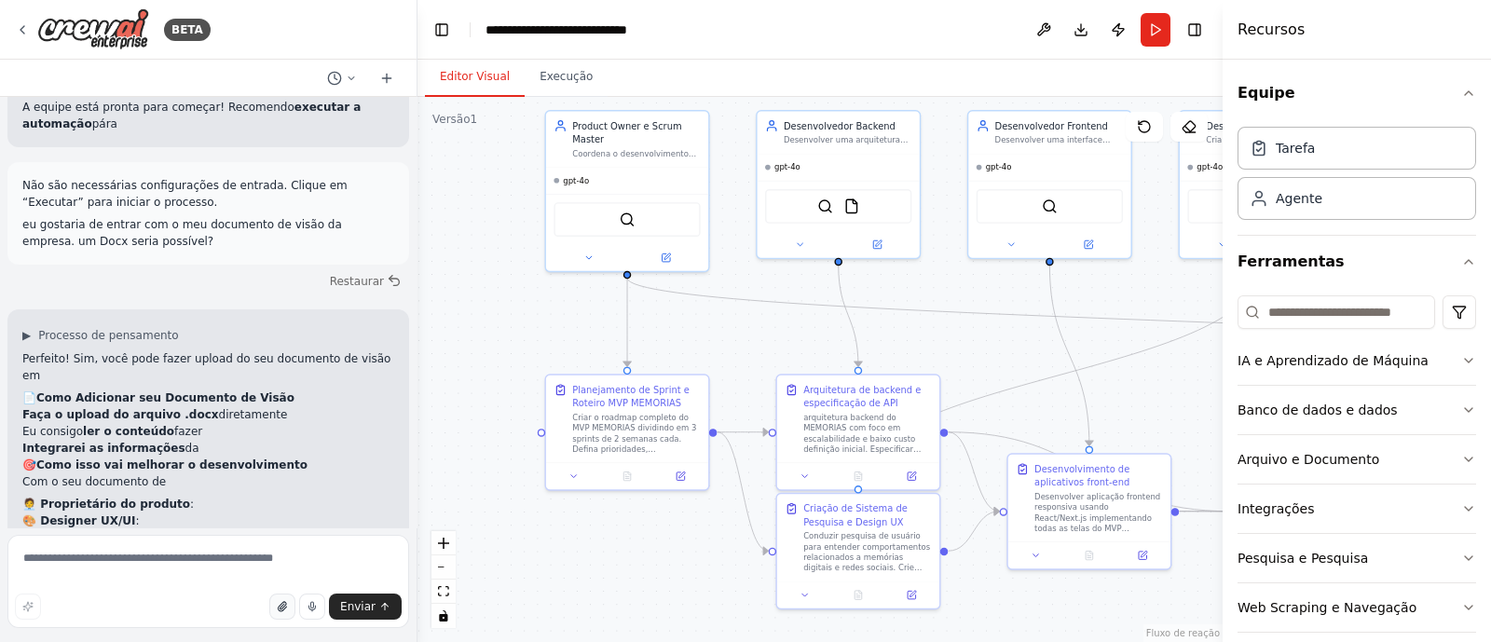
click at [288, 606] on icon "button" at bounding box center [282, 606] width 11 height 11
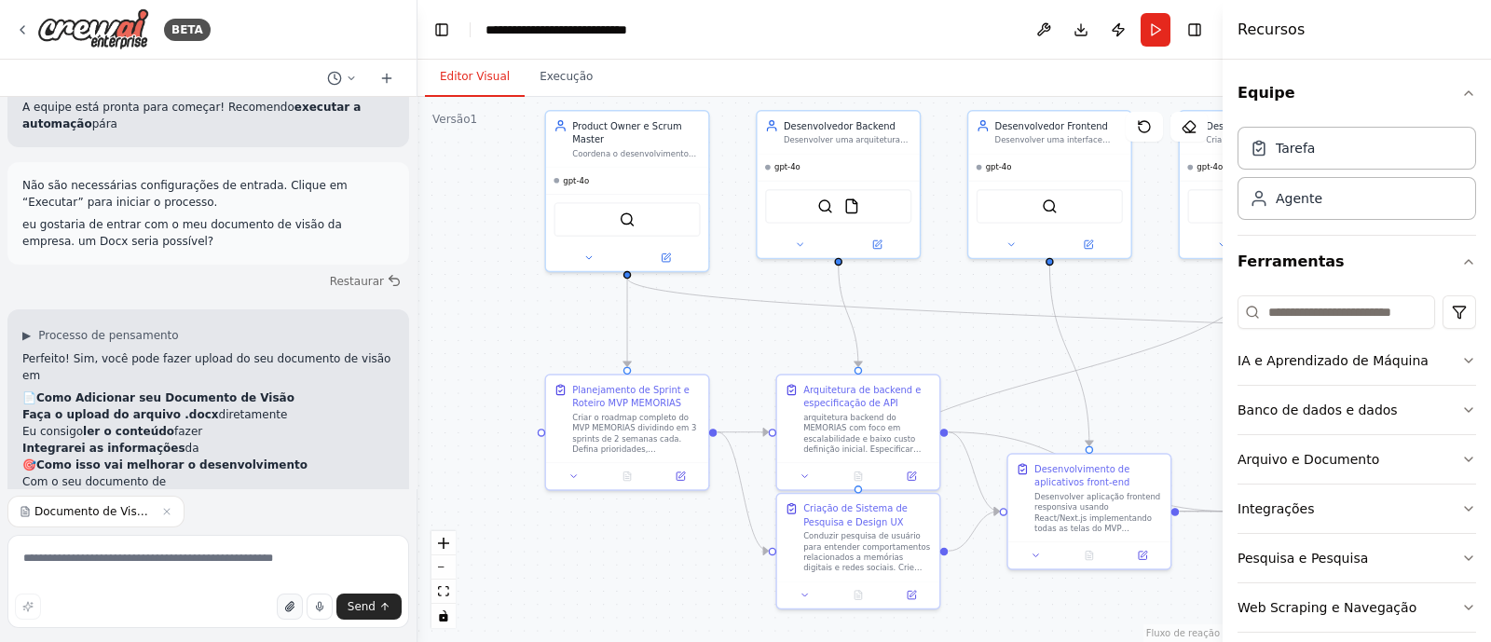
click at [296, 612] on button "button" at bounding box center [290, 607] width 26 height 26
click at [186, 562] on textarea at bounding box center [208, 581] width 402 height 93
type textarea "**********"
click at [373, 510] on icon "button" at bounding box center [369, 511] width 11 height 11
click at [388, 614] on button "Send" at bounding box center [368, 607] width 65 height 26
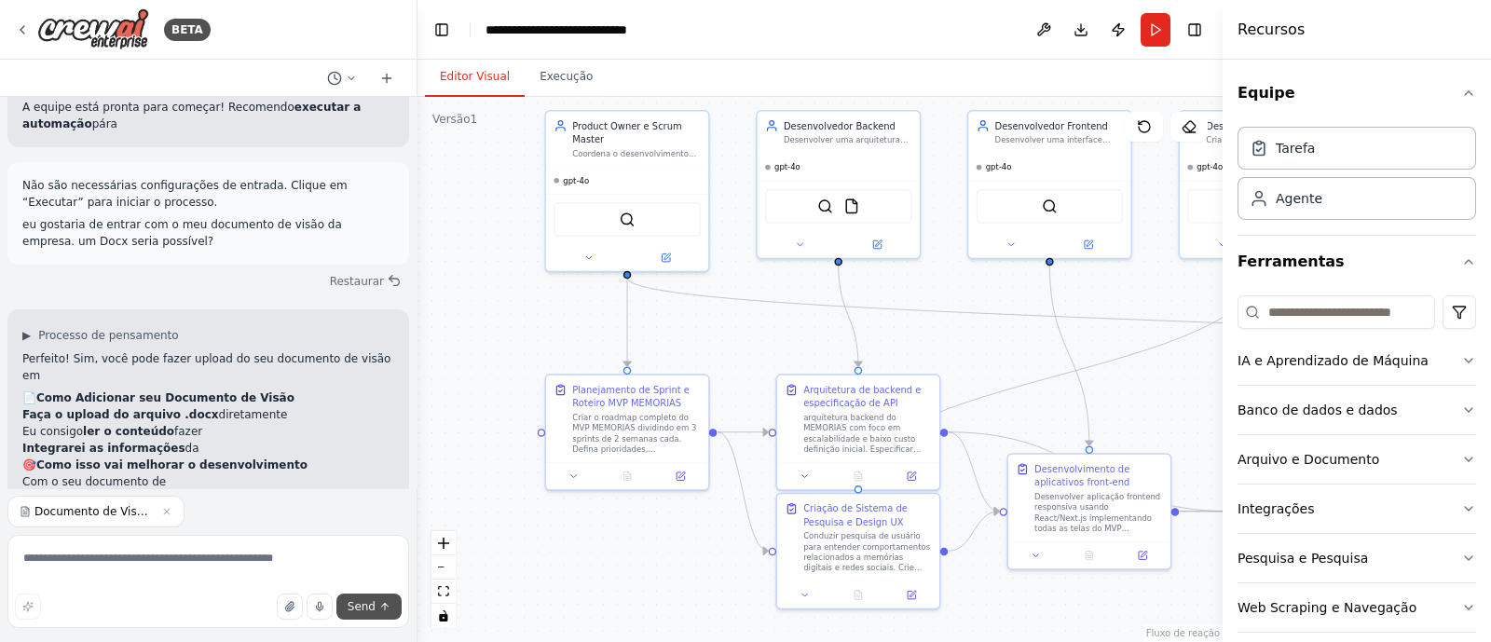
click at [388, 611] on icon "submit" at bounding box center [384, 606] width 11 height 11
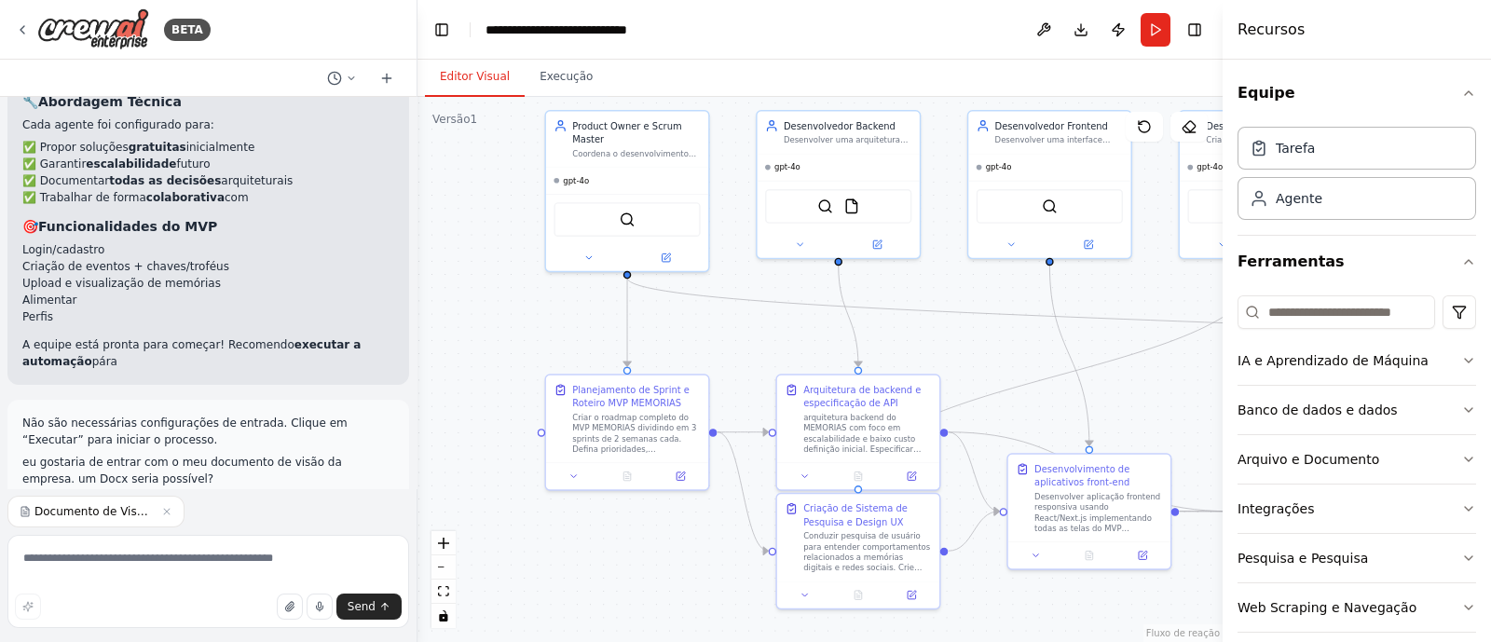
scroll to position [3316, 0]
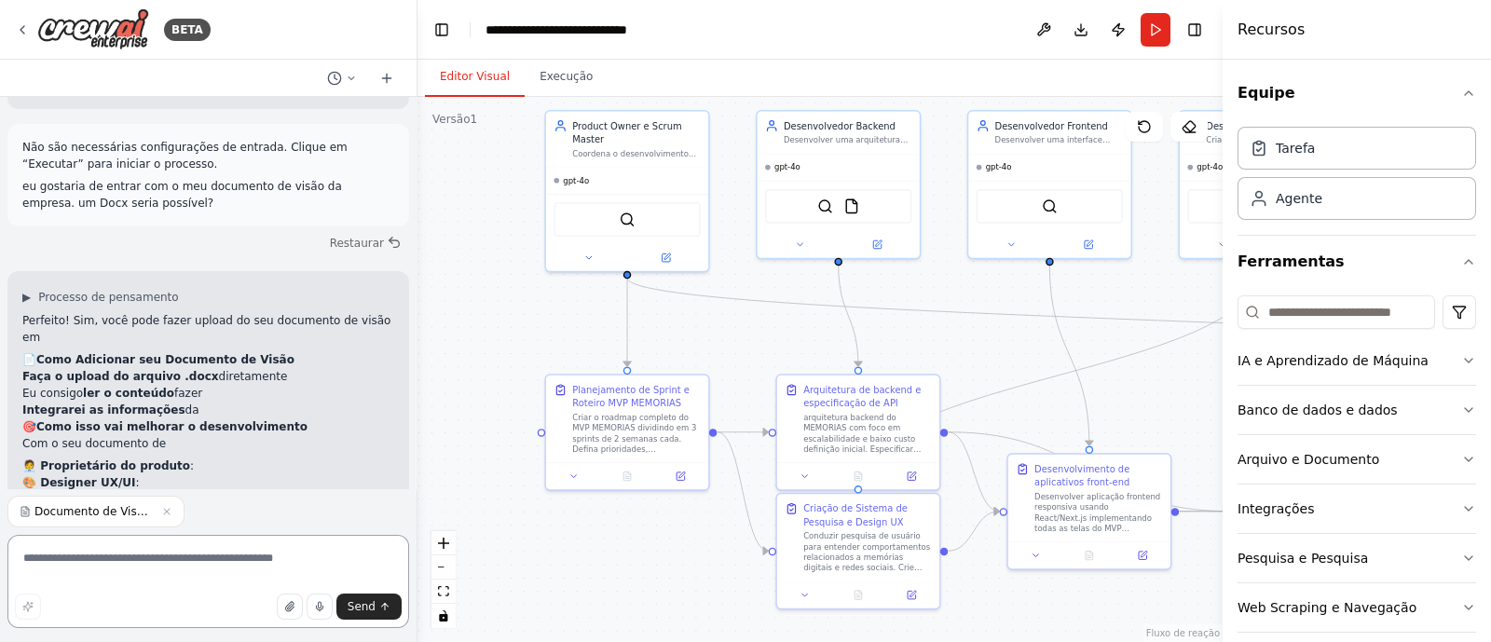
click at [258, 540] on textarea at bounding box center [208, 581] width 402 height 93
click at [373, 608] on span "Send" at bounding box center [362, 606] width 28 height 15
click at [252, 576] on textarea at bounding box center [208, 581] width 402 height 93
type textarea "**********"
click at [382, 608] on icon "submit" at bounding box center [384, 606] width 11 height 11
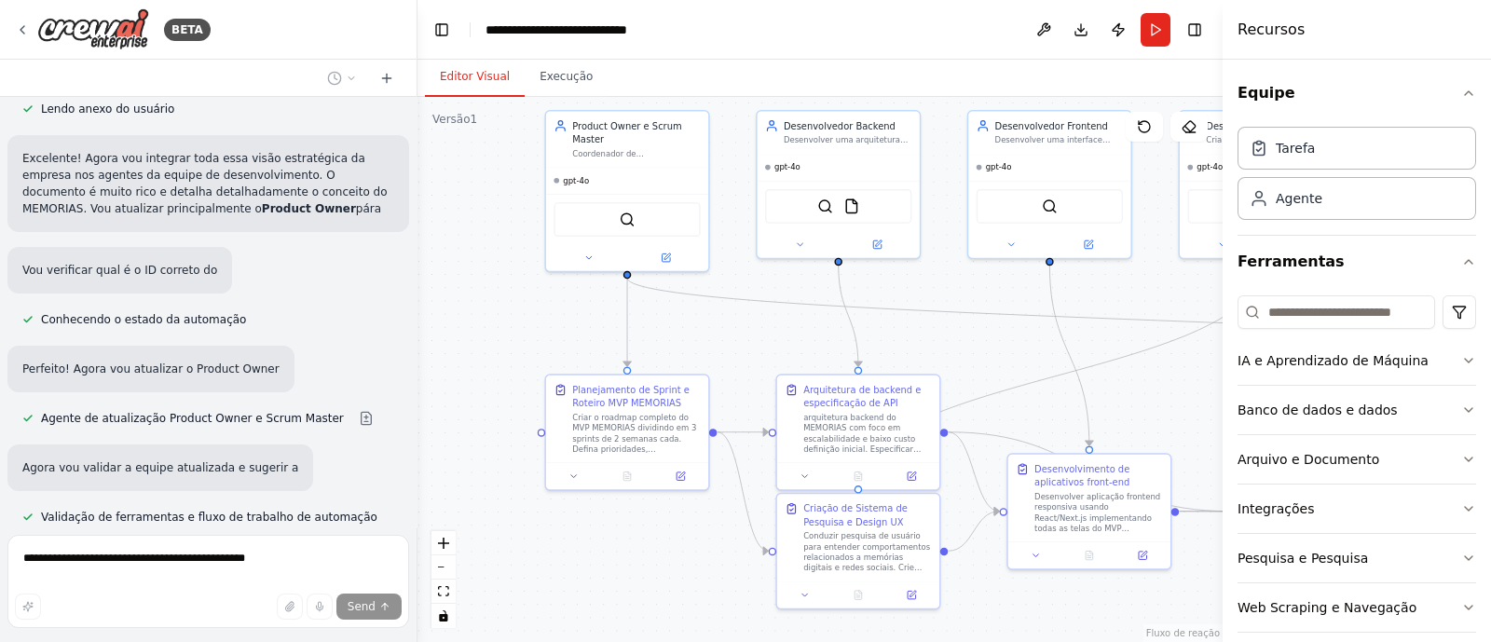
scroll to position [4129, 0]
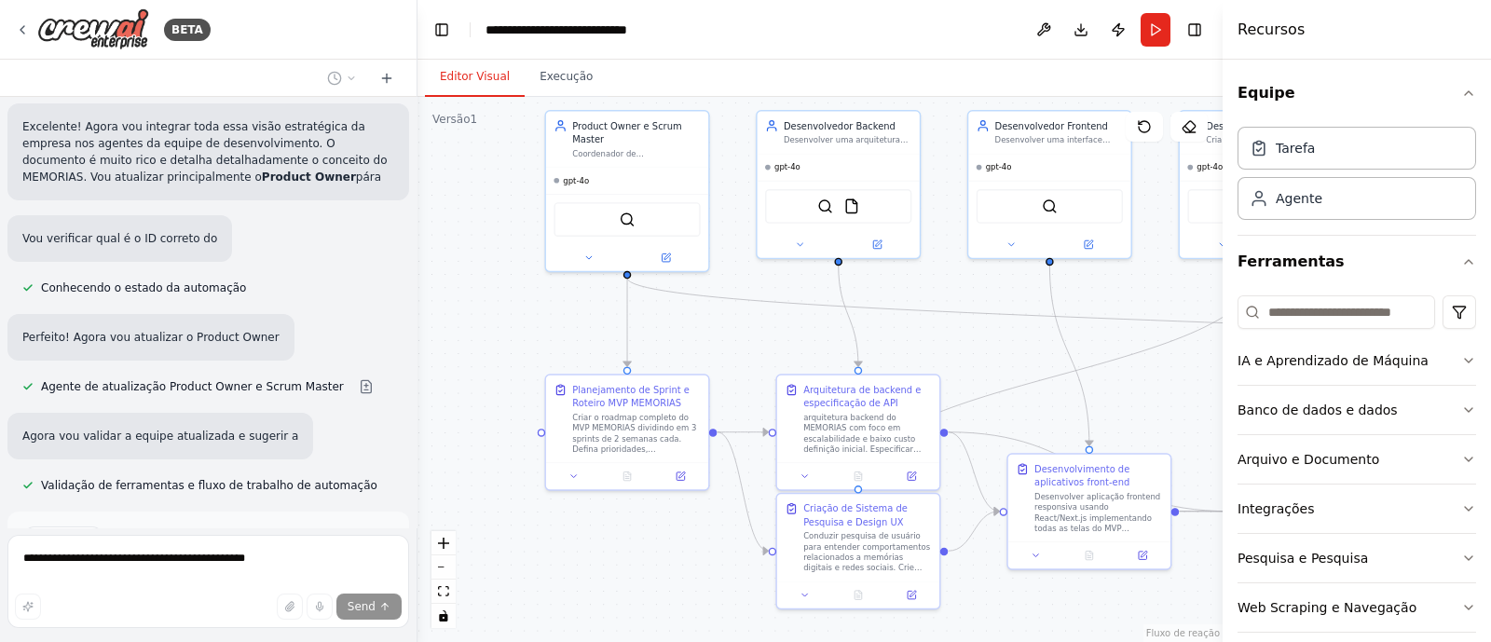
click at [72, 532] on font "Sugestão" at bounding box center [70, 538] width 52 height 13
click at [124, 526] on div "Sugestão Liberar Tenho algumas sugestões para ajudar você a avançar com sua aut…" at bounding box center [208, 579] width 372 height 106
click at [363, 532] on font "Liberar" at bounding box center [370, 538] width 39 height 13
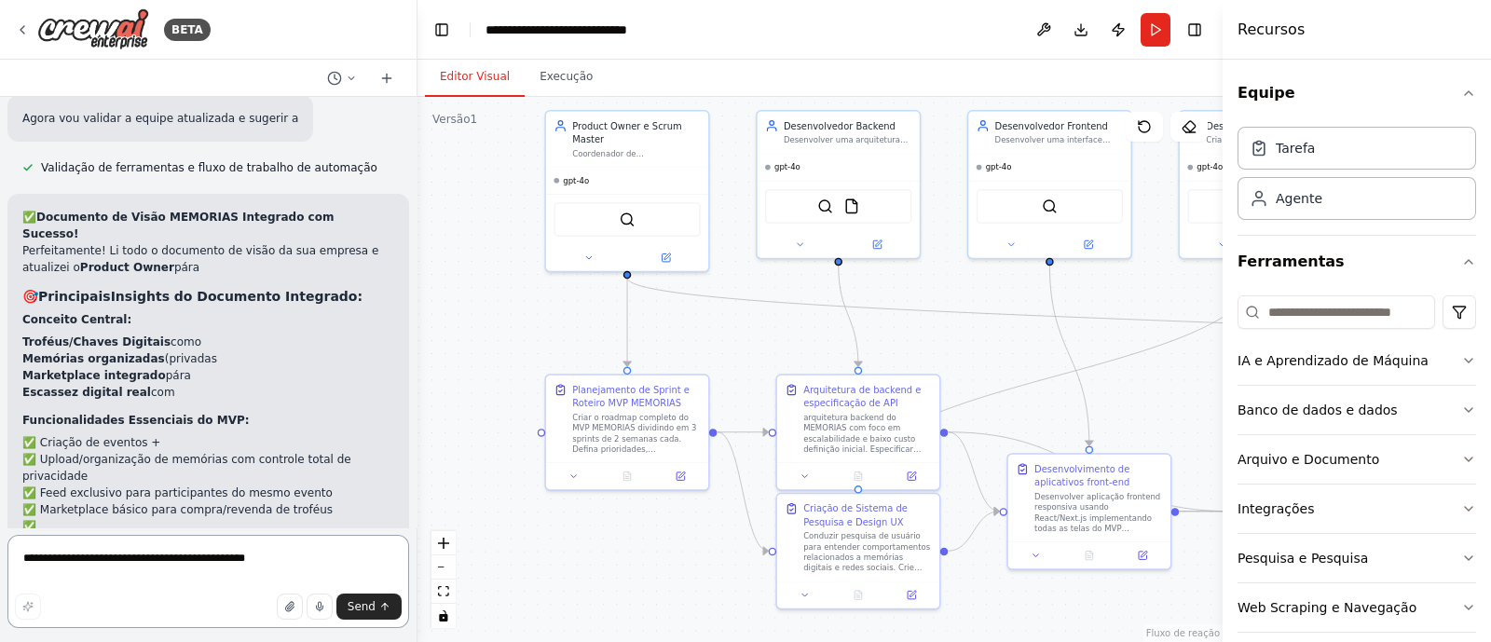
scroll to position [4515, 0]
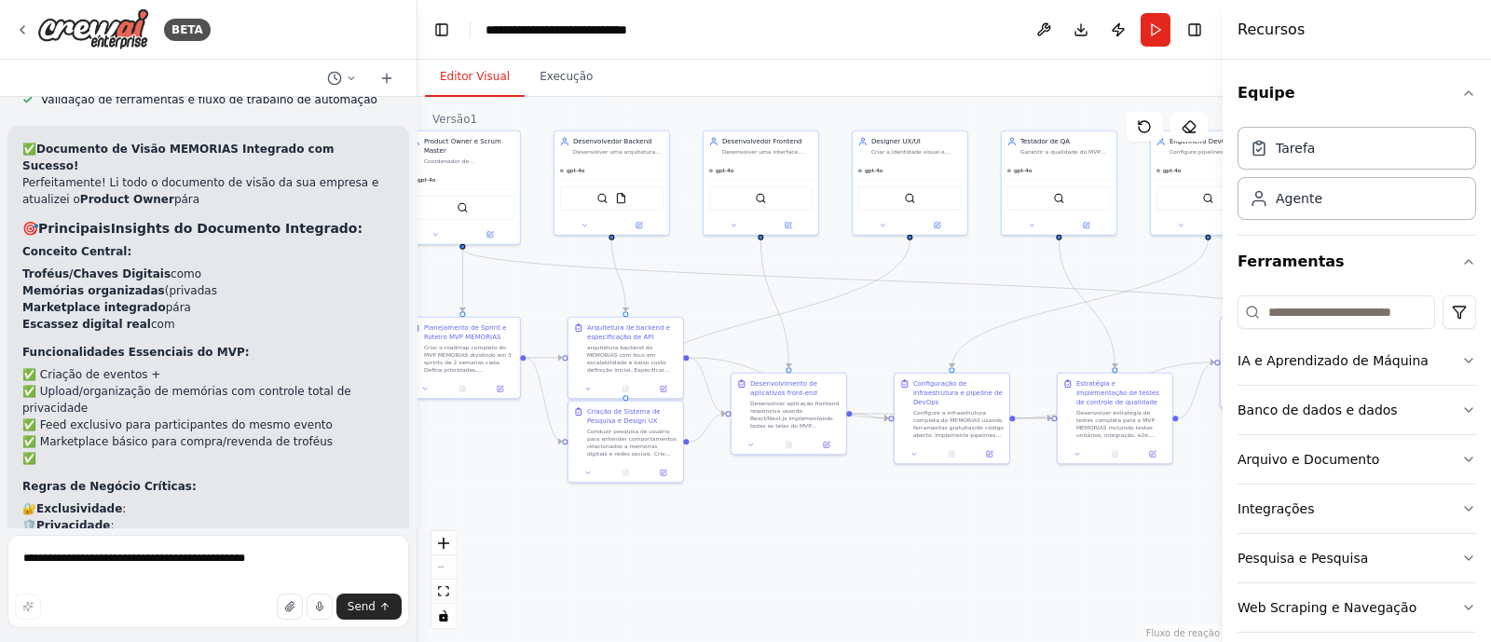
drag, startPoint x: 910, startPoint y: 359, endPoint x: 714, endPoint y: 311, distance: 202.3
click at [714, 311] on div ".deletable-edge-delete-btn { width: 20px; height: 20px; border: 0px solid #ffff…" at bounding box center [819, 369] width 805 height 545
click at [223, 579] on h3 "🚀 Próximo Passo:" at bounding box center [208, 588] width 372 height 19
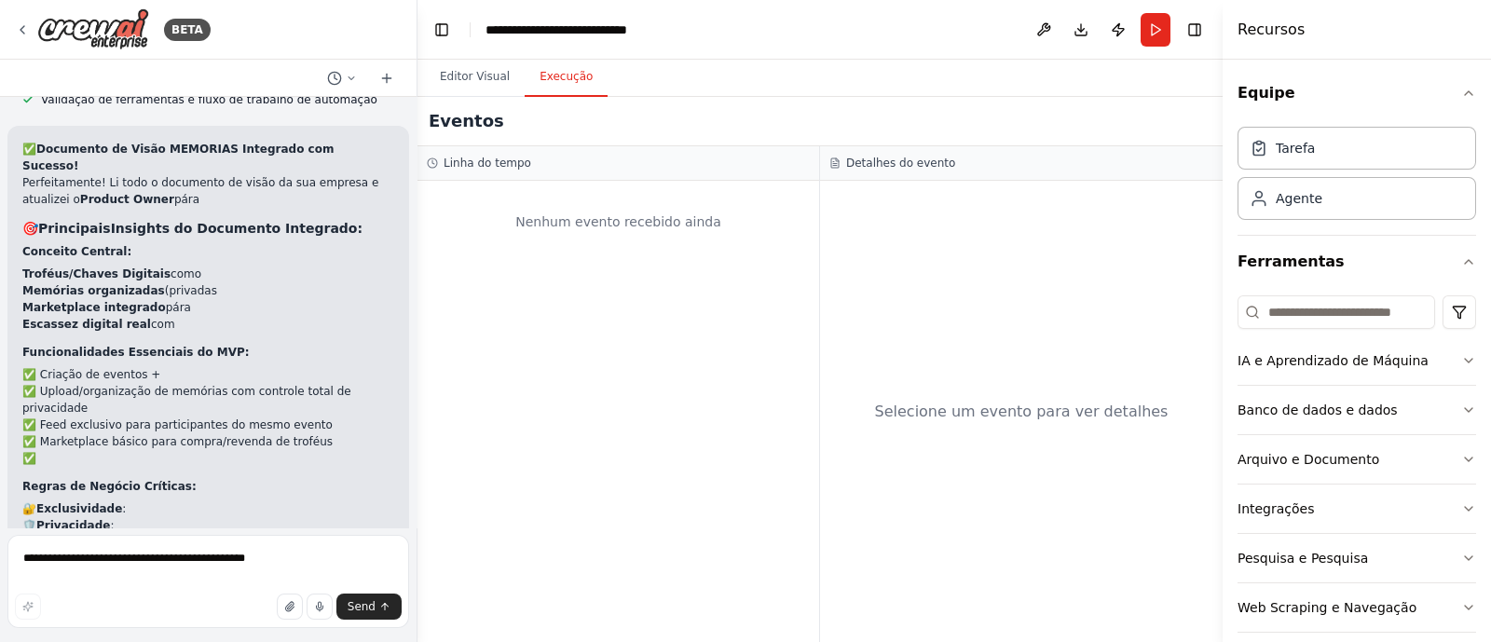
click at [556, 85] on button "Execução" at bounding box center [566, 77] width 83 height 39
click at [479, 79] on font "Editor Visual" at bounding box center [475, 76] width 70 height 13
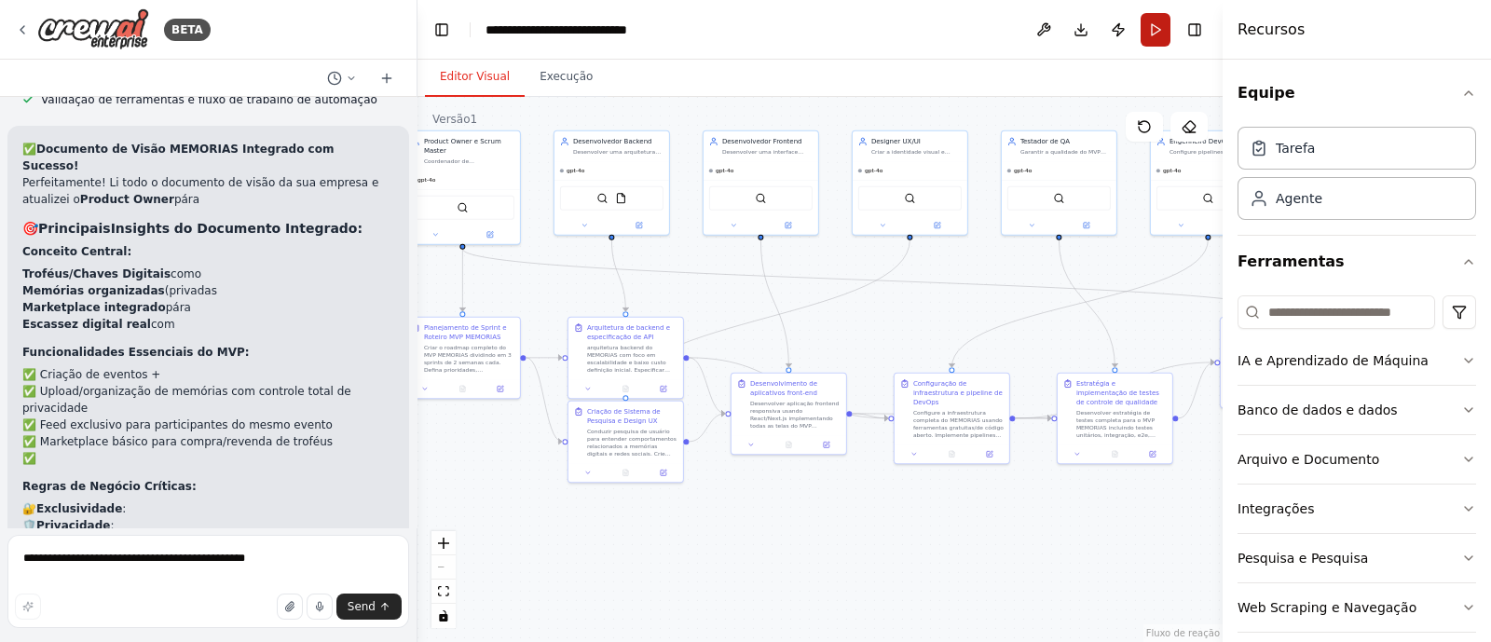
click at [1149, 33] on button "Run" at bounding box center [1156, 30] width 30 height 34
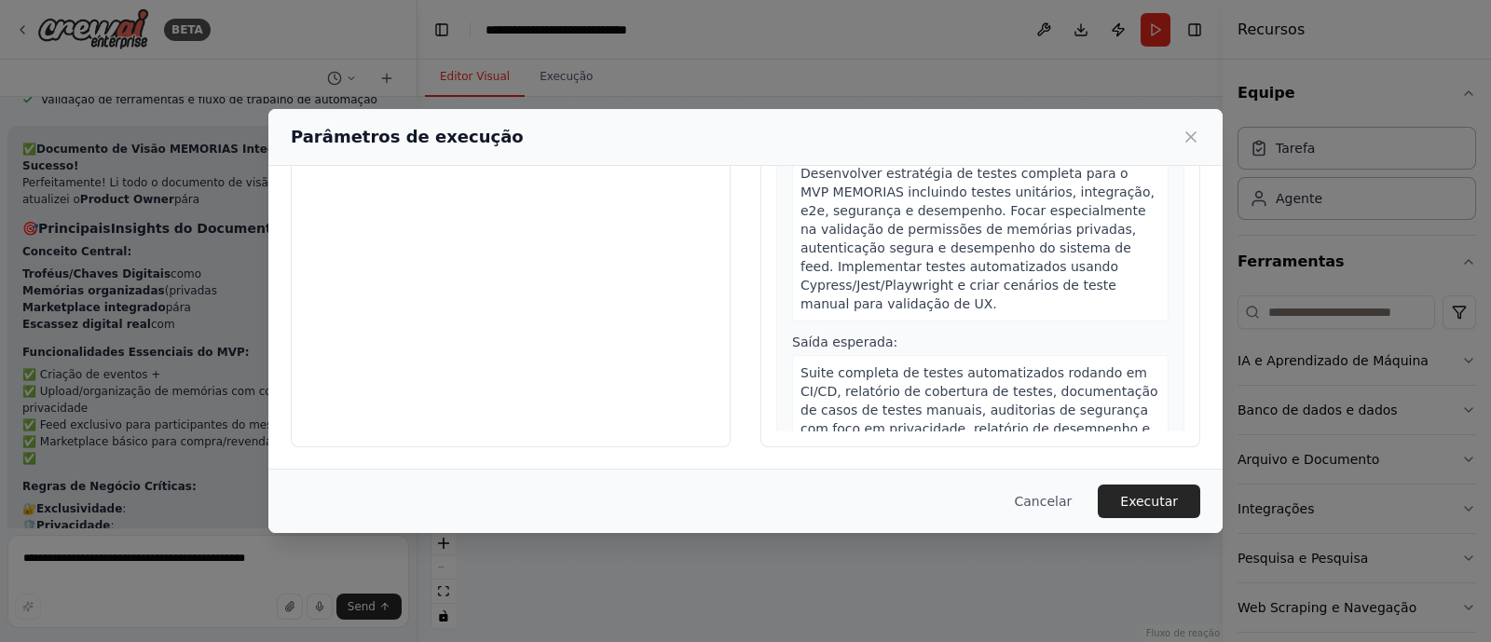
scroll to position [2191, 0]
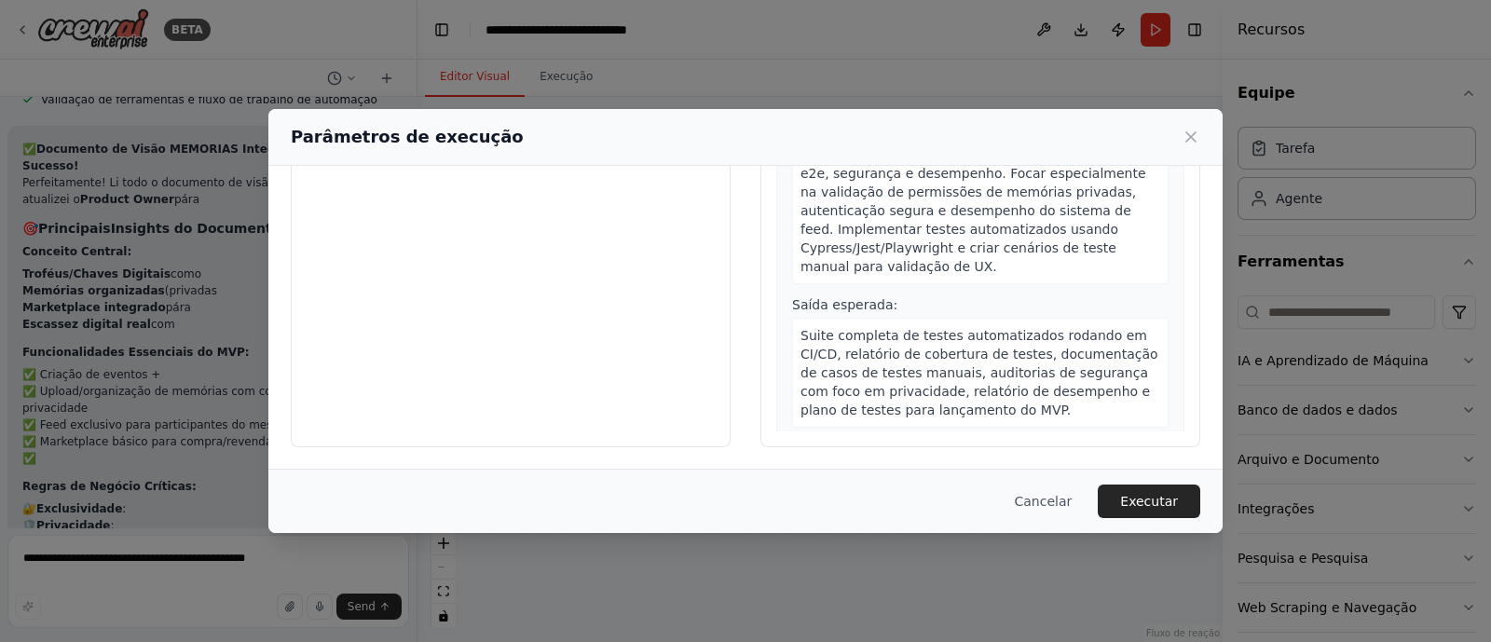
drag, startPoint x: 1164, startPoint y: 506, endPoint x: 581, endPoint y: 350, distance: 603.7
click at [581, 350] on div "Entradas Não são necessários parâmetros de entrada. Clique em "Executar" para i…" at bounding box center [511, 227] width 440 height 442
click at [1127, 513] on button "Executar" at bounding box center [1149, 502] width 103 height 34
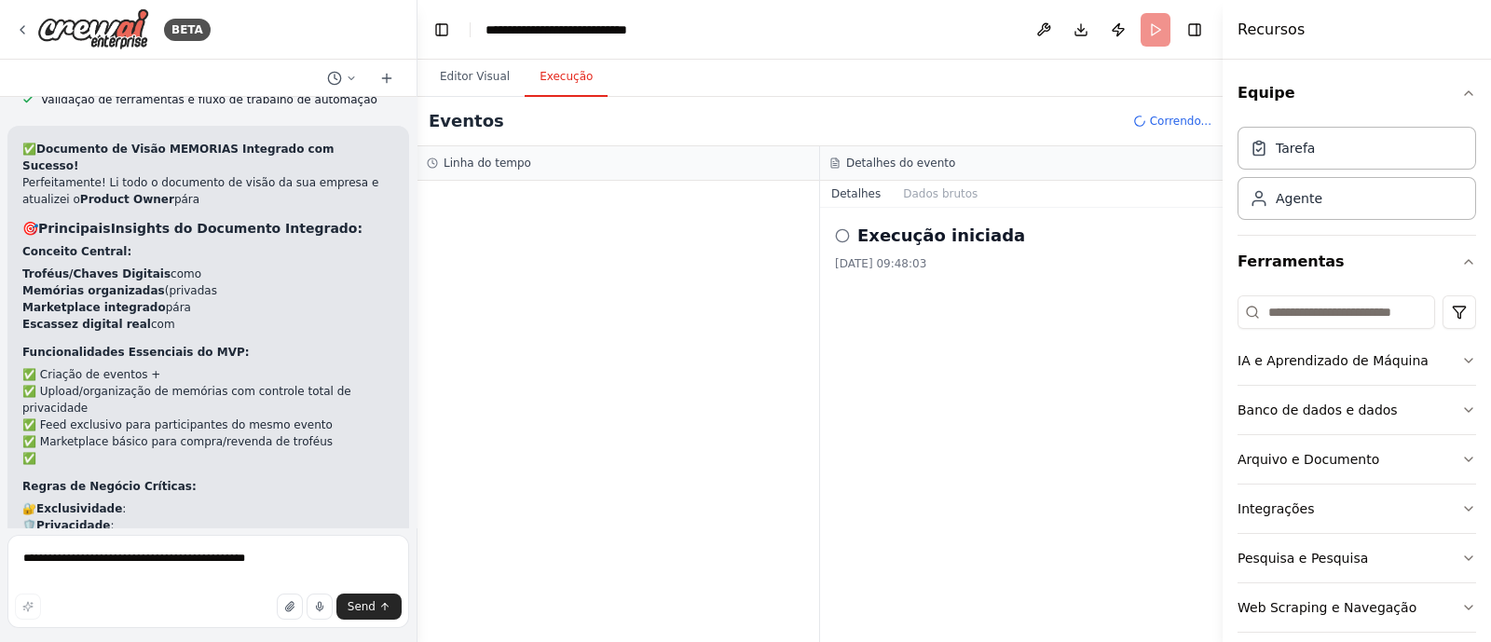
click at [918, 230] on font "Execução iniciada" at bounding box center [941, 236] width 168 height 20
click at [478, 74] on font "Editor Visual" at bounding box center [475, 76] width 70 height 13
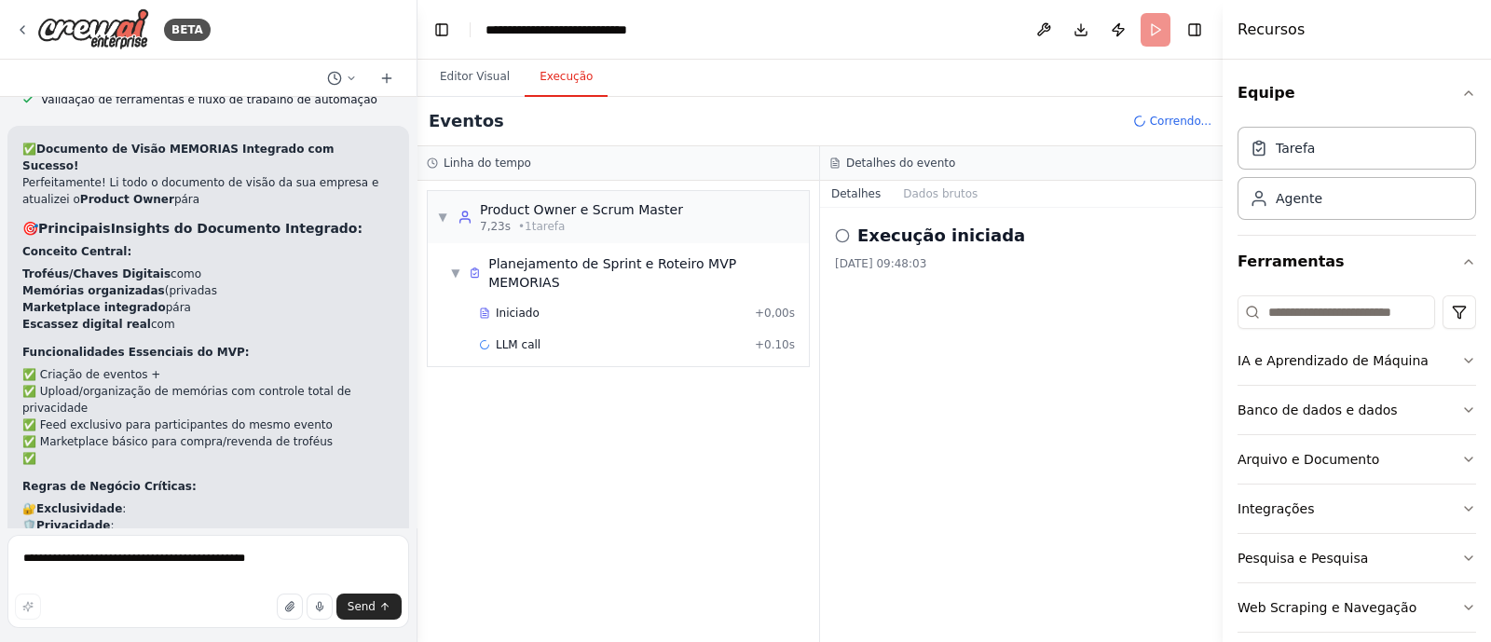
click at [550, 76] on font "Execução" at bounding box center [566, 76] width 53 height 13
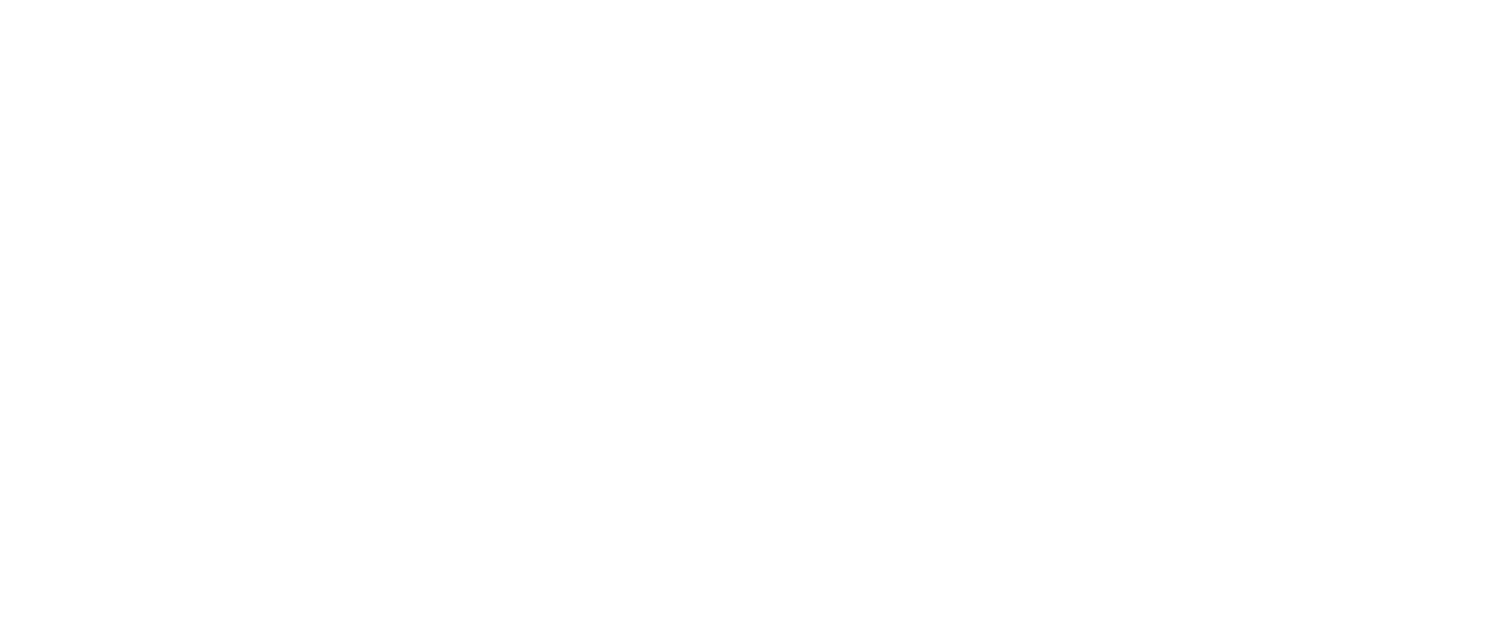
click at [1062, 0] on html "Texto original Avalie a tradução O feedback vai ser usado para ajudar a melhora…" at bounding box center [745, 0] width 1491 height 0
click at [754, 0] on html "Texto original Avalie a tradução O feedback vai ser usado para ajudar a melhora…" at bounding box center [745, 0] width 1491 height 0
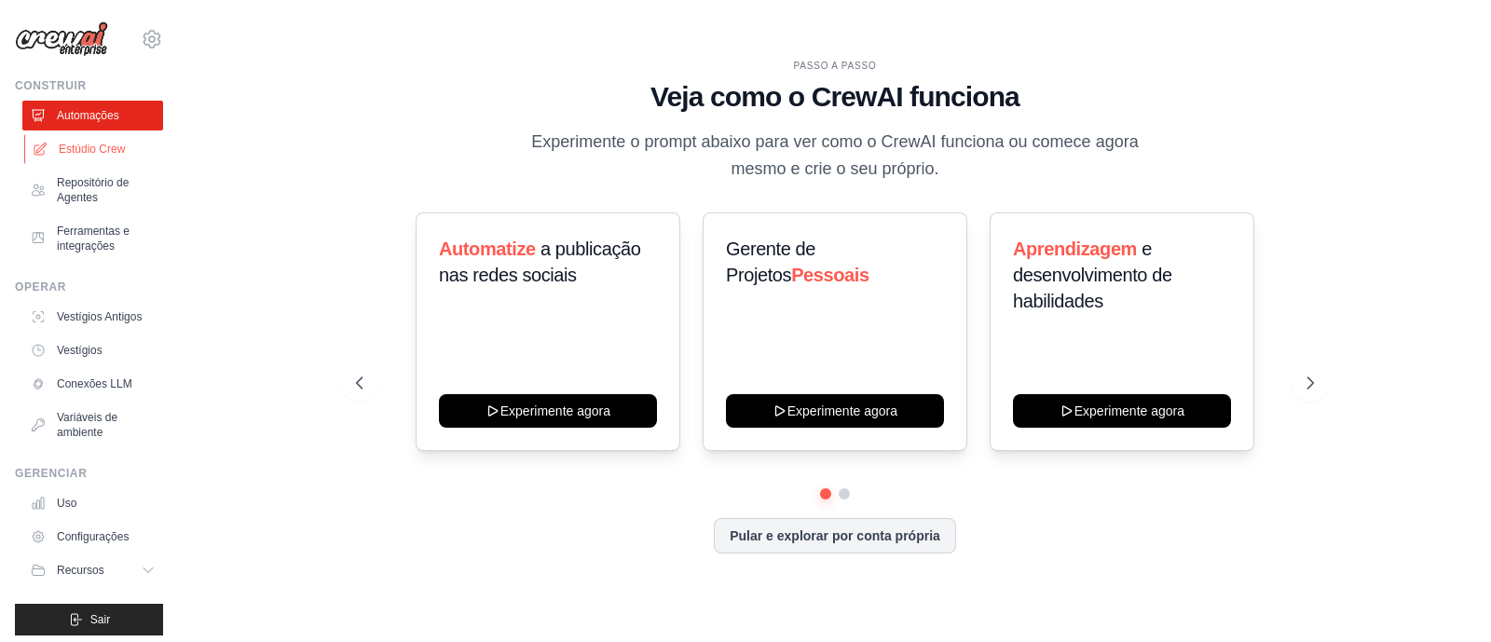
click at [111, 146] on font "Estúdio Crew" at bounding box center [92, 149] width 66 height 13
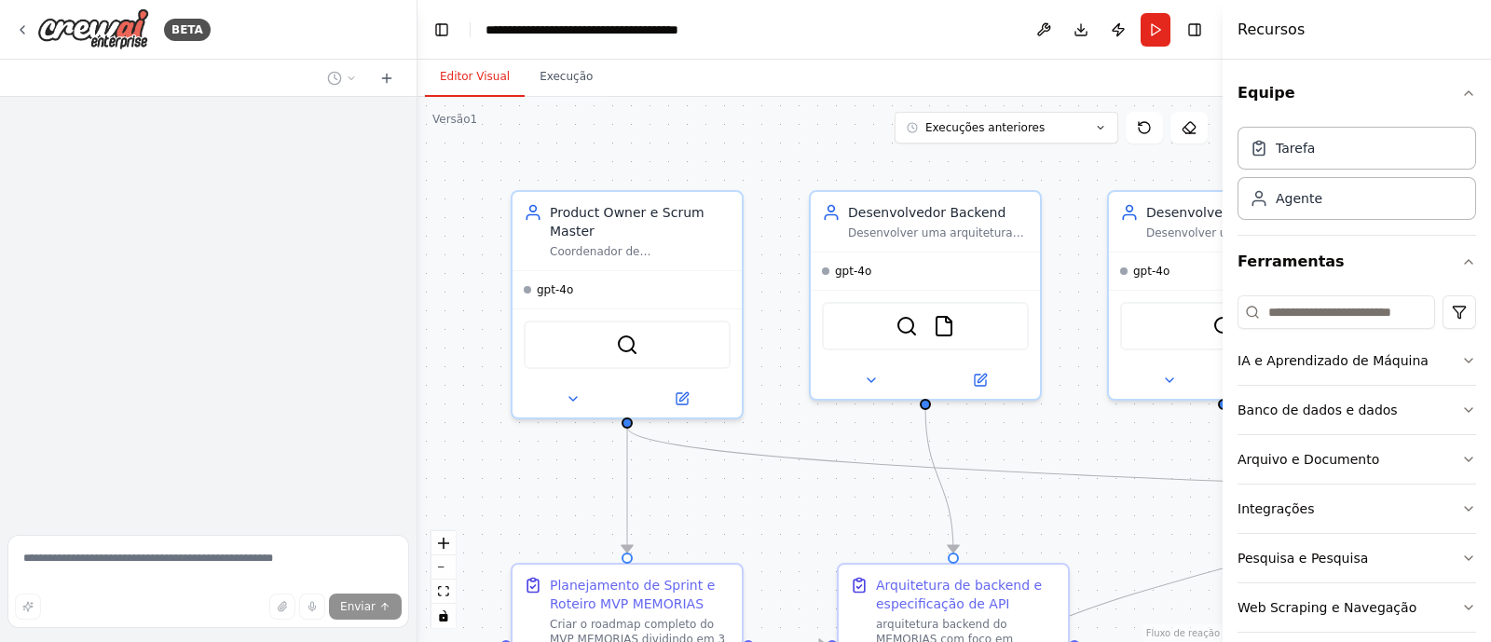
scroll to position [4842, 0]
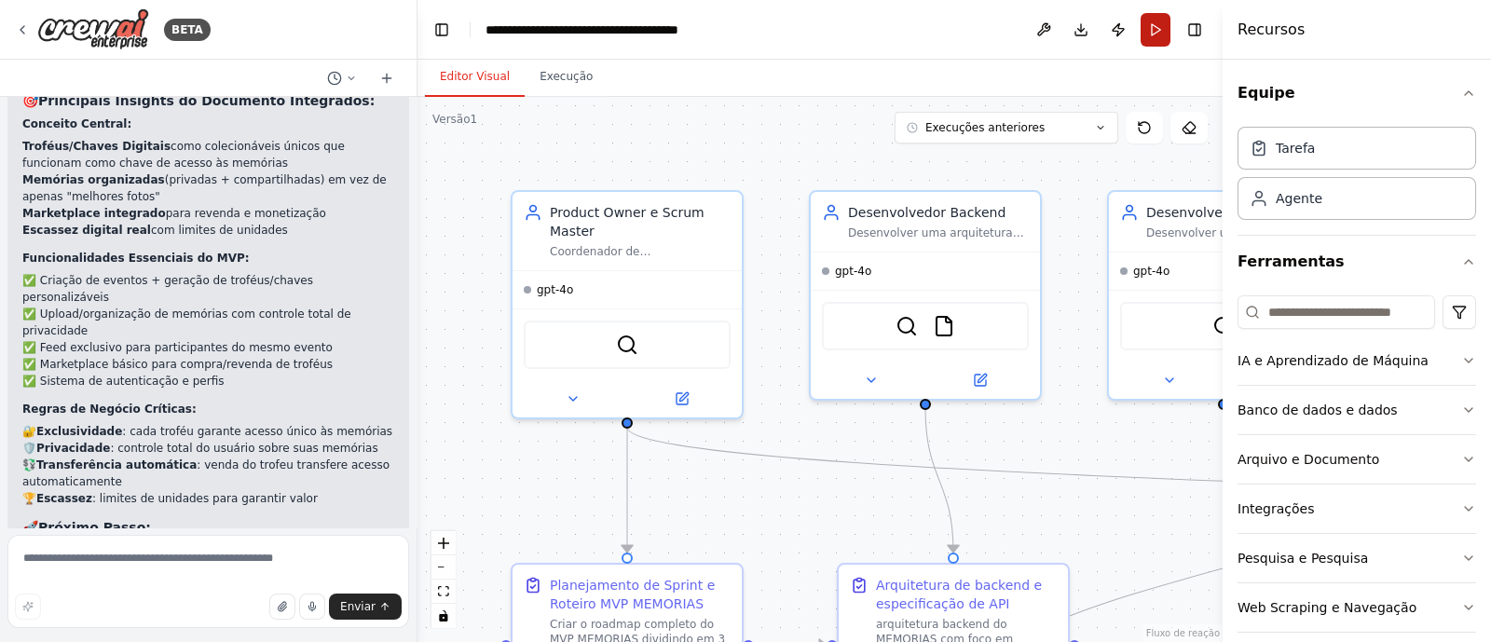
click at [1155, 21] on button "Run" at bounding box center [1156, 30] width 30 height 34
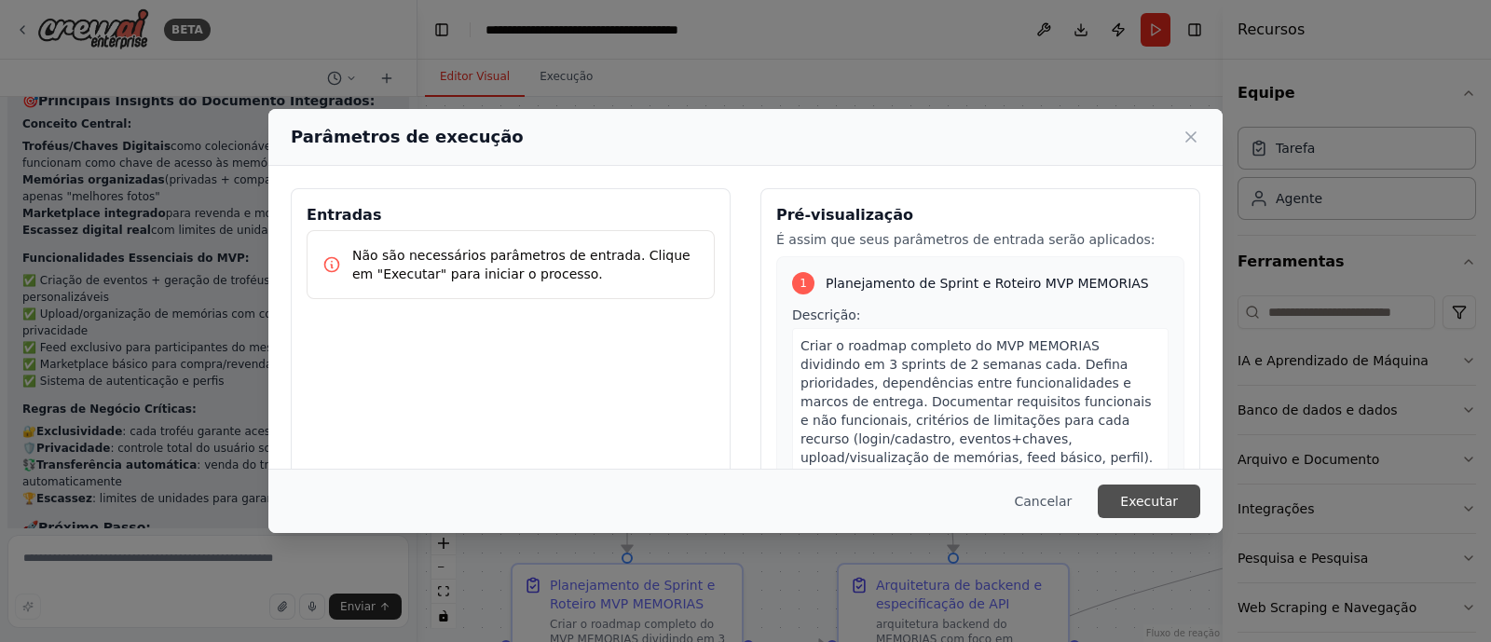
click at [1143, 497] on font "Executar" at bounding box center [1149, 501] width 58 height 15
